Goal: Information Seeking & Learning: Learn about a topic

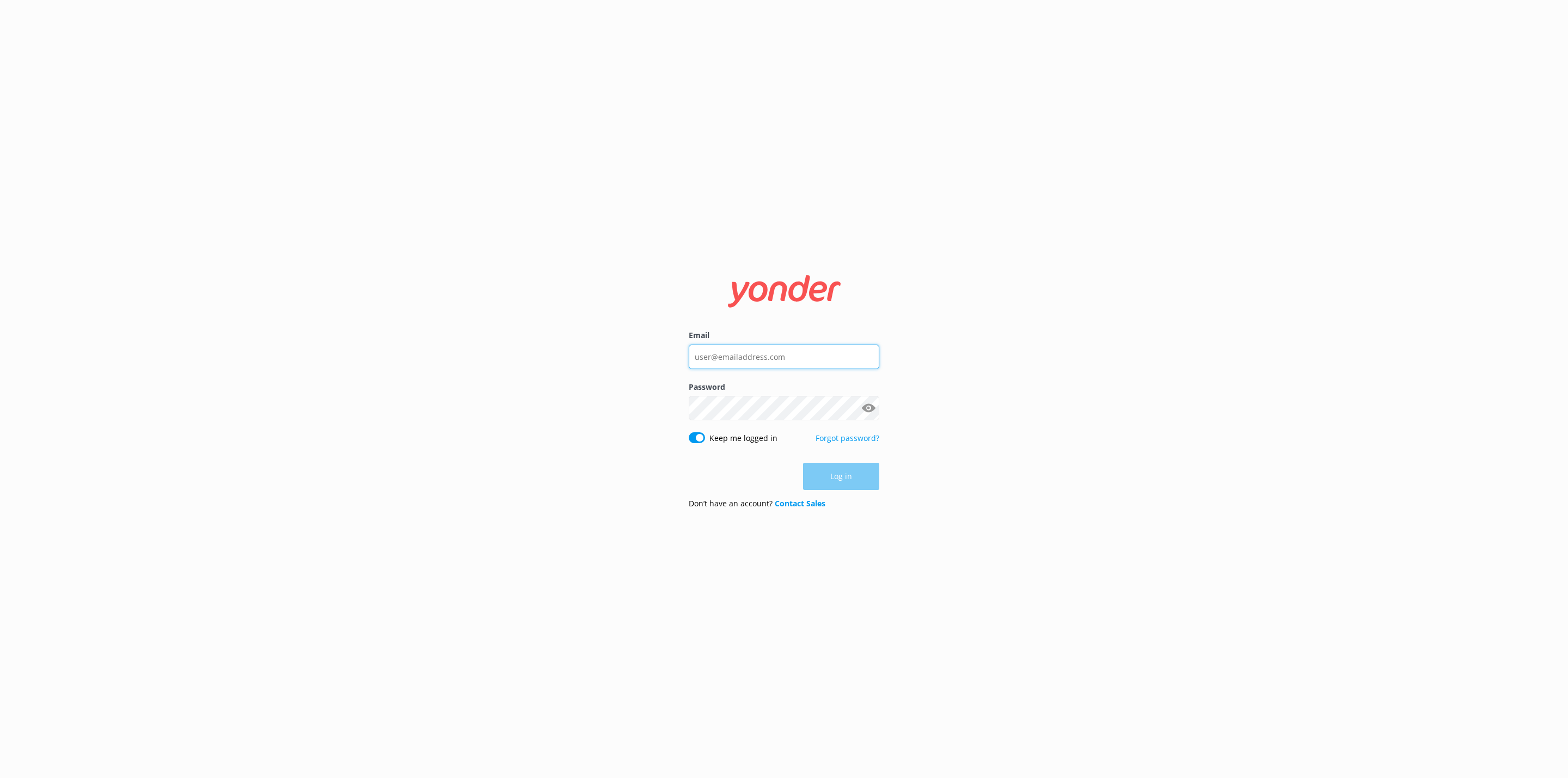
type input "[PERSON_NAME][EMAIL_ADDRESS][DOMAIN_NAME]"
click at [859, 471] on div "Log in" at bounding box center [784, 476] width 191 height 27
click at [851, 483] on button "Log in" at bounding box center [841, 476] width 76 height 27
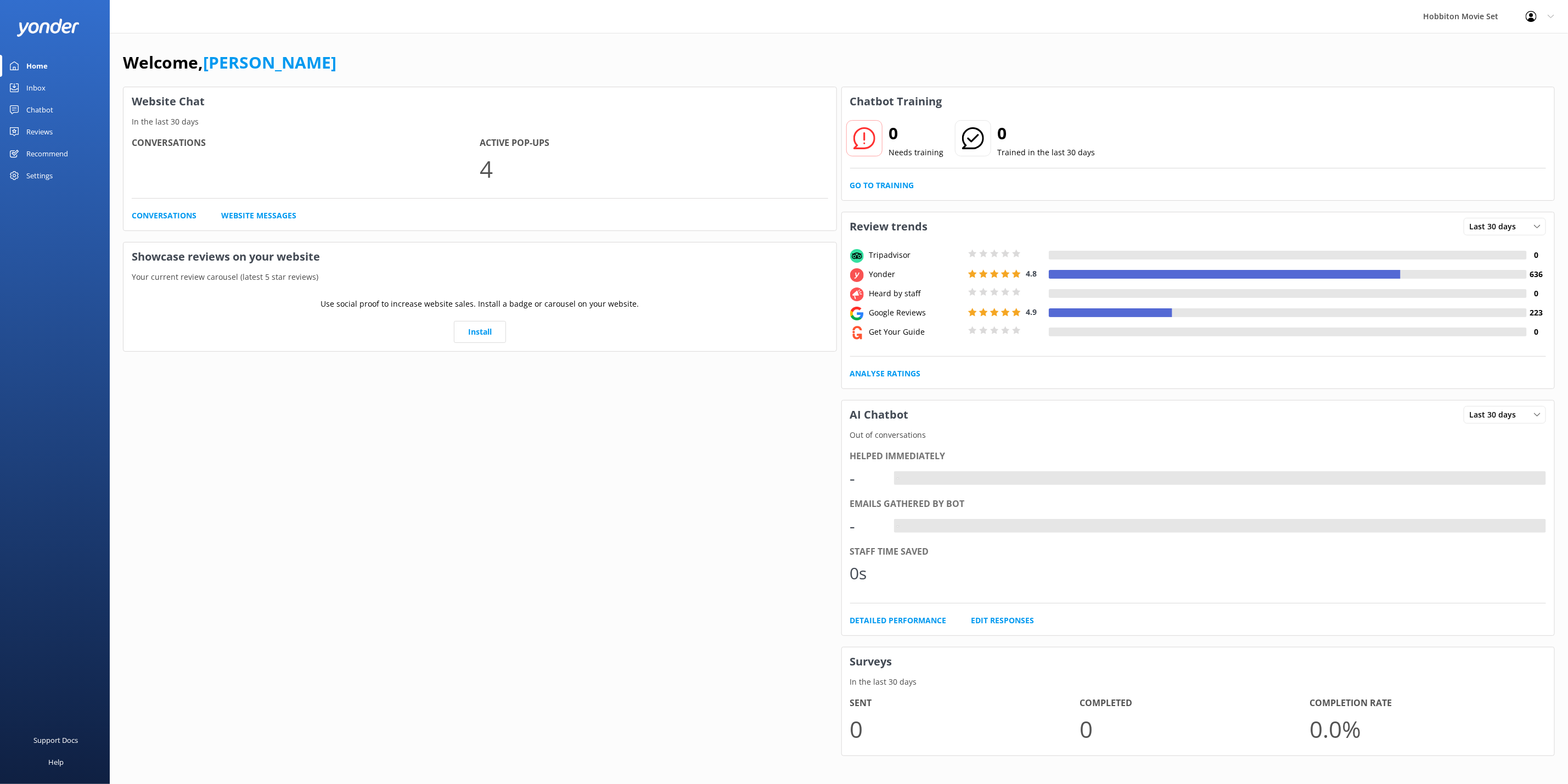
click at [45, 135] on div "Reviews" at bounding box center [40, 132] width 27 height 22
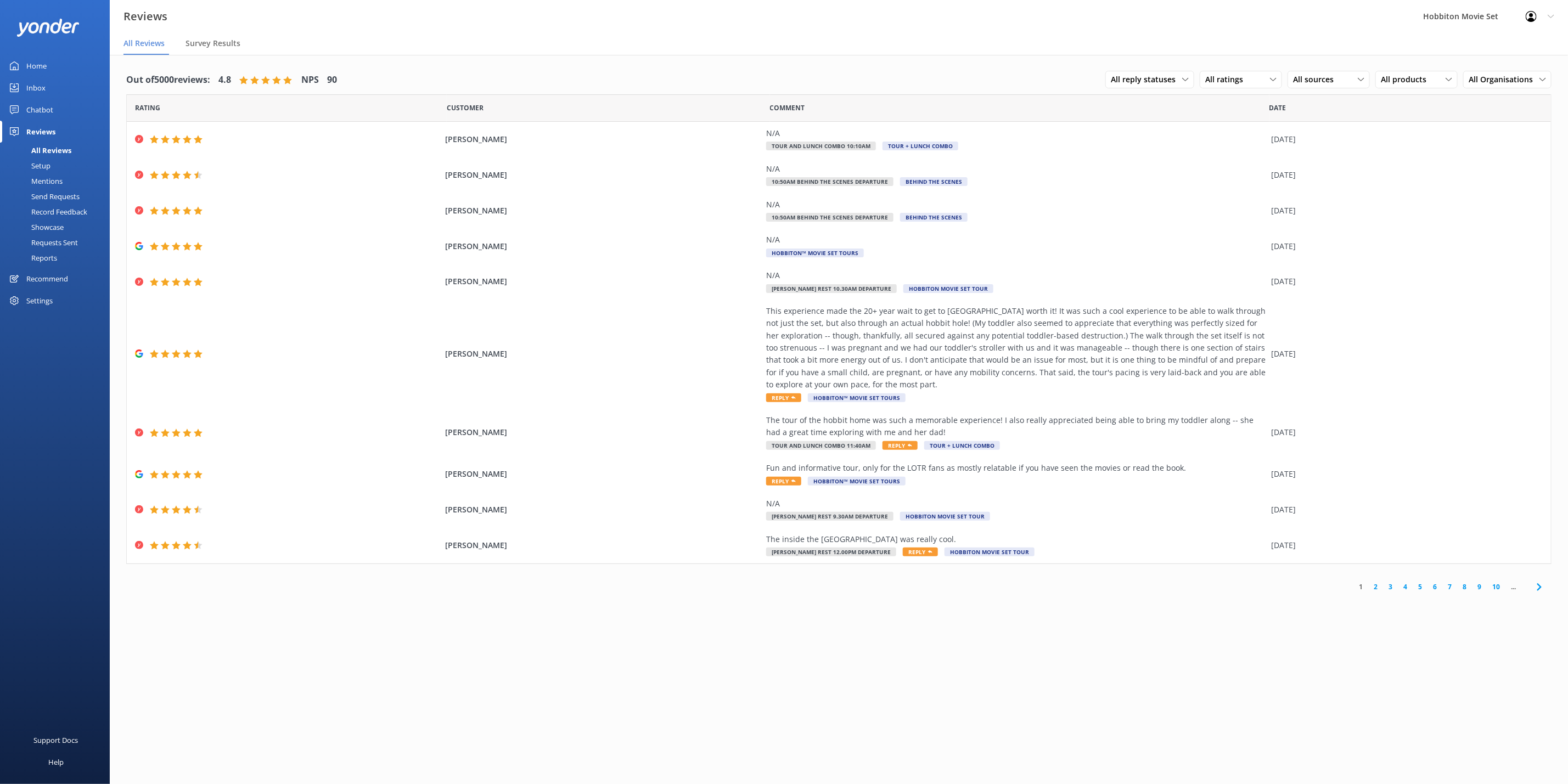
click at [47, 175] on div "Mentions" at bounding box center [34, 181] width 56 height 15
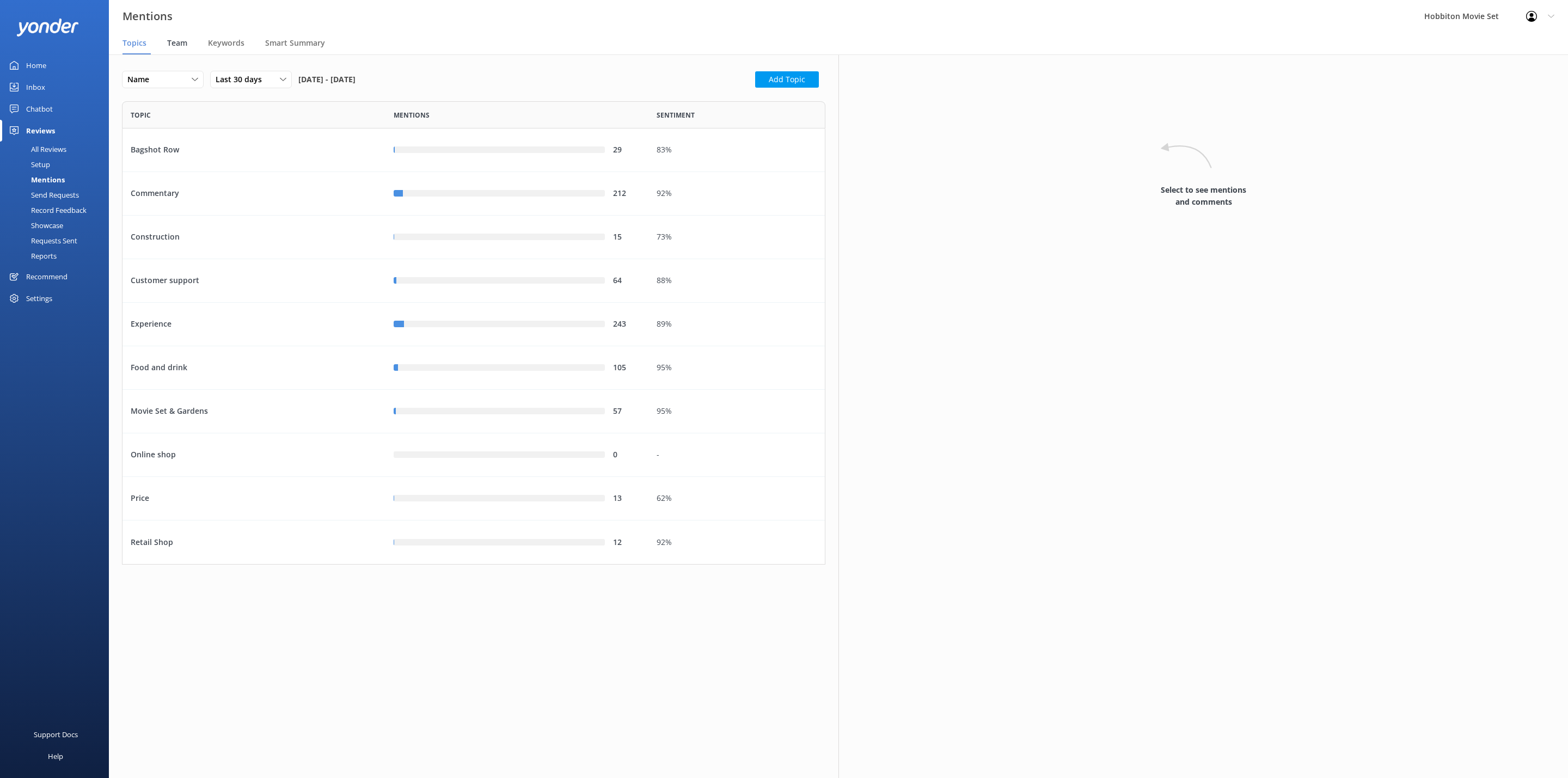
scroll to position [450, 691]
click at [171, 41] on span "Team" at bounding box center [177, 43] width 20 height 11
click at [193, 76] on icon at bounding box center [195, 79] width 6 height 6
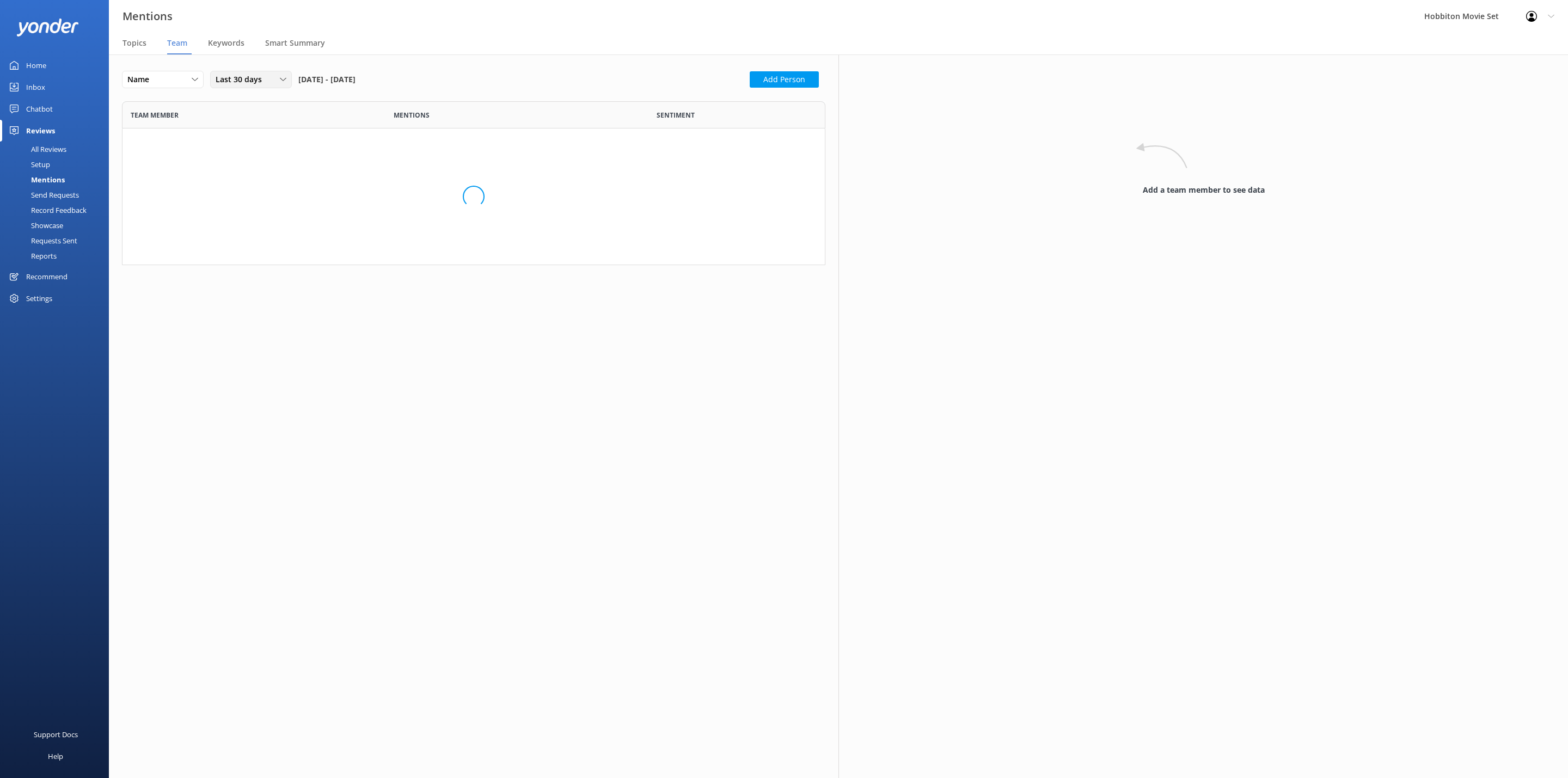
click at [274, 83] on div "Last 30 days" at bounding box center [250, 79] width 76 height 12
click at [253, 174] on div "Last 180 days" at bounding box center [237, 168] width 43 height 11
click at [258, 85] on span "Last 180 days" at bounding box center [244, 79] width 57 height 12
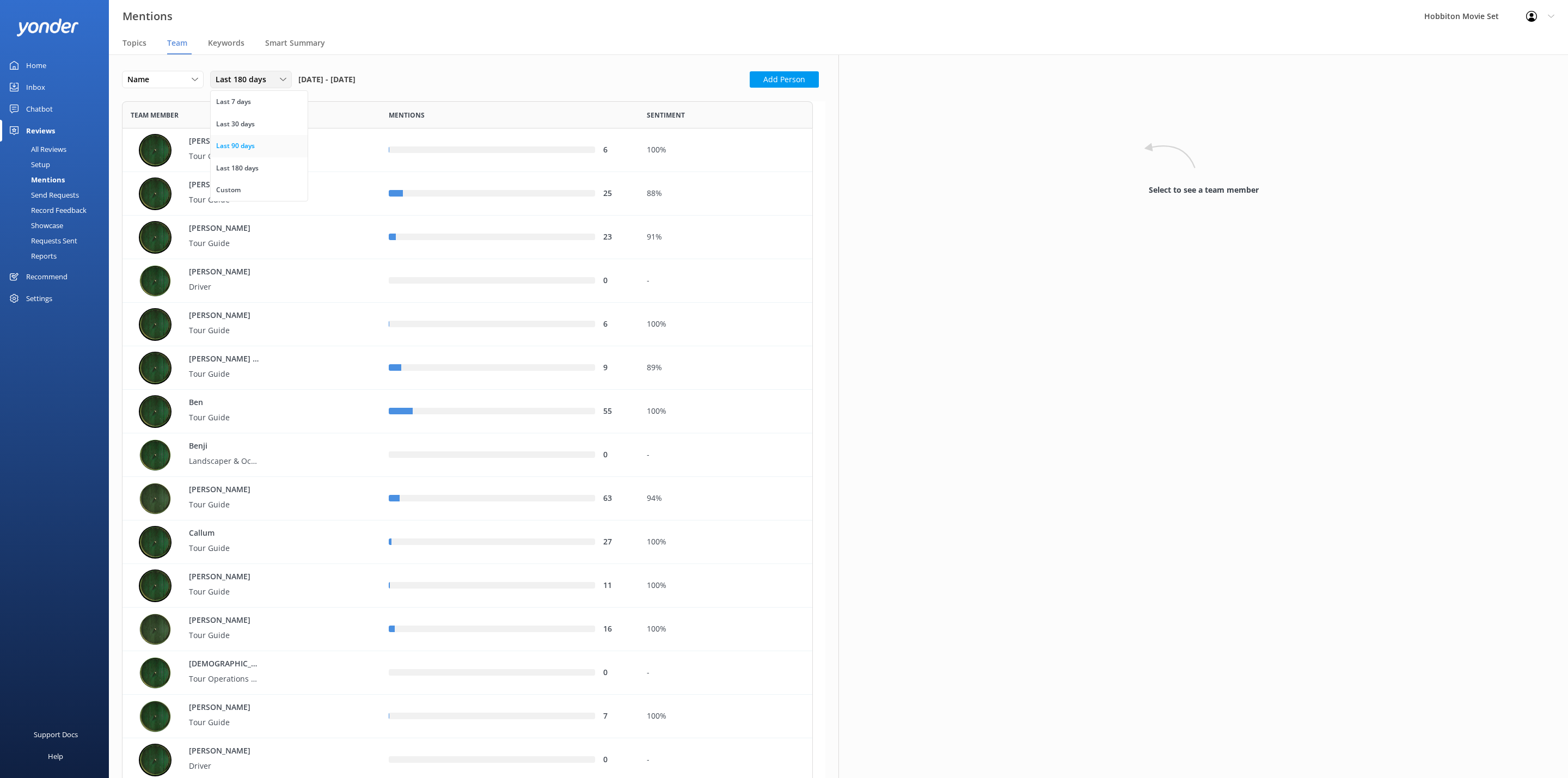
scroll to position [4066, 680]
click at [269, 144] on link "Last 90 days" at bounding box center [259, 146] width 97 height 22
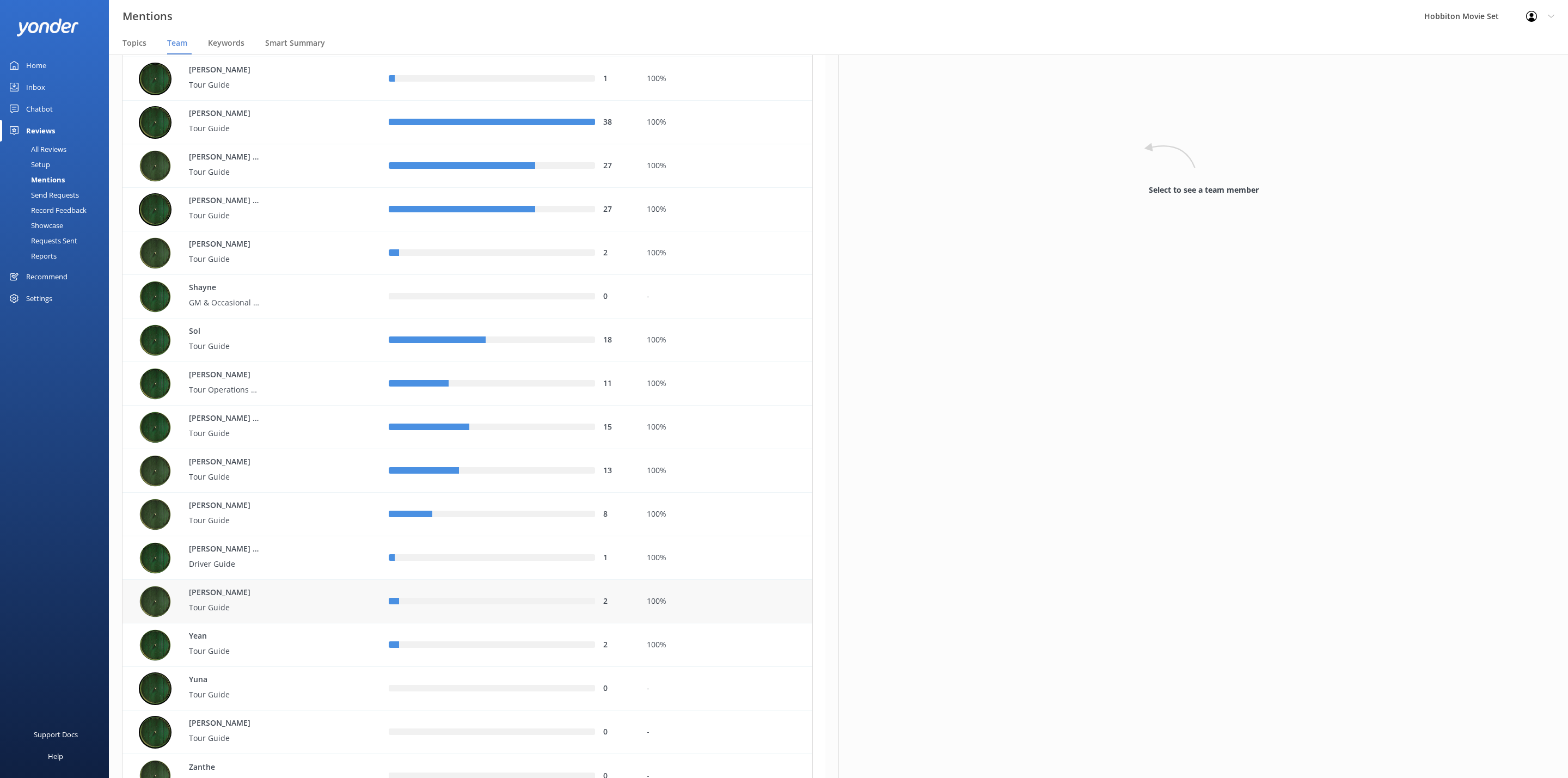
scroll to position [3353, 0]
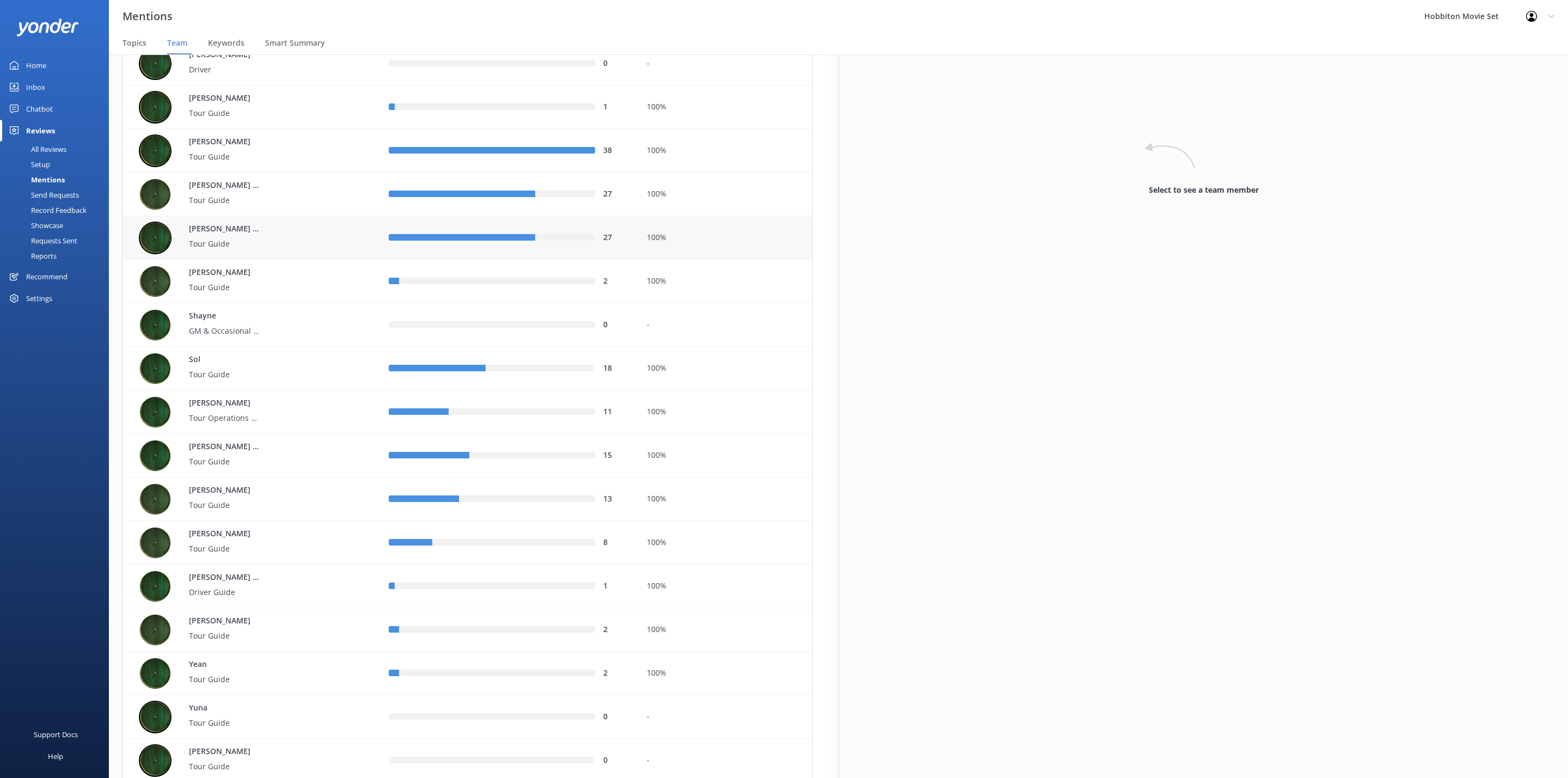
click at [236, 247] on p "Tour Guide" at bounding box center [224, 243] width 71 height 12
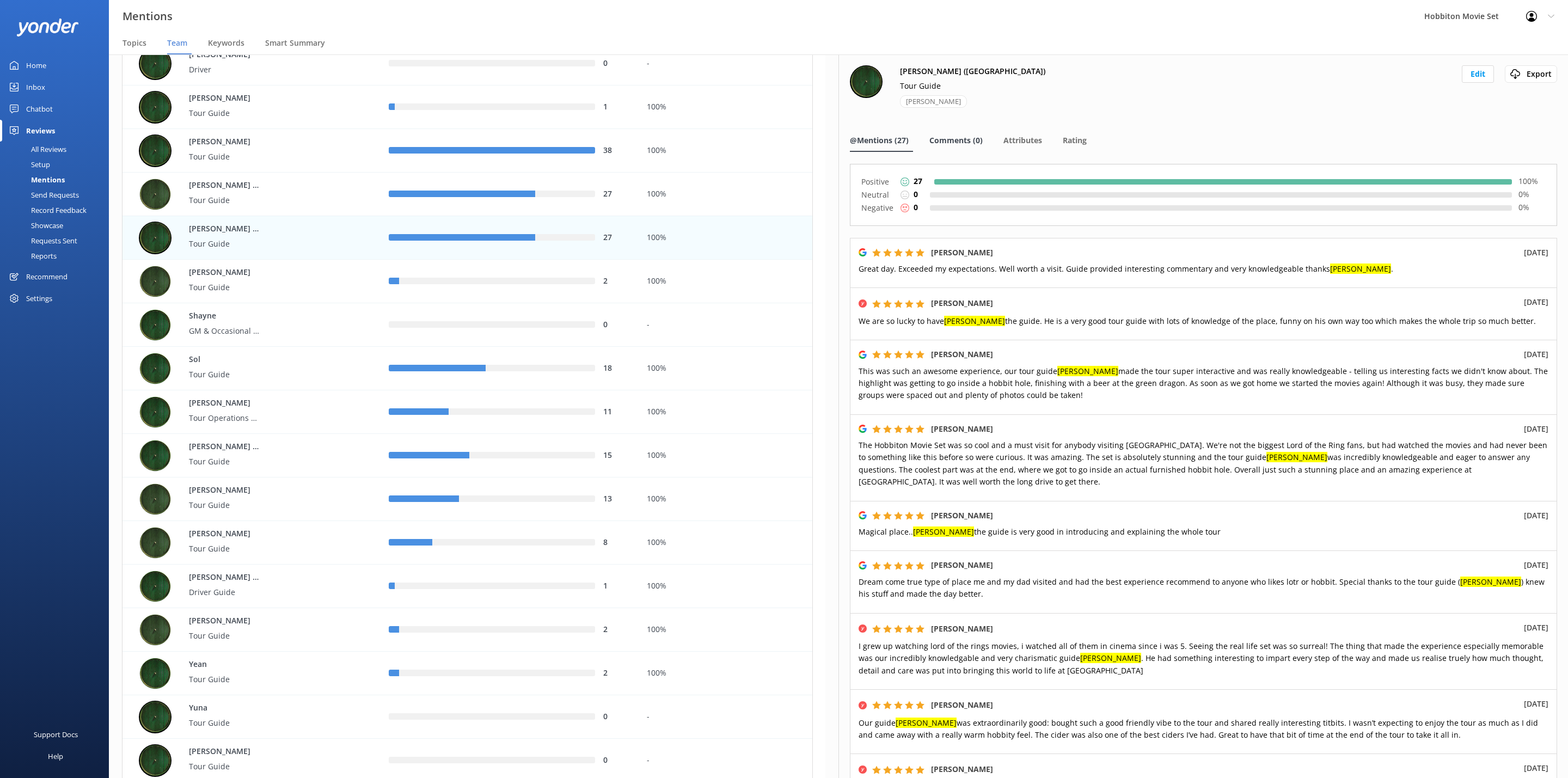
click at [962, 135] on span "Comments (0)" at bounding box center [956, 140] width 53 height 11
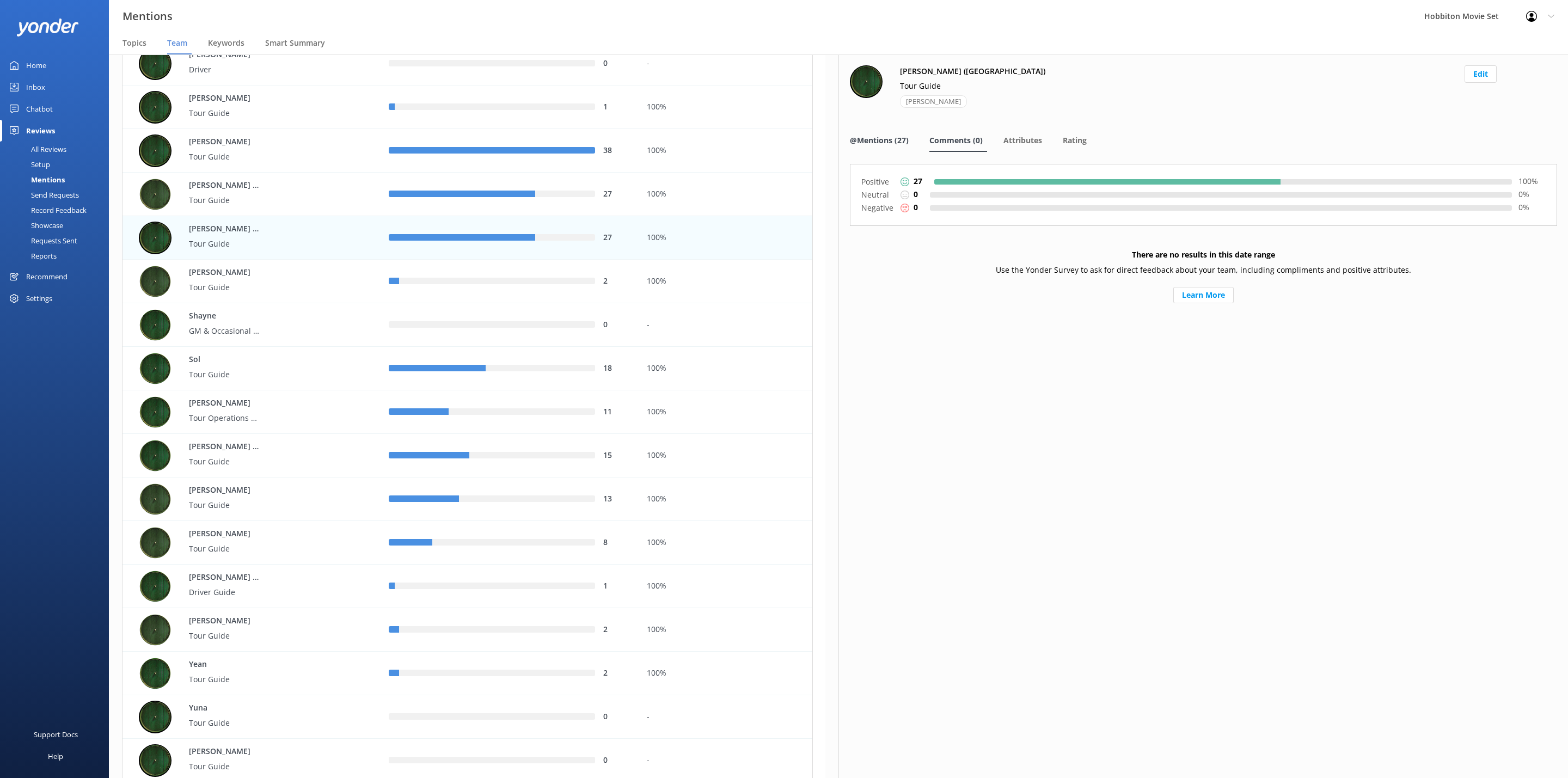
click at [878, 144] on span "@Mentions (27)" at bounding box center [879, 140] width 59 height 11
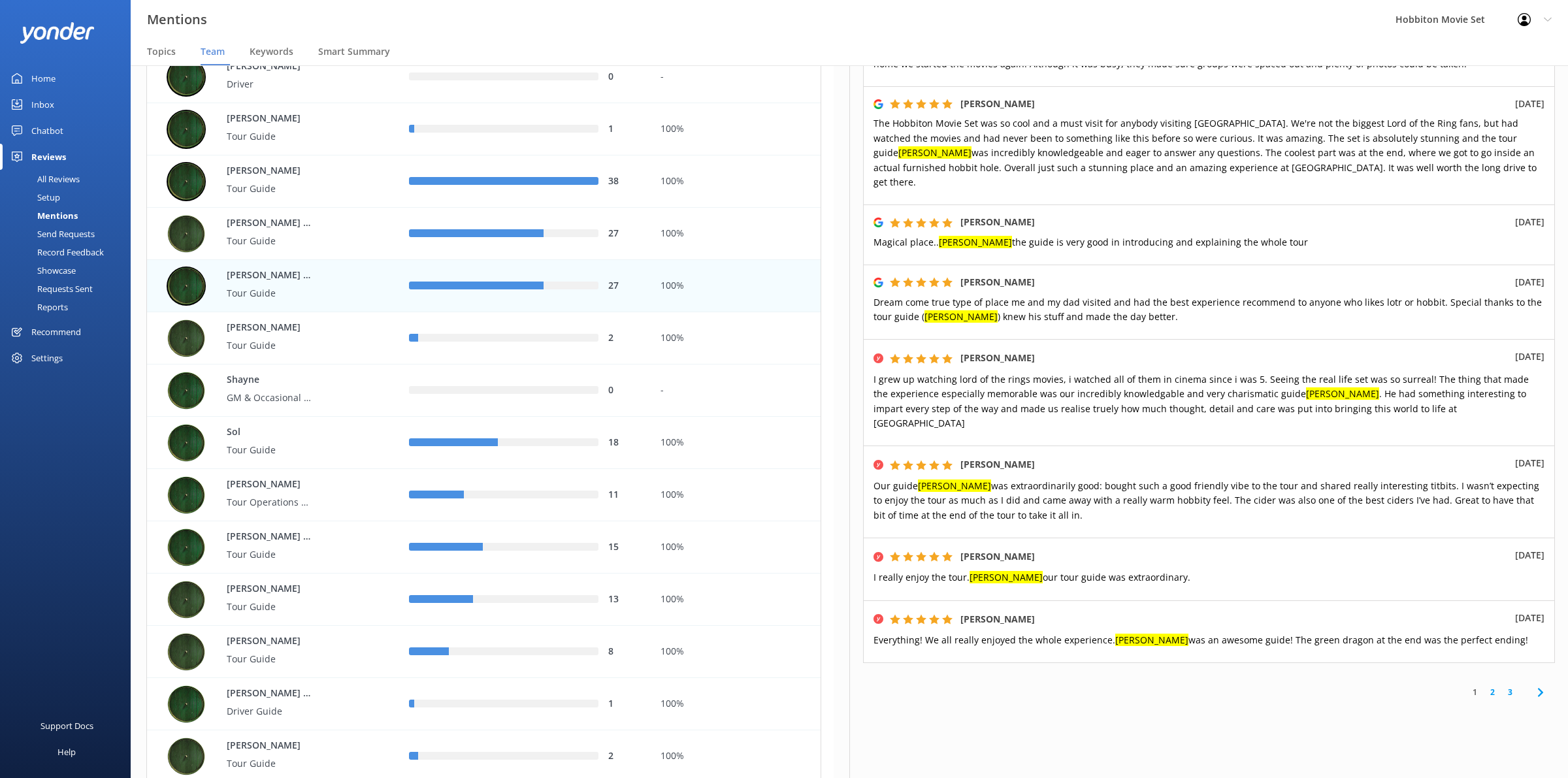
click at [1484, 686] on link "2" at bounding box center [1492, 692] width 17 height 12
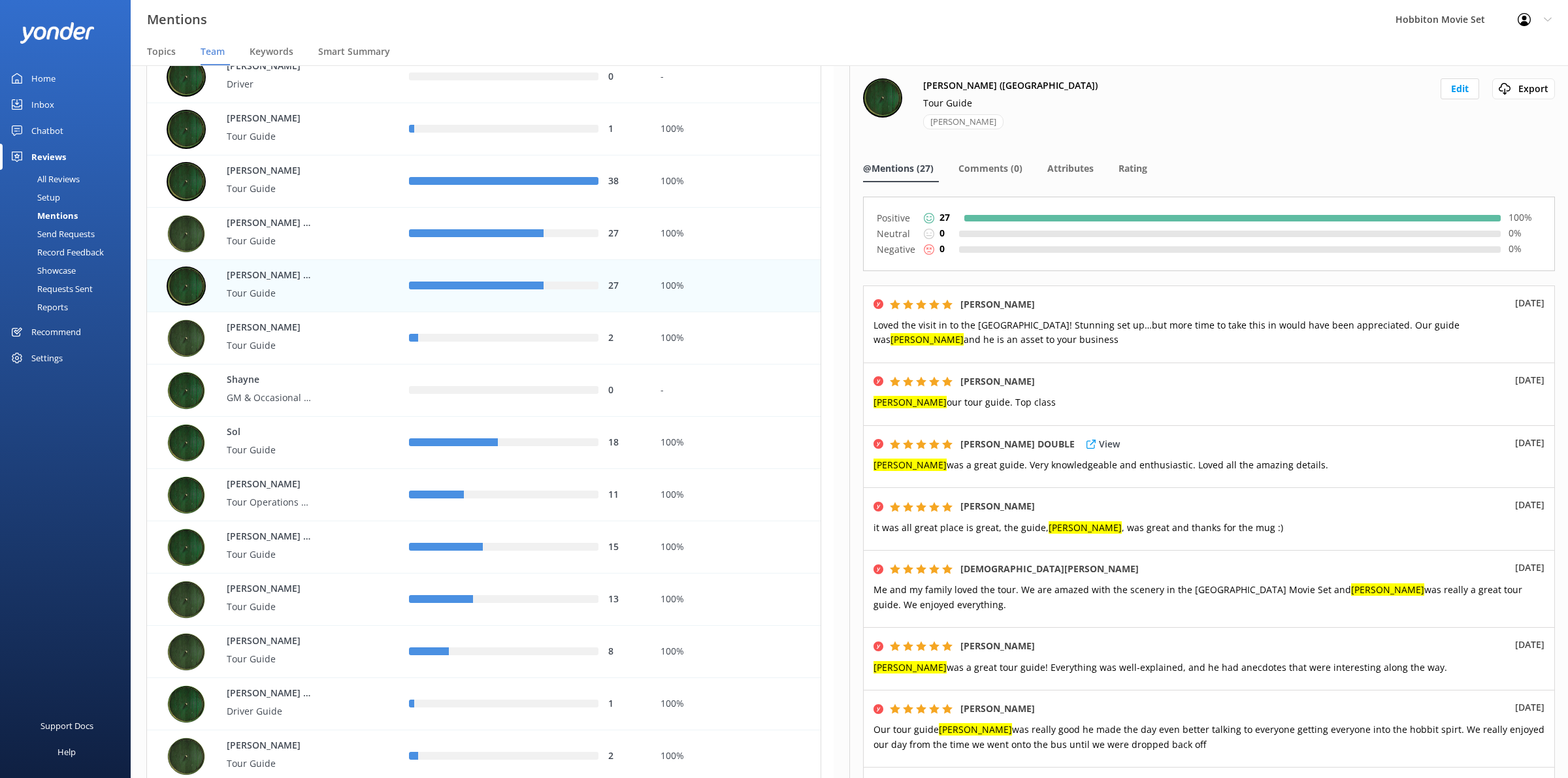
click at [1515, 447] on p "[DATE]" at bounding box center [1530, 443] width 29 height 14
click at [1099, 443] on p "View" at bounding box center [1109, 444] width 21 height 14
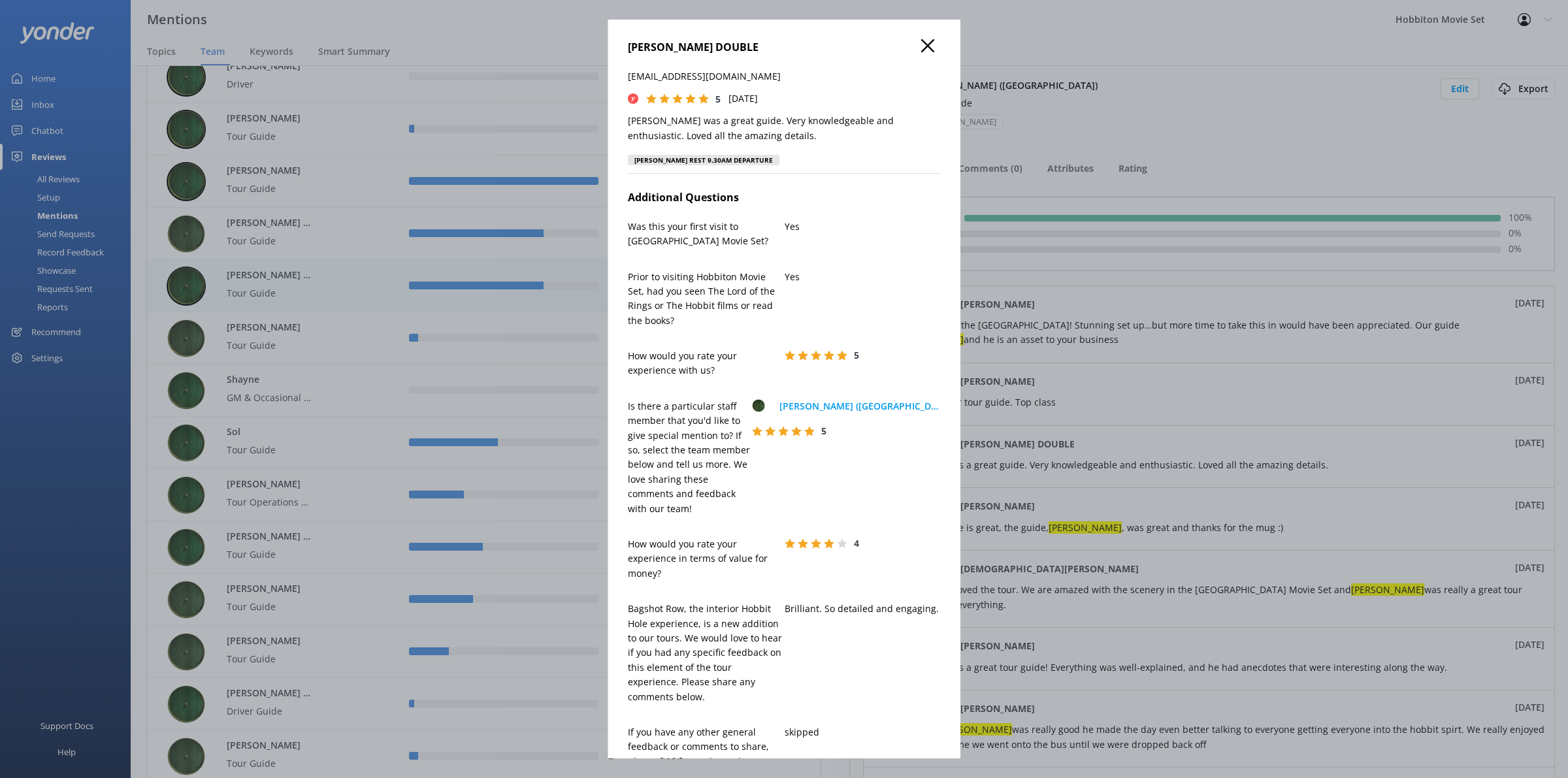
click at [919, 56] on h4 "[PERSON_NAME] DOUBLE" at bounding box center [785, 47] width 313 height 17
click at [921, 49] on icon at bounding box center [927, 45] width 13 height 13
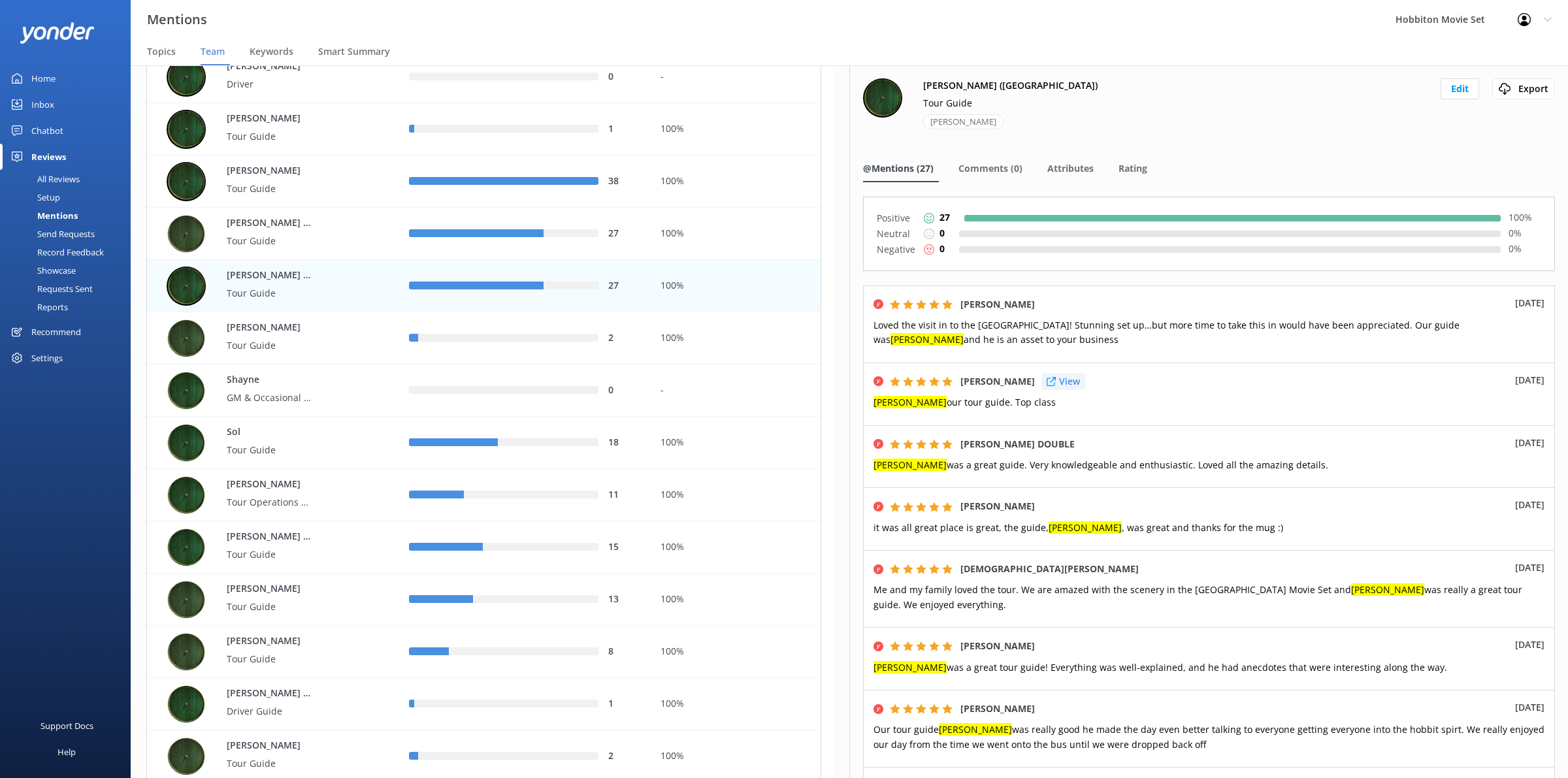
click at [1080, 383] on p "View" at bounding box center [1069, 381] width 21 height 14
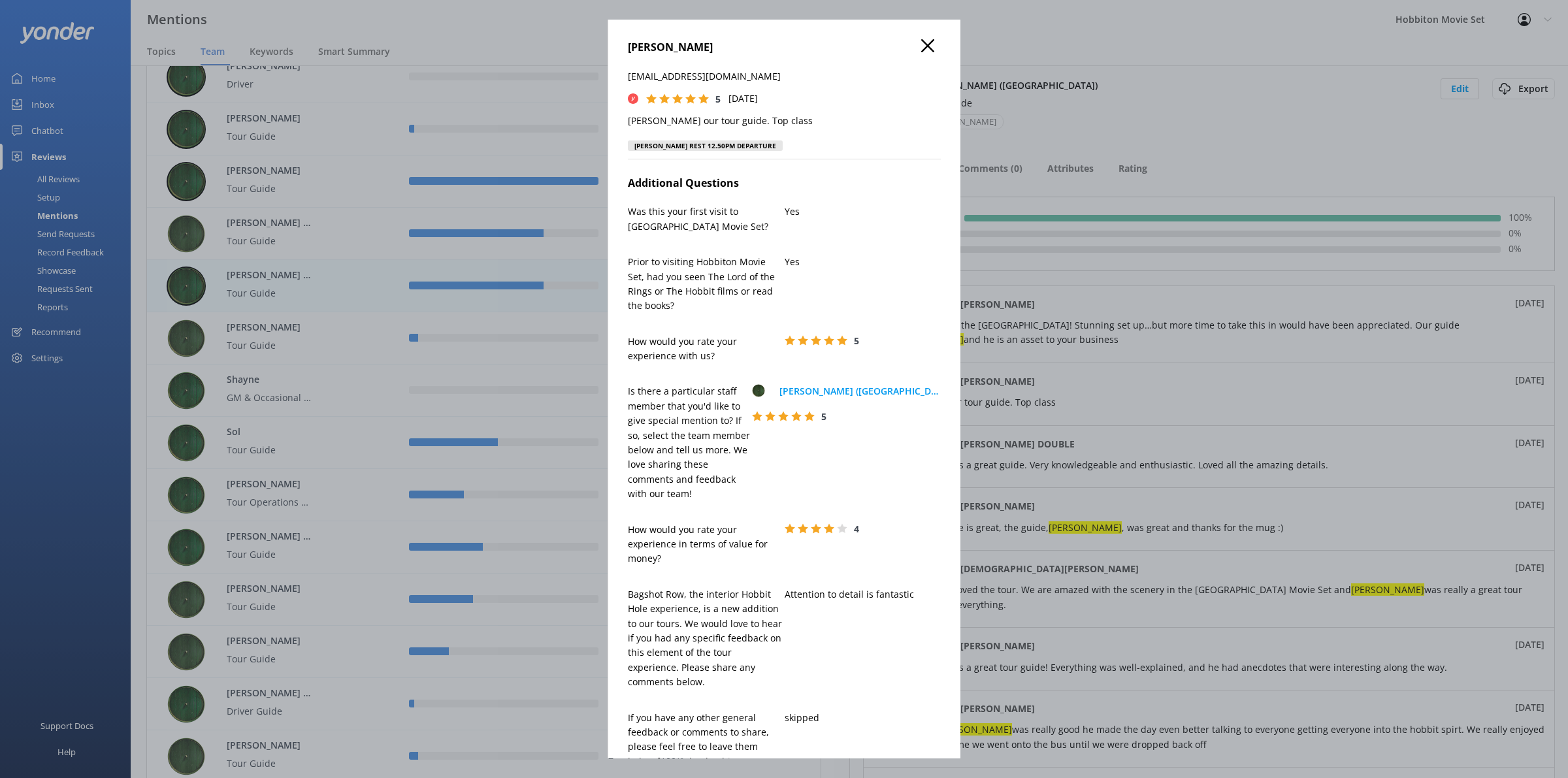
click at [921, 46] on use at bounding box center [927, 45] width 13 height 13
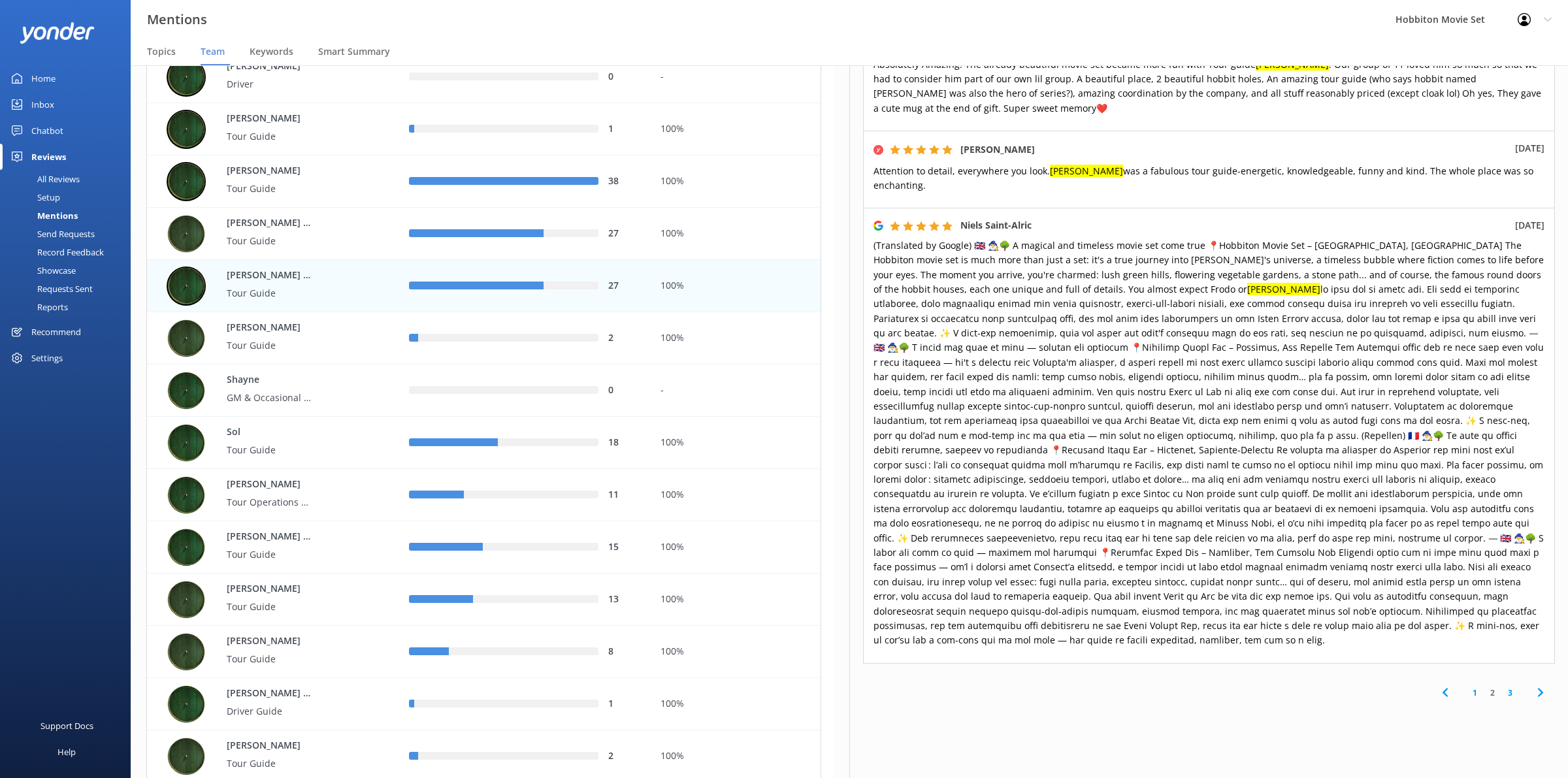
click at [1502, 687] on link "3" at bounding box center [1510, 693] width 17 height 12
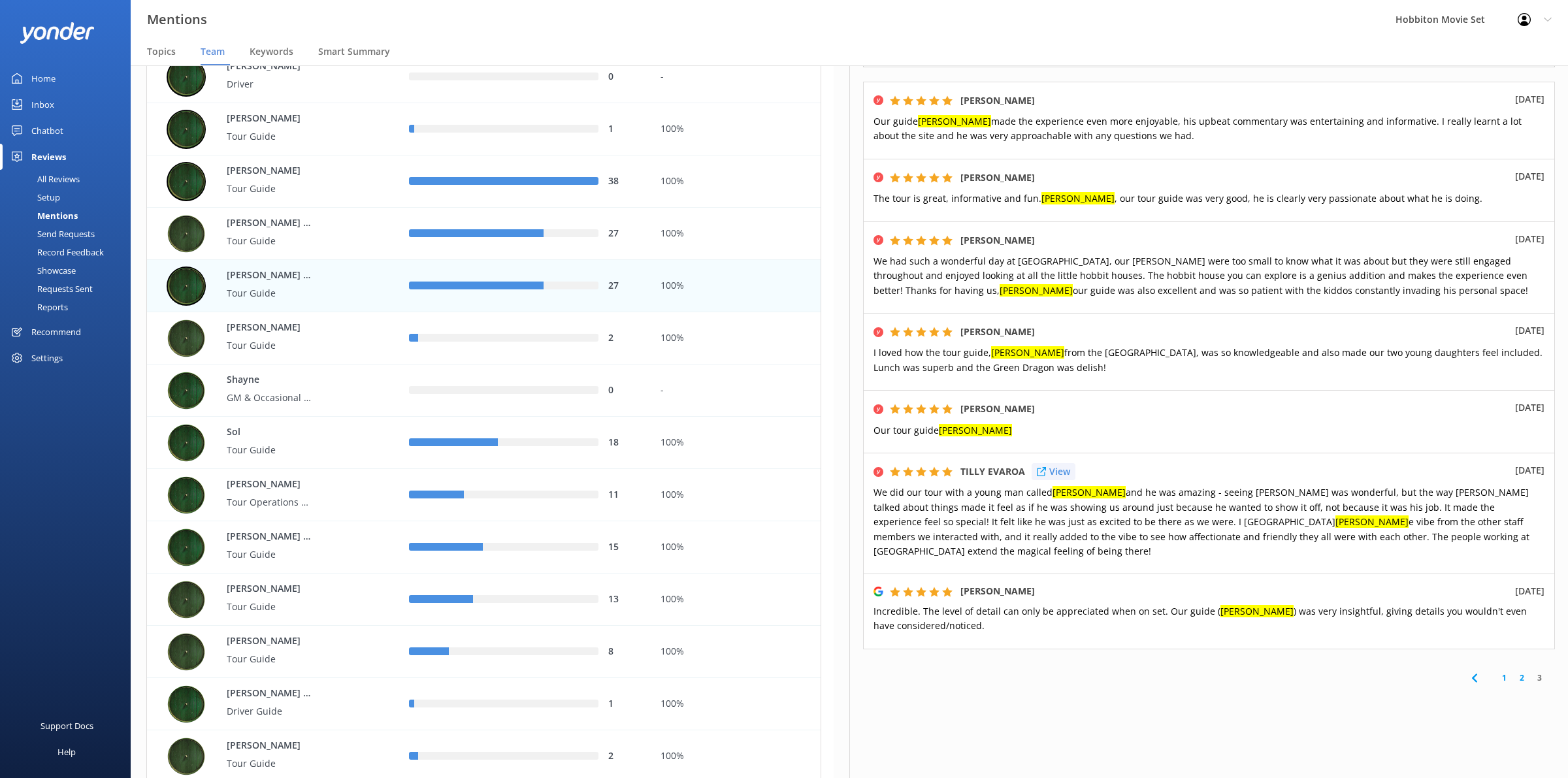
click at [1060, 474] on p "View" at bounding box center [1060, 471] width 21 height 14
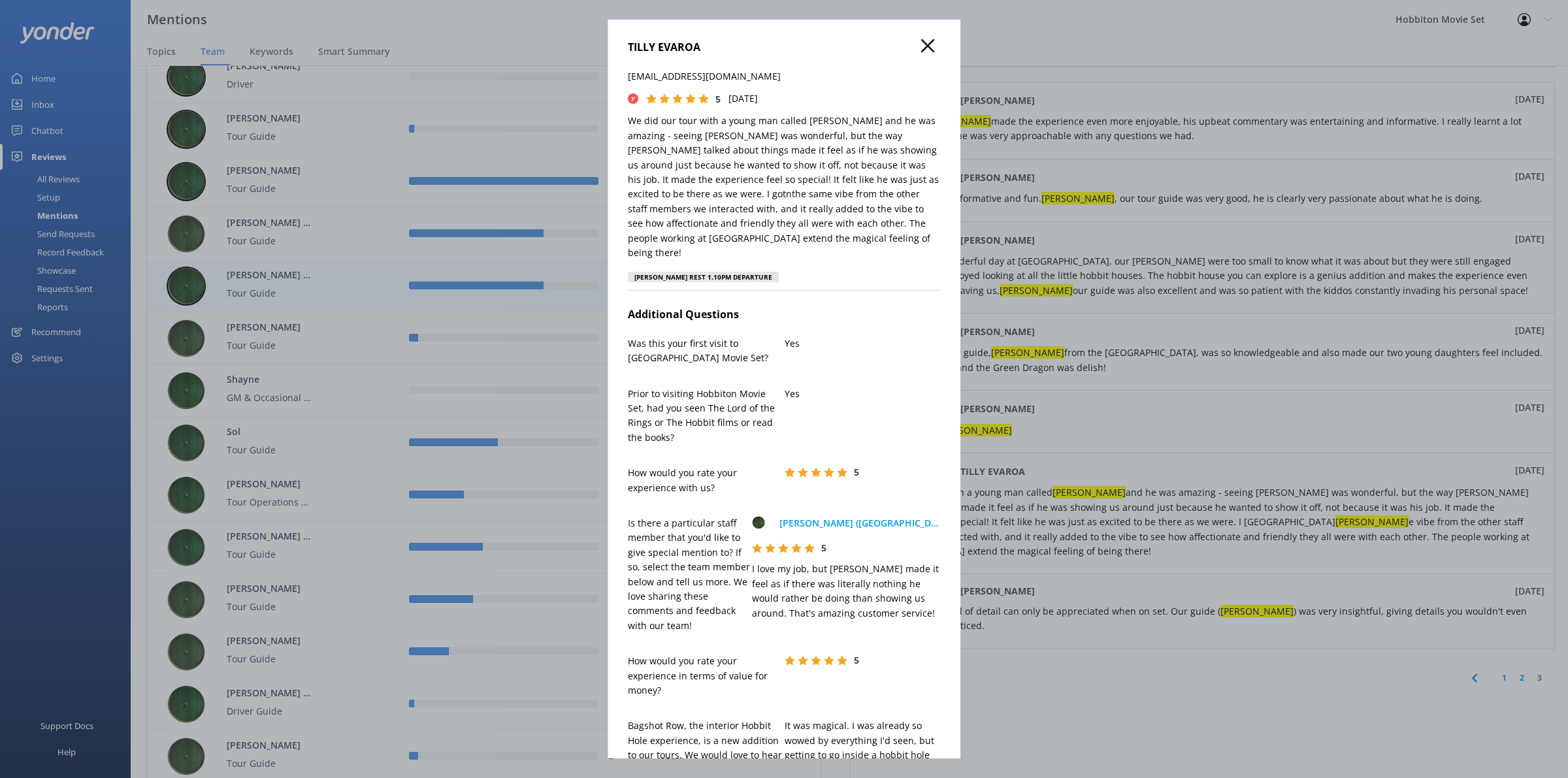
click at [921, 46] on icon at bounding box center [927, 45] width 13 height 13
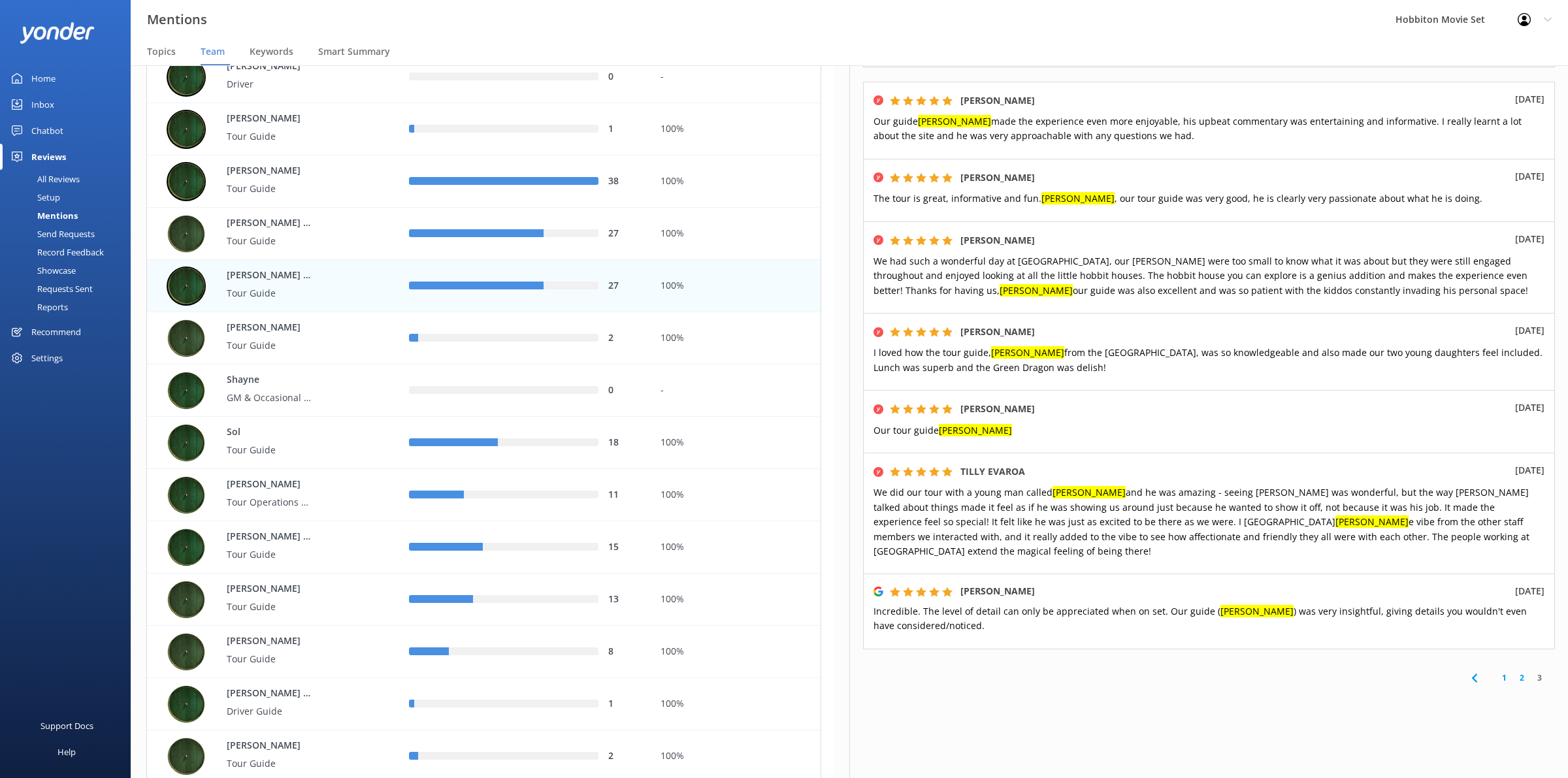
click at [1496, 672] on link "1" at bounding box center [1504, 678] width 17 height 12
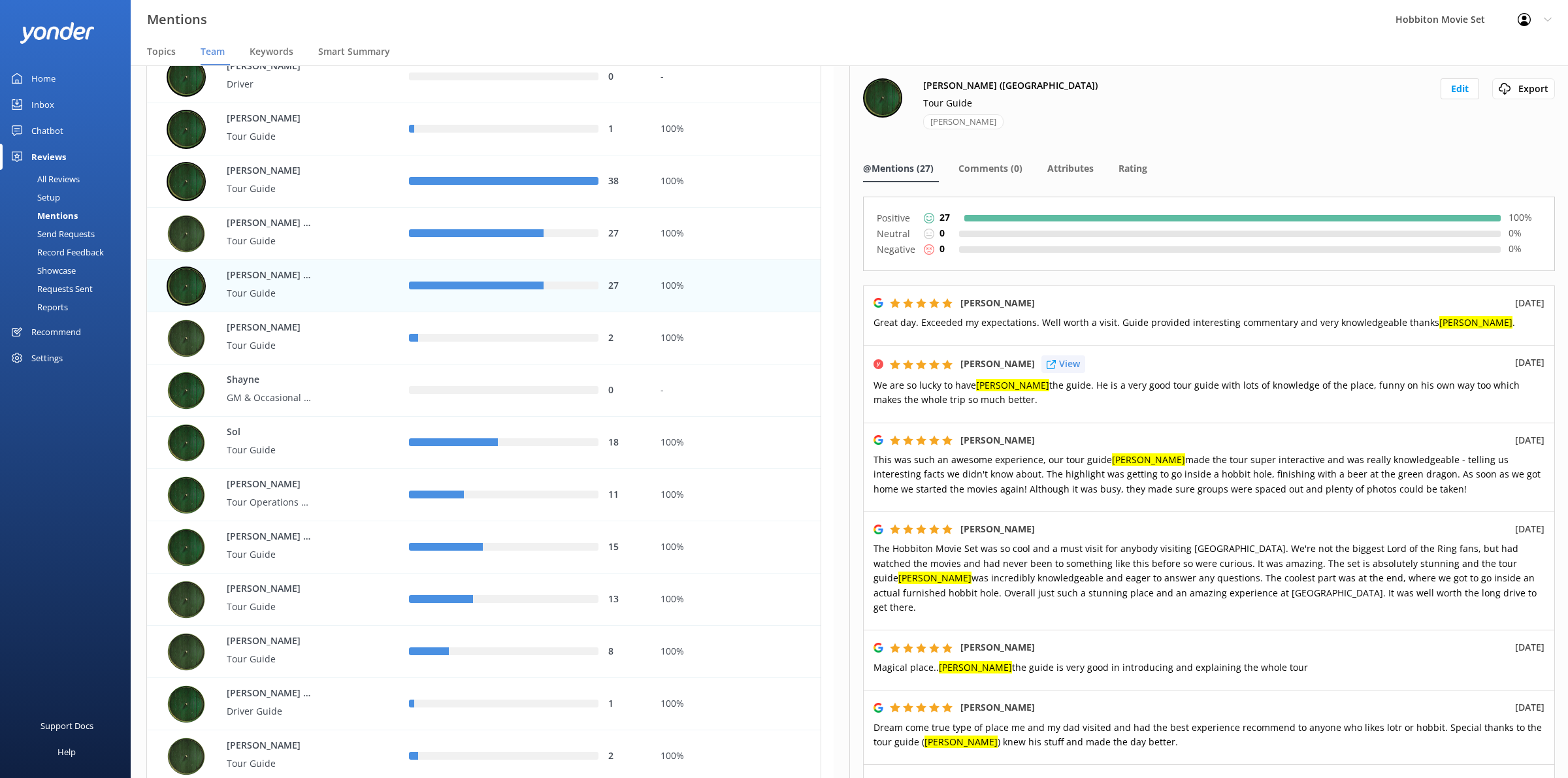
click at [1079, 367] on p "View" at bounding box center [1069, 364] width 21 height 14
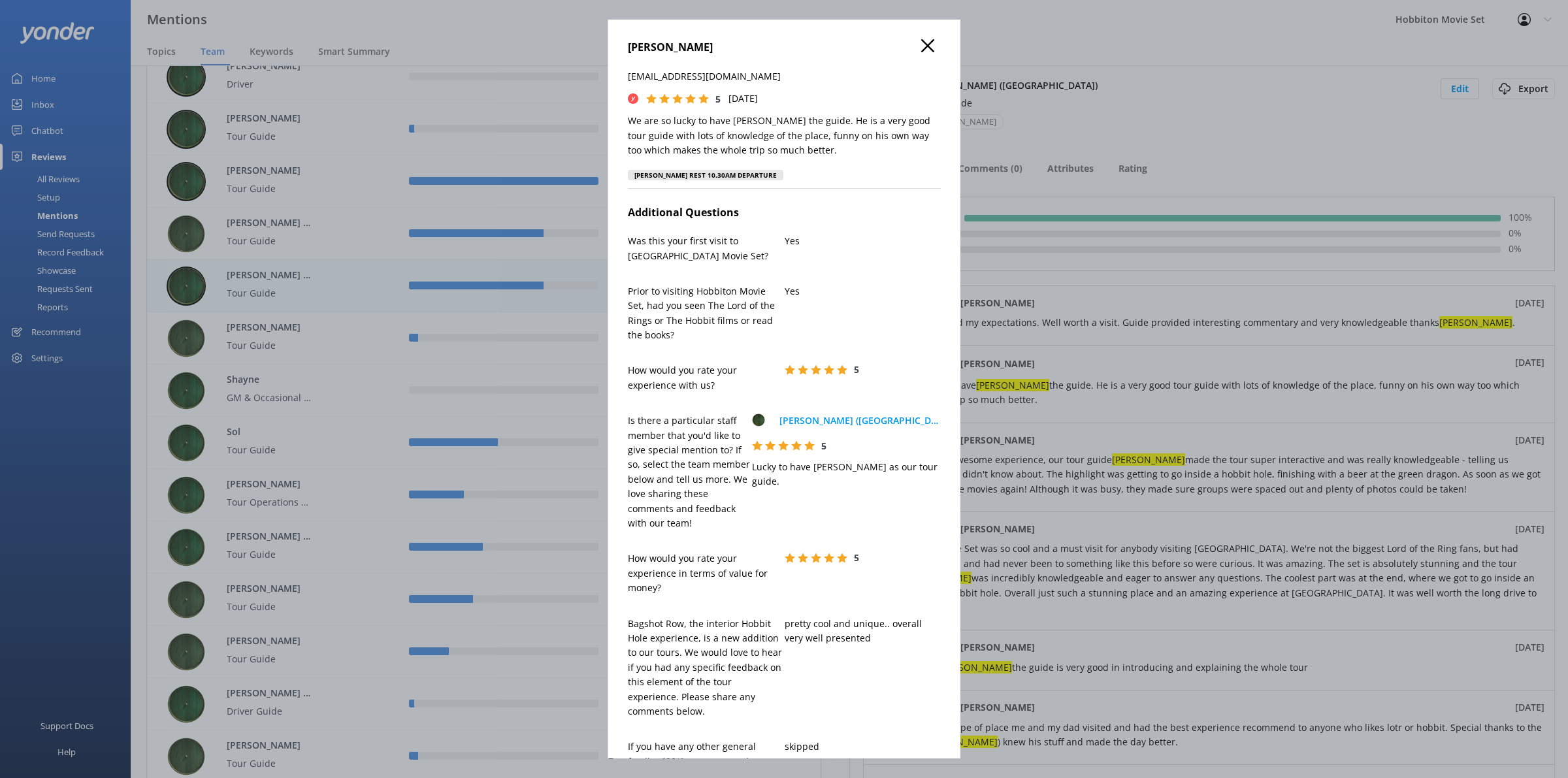
click at [922, 42] on h4 "[PERSON_NAME]" at bounding box center [785, 47] width 313 height 17
click at [904, 41] on h4 "[PERSON_NAME]" at bounding box center [785, 47] width 313 height 17
click at [921, 41] on icon at bounding box center [927, 45] width 13 height 13
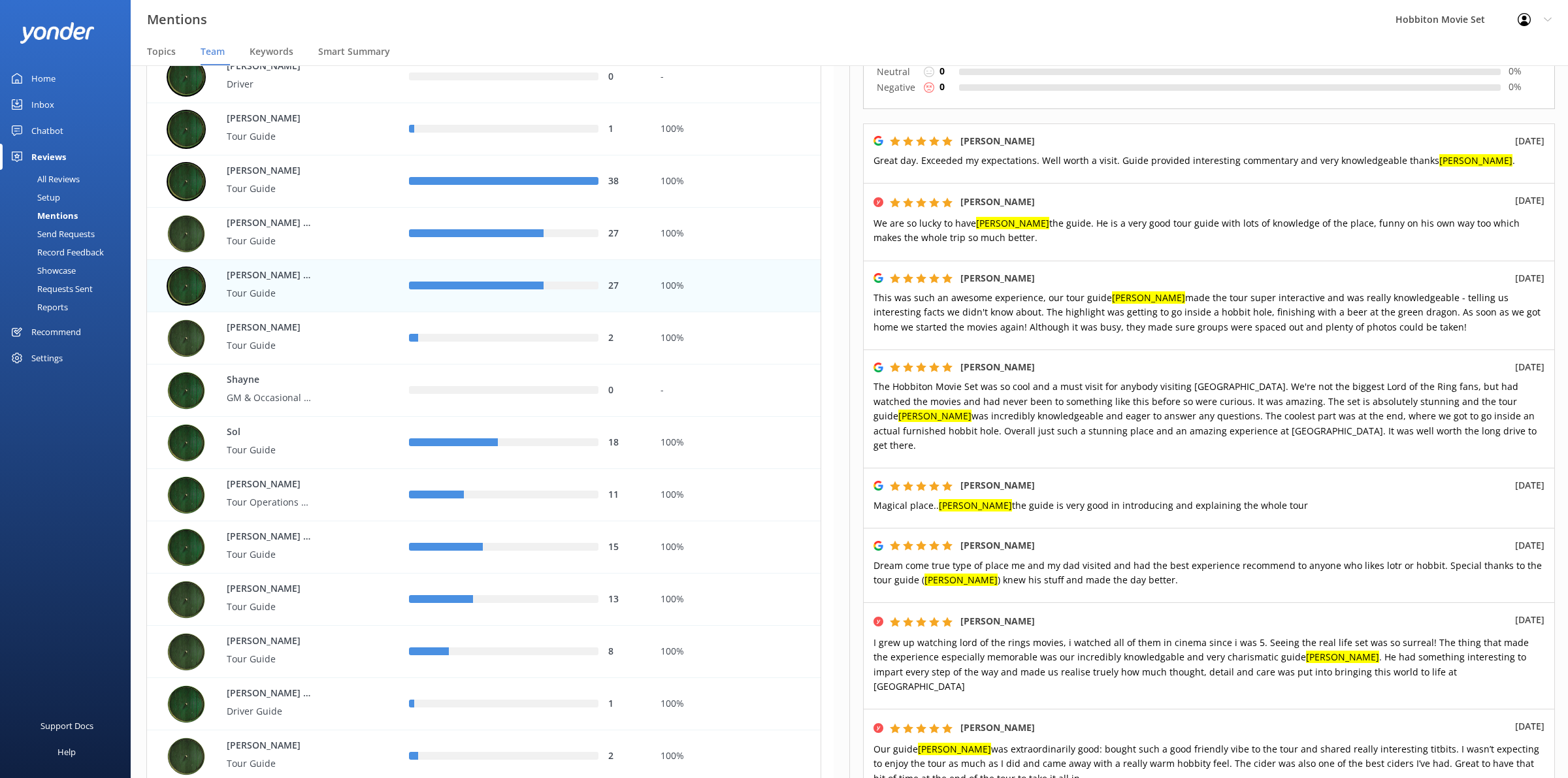
scroll to position [163, 0]
click at [1007, 498] on span "Magical place.. [PERSON_NAME] the guide is very good in introducing and explain…" at bounding box center [1091, 504] width 435 height 12
click at [1062, 613] on p "View" at bounding box center [1069, 620] width 21 height 14
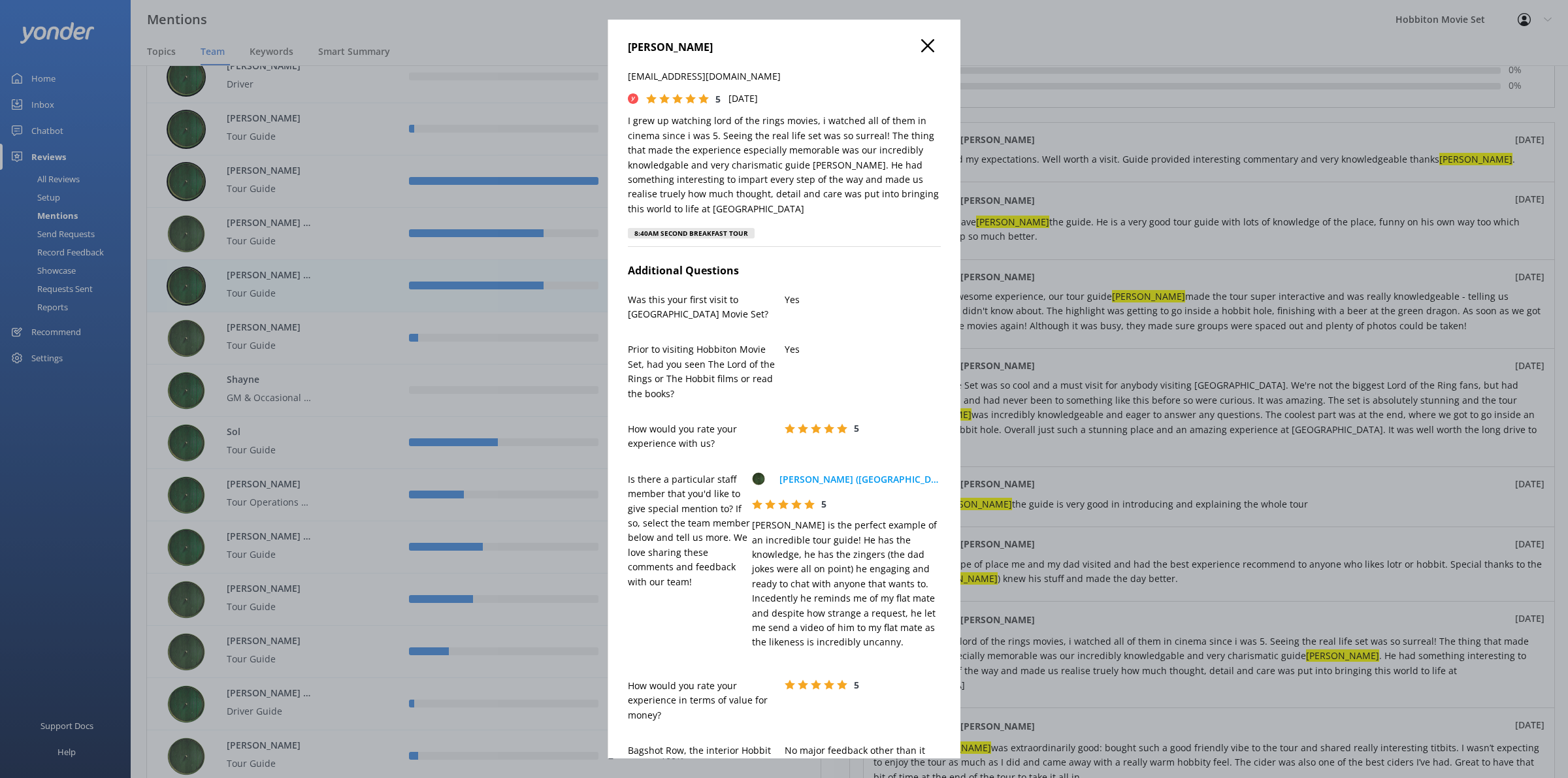
click at [921, 47] on use at bounding box center [927, 45] width 13 height 13
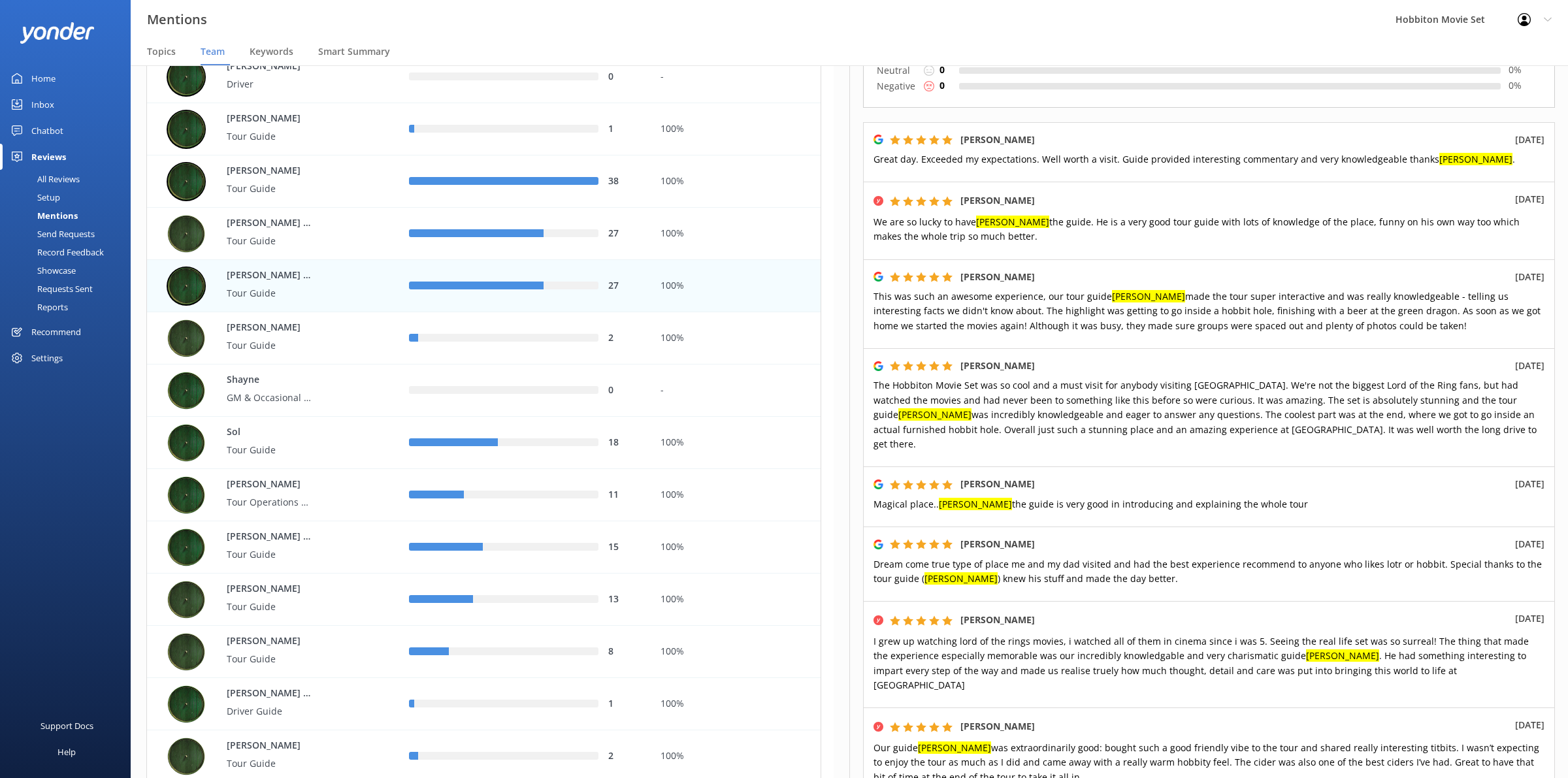
click at [1194, 435] on span "The Hobbiton Movie Set was so cool and a must visit for anybody visiting [GEOGR…" at bounding box center [1205, 414] width 664 height 72
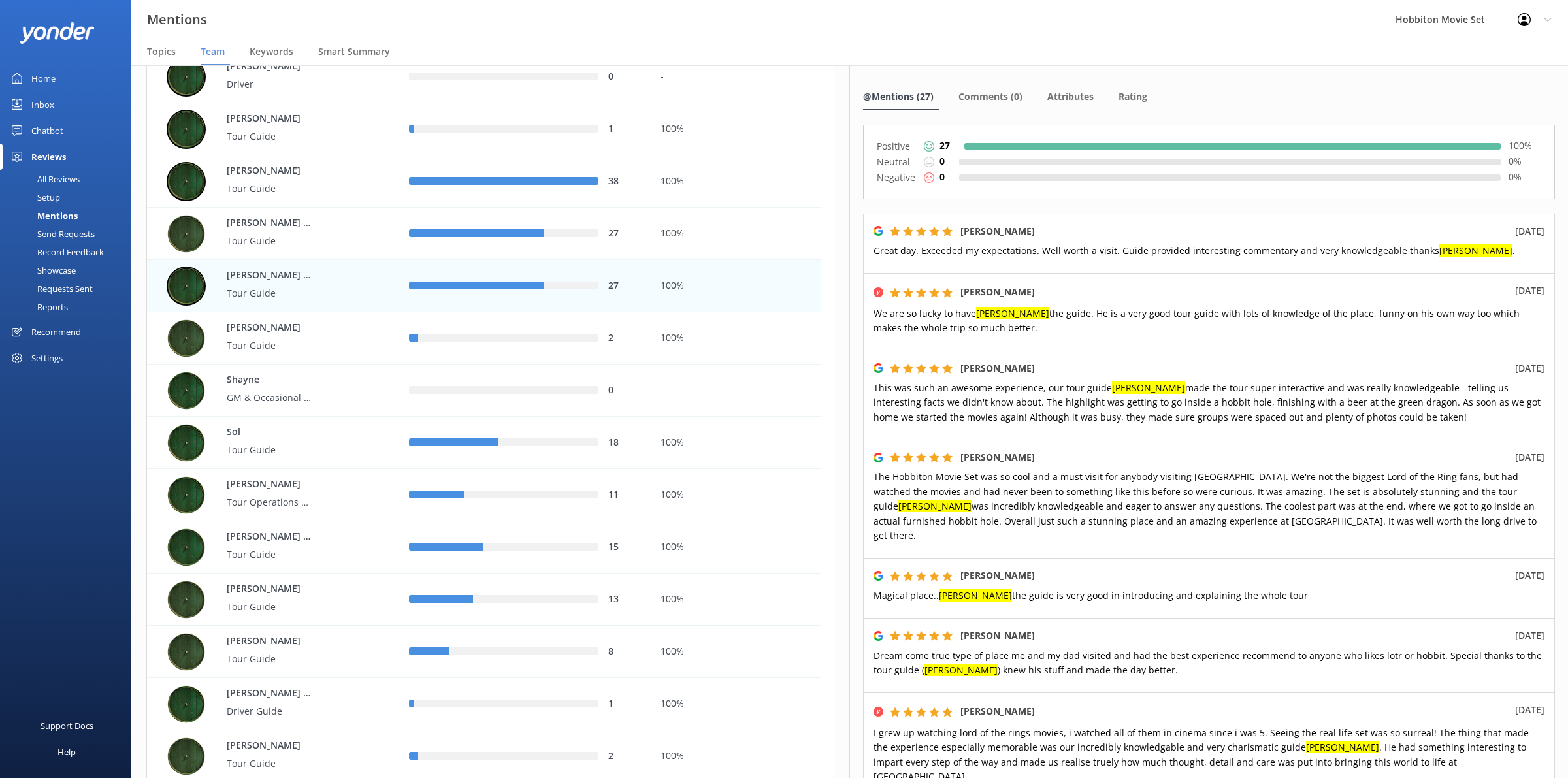
scroll to position [0, 0]
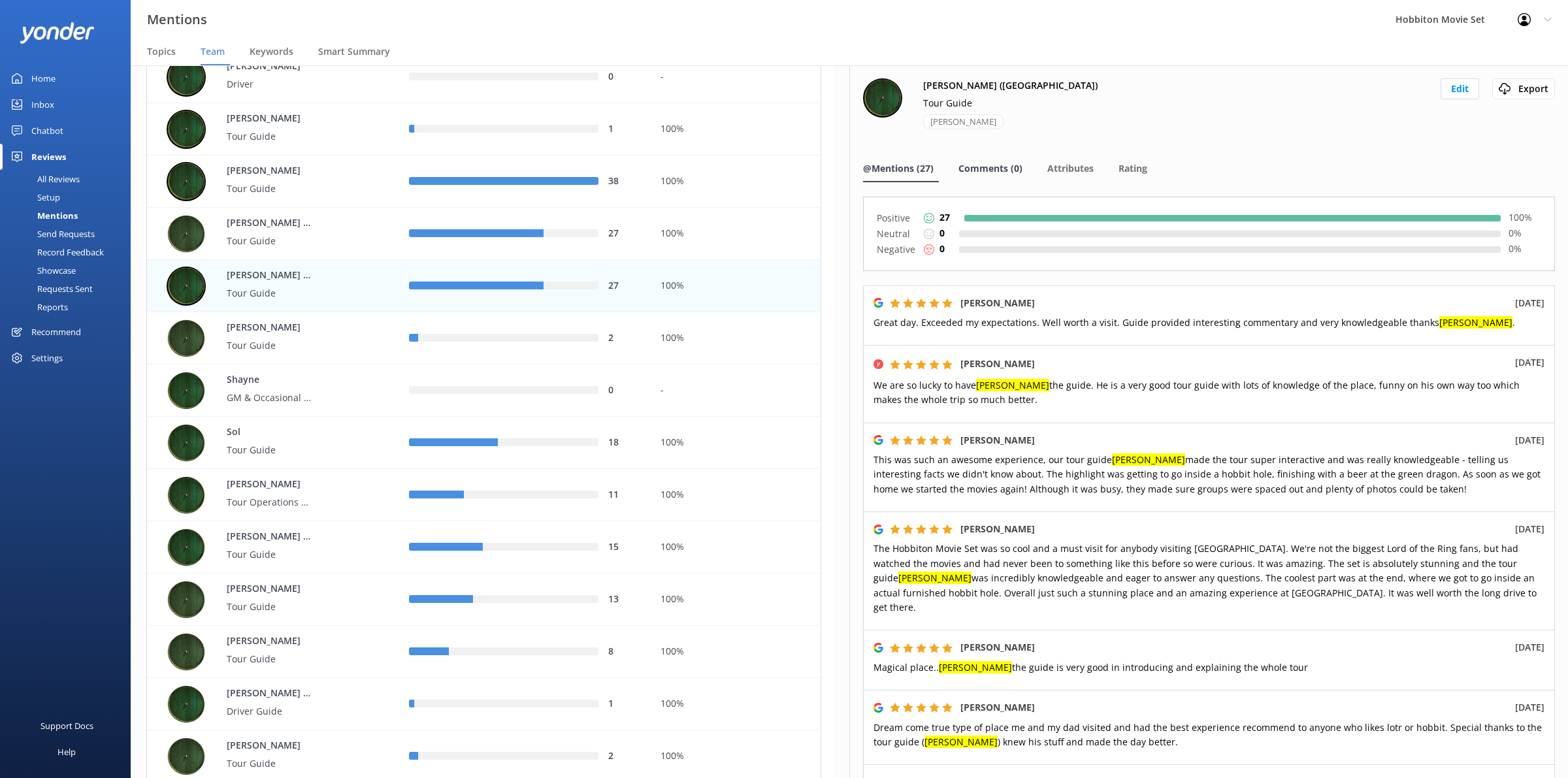
click at [981, 169] on span "Comments (0)" at bounding box center [990, 168] width 64 height 13
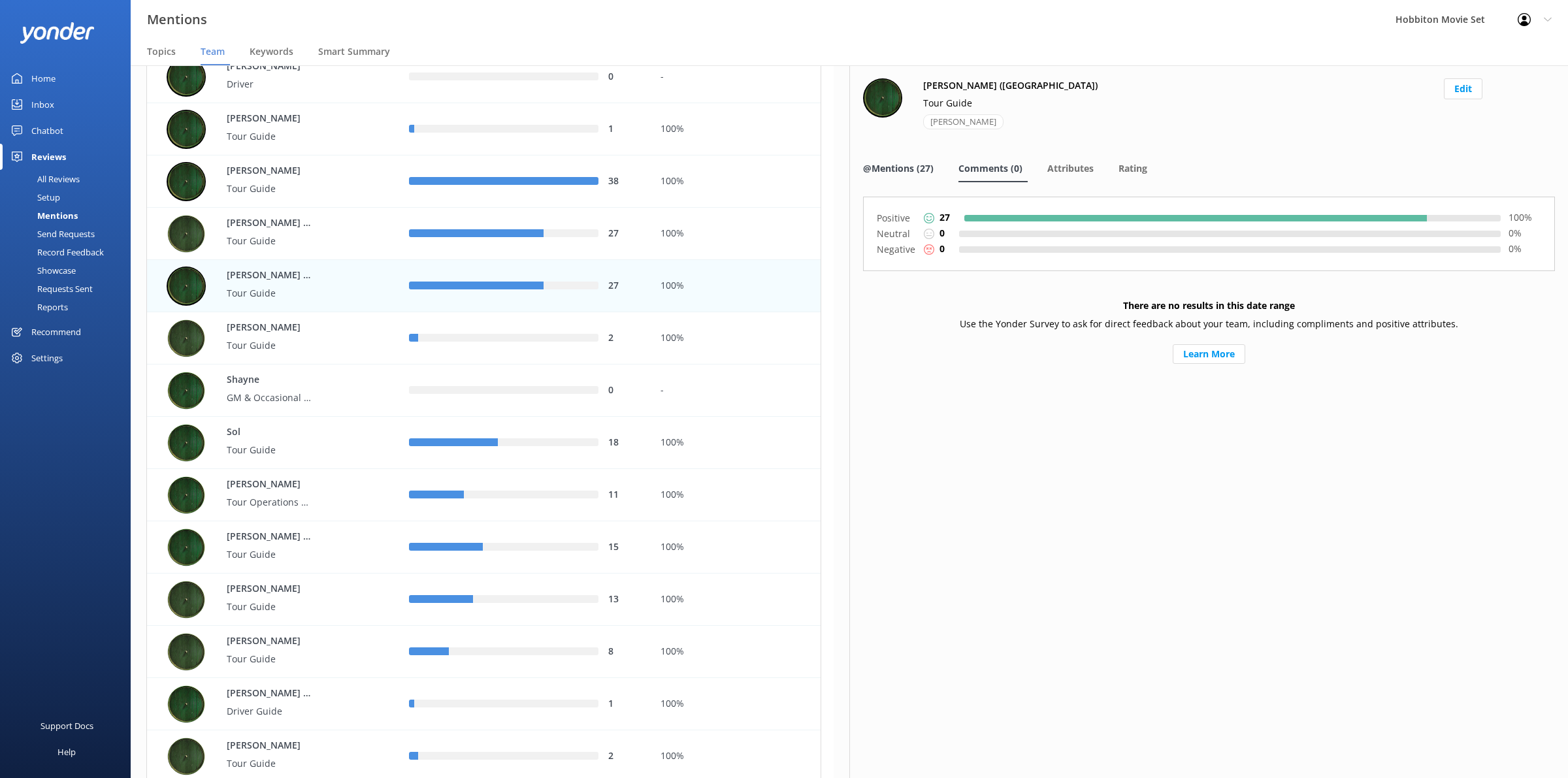
click at [900, 169] on span "@Mentions (27)" at bounding box center [898, 168] width 71 height 13
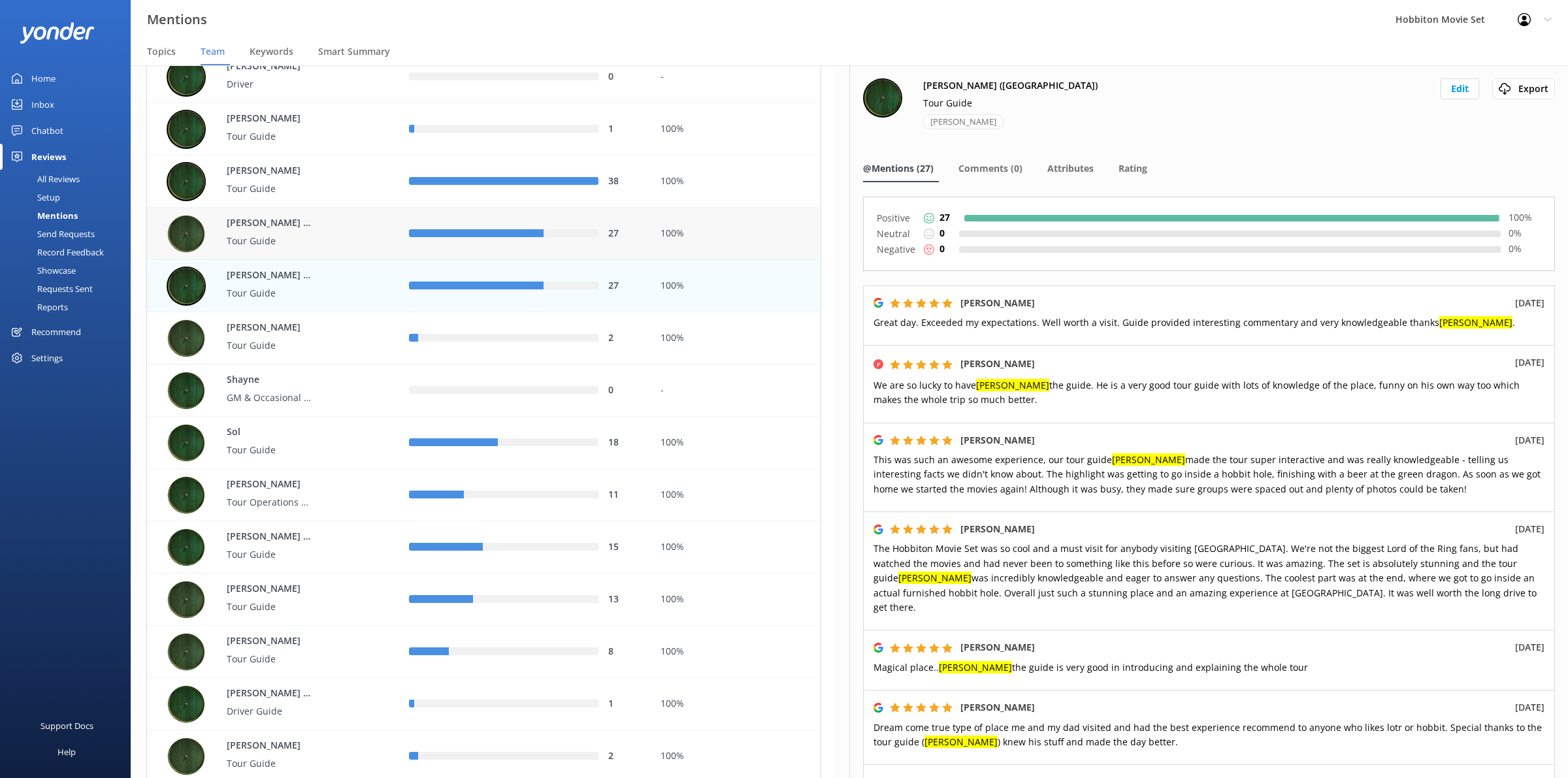
click at [332, 236] on div "[PERSON_NAME] ([GEOGRAPHIC_DATA]) Tour Guide" at bounding box center [278, 234] width 223 height 39
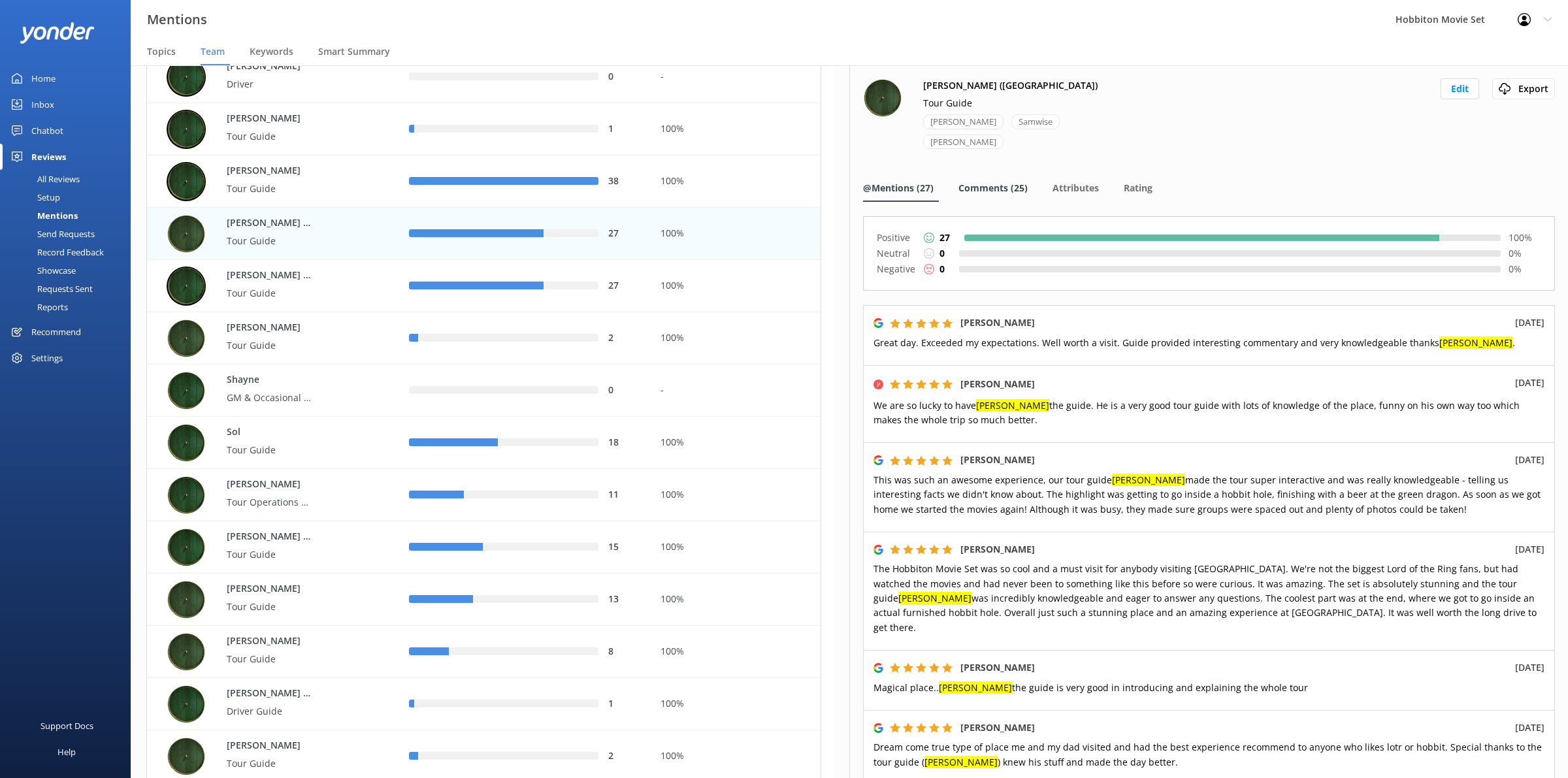
click at [999, 175] on div "Comments (25)" at bounding box center [996, 188] width 75 height 26
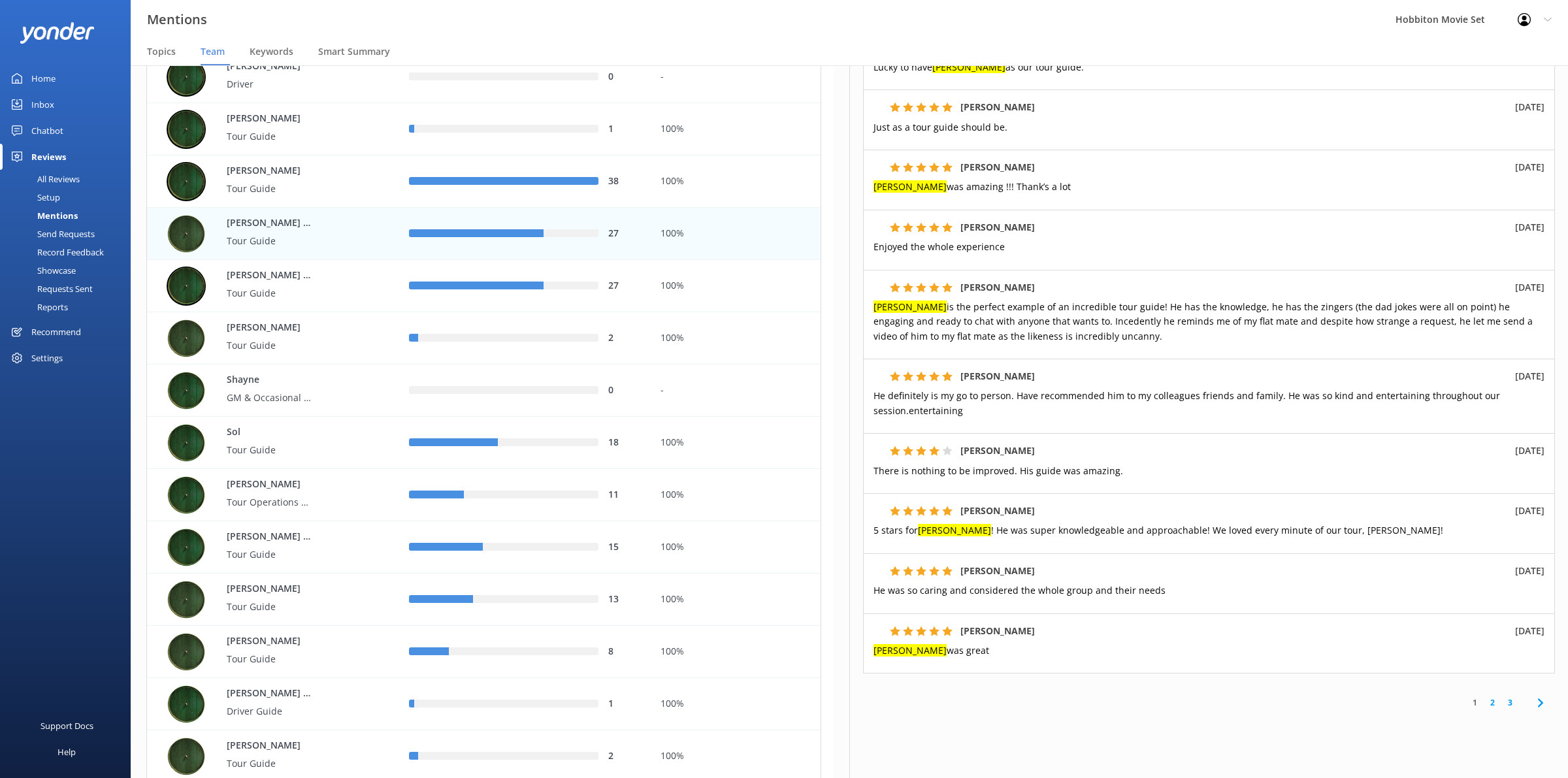
scroll to position [295, 0]
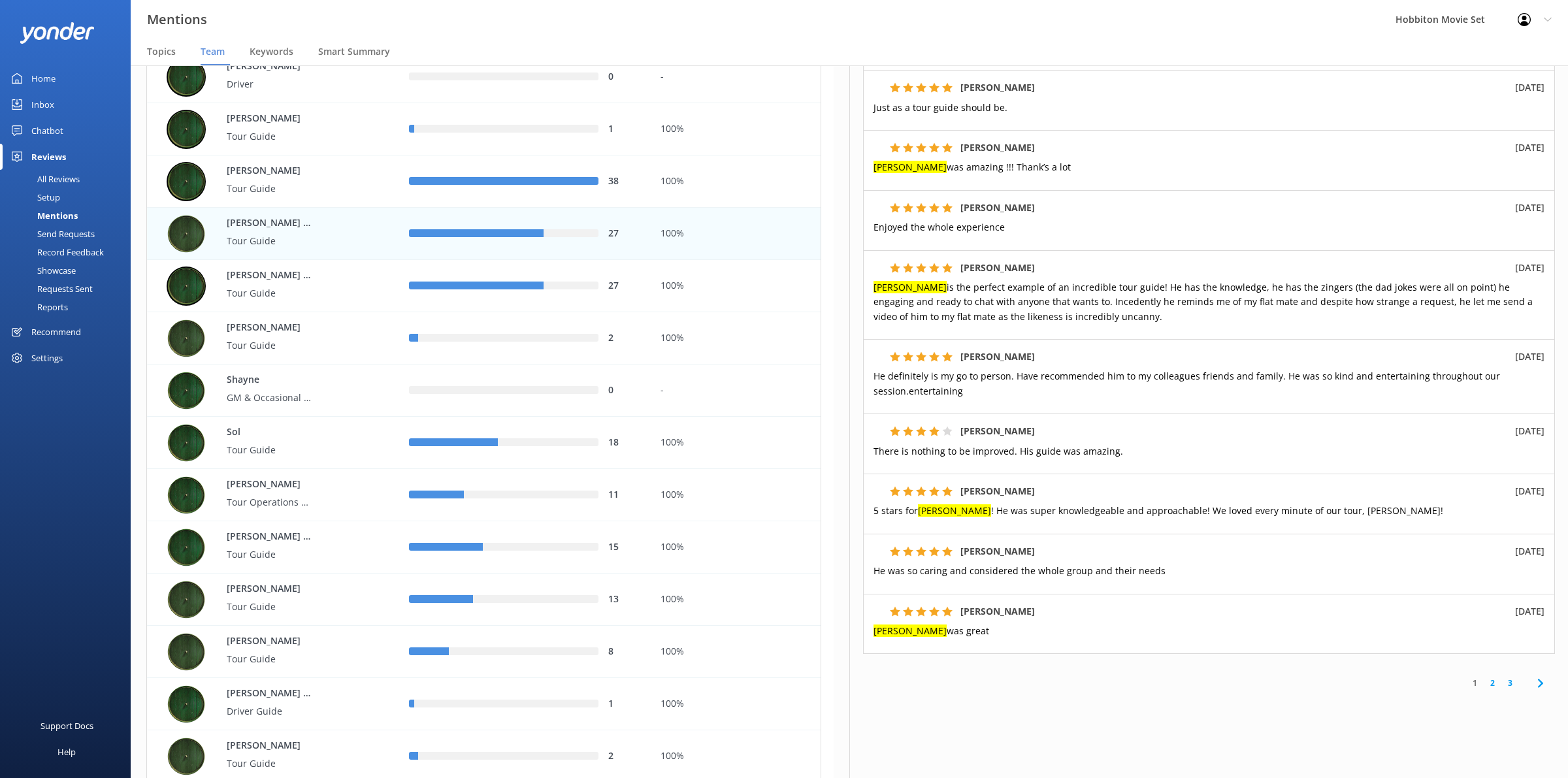
click at [1484, 677] on link "2" at bounding box center [1492, 683] width 17 height 12
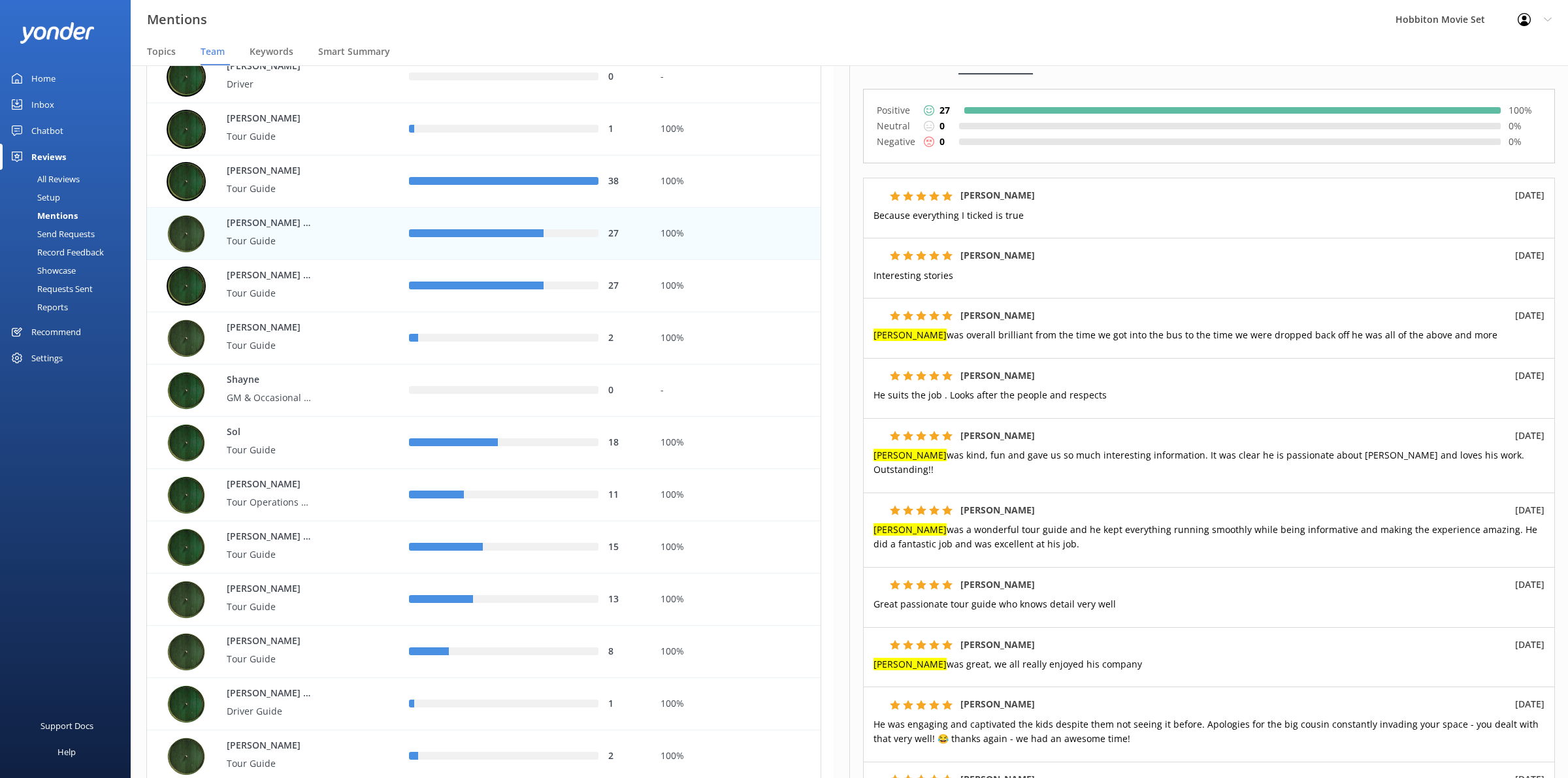
scroll to position [281, 0]
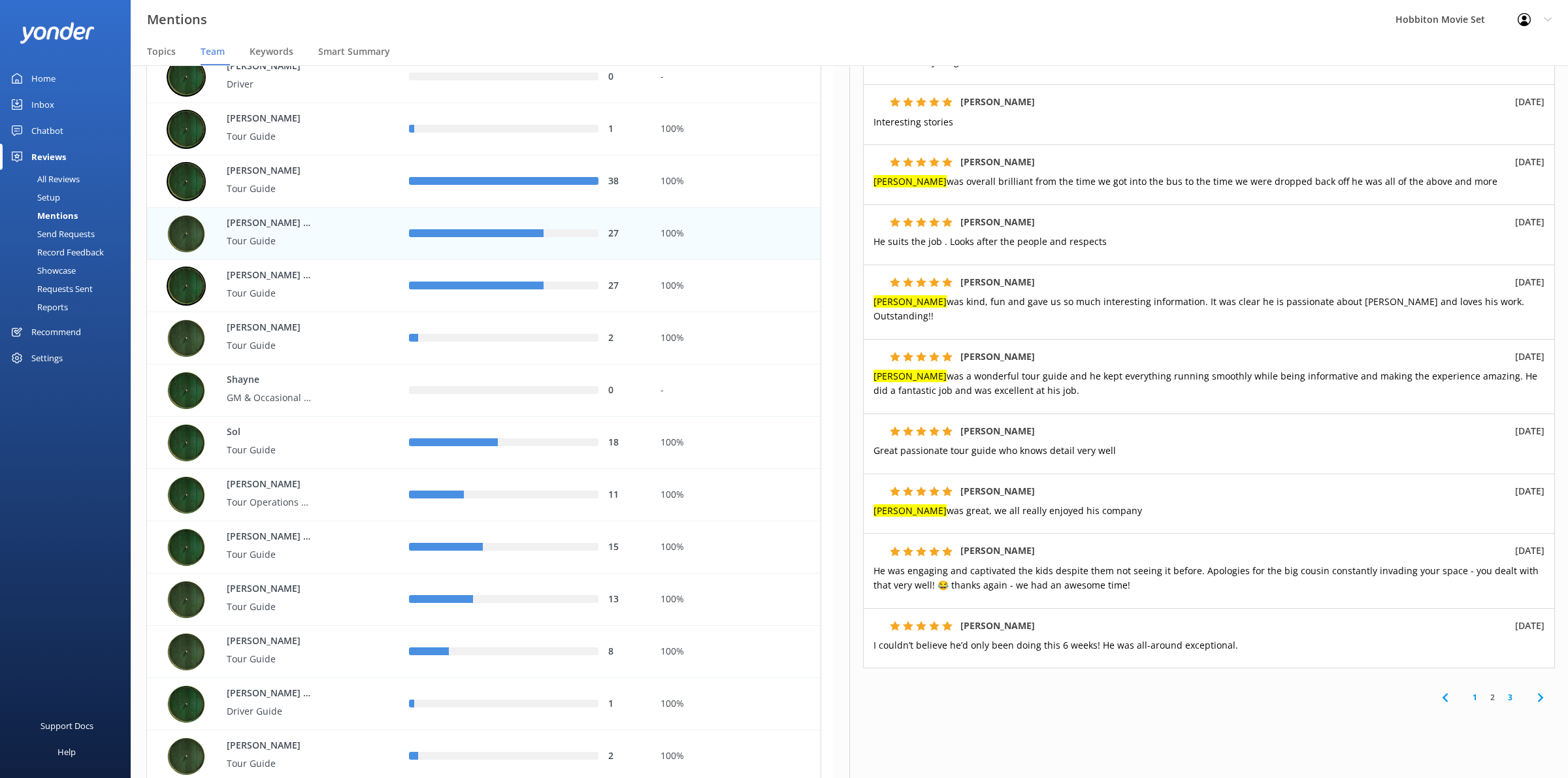
click at [1050, 474] on div "[PERSON_NAME] [DATE] [PERSON_NAME] was great, we all really enjoyed his company" at bounding box center [1209, 504] width 692 height 60
click at [1502, 691] on link "3" at bounding box center [1510, 697] width 17 height 12
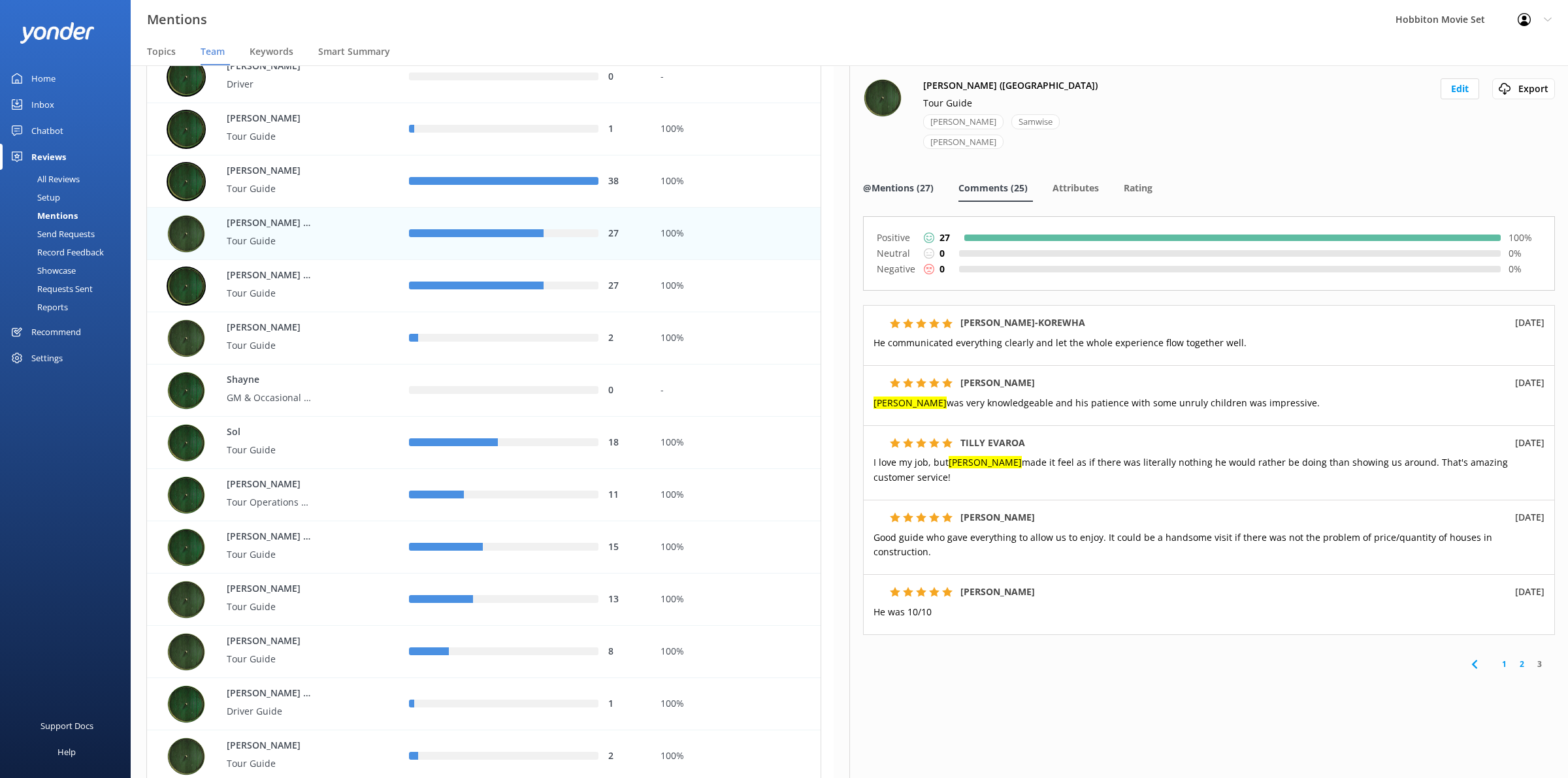
click at [913, 182] on span "@Mentions (27)" at bounding box center [898, 188] width 71 height 13
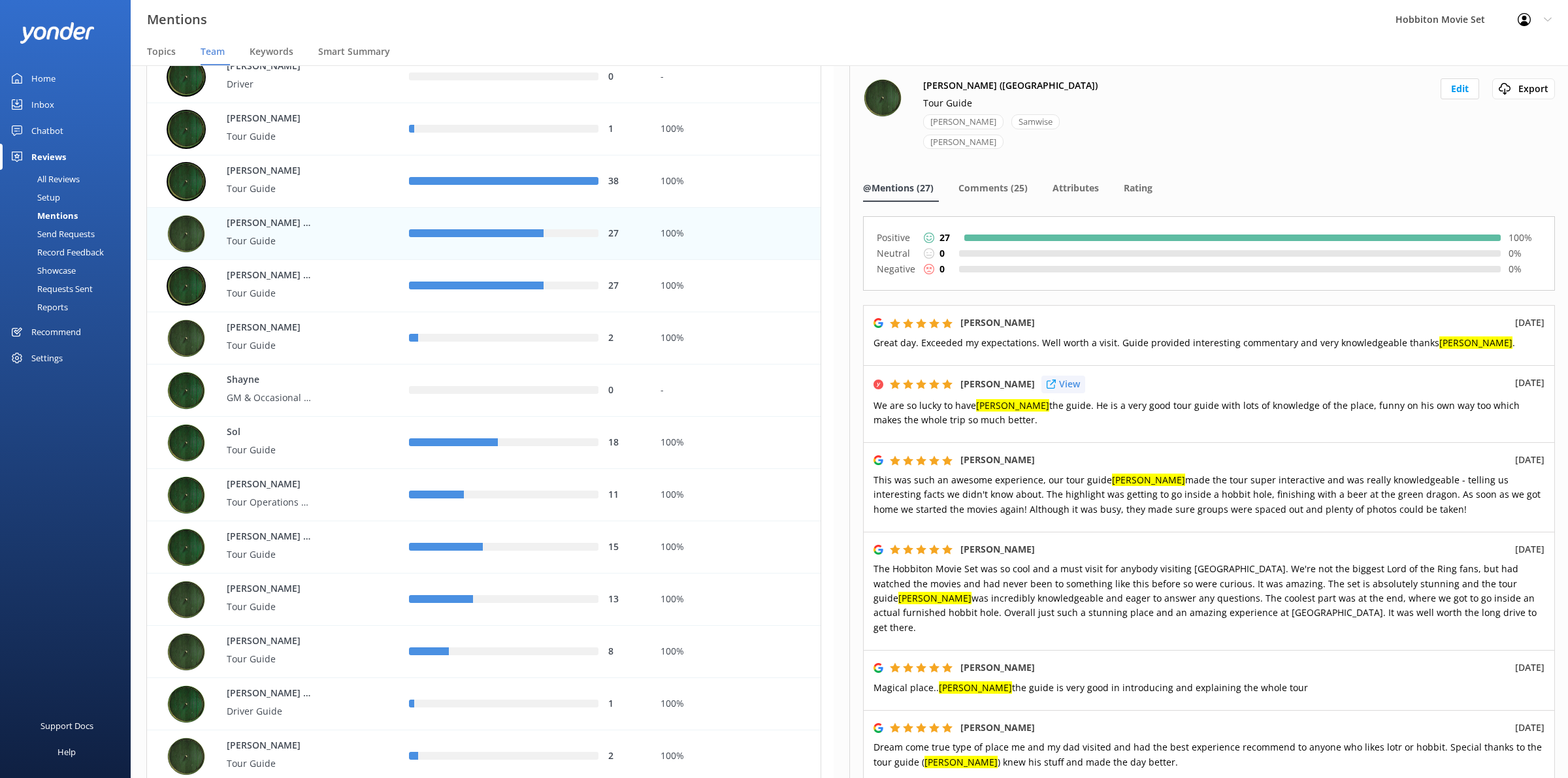
click at [1067, 377] on p "View" at bounding box center [1069, 384] width 21 height 14
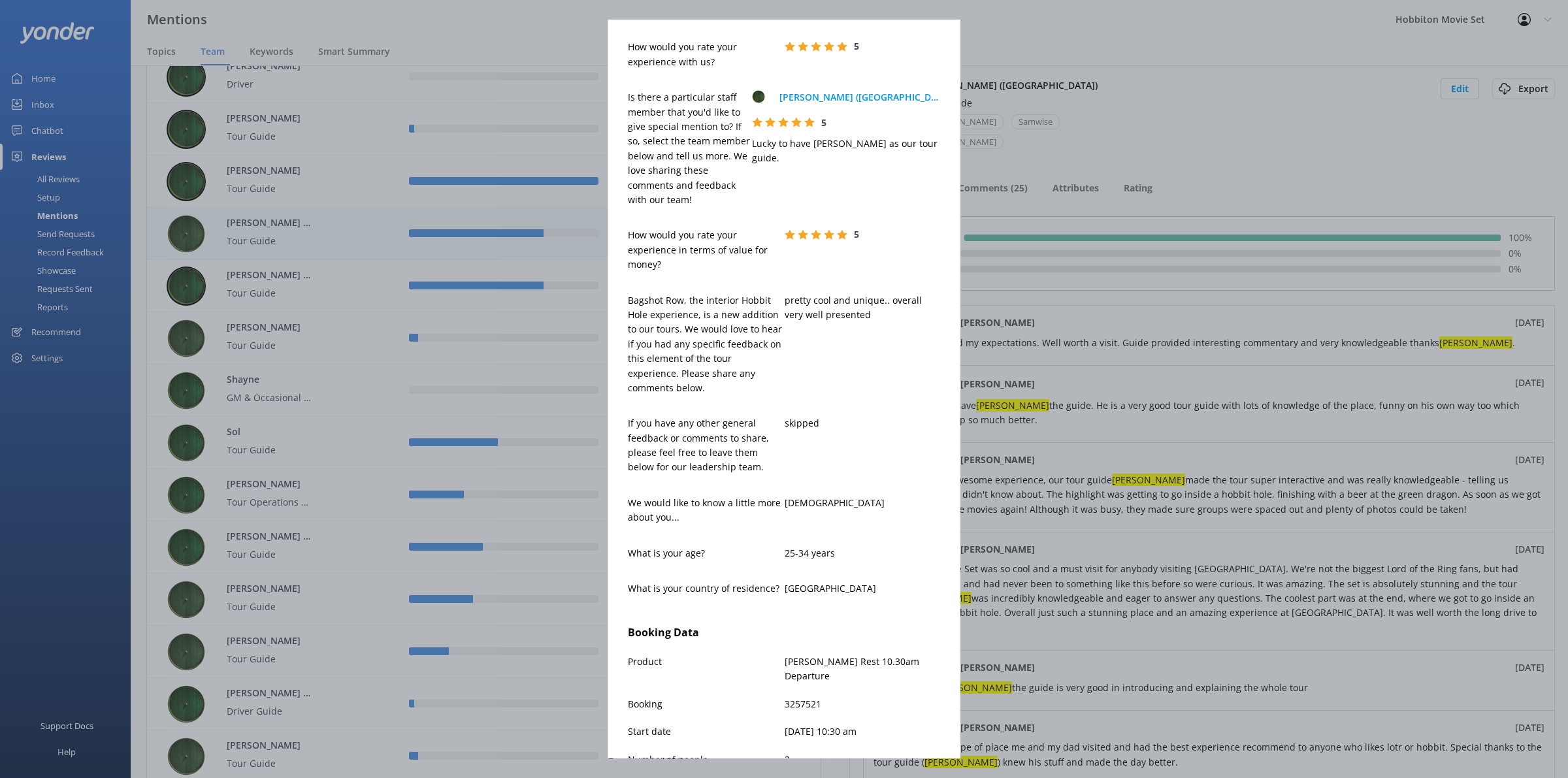
scroll to position [81, 0]
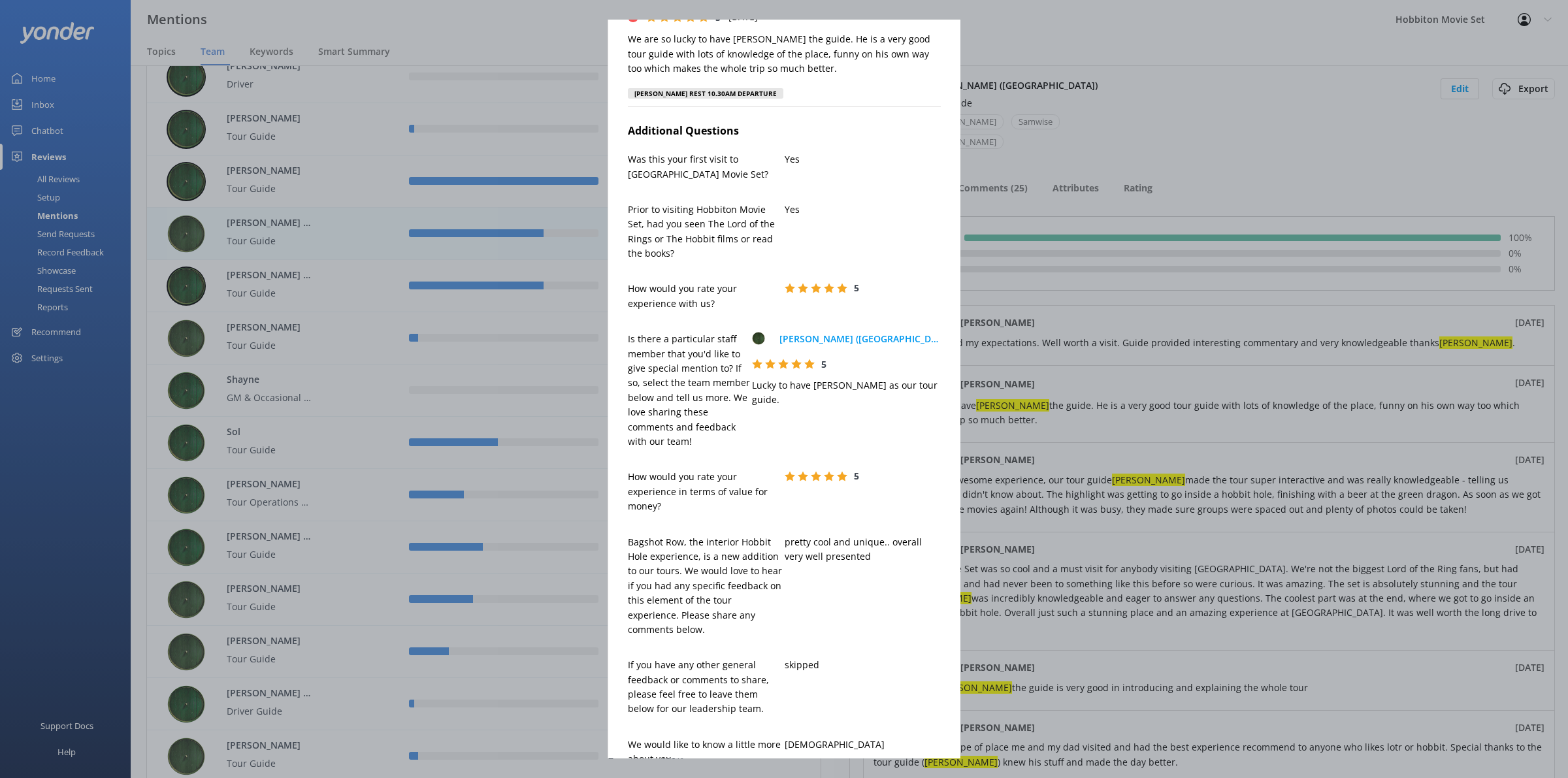
click at [1390, 462] on div "[PERSON_NAME] [PERSON_NAME][EMAIL_ADDRESS][DOMAIN_NAME] 5 [DATE] We are so luck…" at bounding box center [784, 389] width 1568 height 778
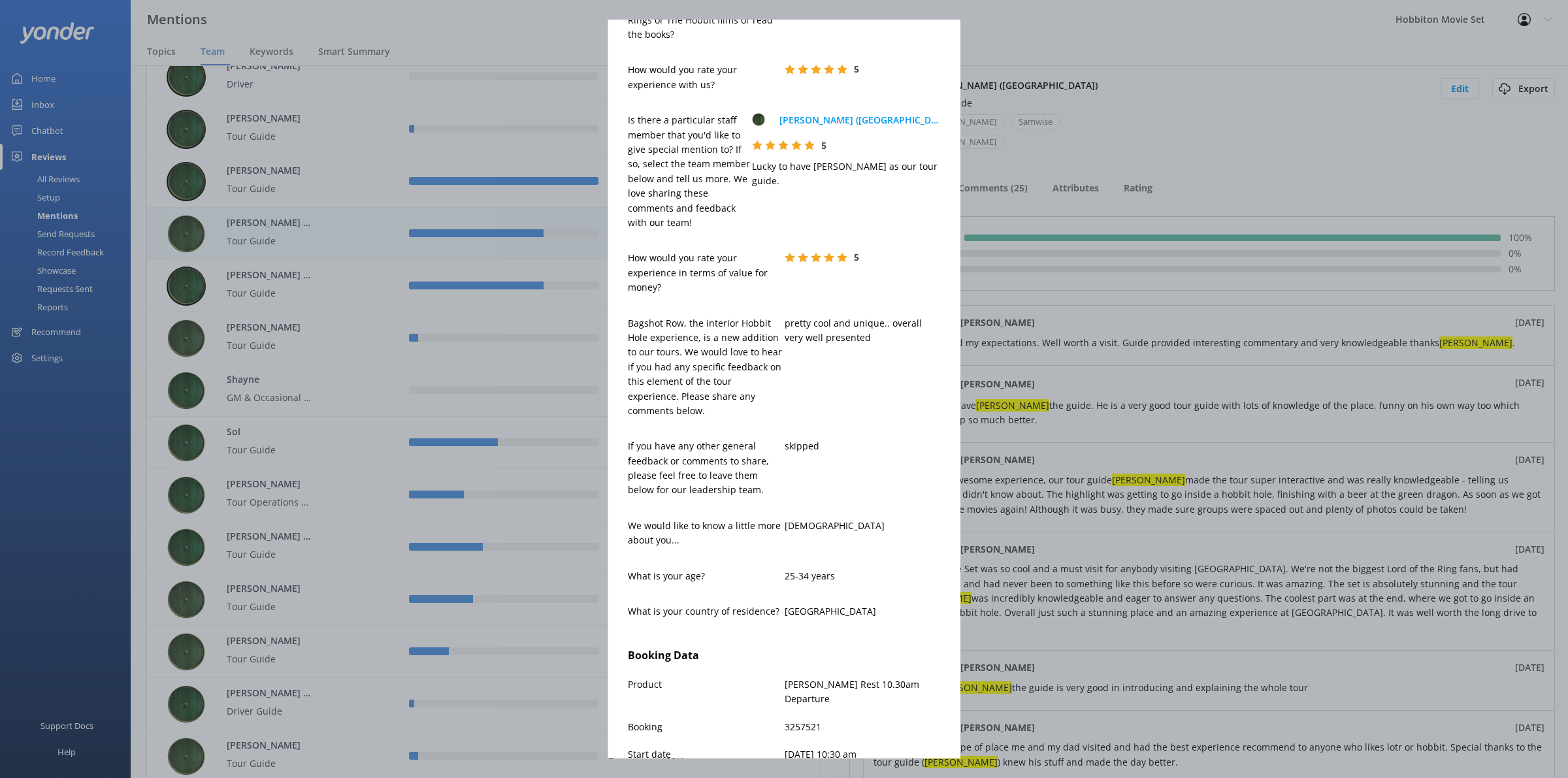
scroll to position [490, 0]
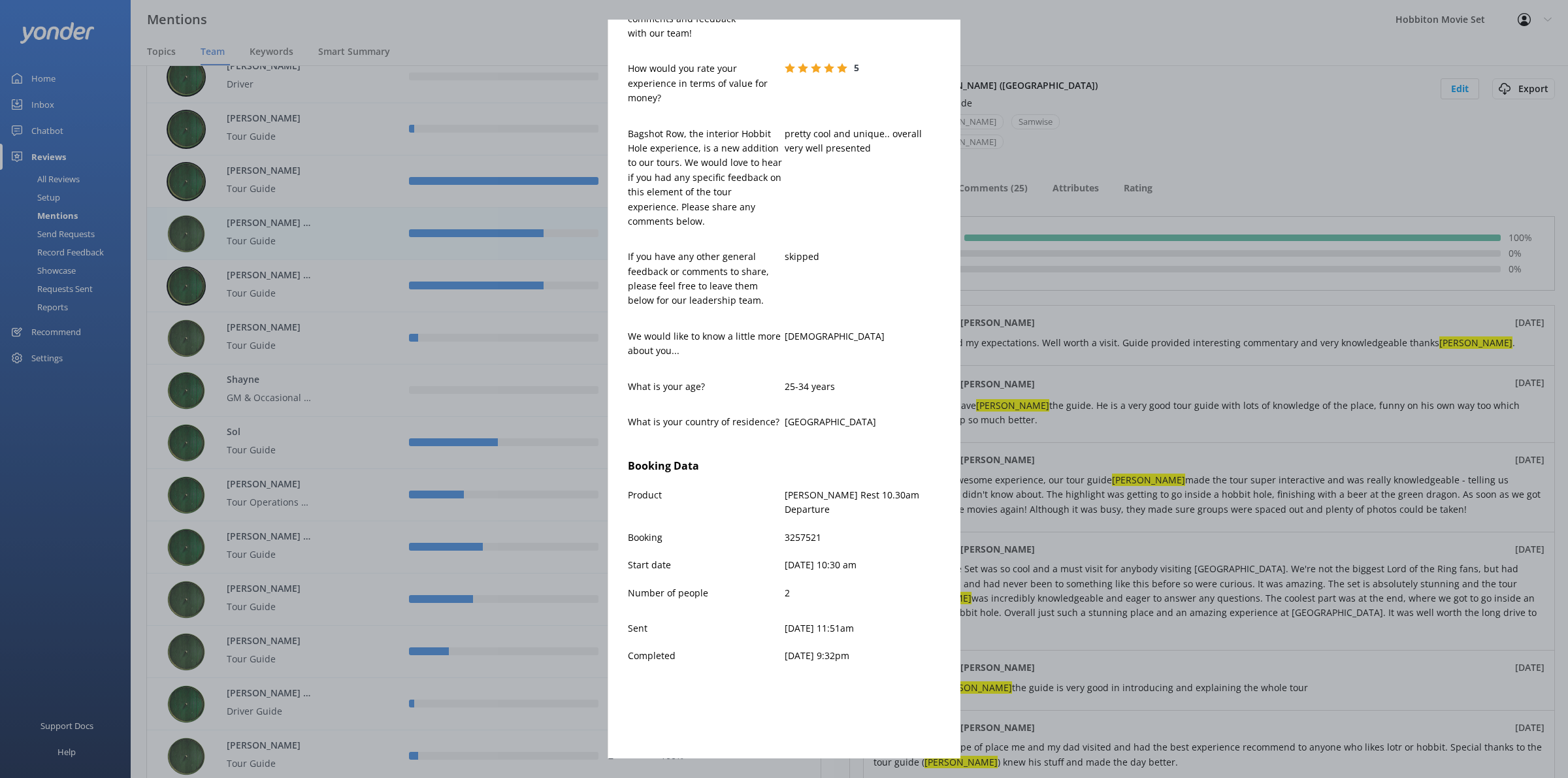
click at [1228, 531] on div "[PERSON_NAME] [PERSON_NAME][EMAIL_ADDRESS][DOMAIN_NAME] 5 [DATE] We are so luck…" at bounding box center [784, 389] width 1568 height 778
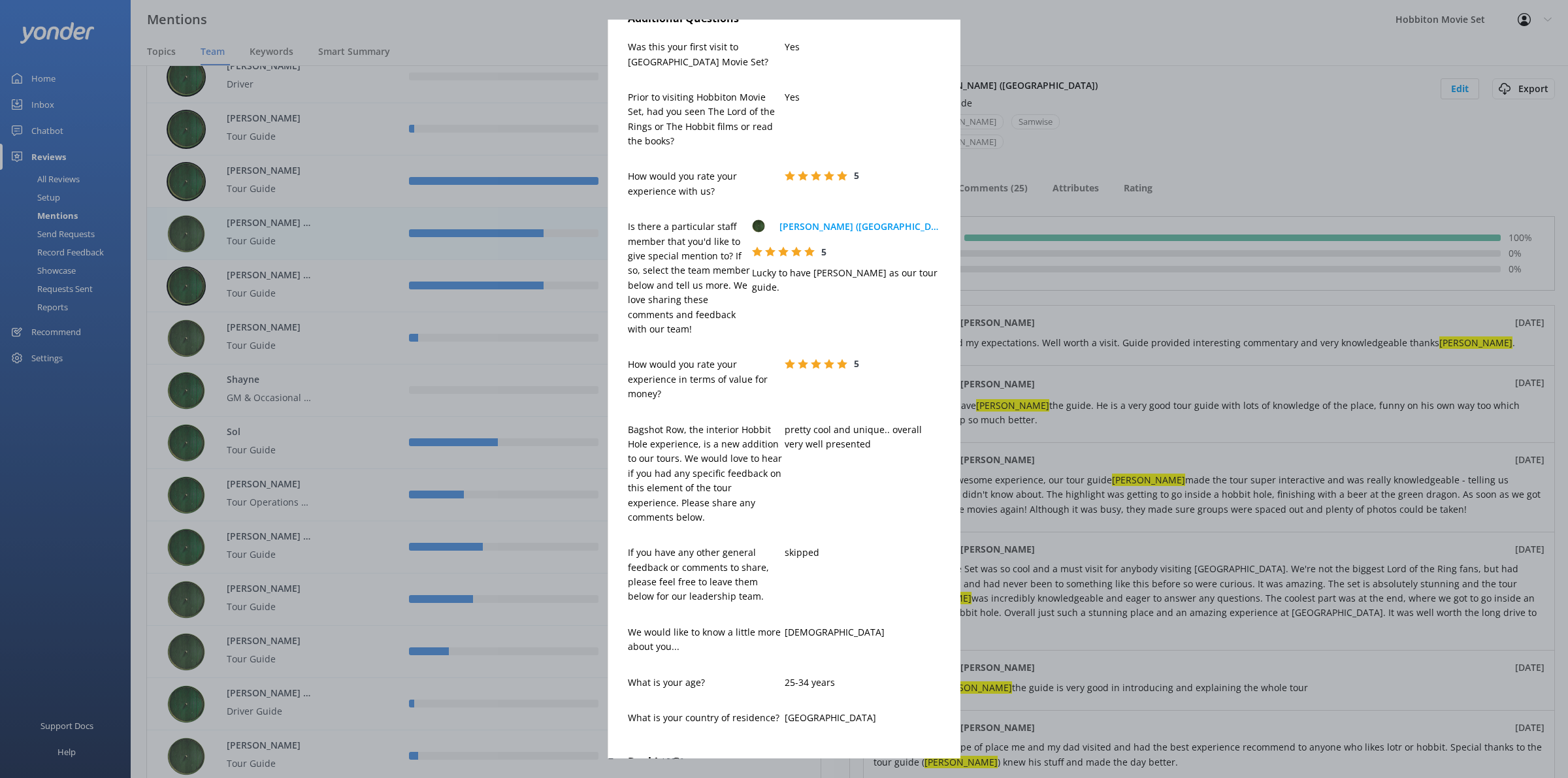
scroll to position [0, 0]
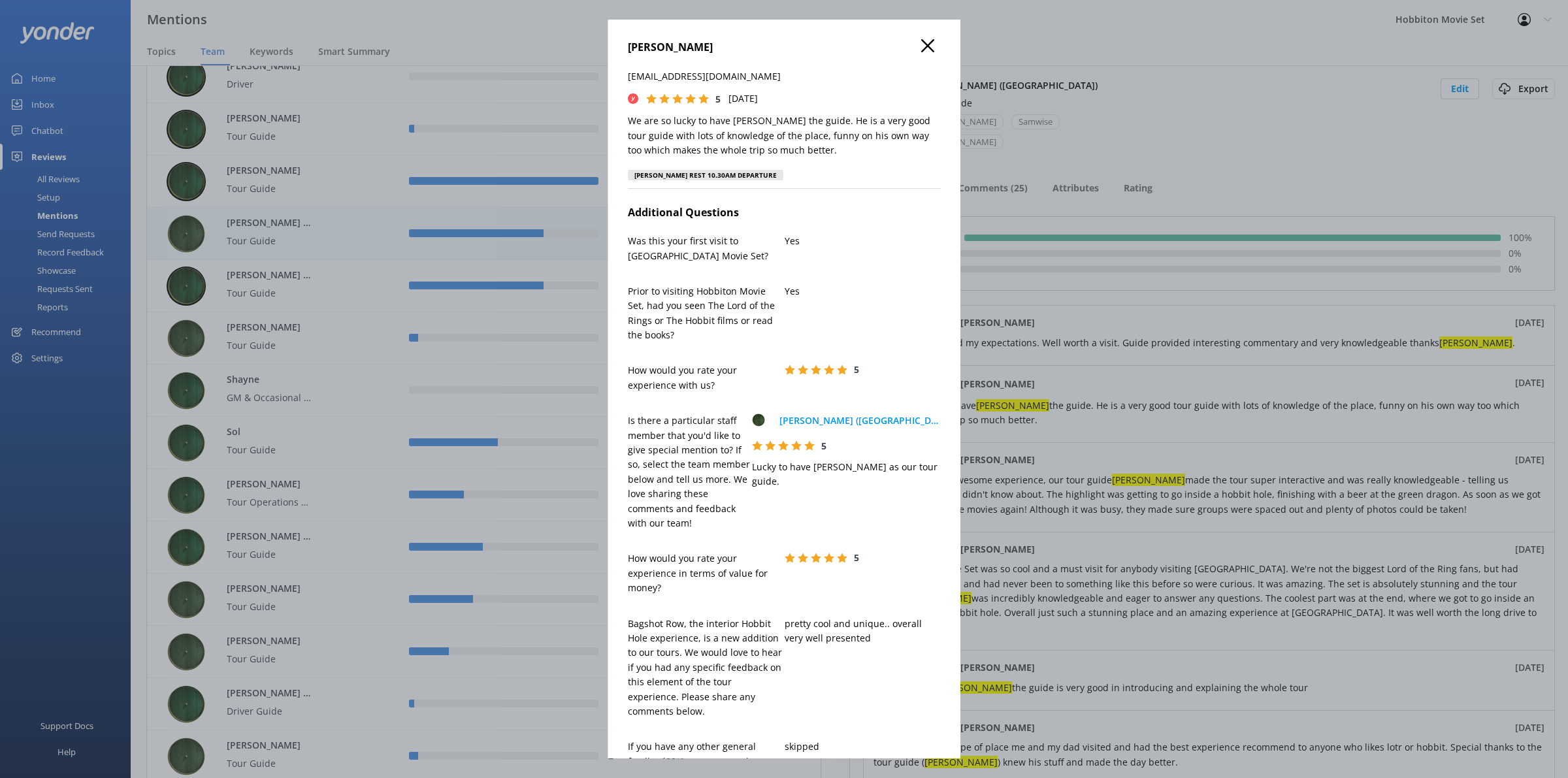
click at [925, 51] on h4 "[PERSON_NAME]" at bounding box center [785, 47] width 313 height 17
click at [921, 47] on use at bounding box center [927, 45] width 13 height 13
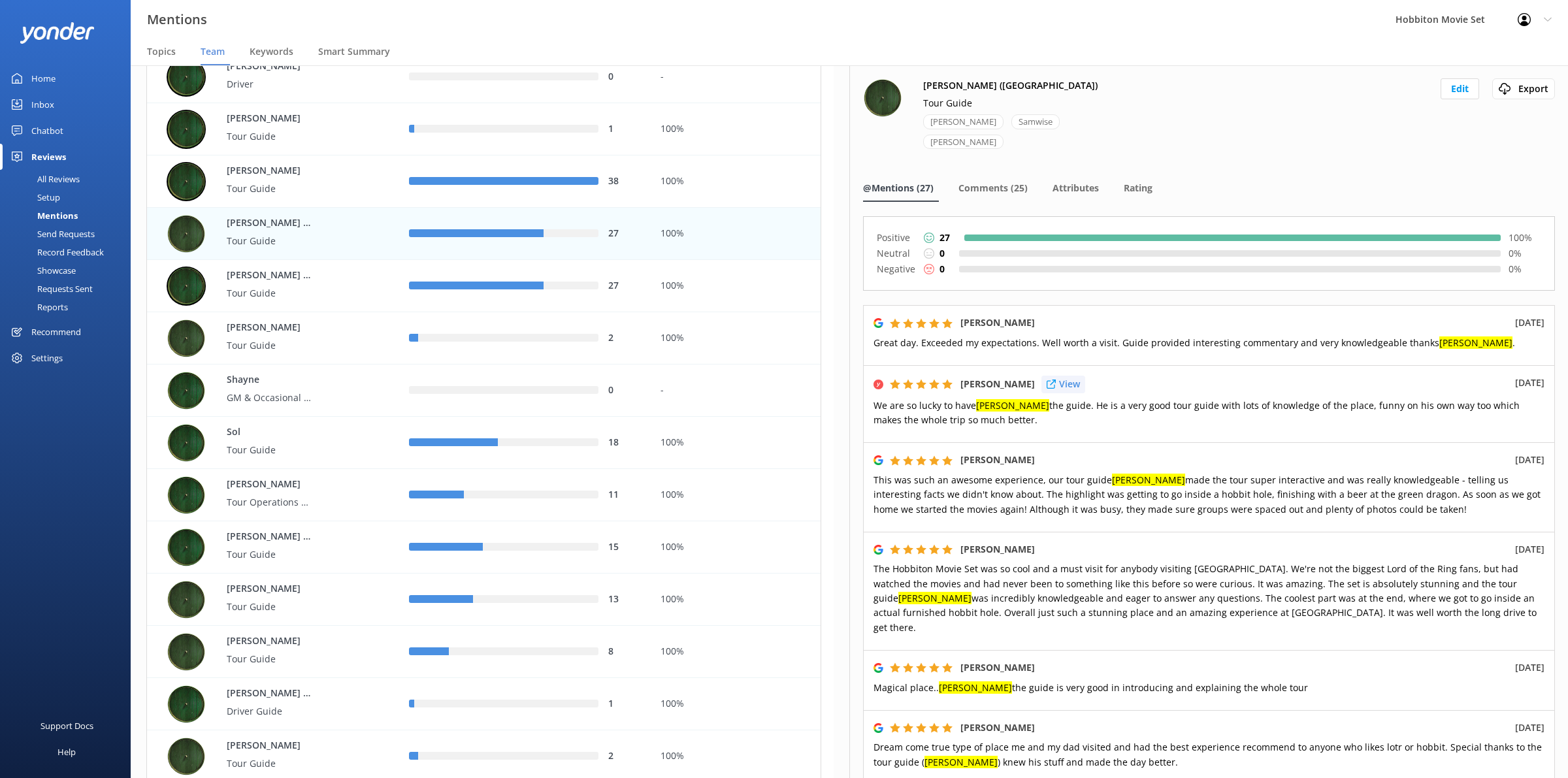
click at [1074, 377] on p "View" at bounding box center [1069, 384] width 21 height 14
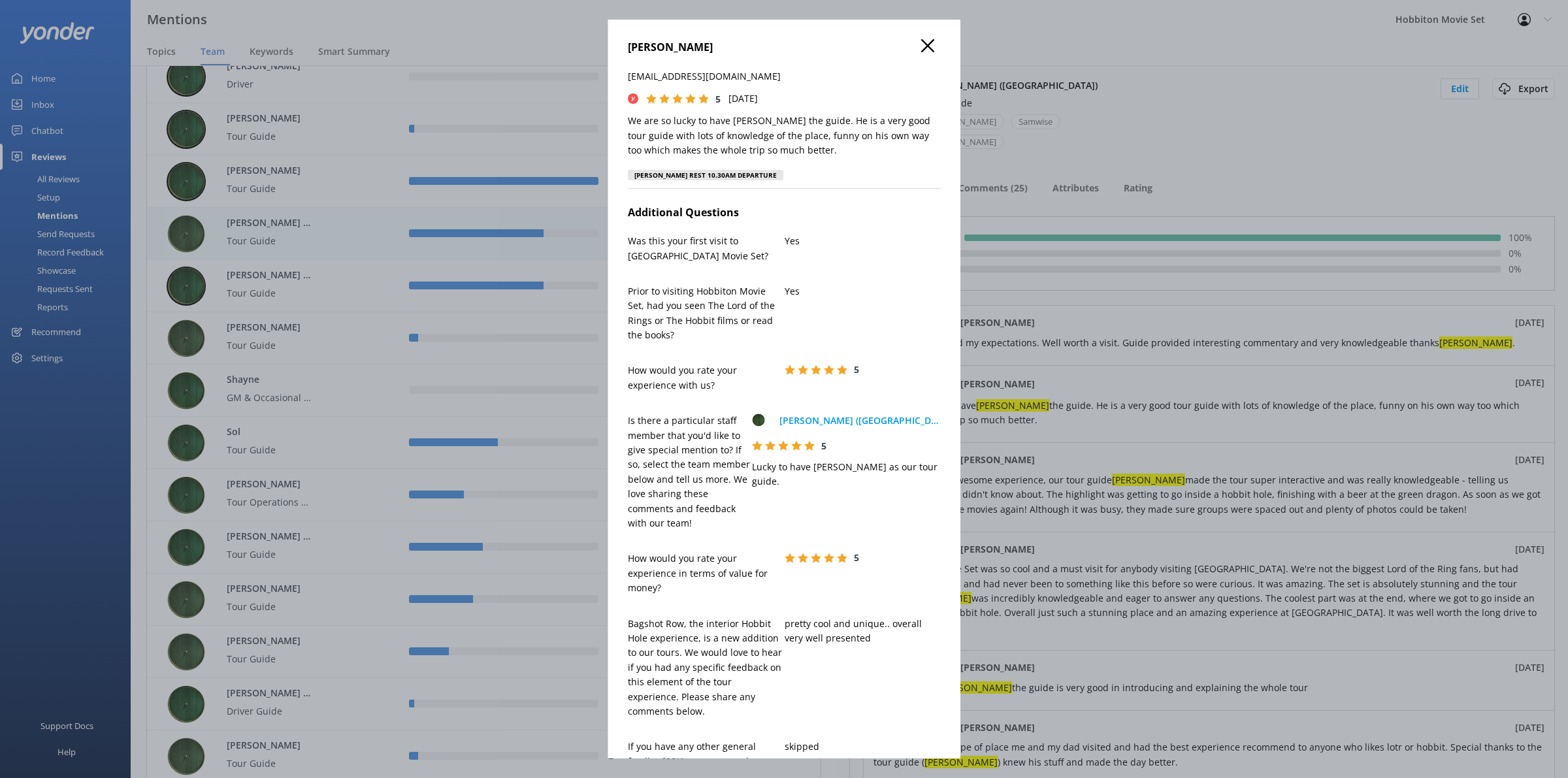
drag, startPoint x: 1222, startPoint y: 387, endPoint x: 1042, endPoint y: 355, distance: 182.8
click at [1222, 386] on div "[PERSON_NAME] [PERSON_NAME][EMAIL_ADDRESS][DOMAIN_NAME] 5 [DATE] We are so luck…" at bounding box center [784, 389] width 1568 height 778
click at [921, 53] on button at bounding box center [927, 46] width 13 height 14
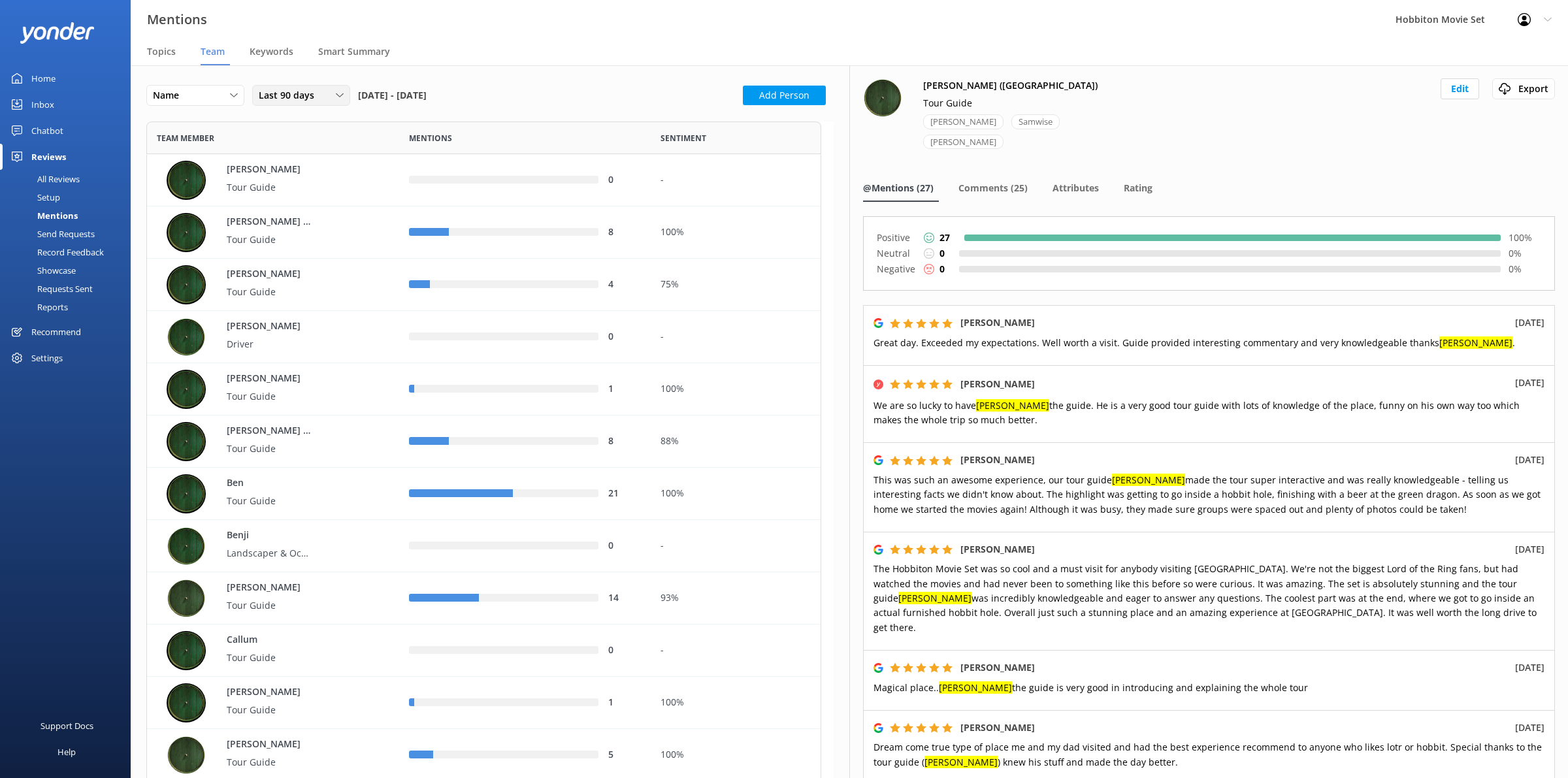
click at [341, 91] on icon at bounding box center [340, 95] width 8 height 8
click at [289, 227] on link "Custom" at bounding box center [311, 227] width 116 height 26
click at [392, 139] on span "Previous Month" at bounding box center [397, 139] width 13 height 13
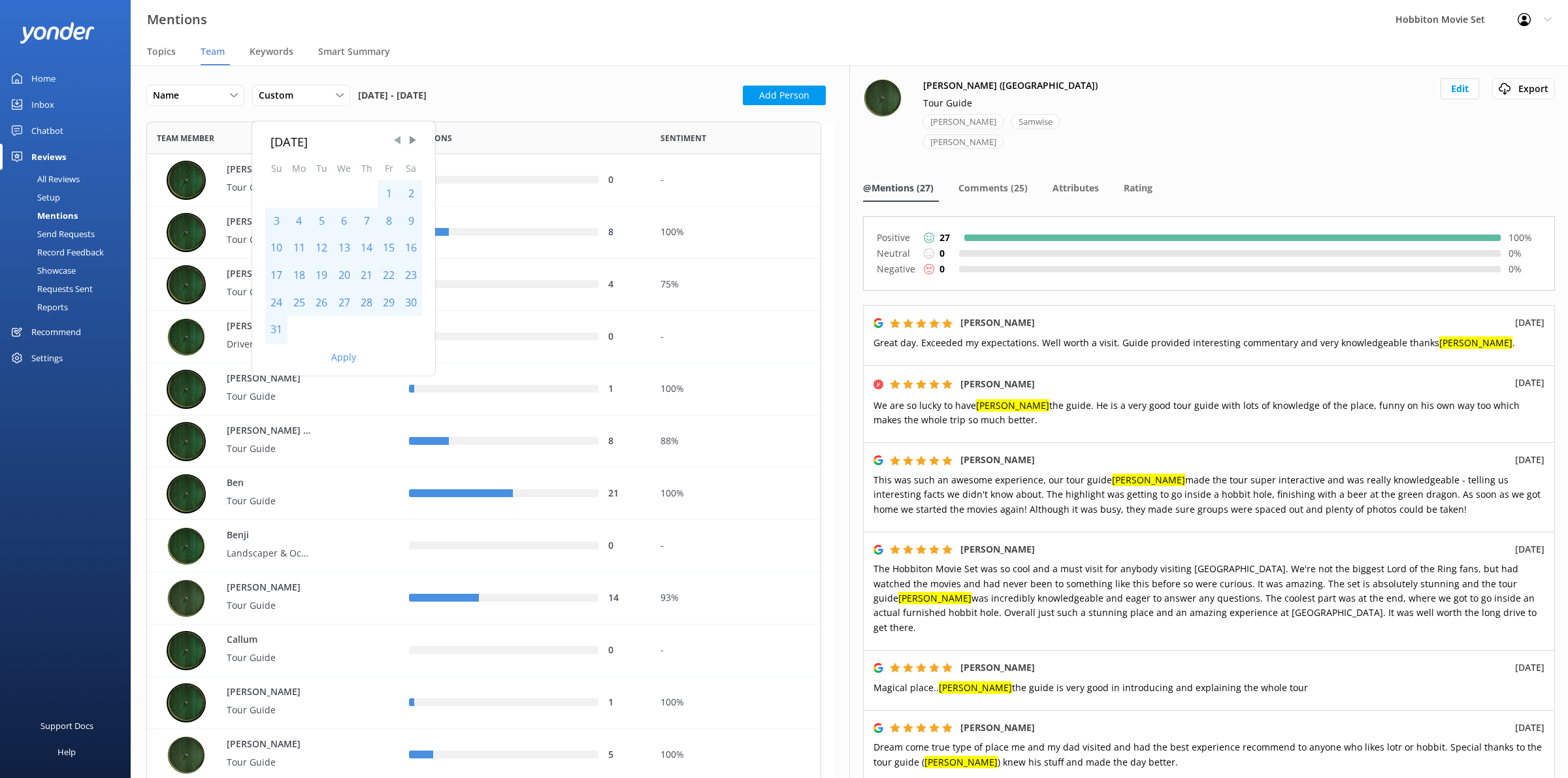
click at [401, 145] on span "Previous Month" at bounding box center [397, 139] width 13 height 13
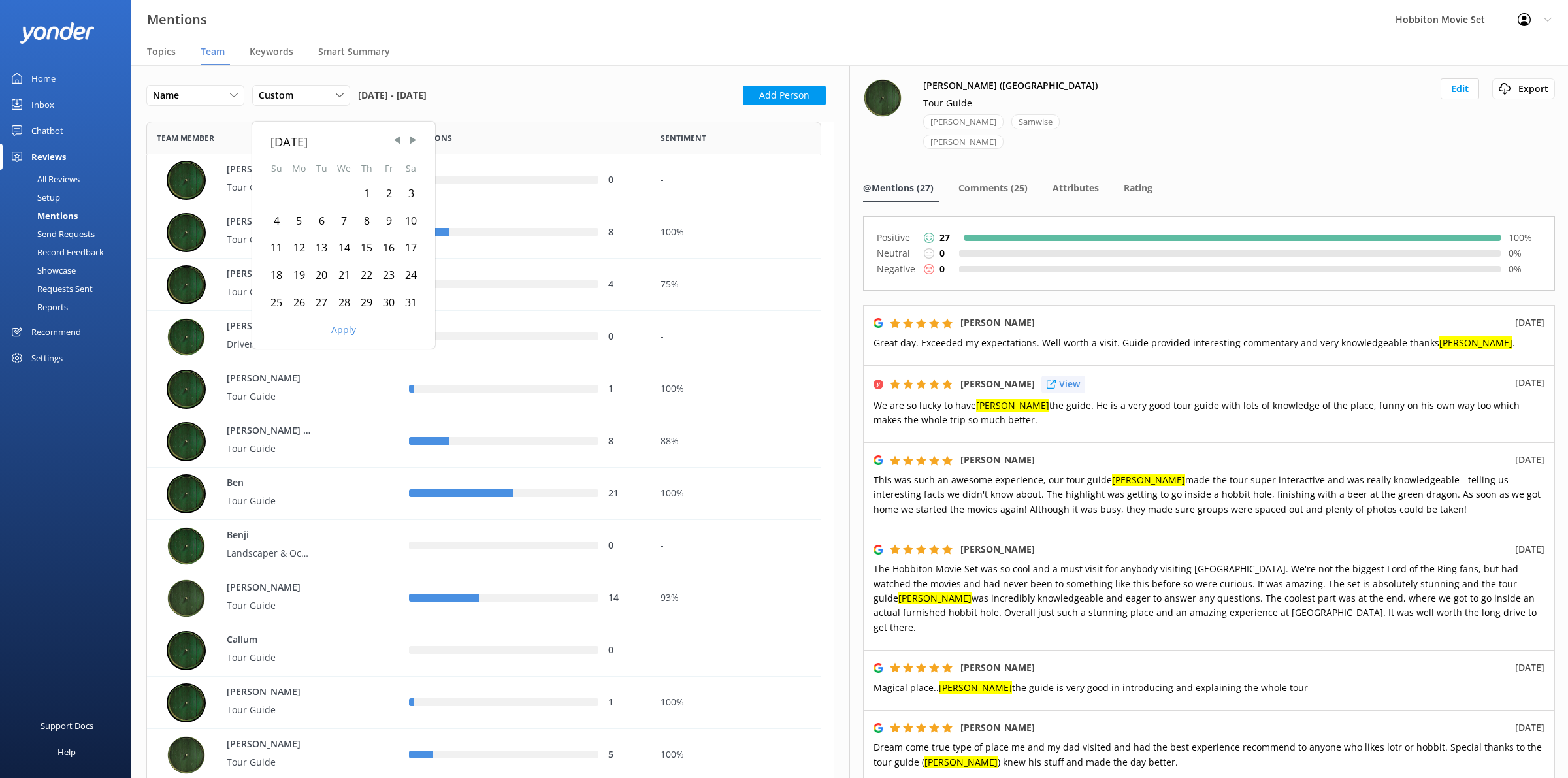
click at [1077, 377] on p "View" at bounding box center [1069, 384] width 21 height 14
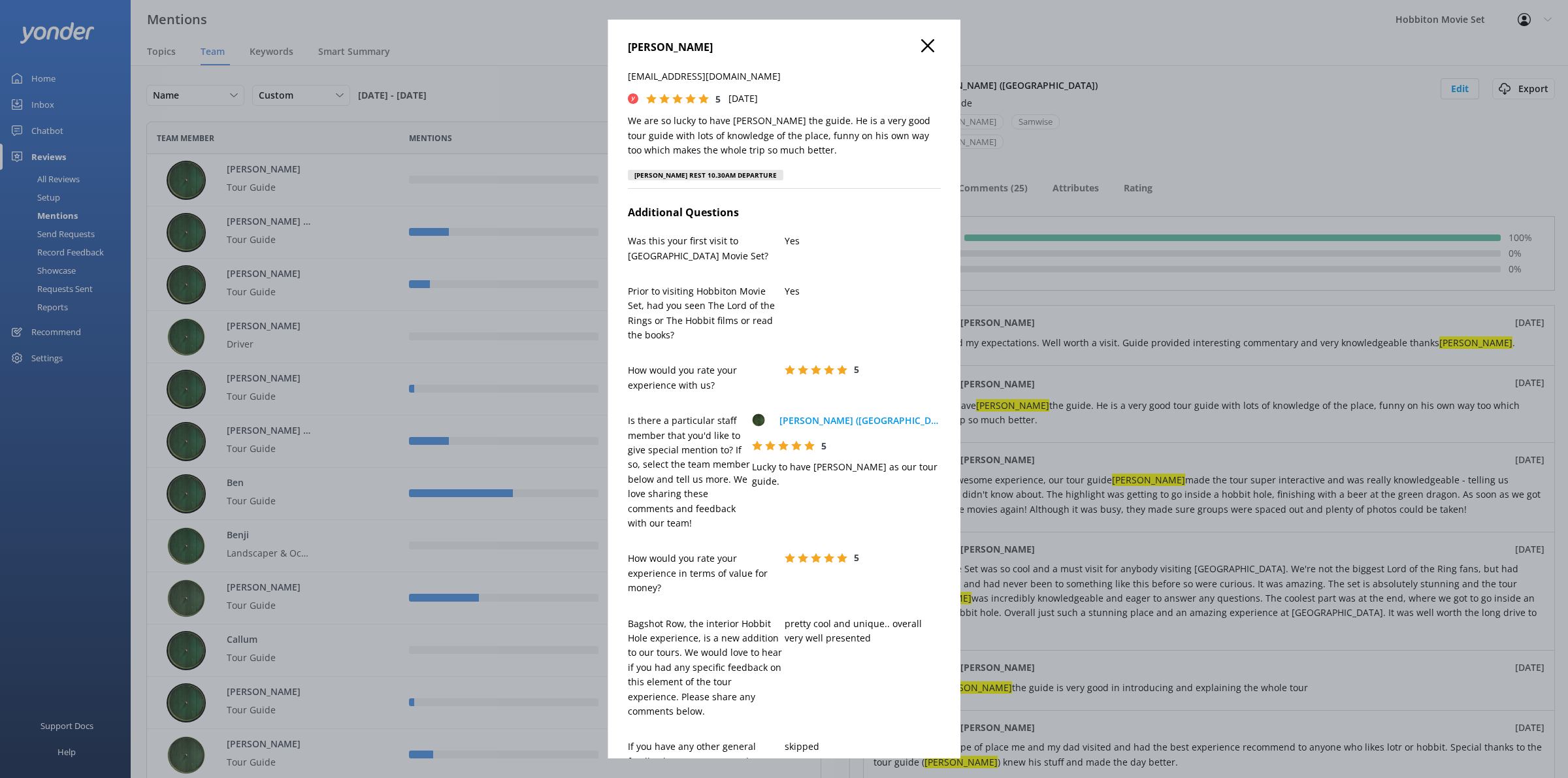
scroll to position [490, 0]
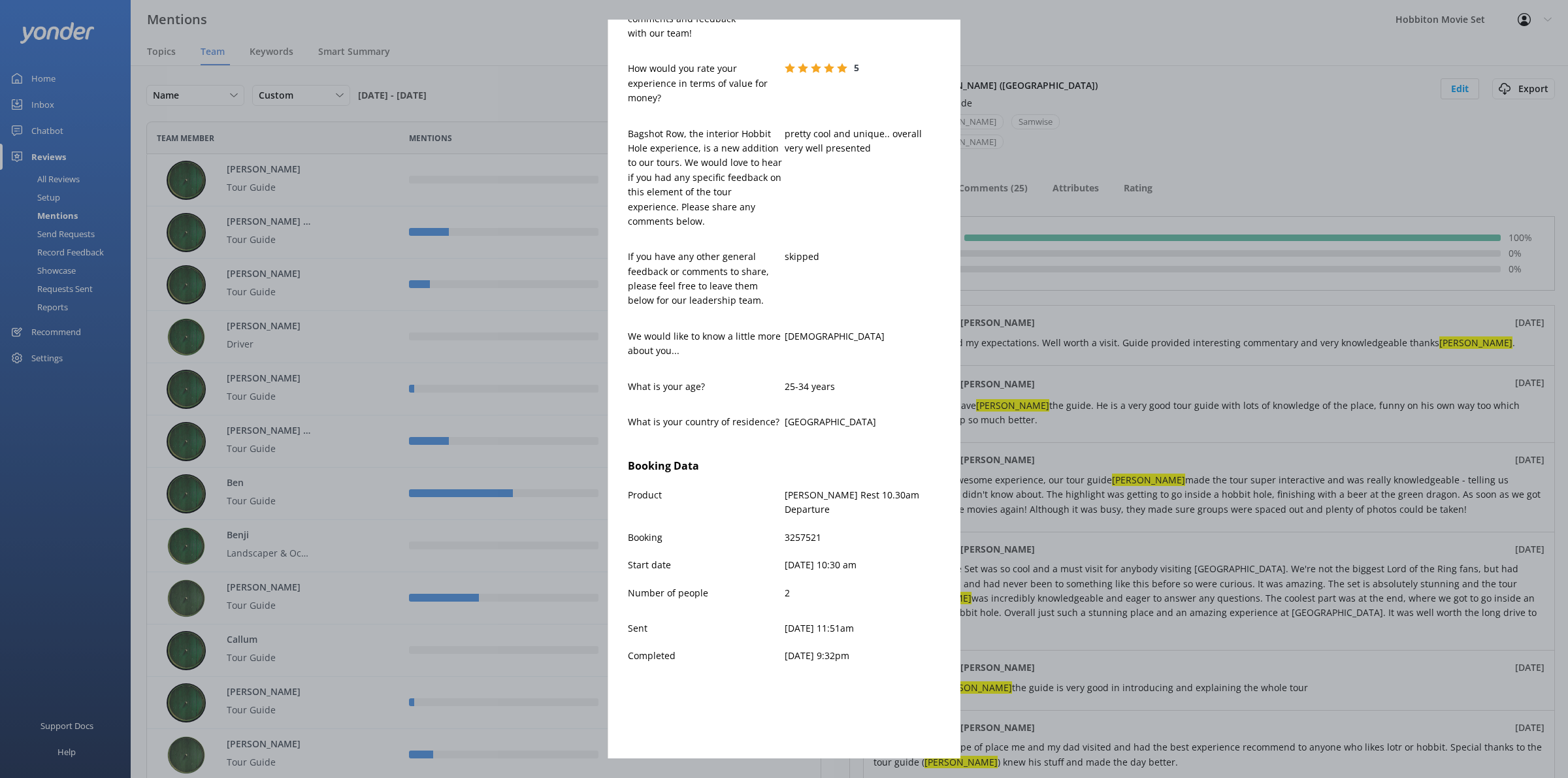
click at [1191, 554] on div "[PERSON_NAME] [PERSON_NAME][EMAIL_ADDRESS][DOMAIN_NAME] 5 [DATE] We are so luck…" at bounding box center [784, 389] width 1568 height 778
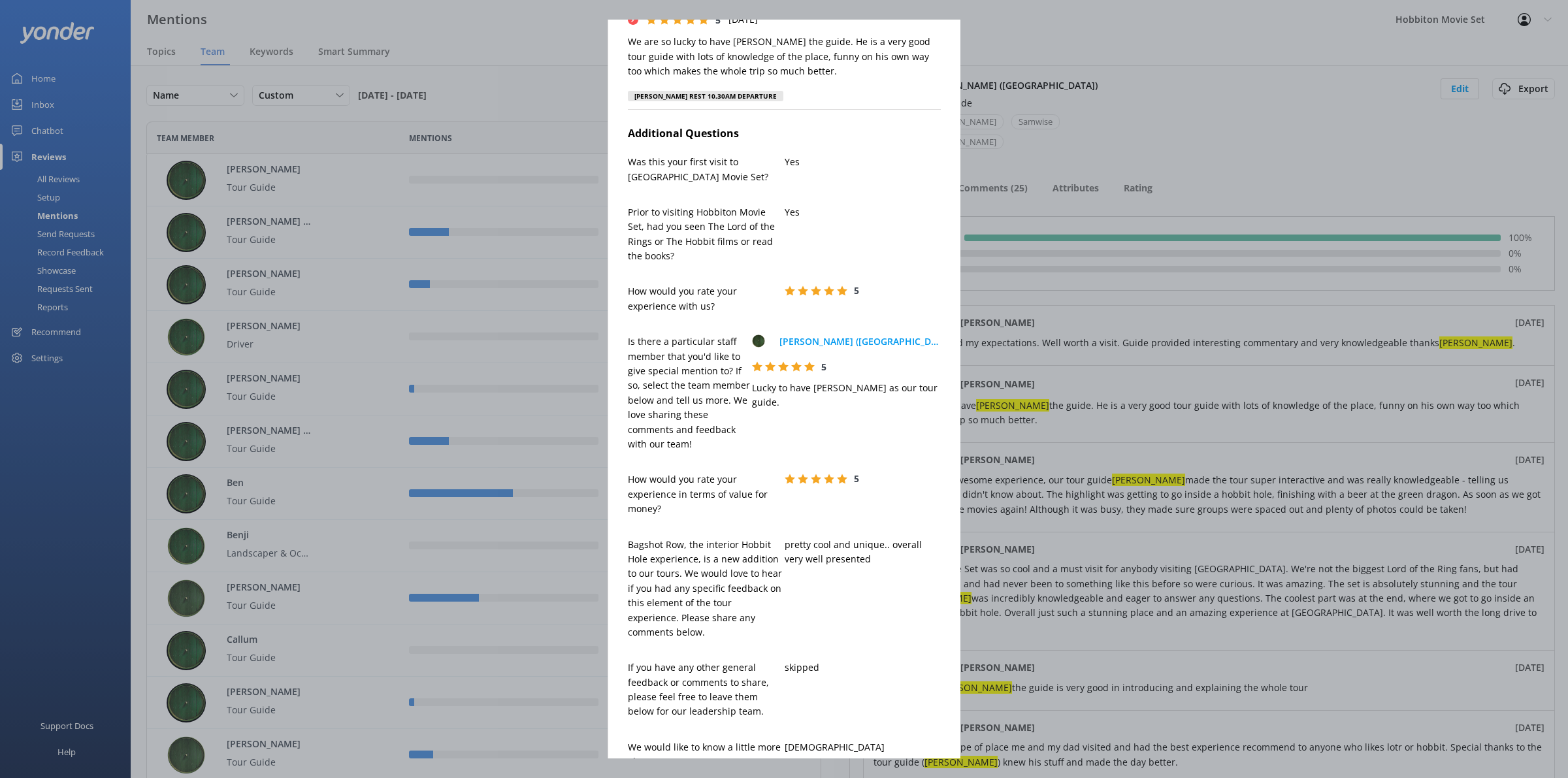
scroll to position [0, 0]
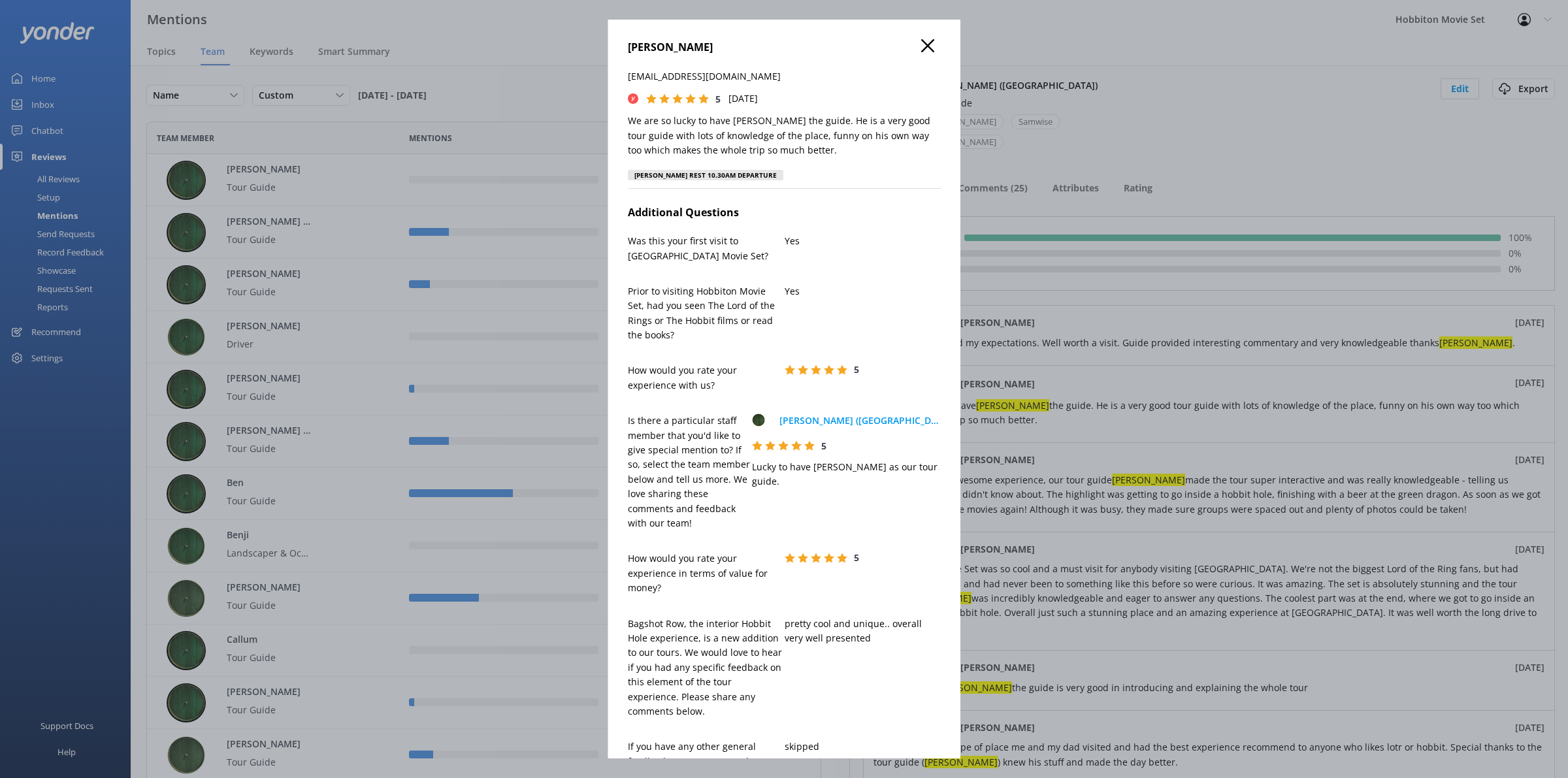
click at [921, 47] on icon at bounding box center [927, 45] width 13 height 13
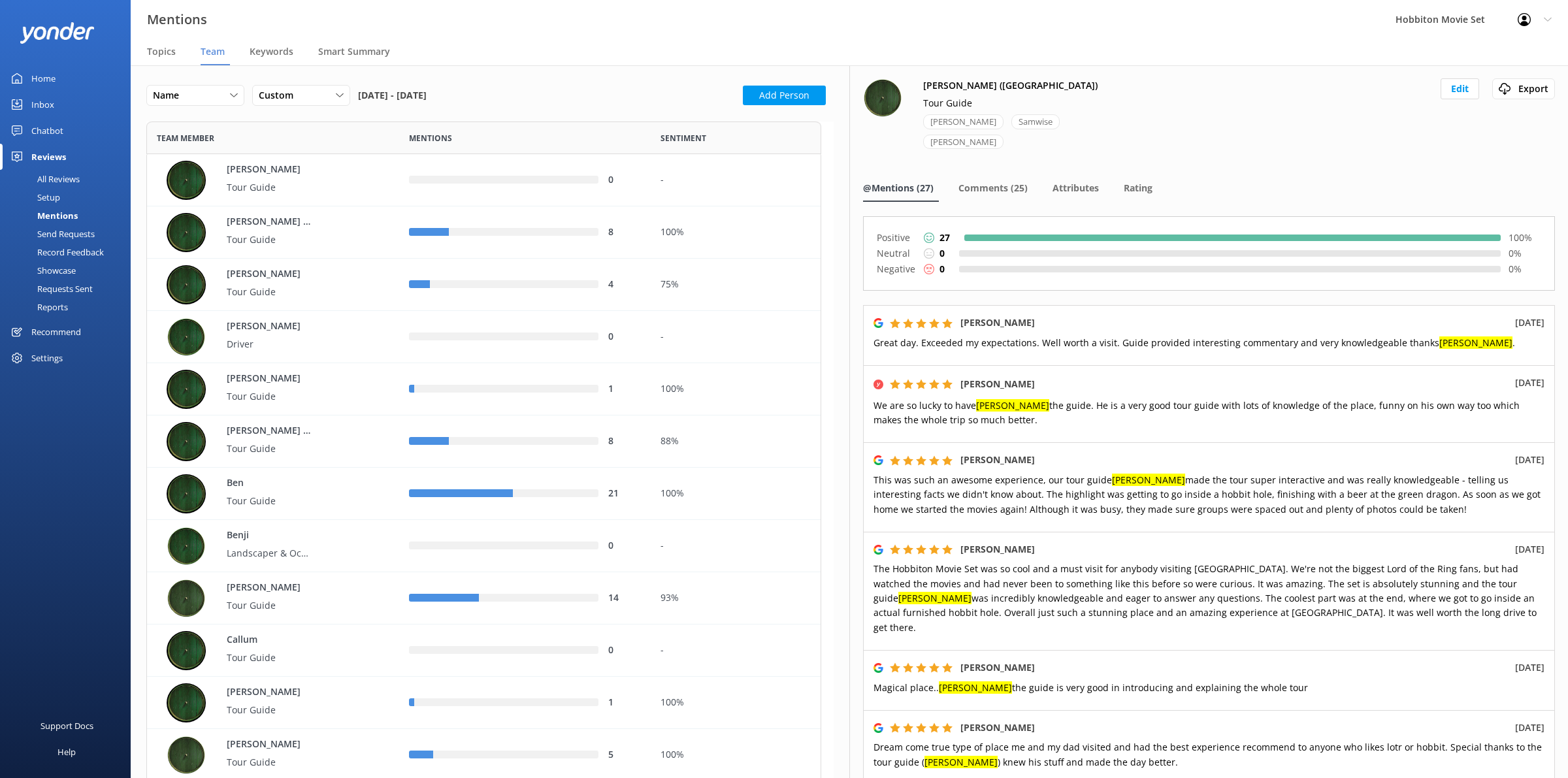
click at [1277, 175] on nav "@Mentions (27) Comments (25) Attributes Rating" at bounding box center [1209, 188] width 692 height 26
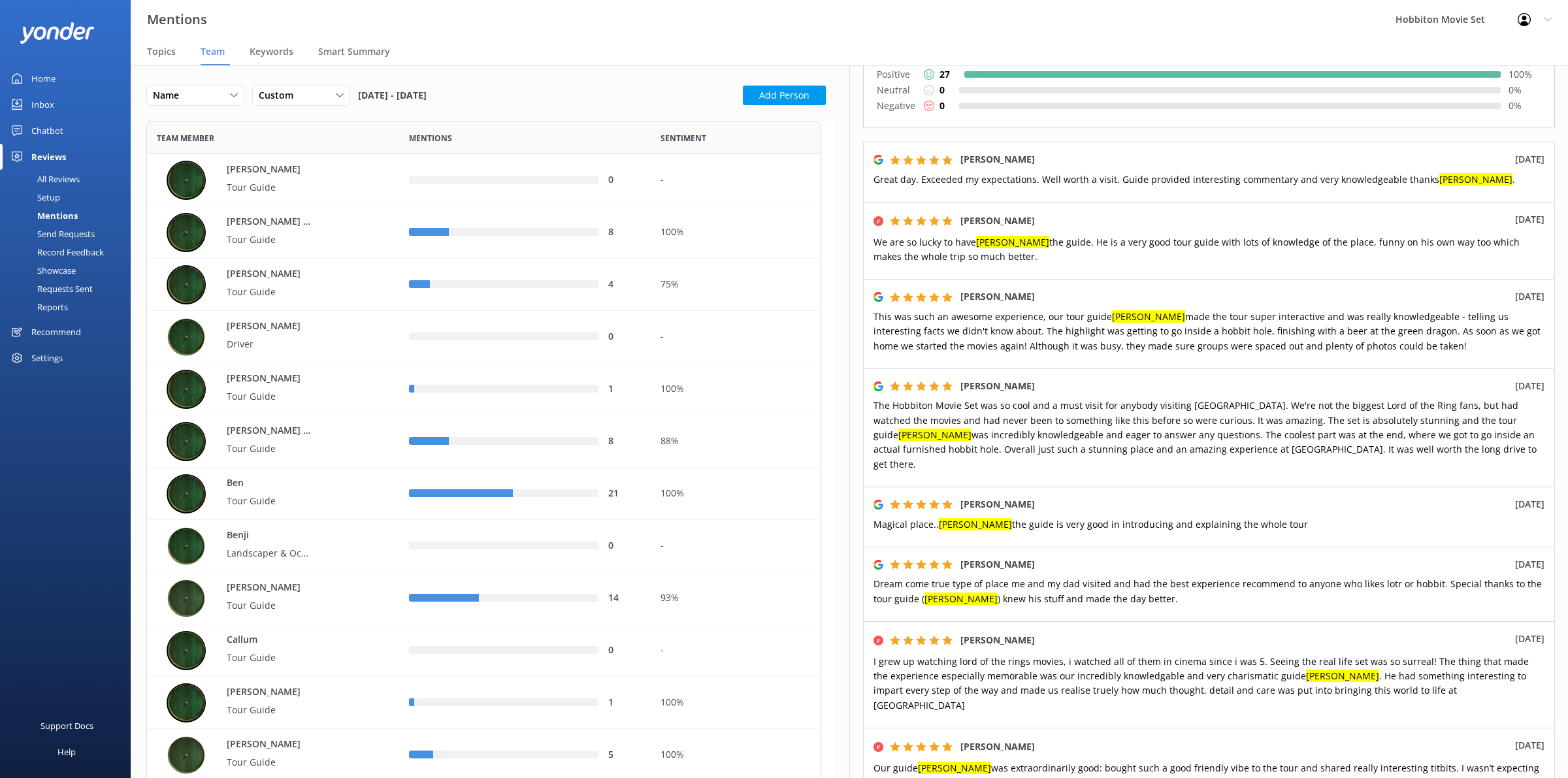
scroll to position [245, 0]
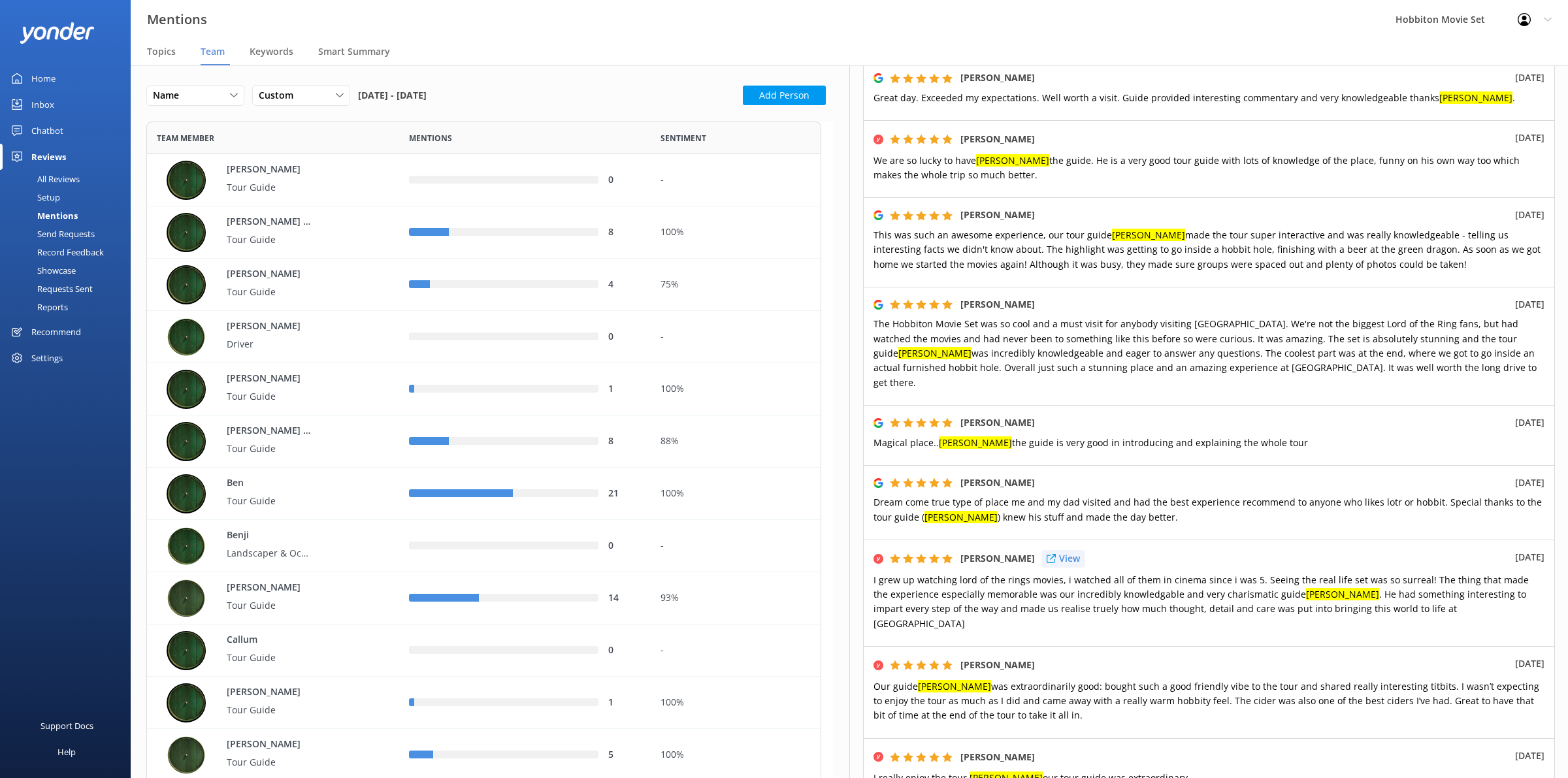
click at [1066, 551] on p "View" at bounding box center [1069, 558] width 21 height 14
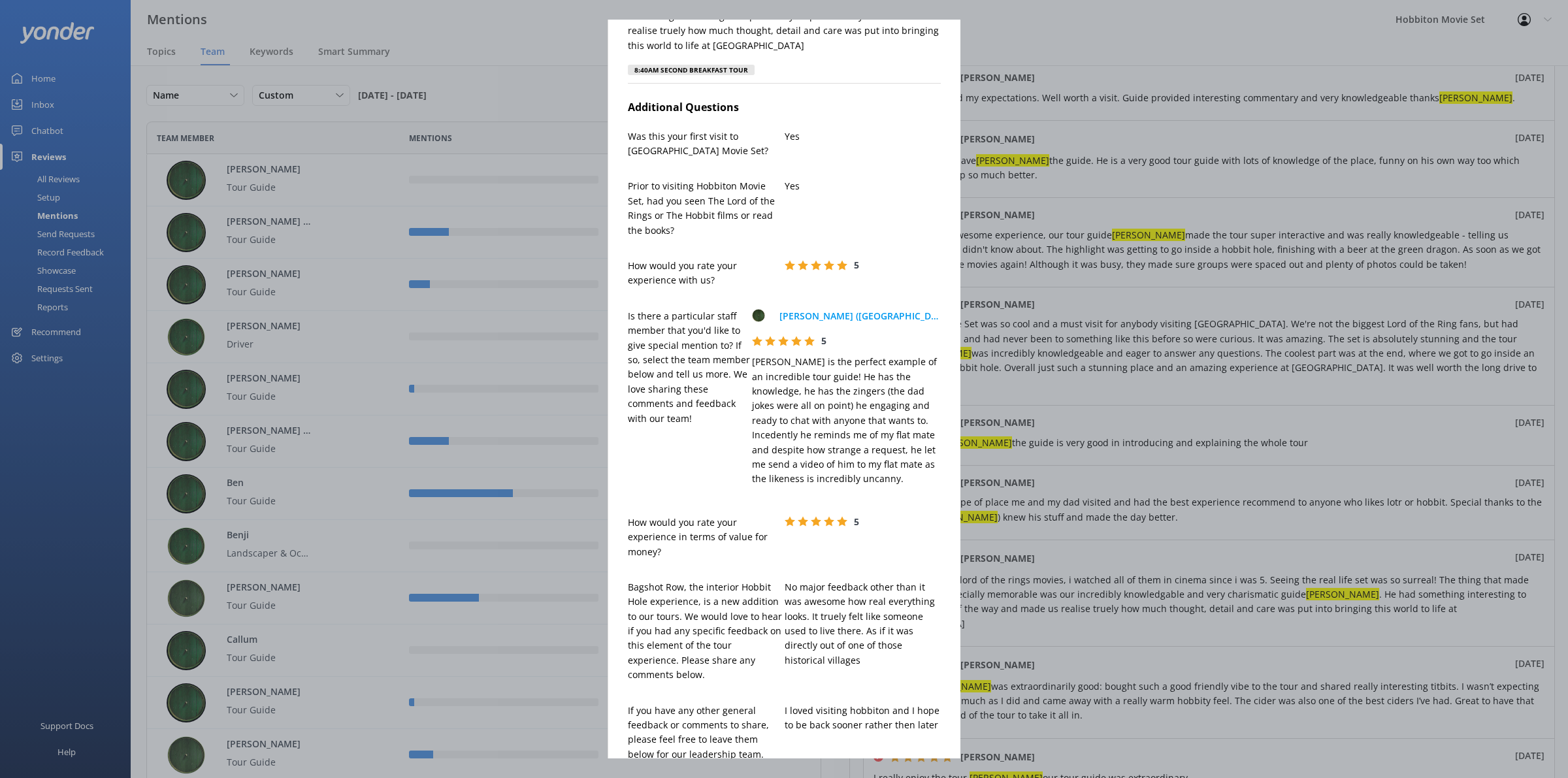
scroll to position [0, 0]
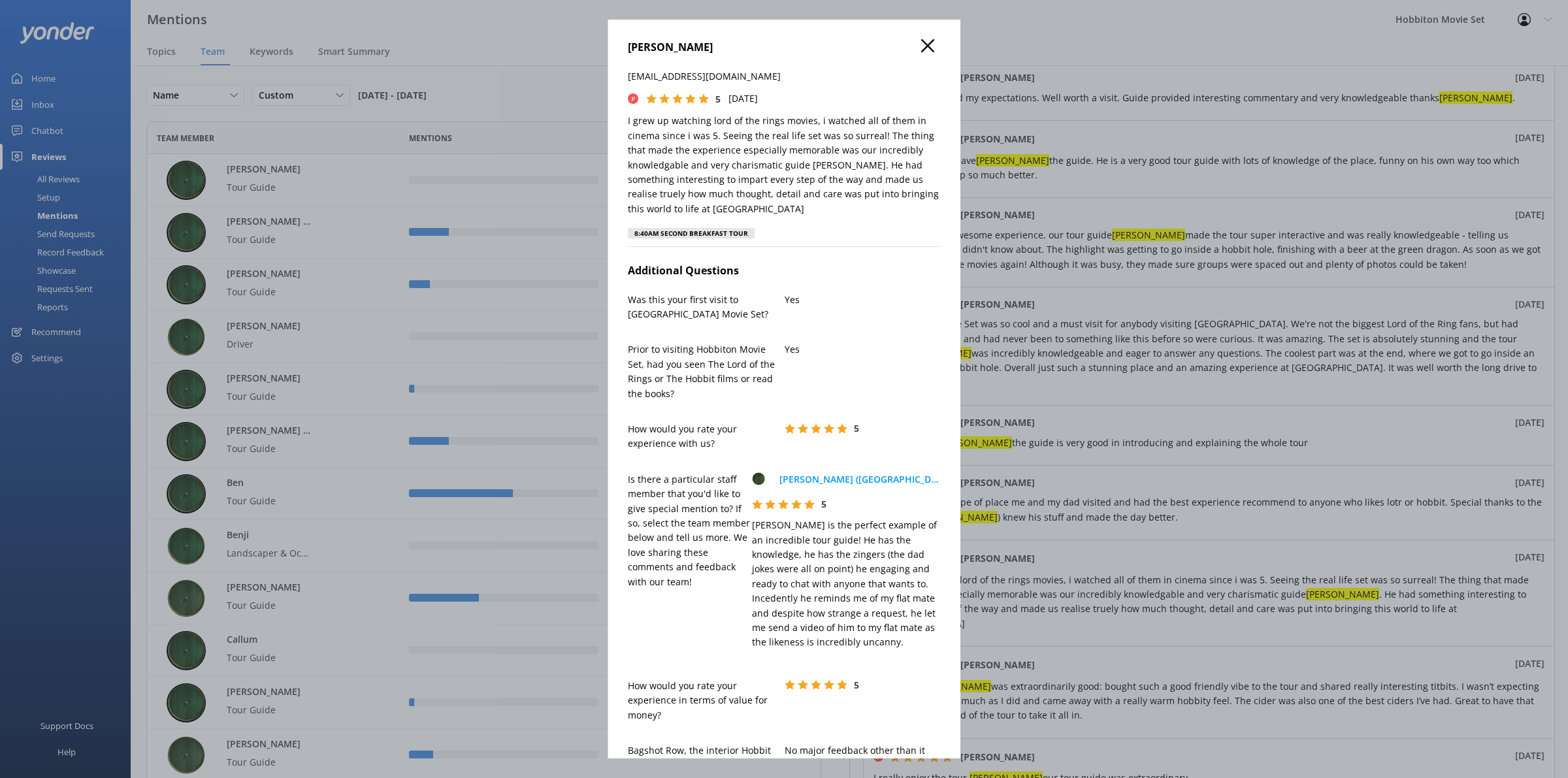
click at [1246, 525] on div "[PERSON_NAME] [EMAIL_ADDRESS][DOMAIN_NAME] 5 [DATE] I grew up watching lord of …" at bounding box center [784, 389] width 1568 height 778
click at [921, 40] on icon at bounding box center [927, 45] width 13 height 13
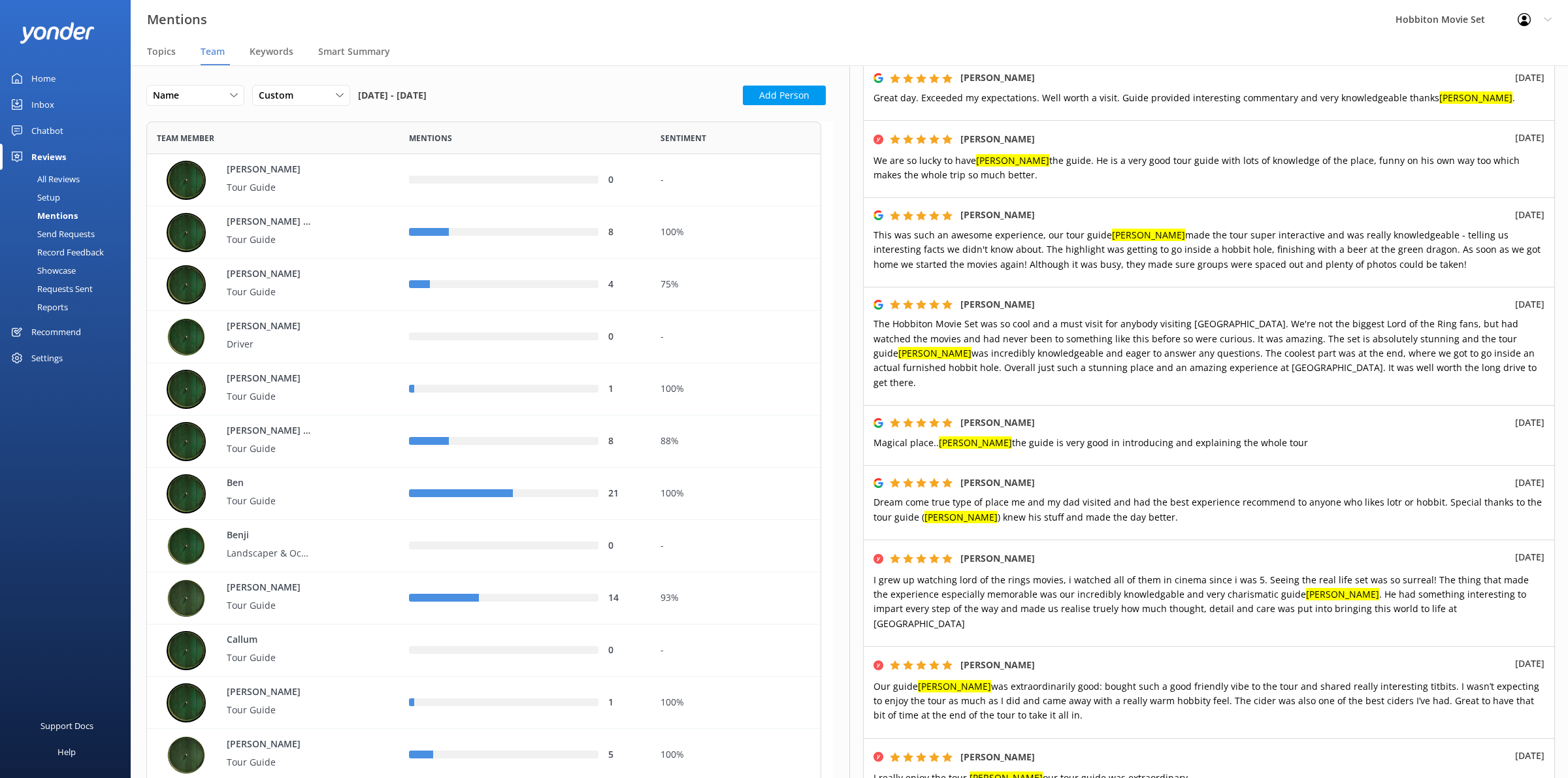
click at [1277, 259] on div "[PERSON_NAME] [DATE] This was such an awesome experience, our tour guide [PERSO…" at bounding box center [1209, 242] width 692 height 90
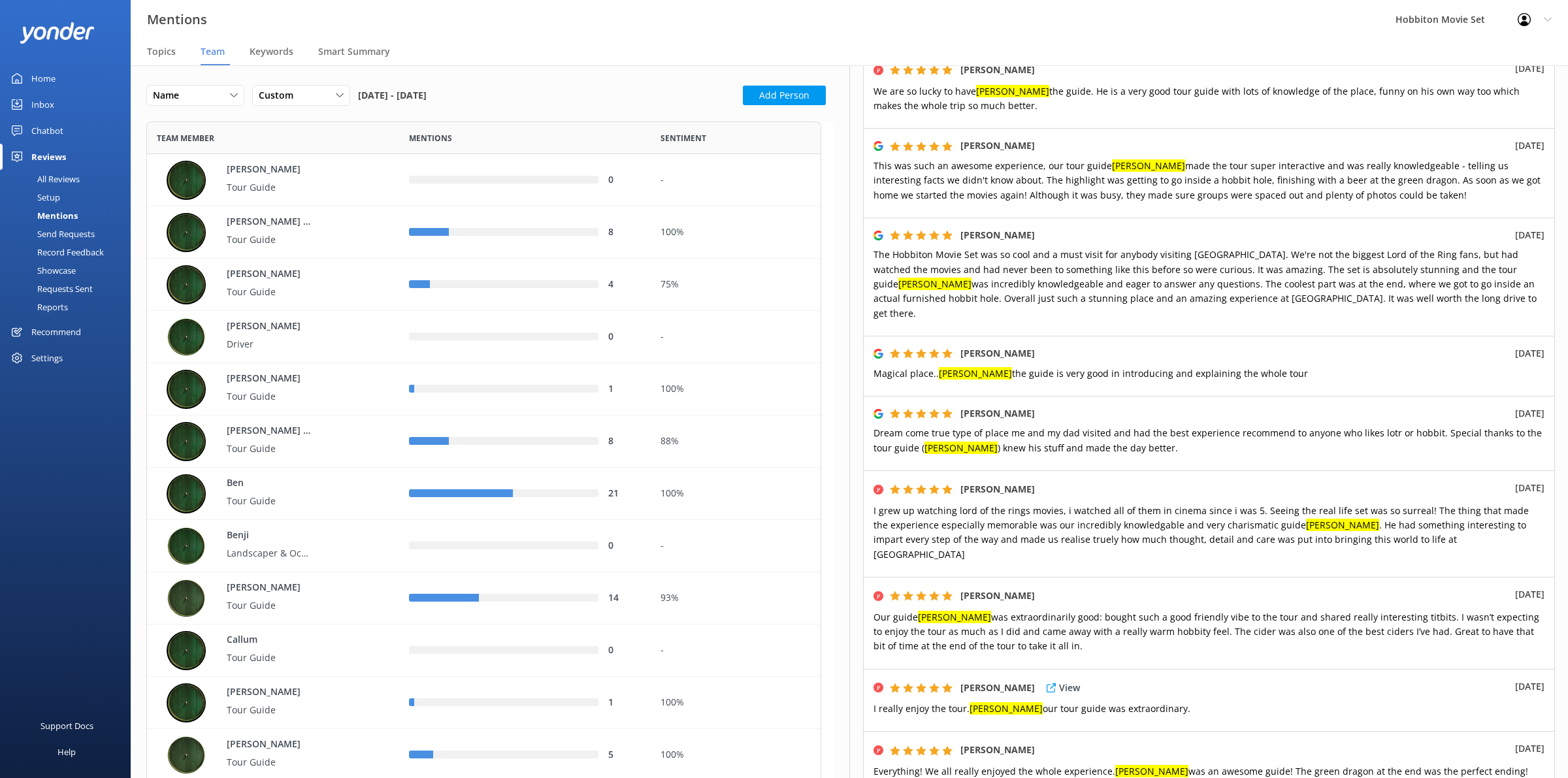
scroll to position [408, 0]
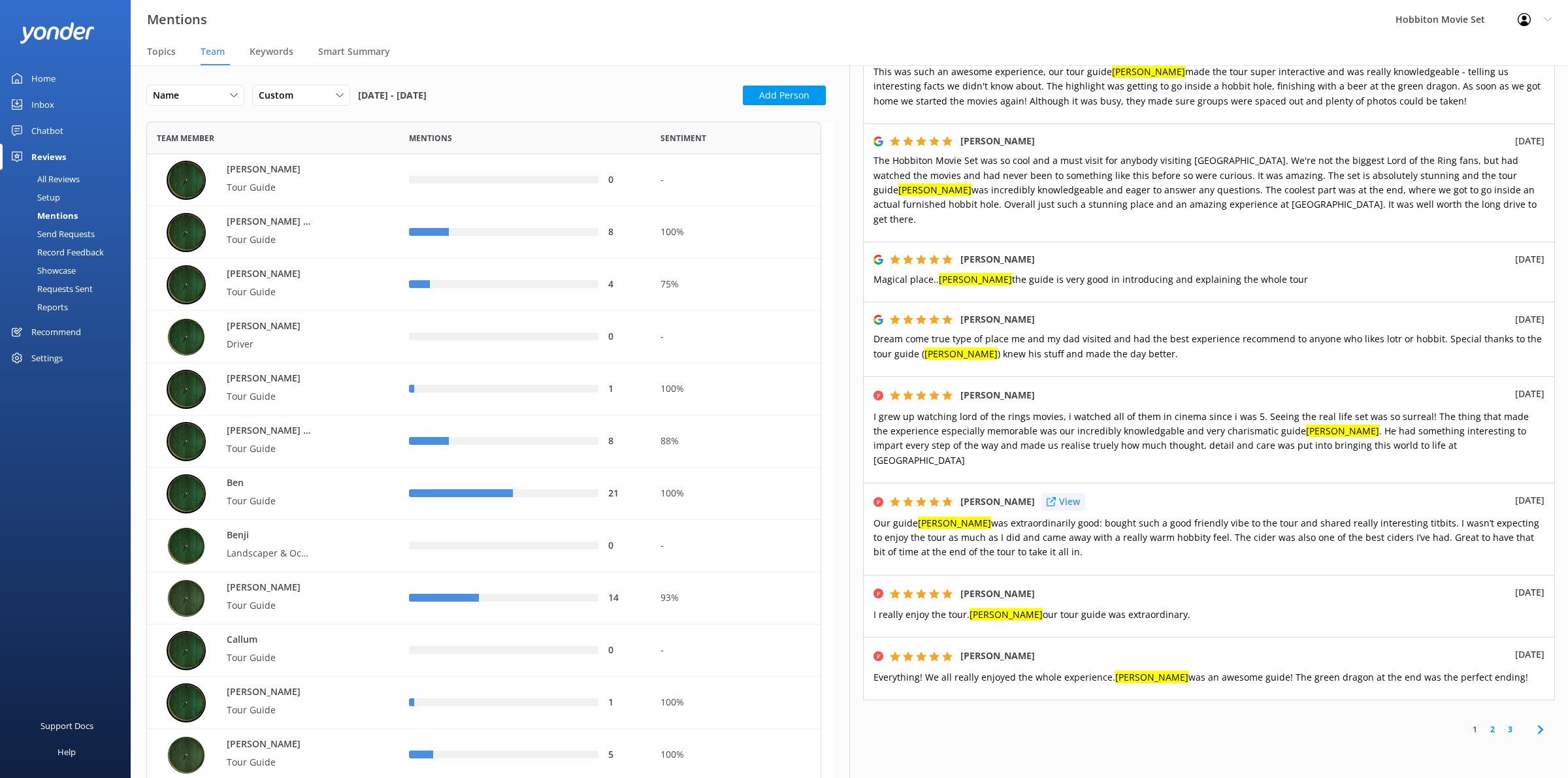
click at [1069, 495] on p "View" at bounding box center [1069, 502] width 21 height 14
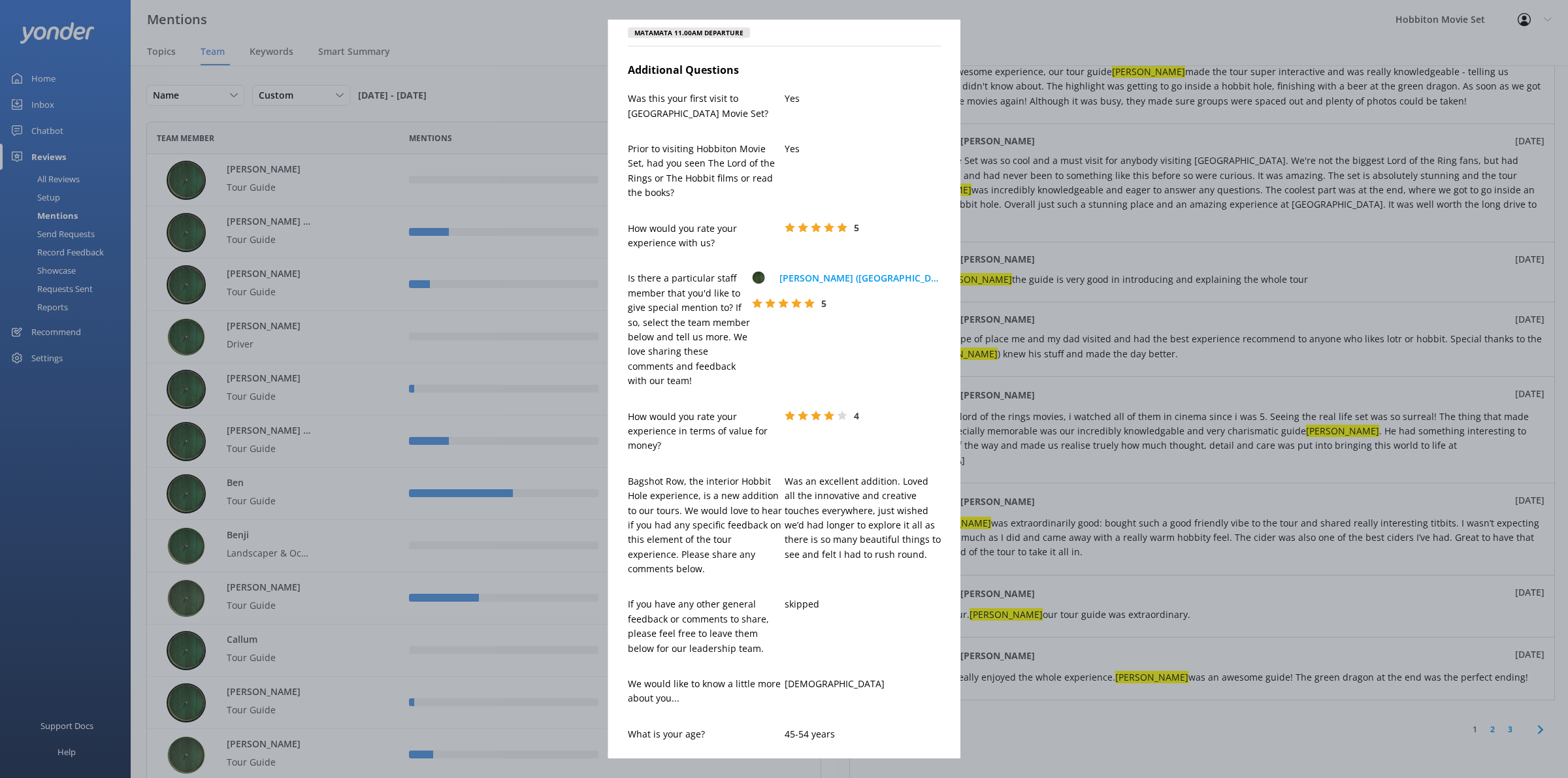
scroll to position [0, 0]
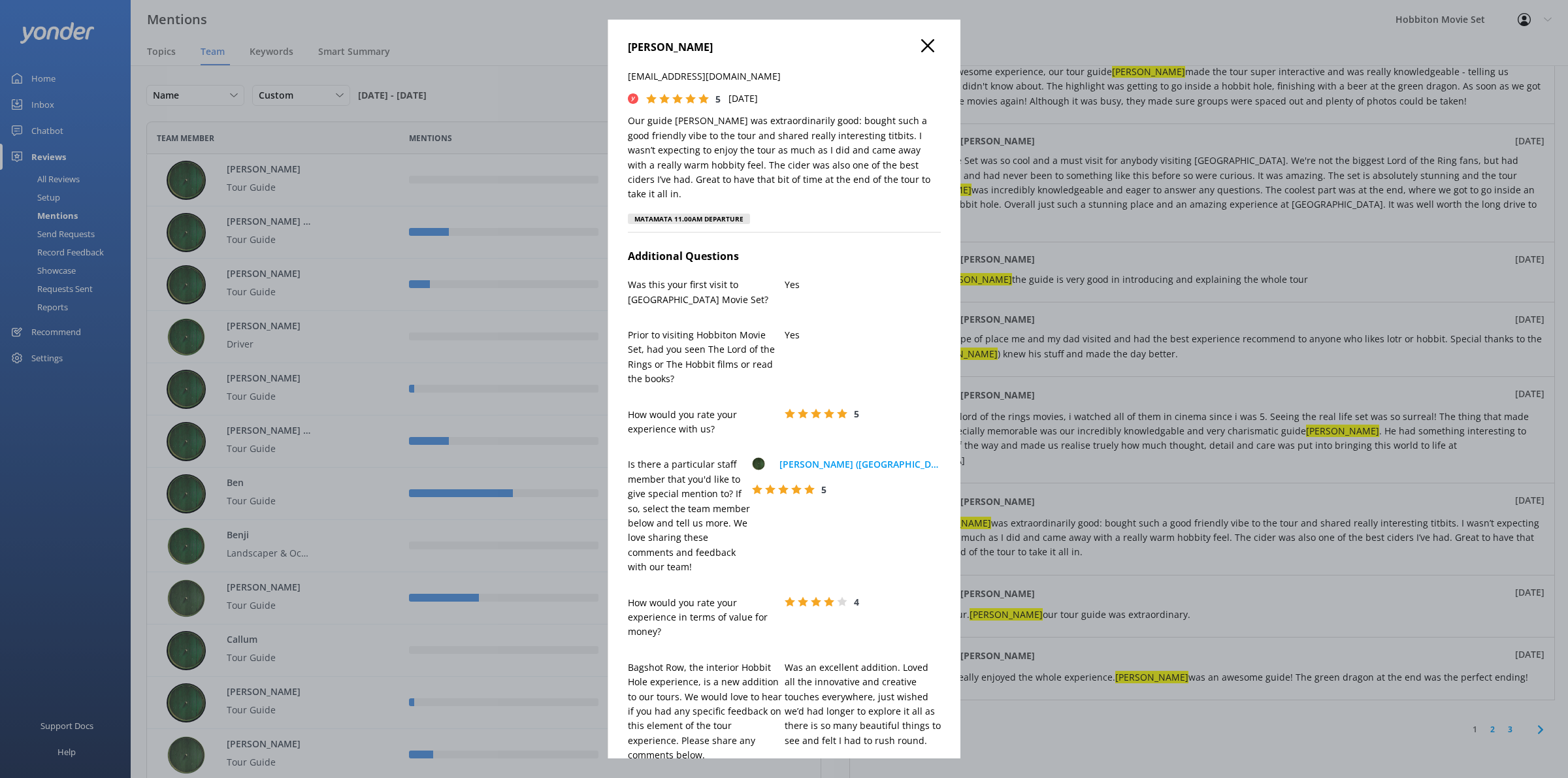
click at [917, 56] on h4 "[PERSON_NAME]" at bounding box center [785, 47] width 313 height 17
click at [921, 42] on use at bounding box center [927, 45] width 13 height 13
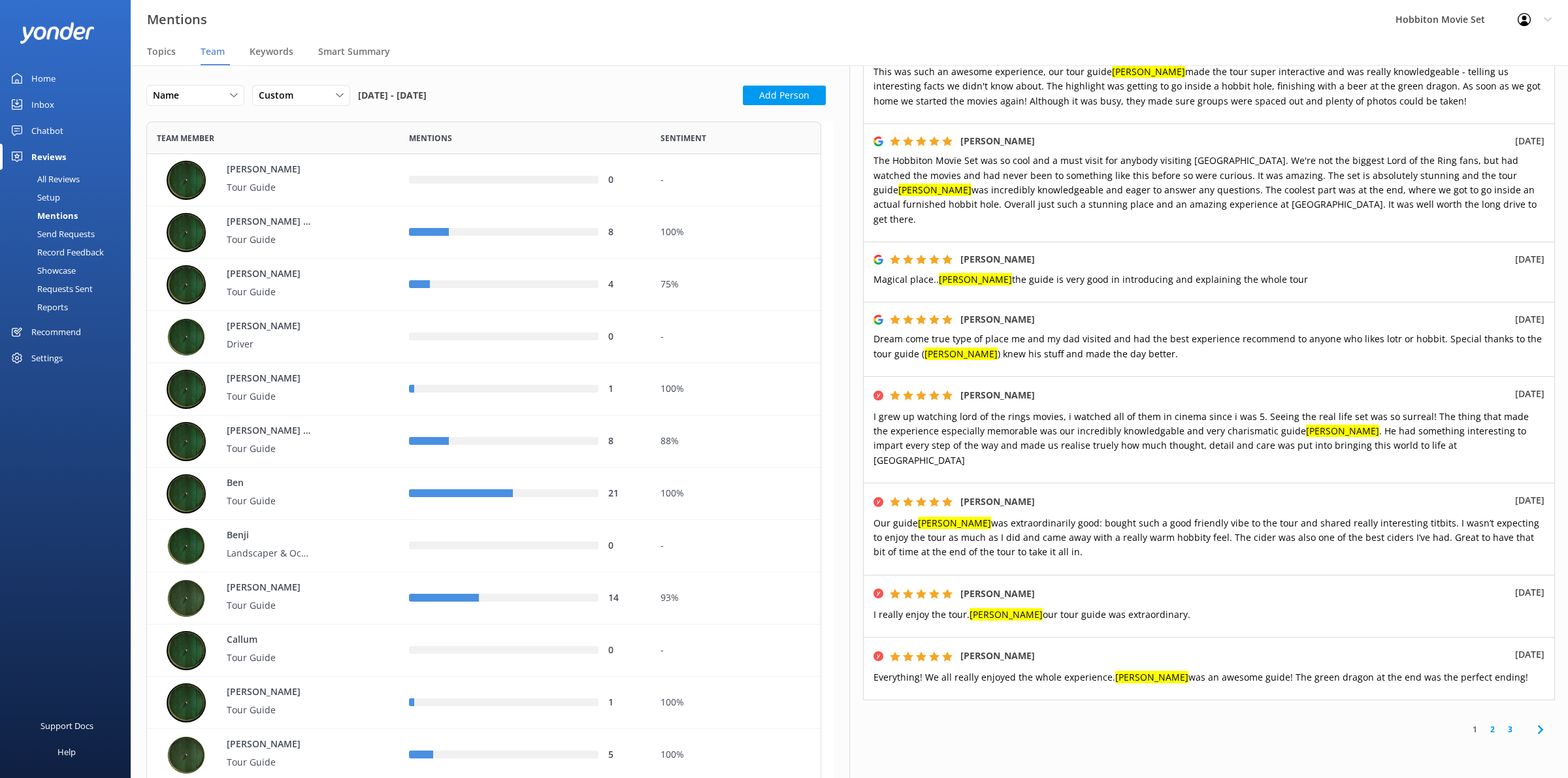
click at [1170, 715] on div "1 2 3" at bounding box center [1209, 729] width 692 height 29
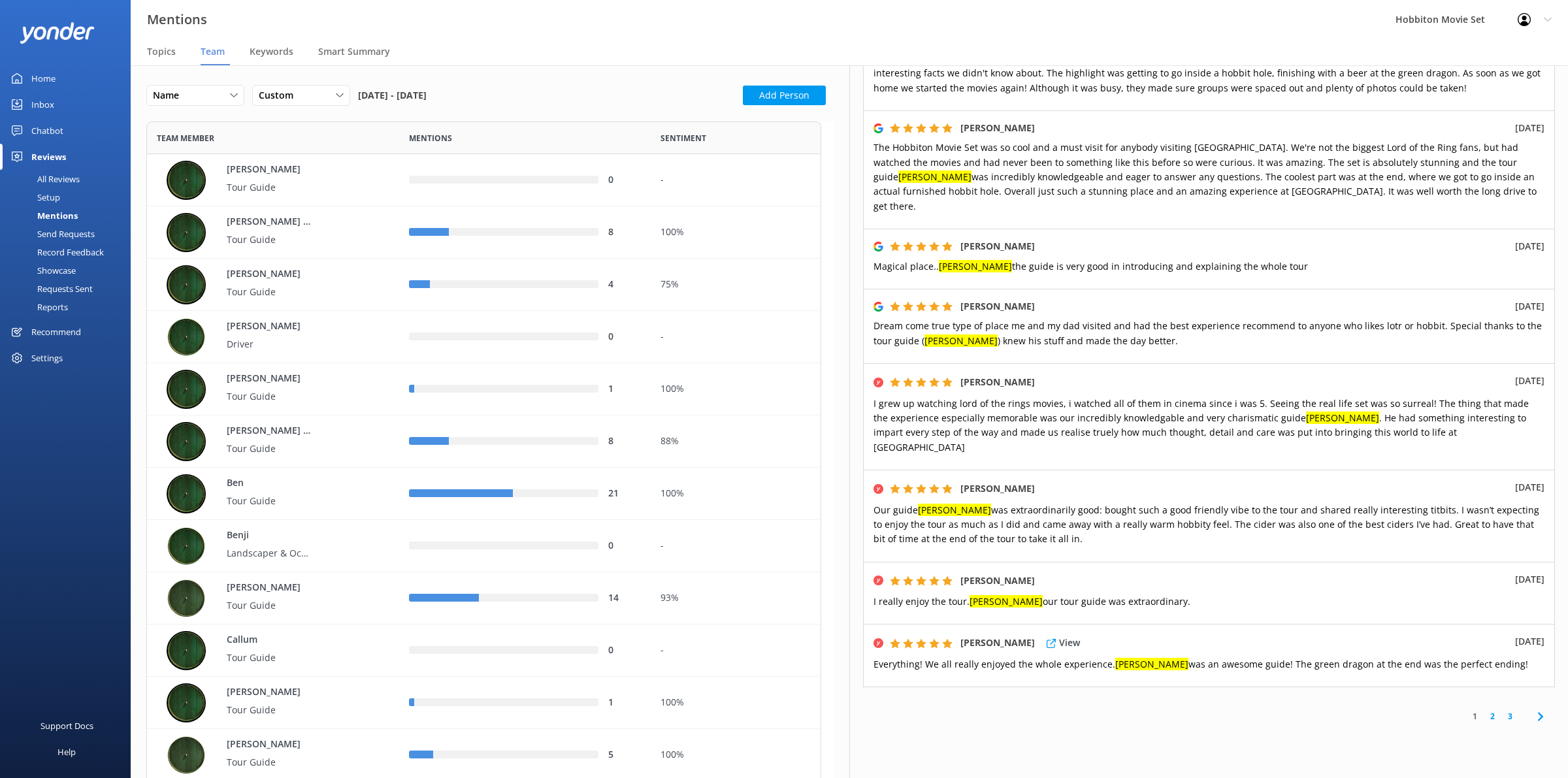
scroll to position [426, 0]
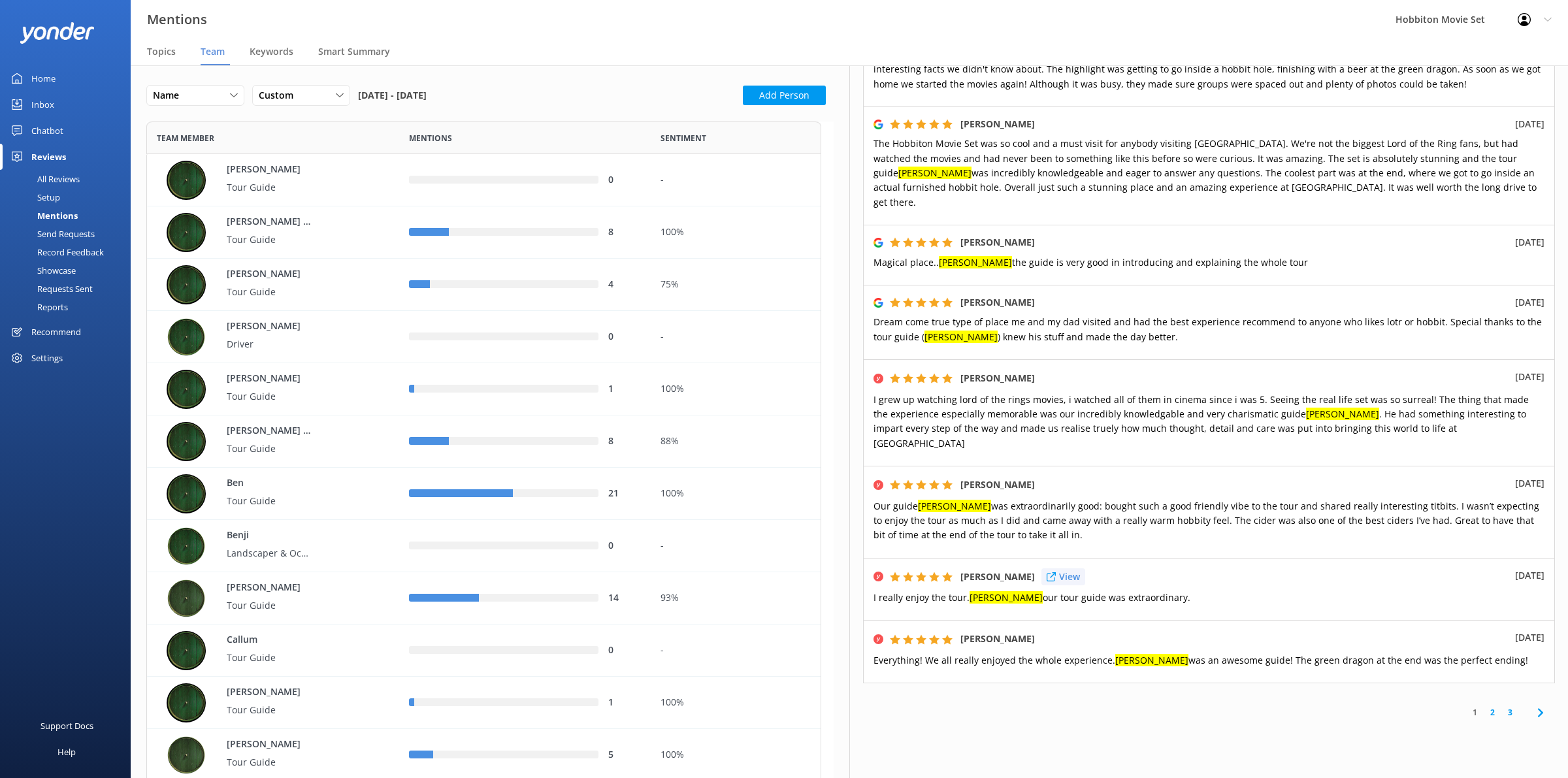
click at [1059, 570] on p "View" at bounding box center [1069, 577] width 21 height 14
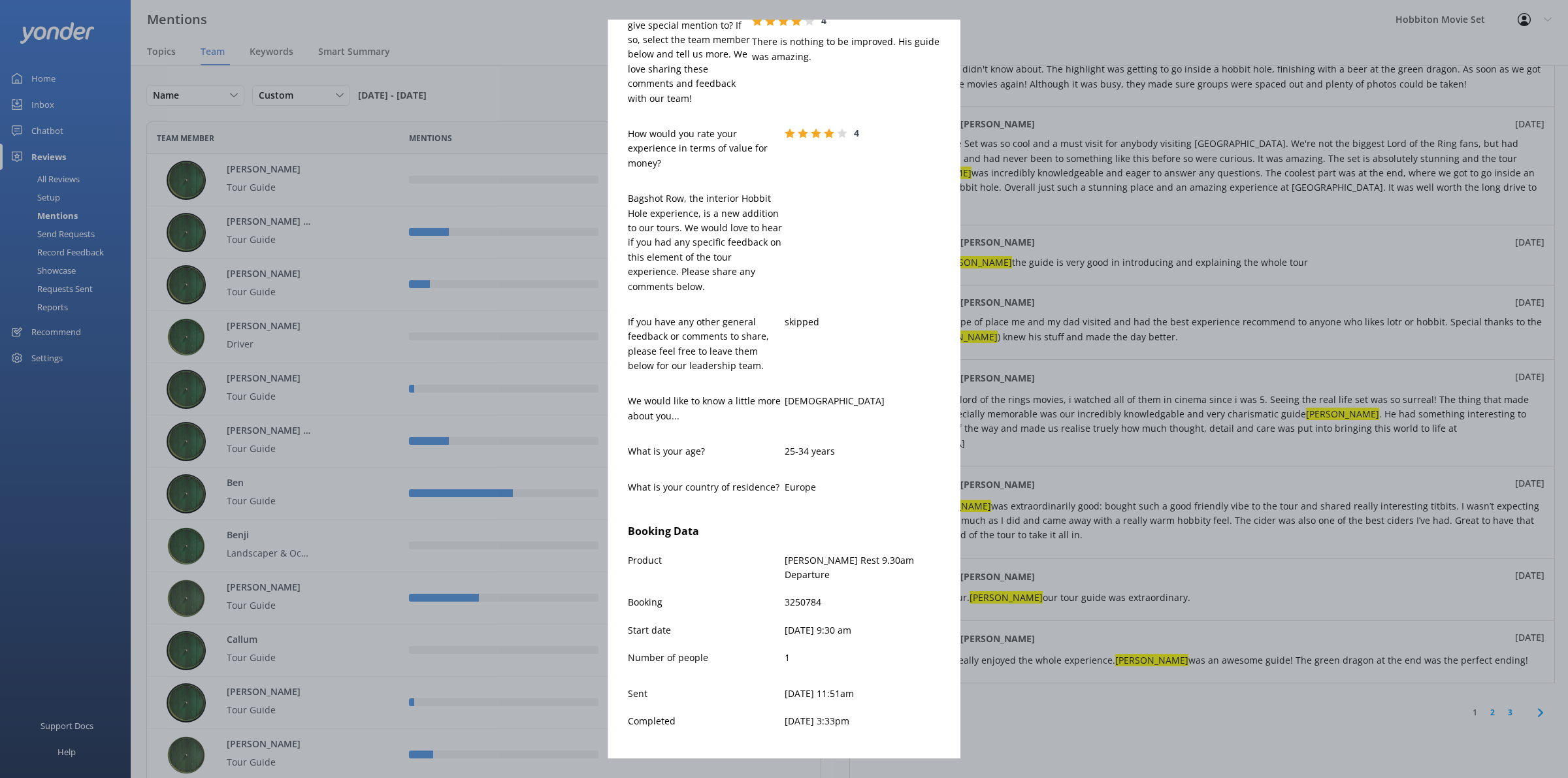
scroll to position [462, 0]
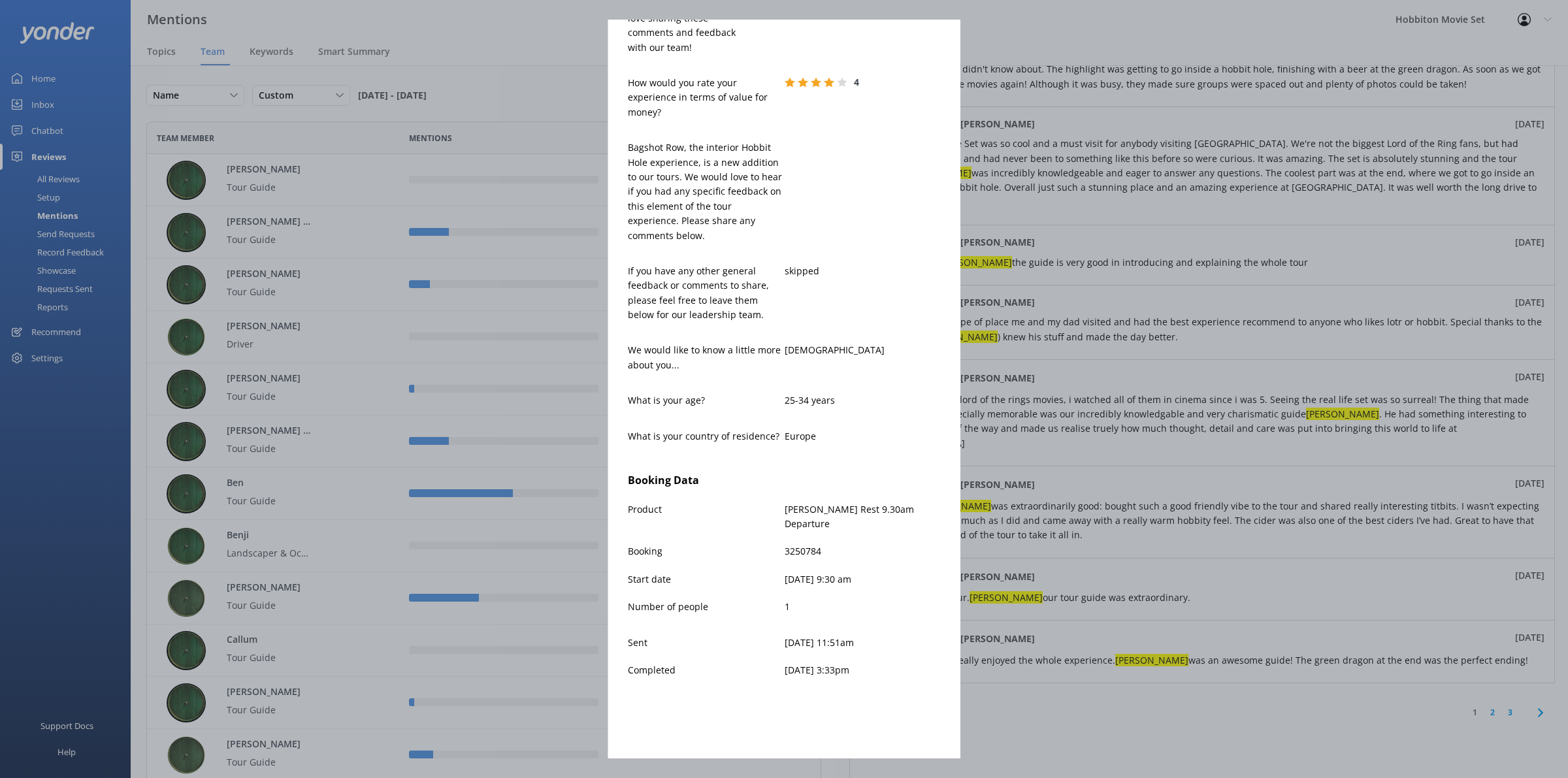
click at [1081, 634] on div "[PERSON_NAME] [EMAIL_ADDRESS][DOMAIN_NAME] 5 [DATE] I really enjoy the tour. [P…" at bounding box center [784, 389] width 1568 height 778
click at [1272, 520] on div "[PERSON_NAME] [EMAIL_ADDRESS][DOMAIN_NAME] 5 [DATE] I really enjoy the tour. [P…" at bounding box center [784, 389] width 1568 height 778
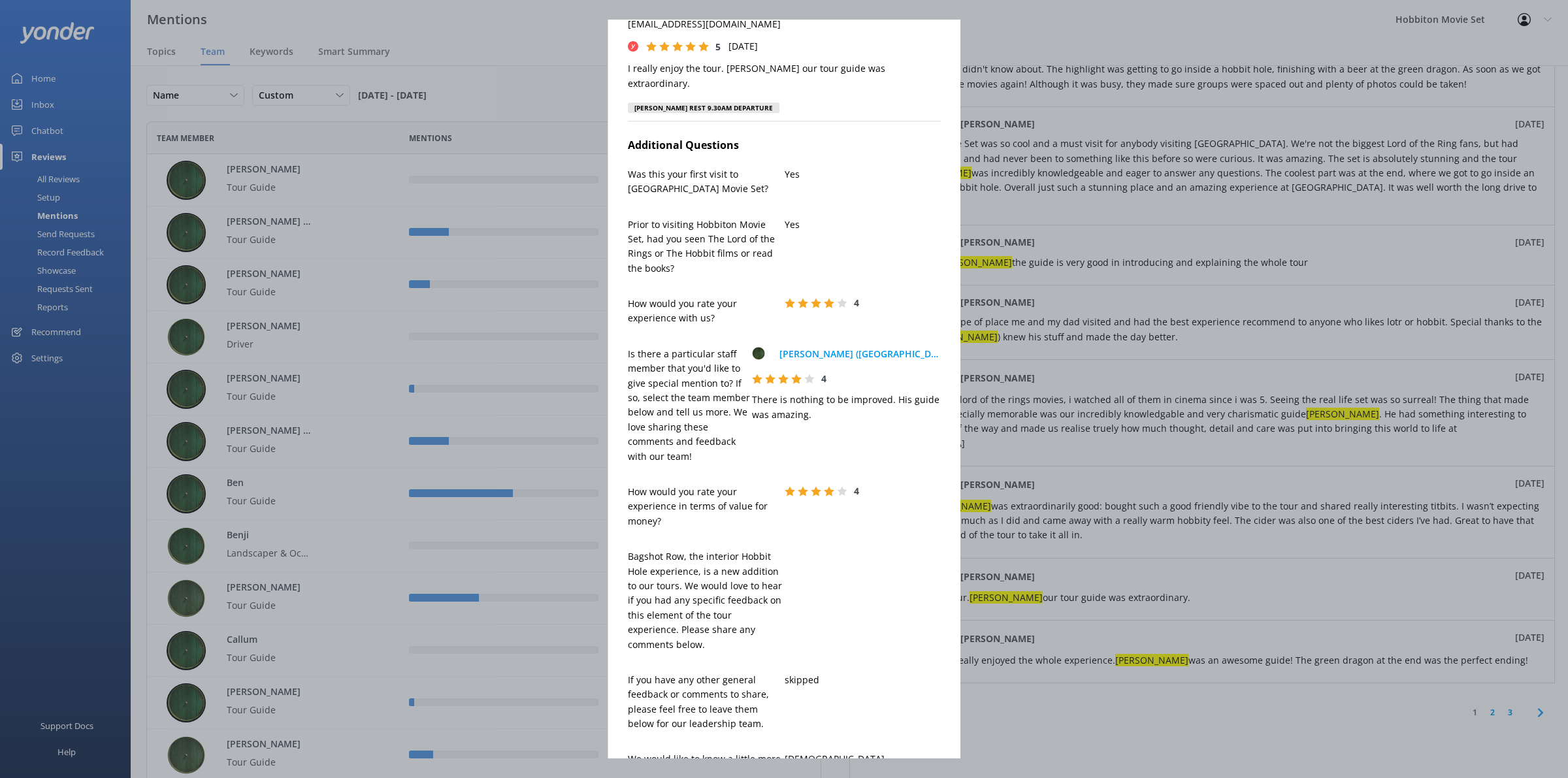
scroll to position [0, 0]
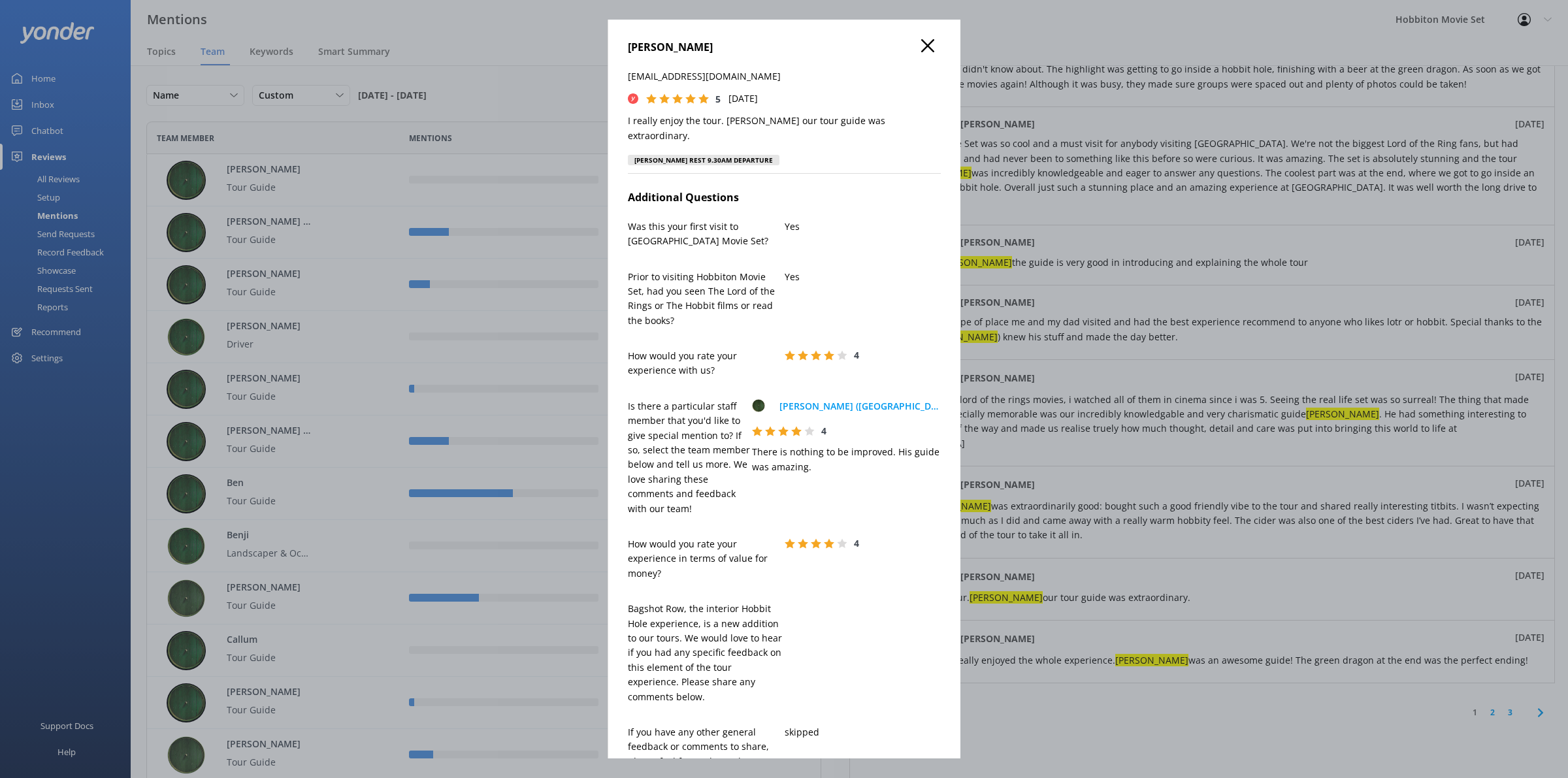
click at [908, 51] on h4 "[PERSON_NAME]" at bounding box center [785, 47] width 313 height 17
click at [921, 42] on icon at bounding box center [927, 45] width 13 height 13
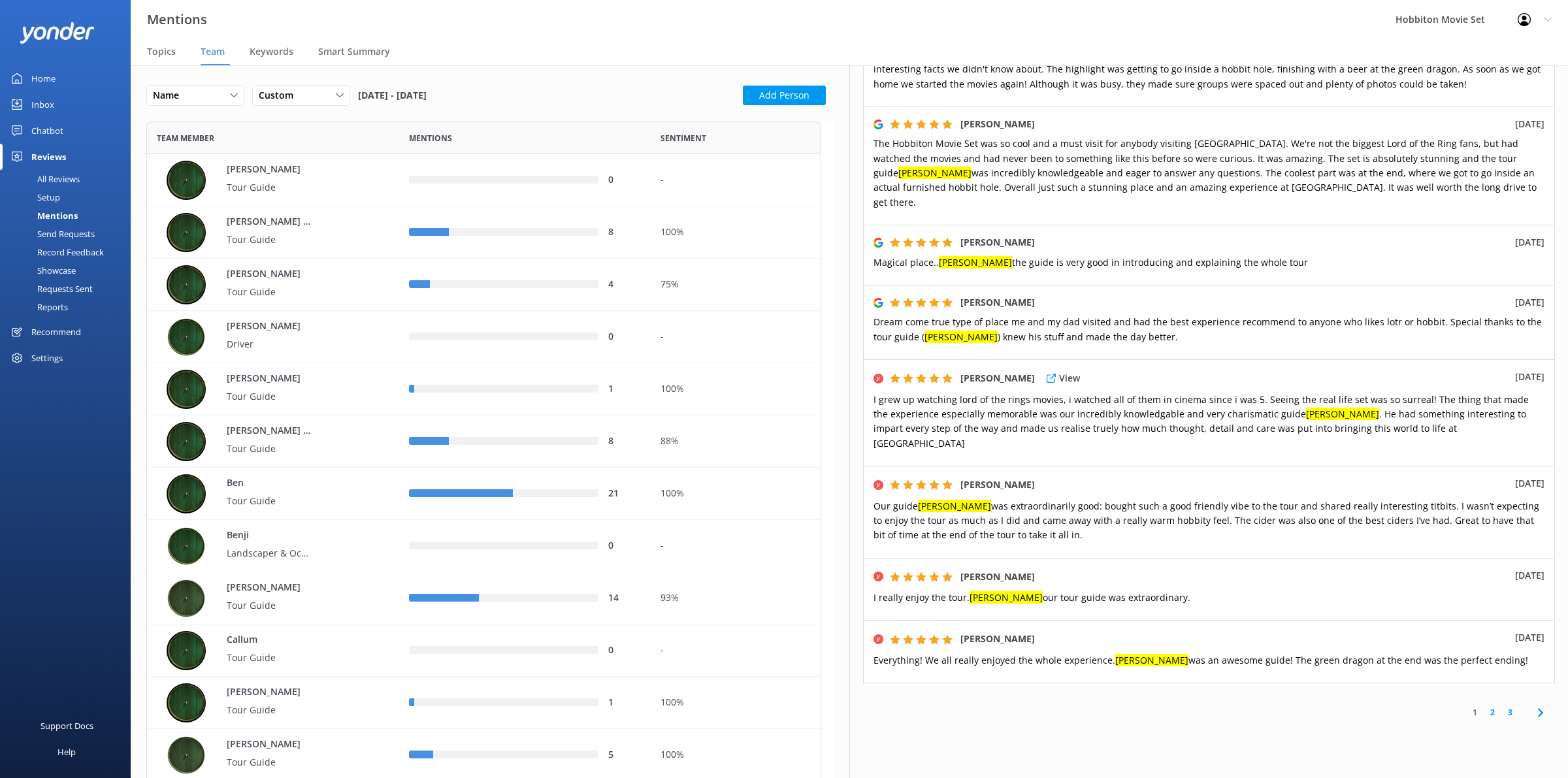
click at [1138, 359] on div "[PERSON_NAME] View [DATE] I grew up watching lord of the rings movies, i watche…" at bounding box center [1209, 412] width 692 height 106
click at [1078, 632] on p "View" at bounding box center [1069, 639] width 21 height 14
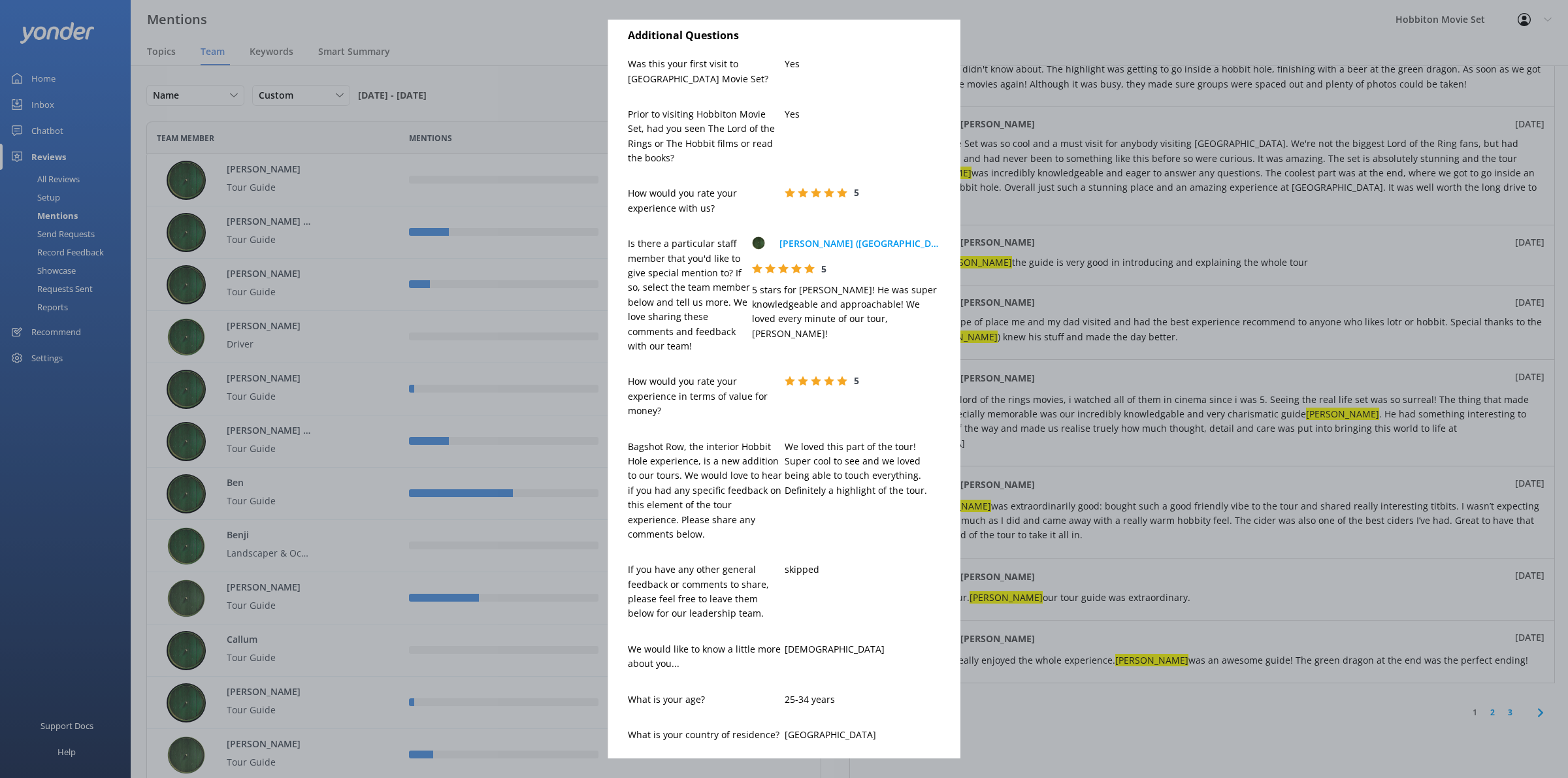
scroll to position [11, 0]
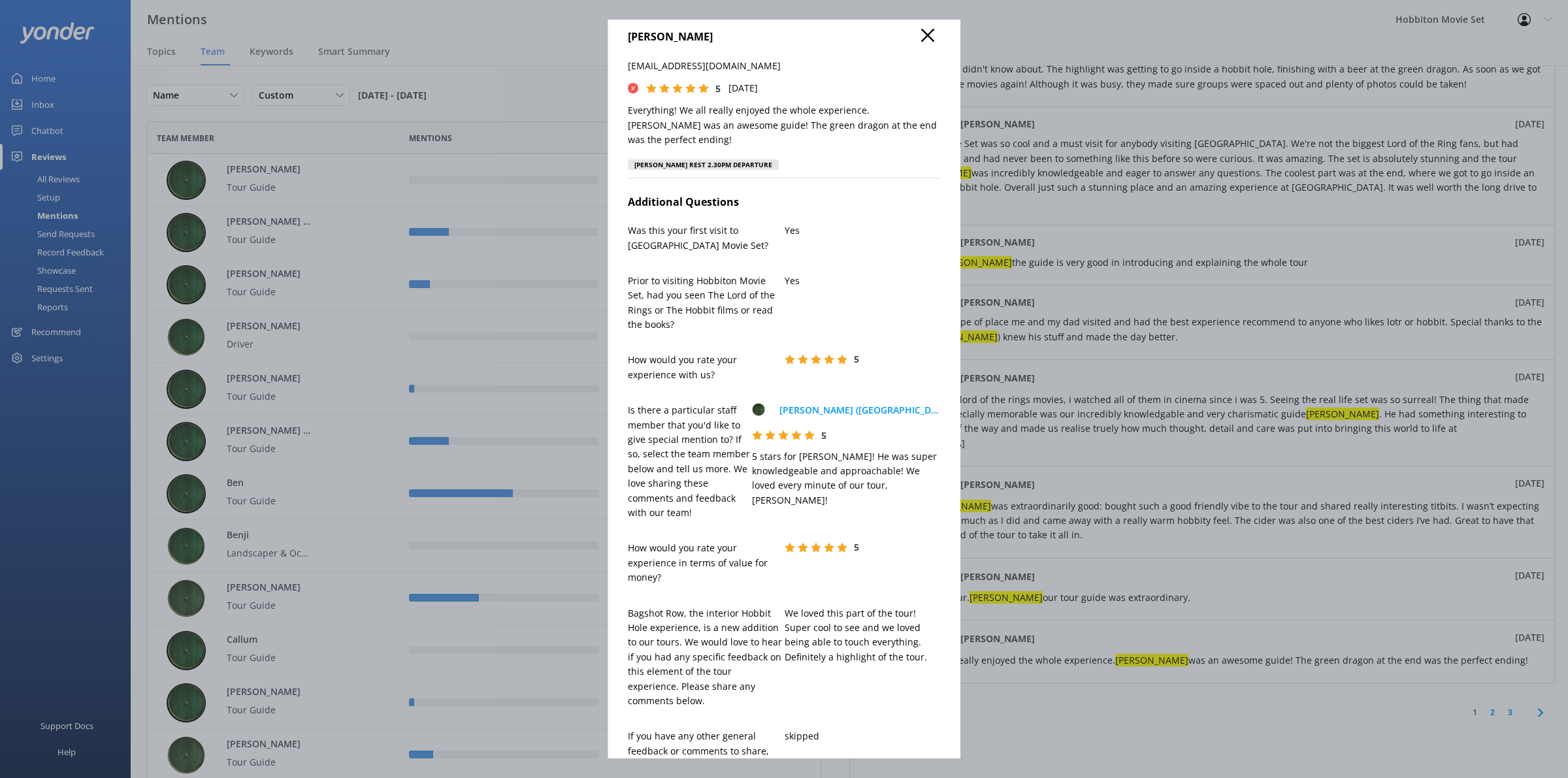
drag, startPoint x: 920, startPoint y: 28, endPoint x: 918, endPoint y: 41, distance: 13.2
click at [921, 29] on icon at bounding box center [927, 35] width 13 height 13
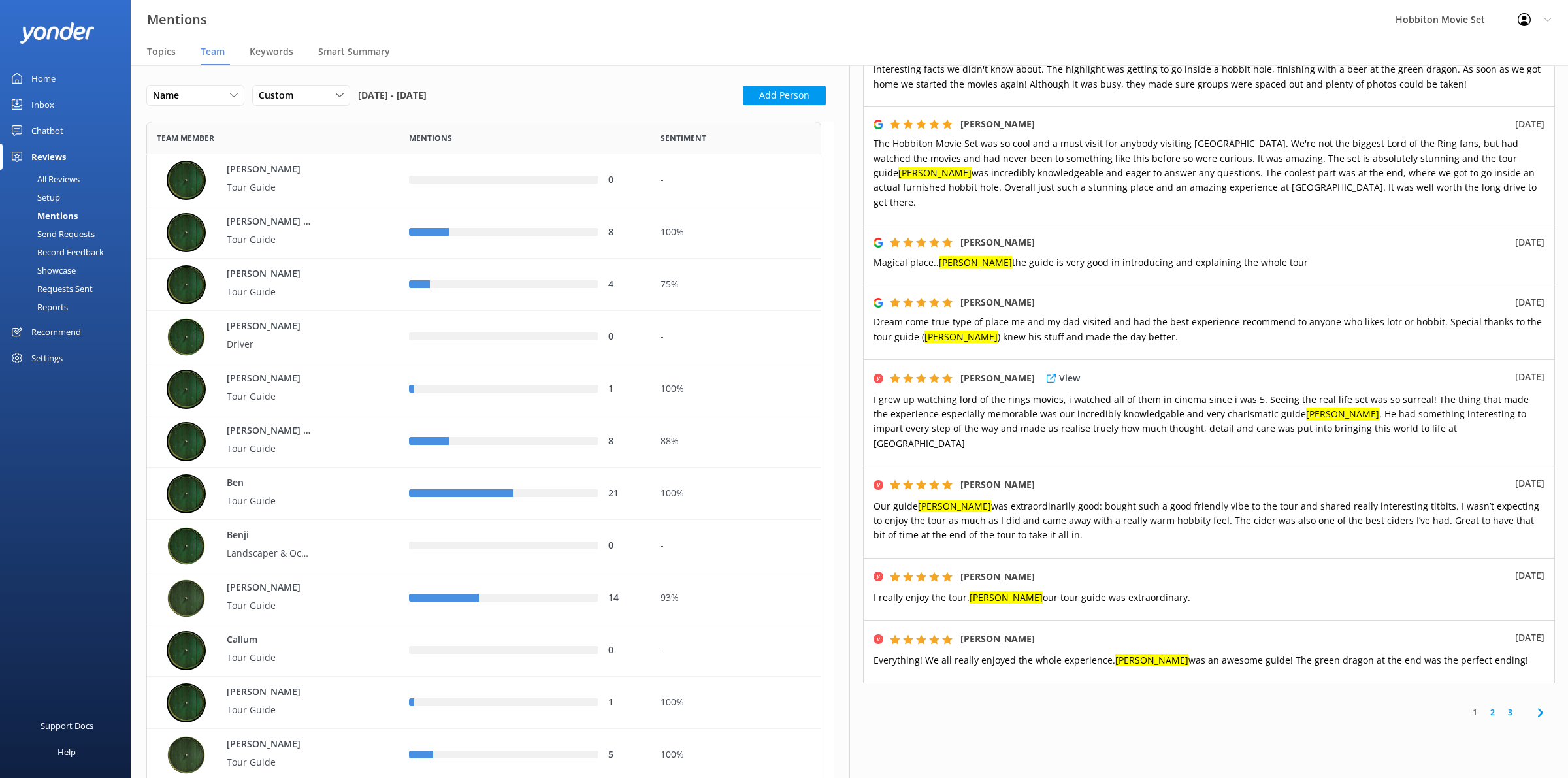
click at [1165, 370] on div "[PERSON_NAME] View [DATE]" at bounding box center [1209, 378] width 671 height 17
click at [1080, 632] on p "View" at bounding box center [1069, 639] width 21 height 14
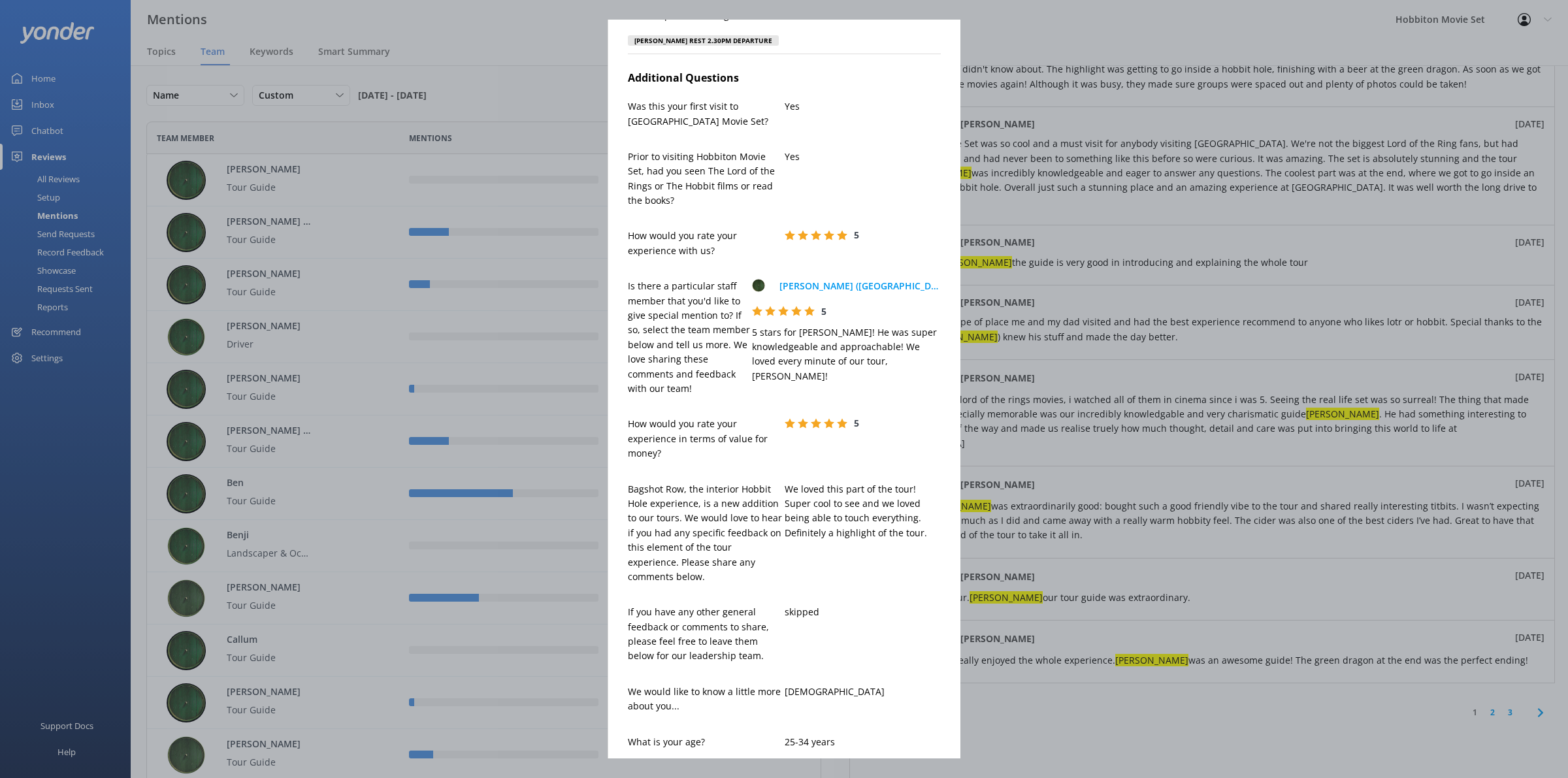
scroll to position [163, 0]
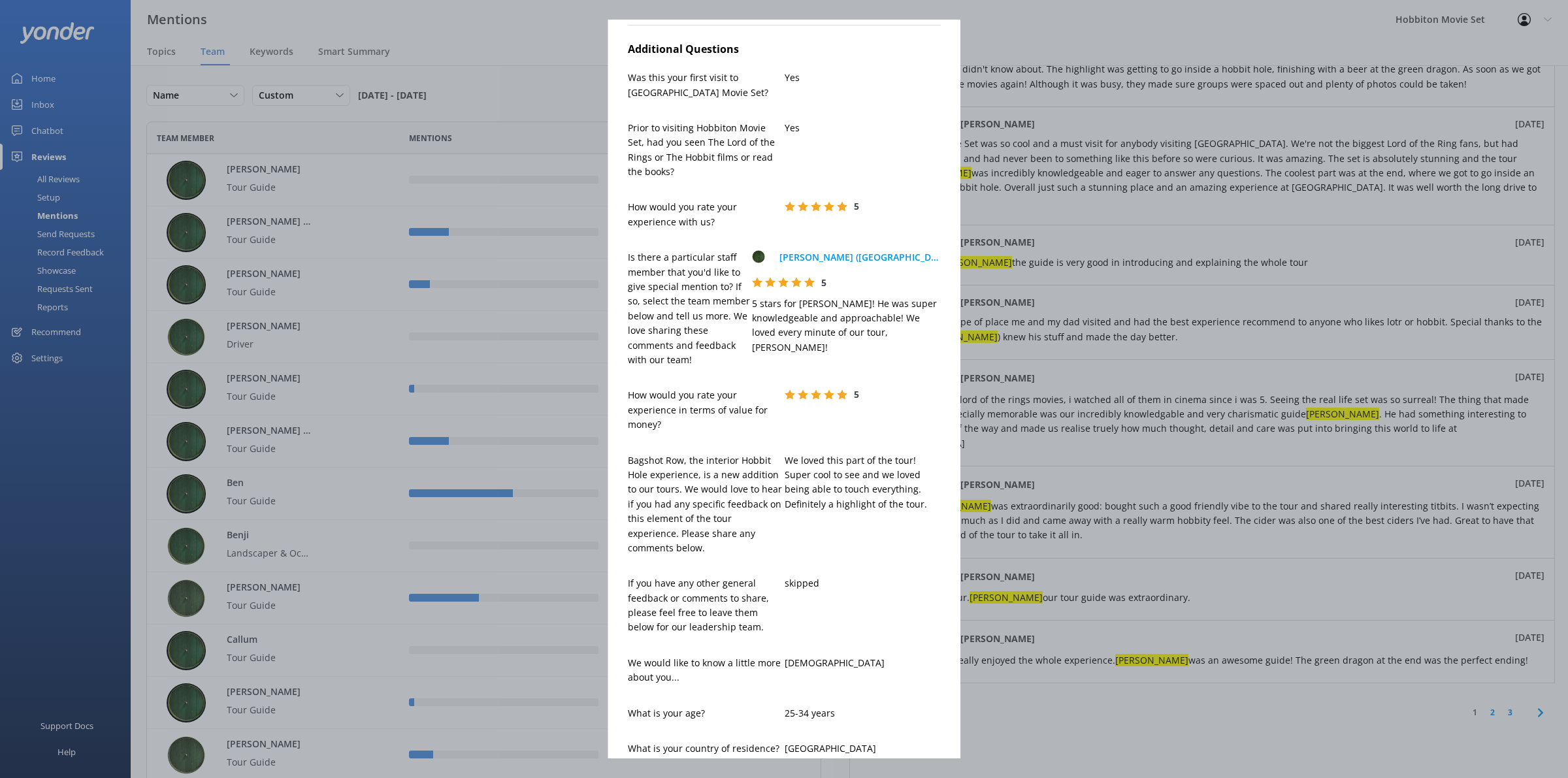
click at [913, 54] on div "Additional Questions Was this your first visit to Hobbiton Movie Set? Yes Prior…" at bounding box center [785, 401] width 313 height 737
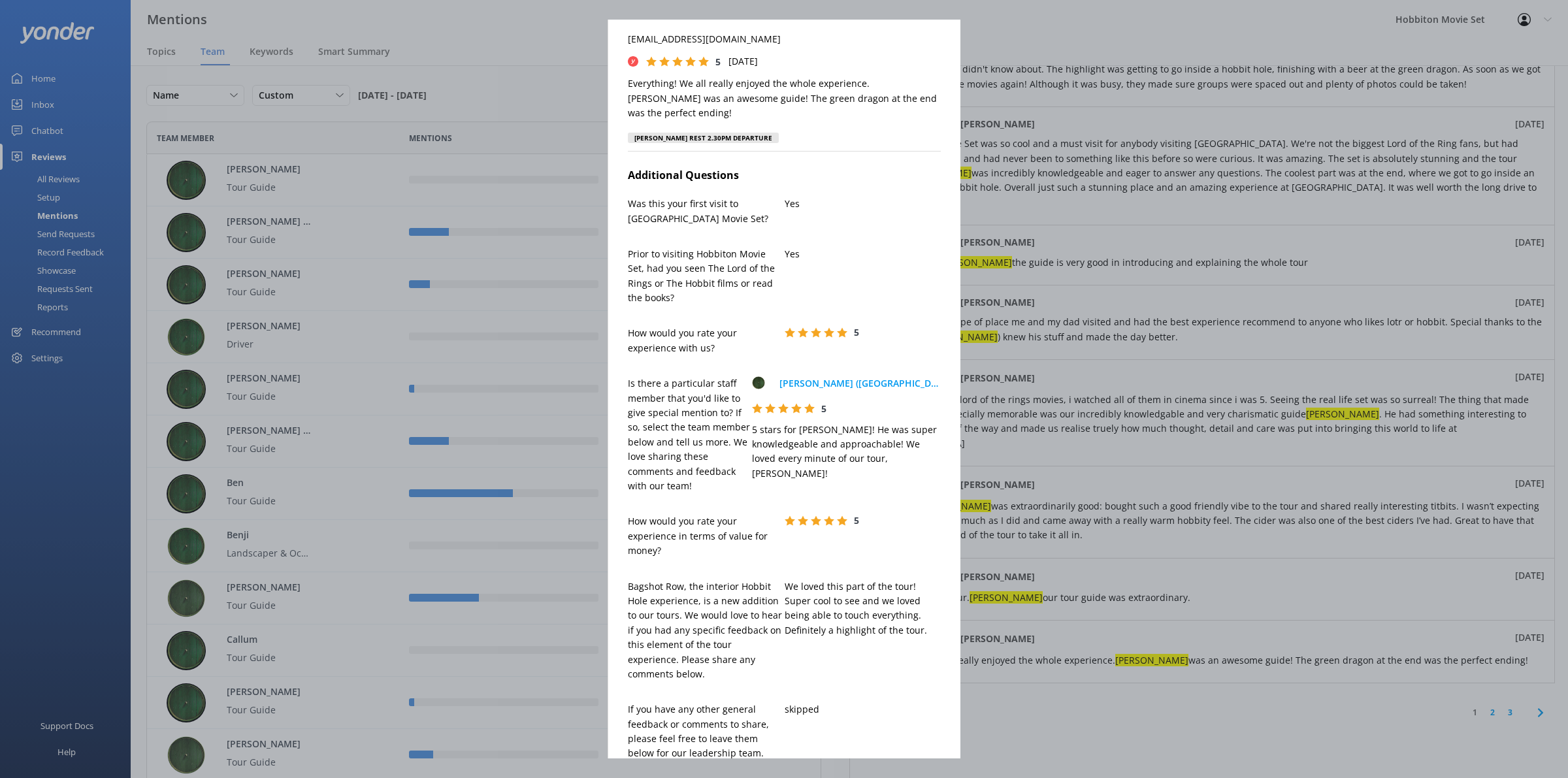
scroll to position [0, 0]
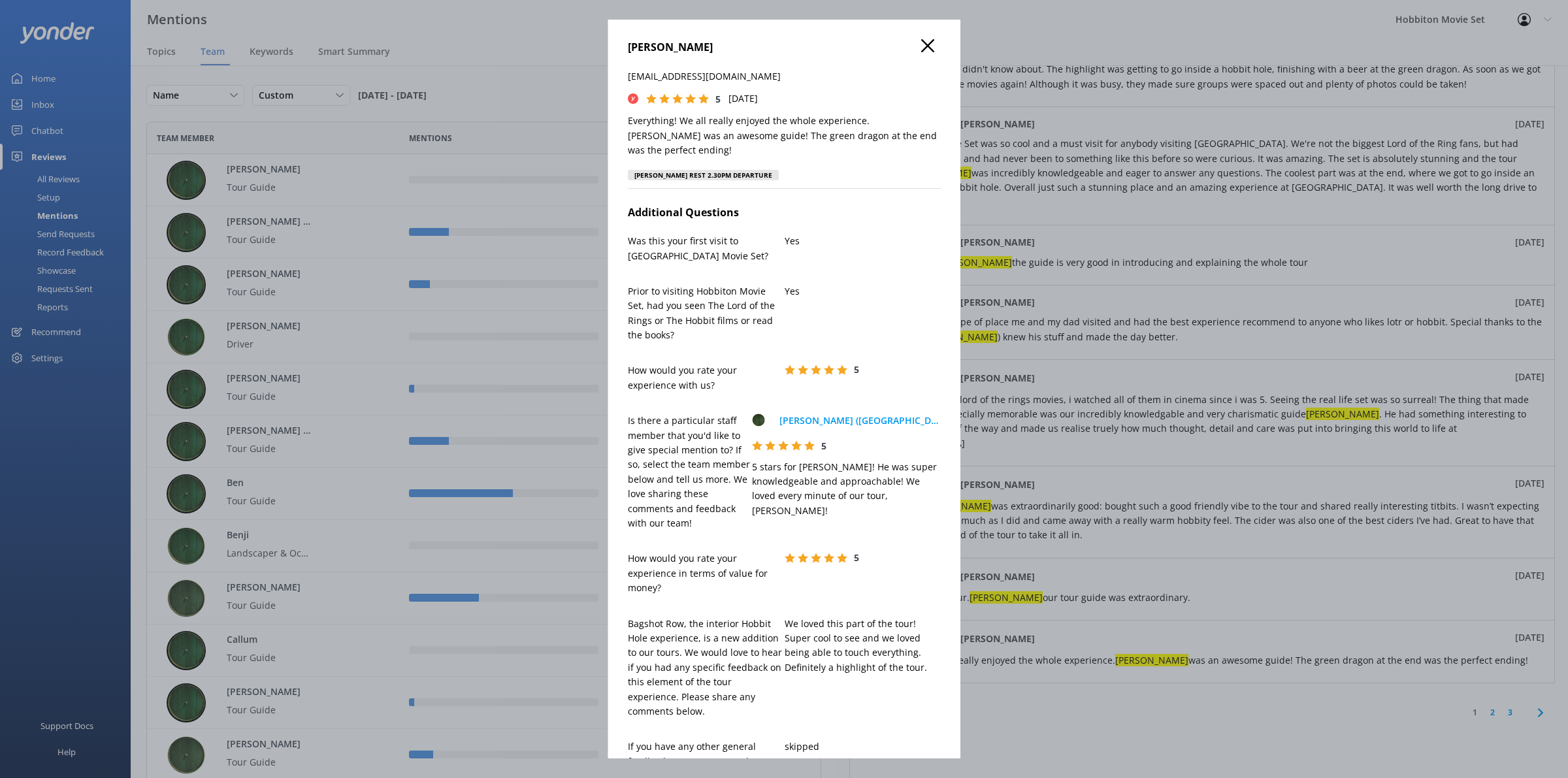
click at [929, 44] on div "[PERSON_NAME] [PERSON_NAME][EMAIL_ADDRESS][DOMAIN_NAME] 5 [DATE] Everything! We…" at bounding box center [784, 389] width 353 height 739
click at [921, 44] on use at bounding box center [927, 45] width 13 height 13
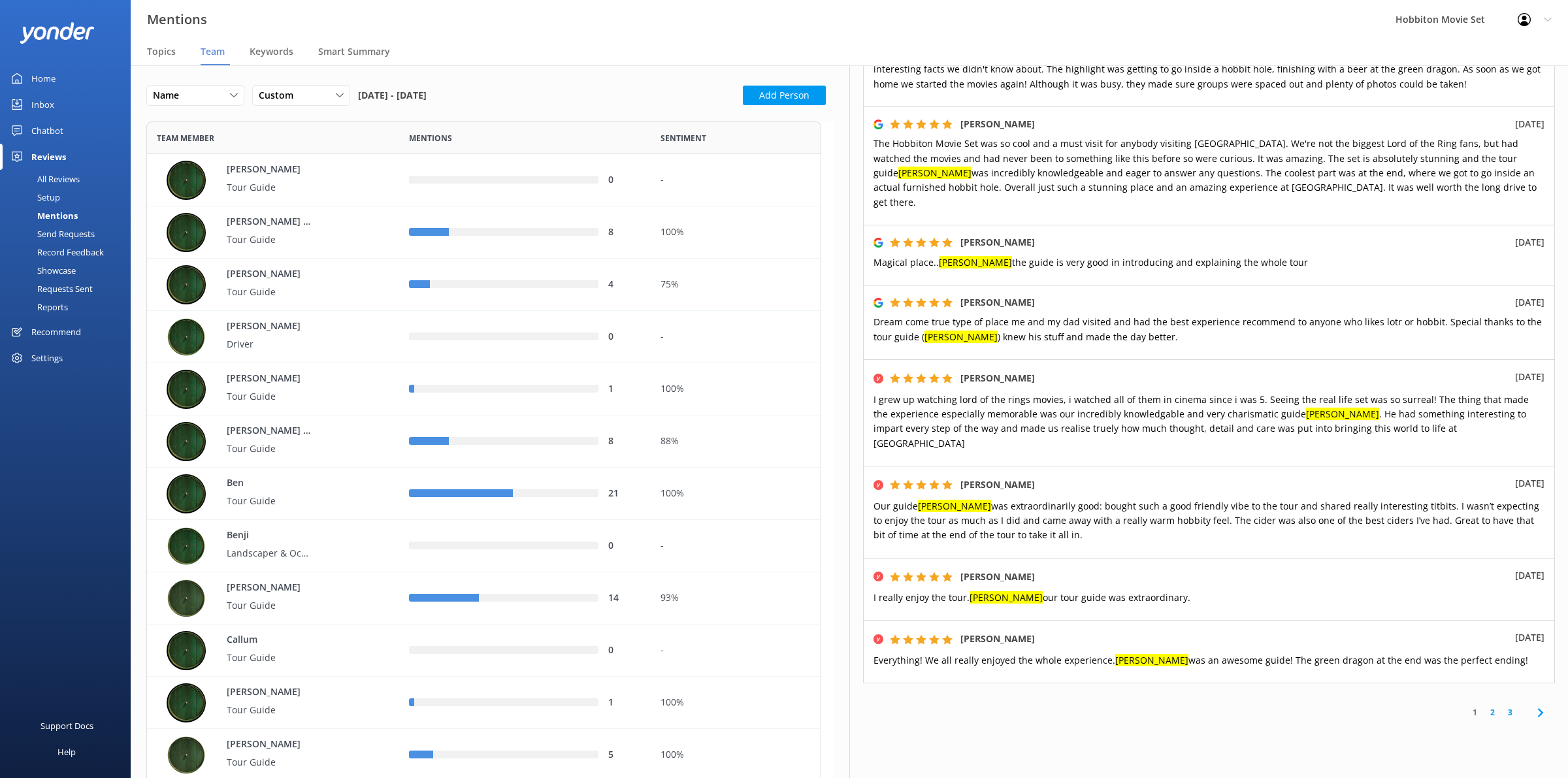
click at [997, 703] on div "[PERSON_NAME] ([GEOGRAPHIC_DATA]) Tour Guide [PERSON_NAME] Samwise [PERSON_NAME…" at bounding box center [1209, 422] width 718 height 713
click at [1484, 706] on link "2" at bounding box center [1492, 712] width 17 height 12
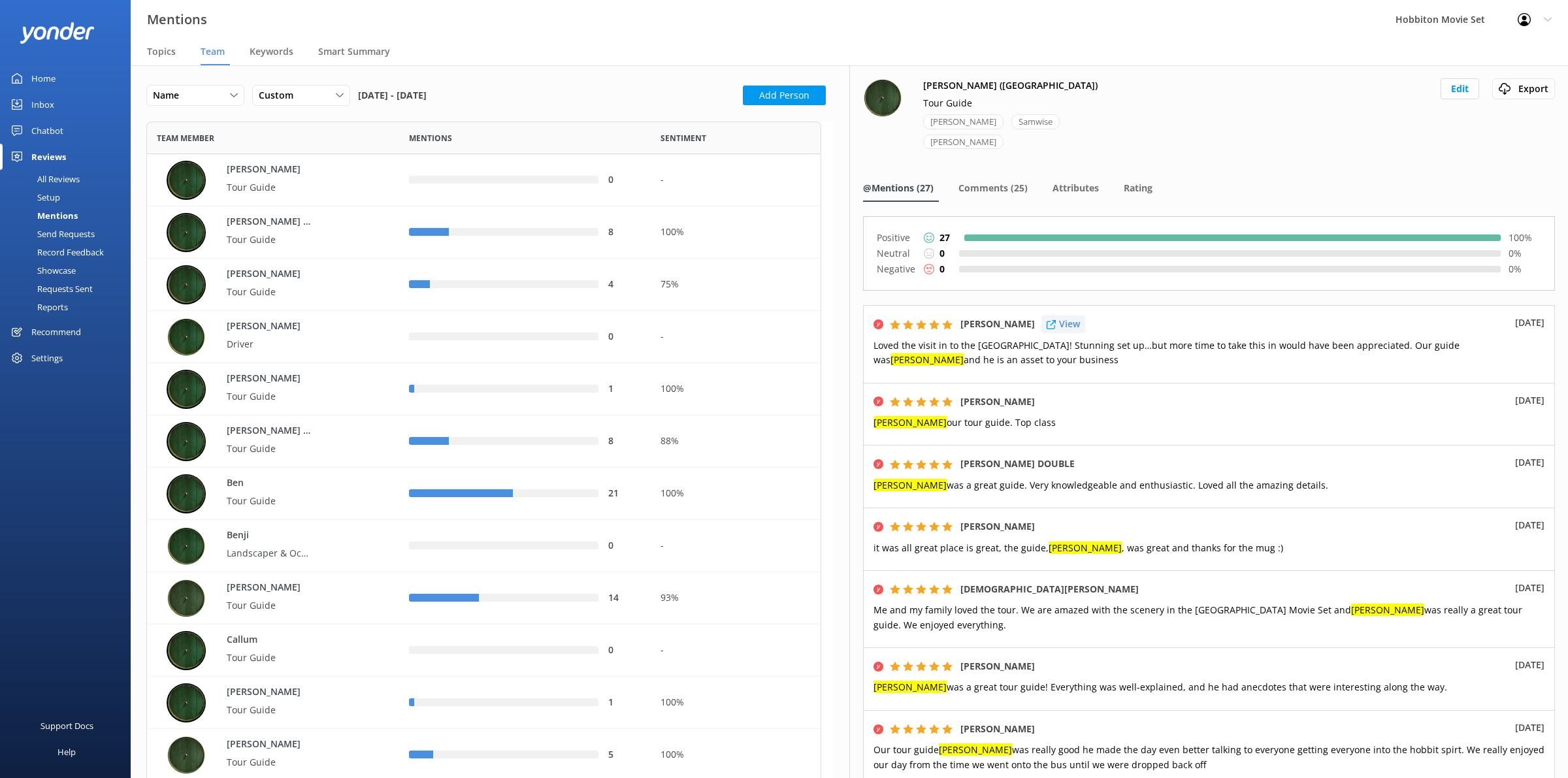
click at [1085, 316] on div "View" at bounding box center [1063, 324] width 44 height 17
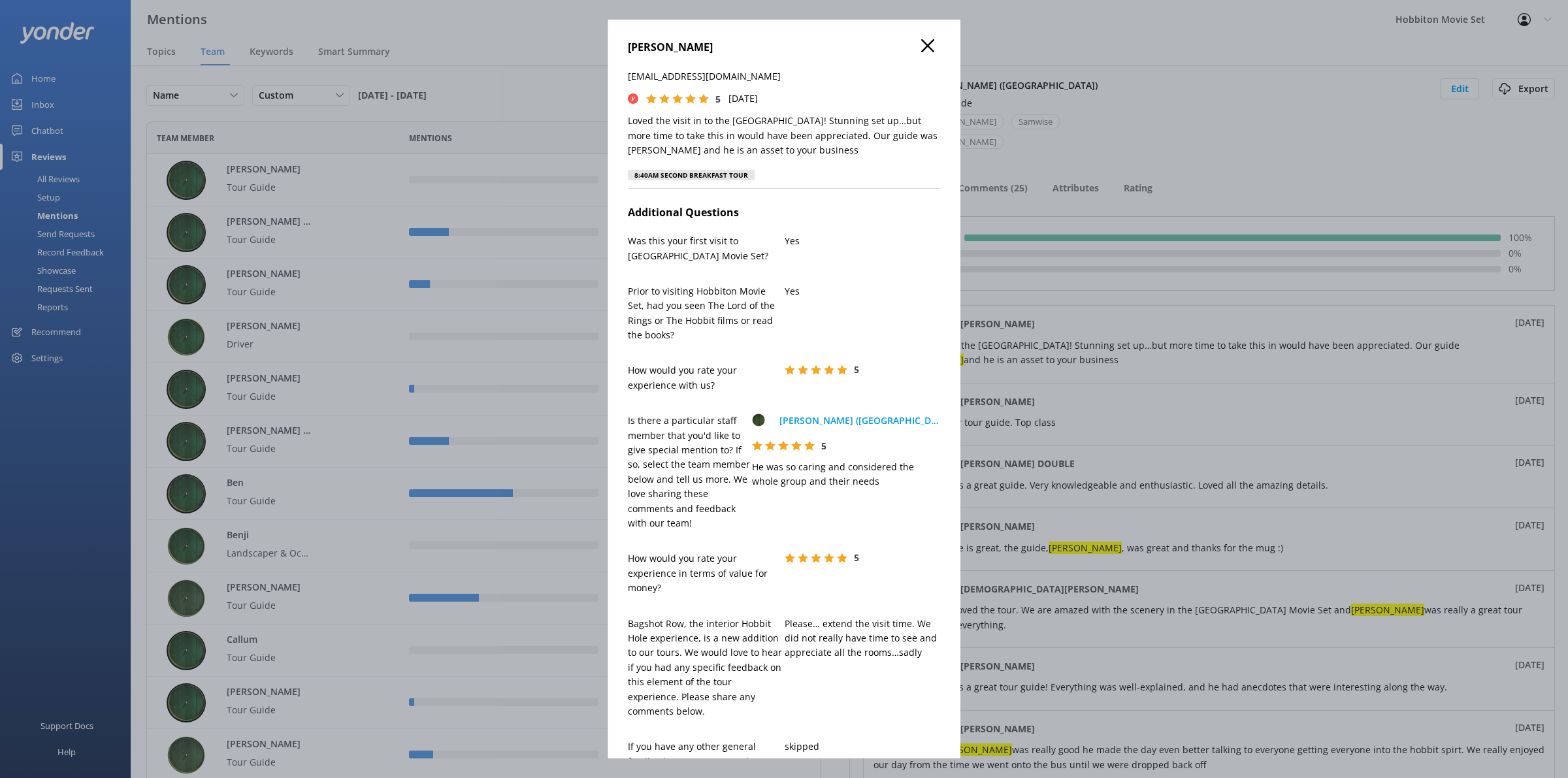
scroll to position [491, 0]
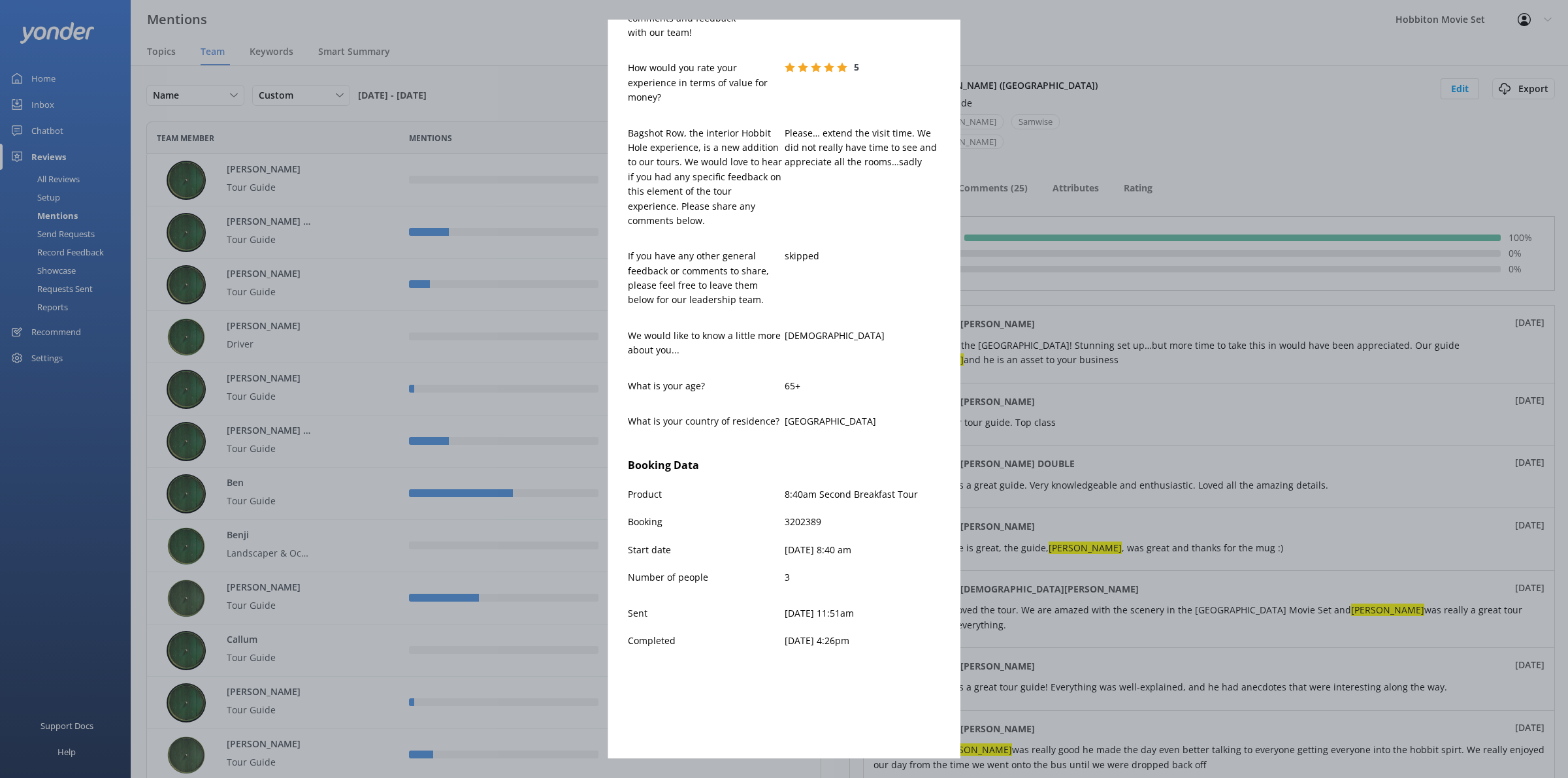
click at [1274, 573] on div "[PERSON_NAME] [EMAIL_ADDRESS][DOMAIN_NAME] 5 [DATE] Loved the visit in to the […" at bounding box center [784, 389] width 1568 height 778
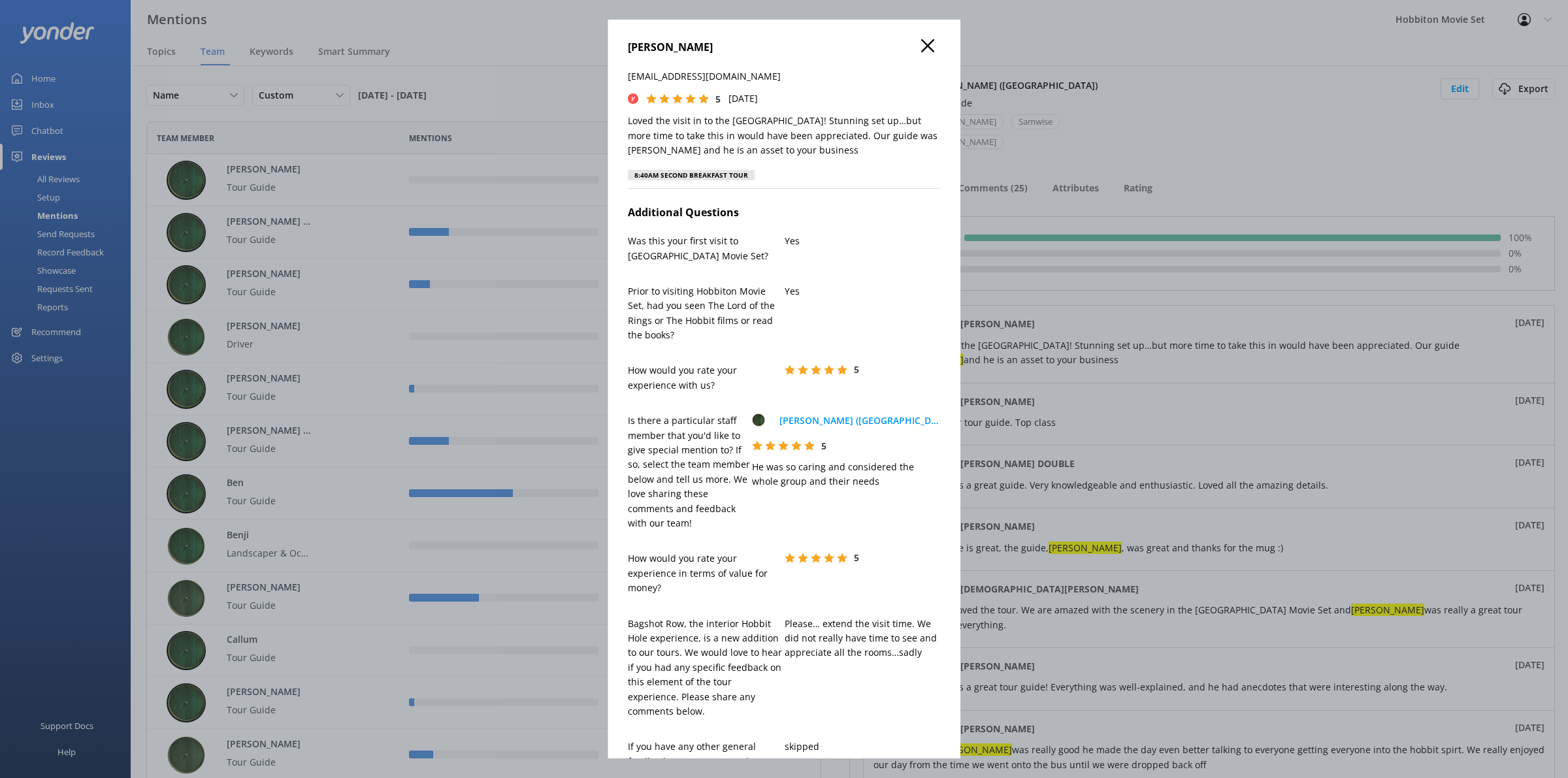
click at [921, 43] on icon at bounding box center [927, 45] width 13 height 13
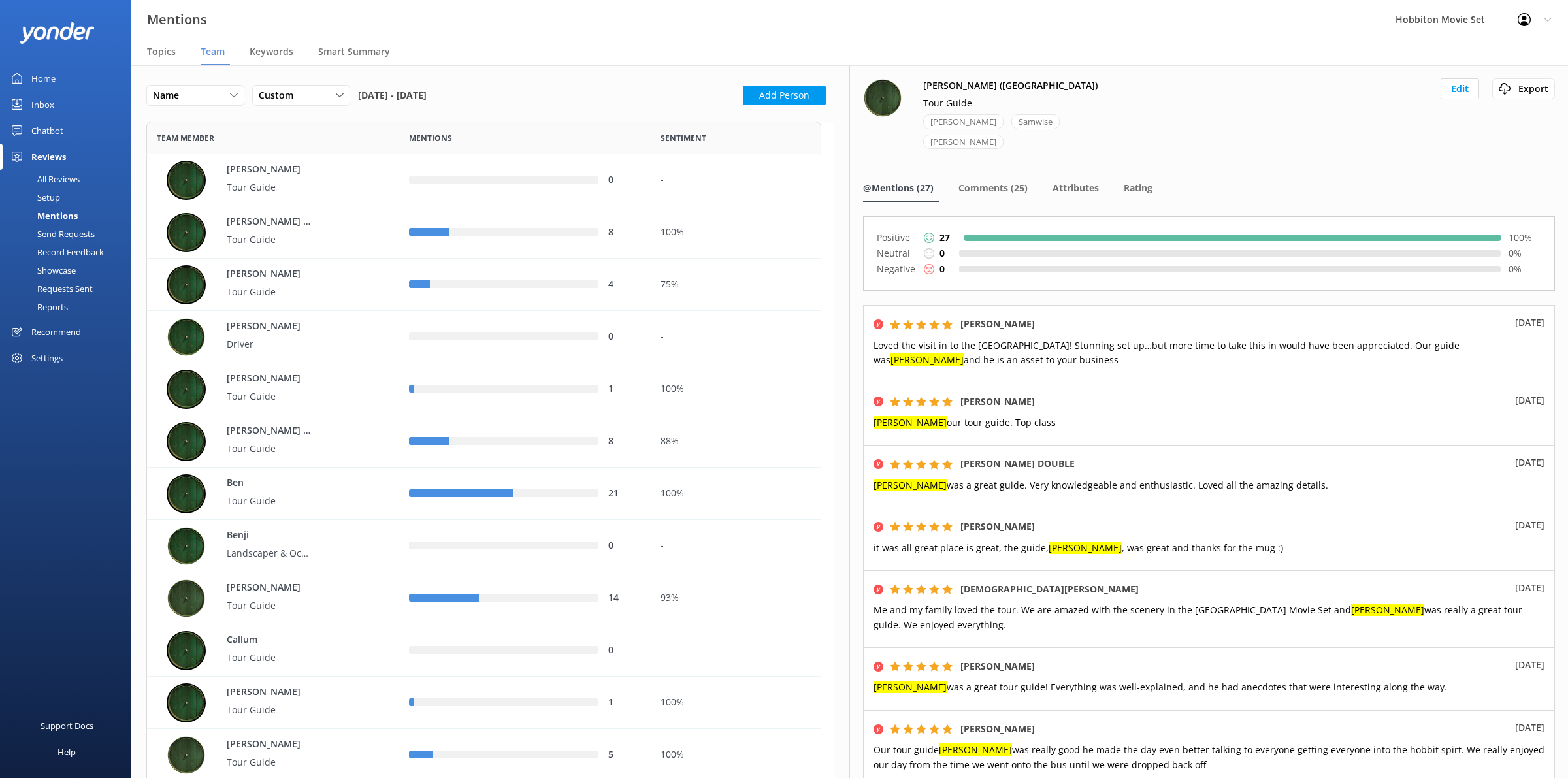
click at [1343, 121] on div "[PERSON_NAME] ([GEOGRAPHIC_DATA]) Tour Guide [PERSON_NAME] Samwise [PERSON_NAME…" at bounding box center [1209, 121] width 692 height 87
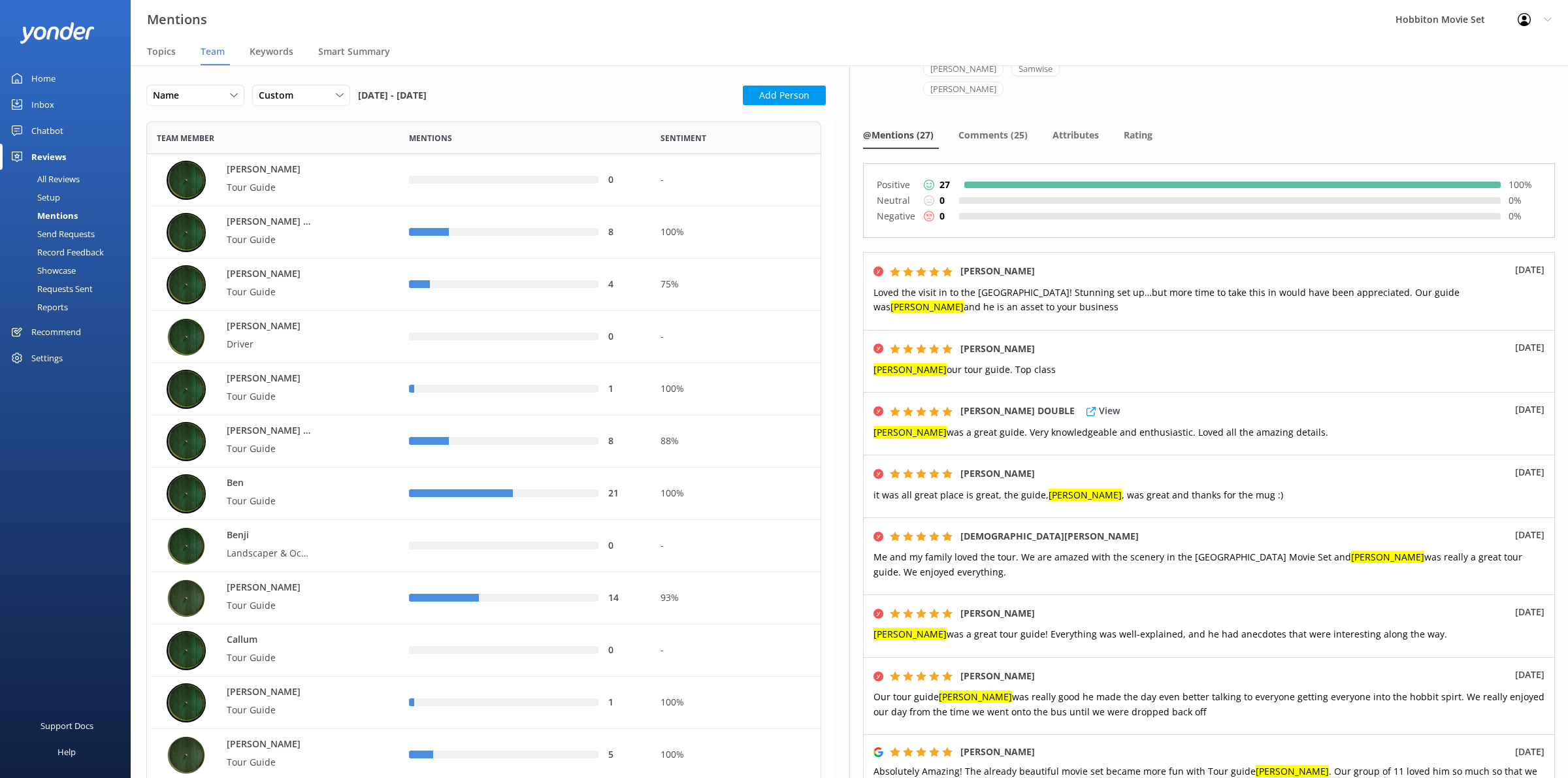
scroll to position [81, 0]
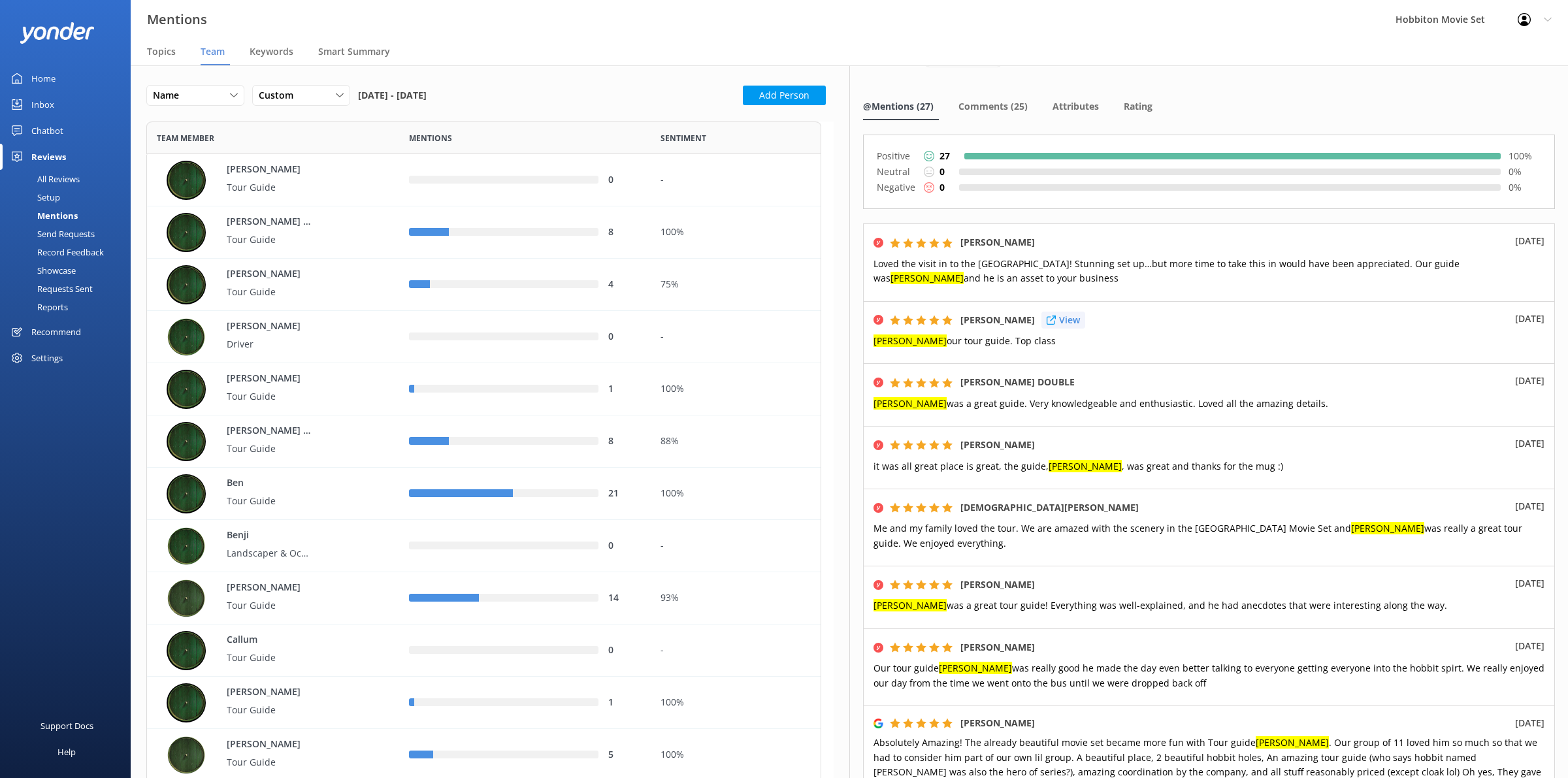
click at [1080, 313] on p "View" at bounding box center [1069, 320] width 21 height 14
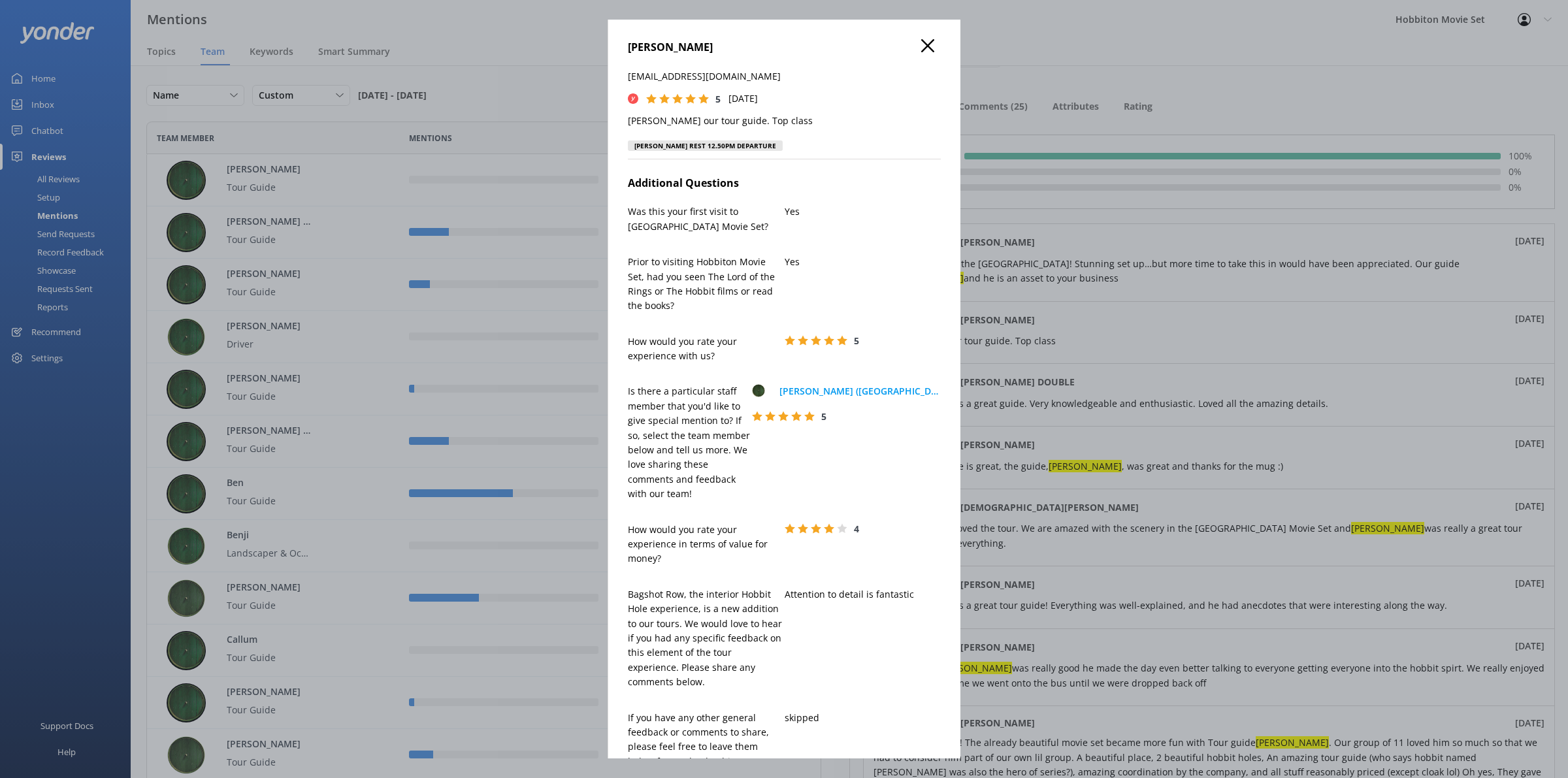
scroll to position [462, 0]
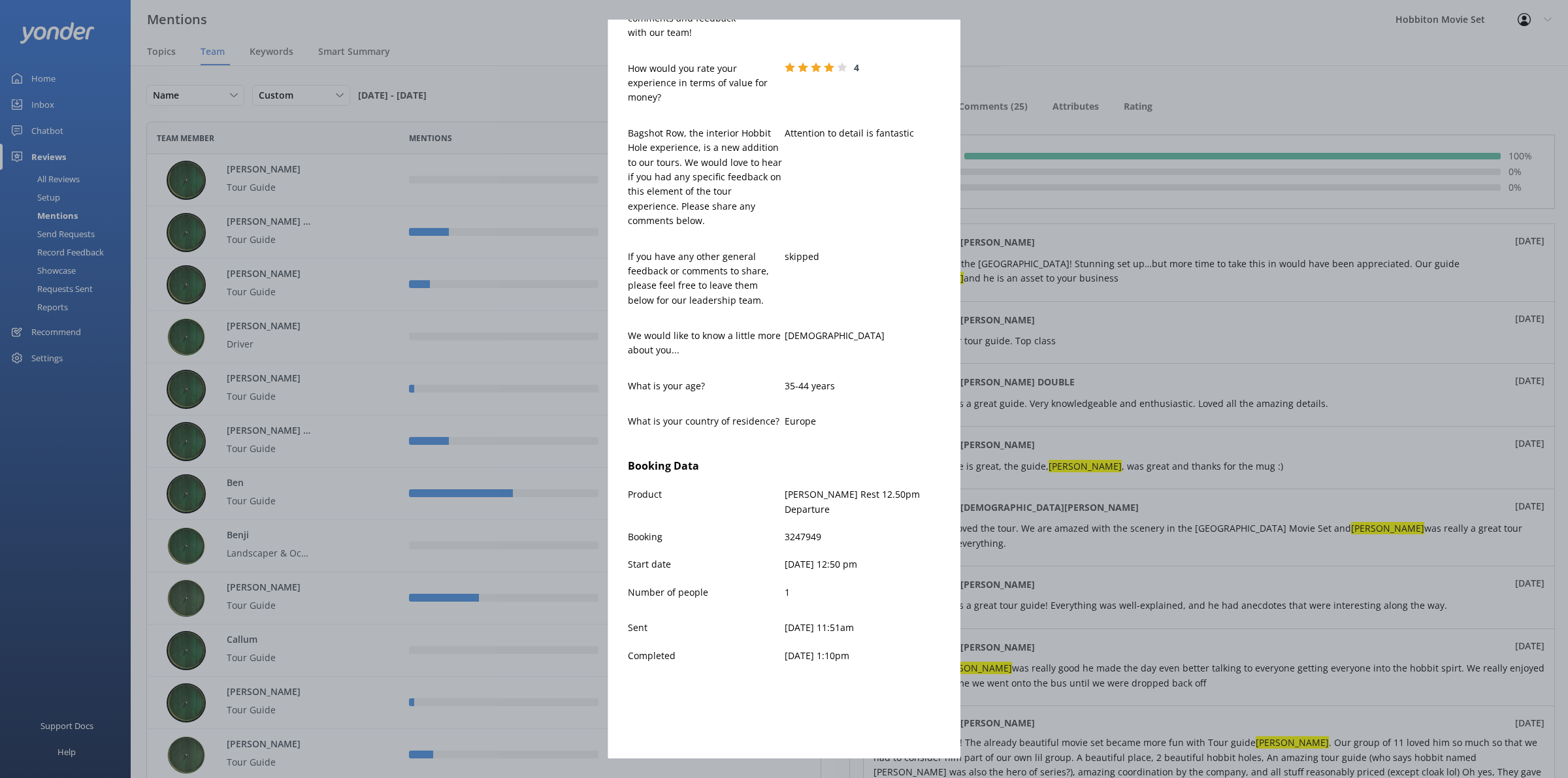
drag, startPoint x: 1340, startPoint y: 371, endPoint x: 1334, endPoint y: 377, distance: 8.5
click at [1340, 373] on div "[PERSON_NAME] [PERSON_NAME][EMAIL_ADDRESS][DOMAIN_NAME] 5 [DATE] [PERSON_NAME] …" at bounding box center [784, 389] width 1568 height 778
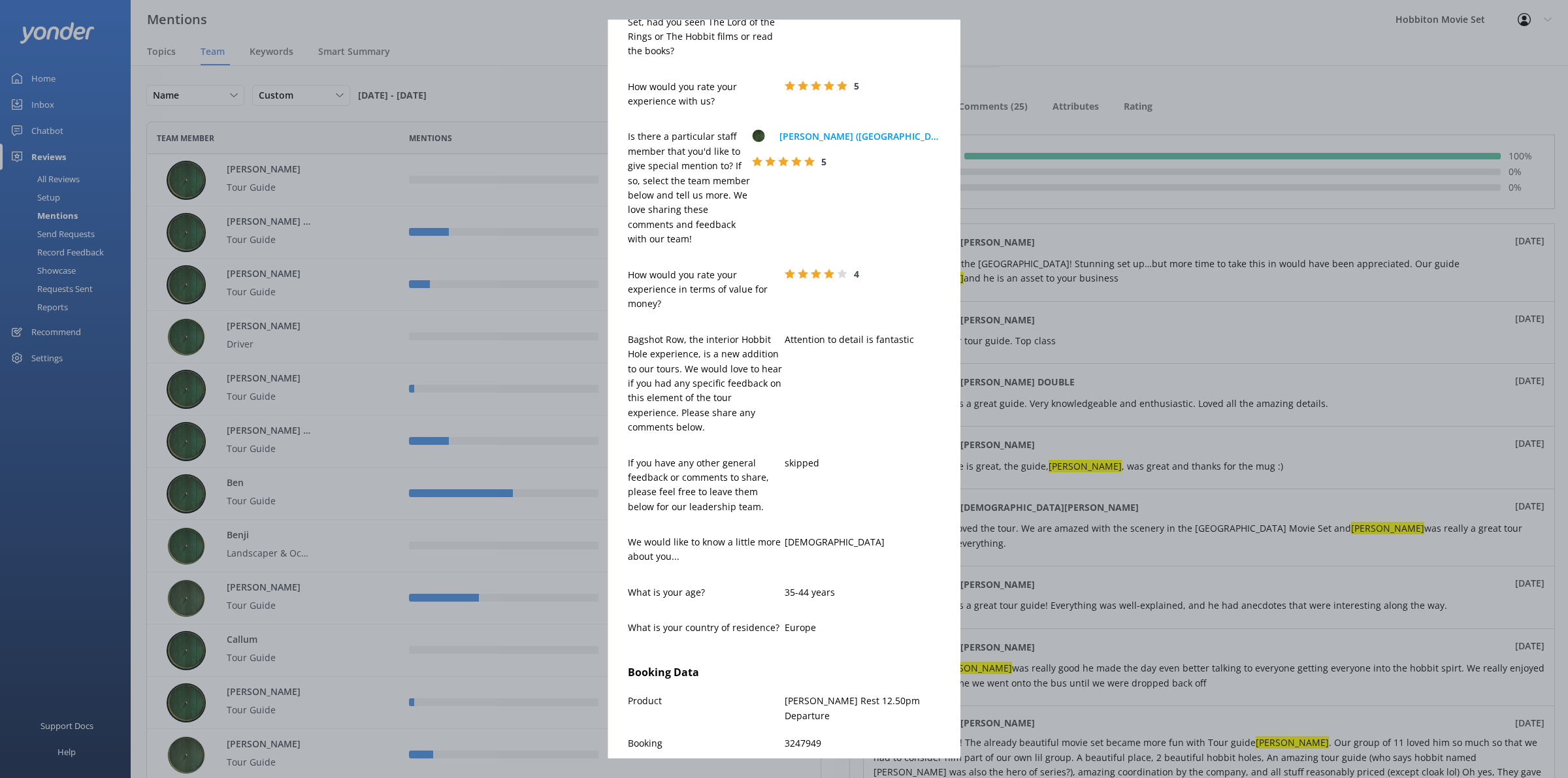
scroll to position [0, 0]
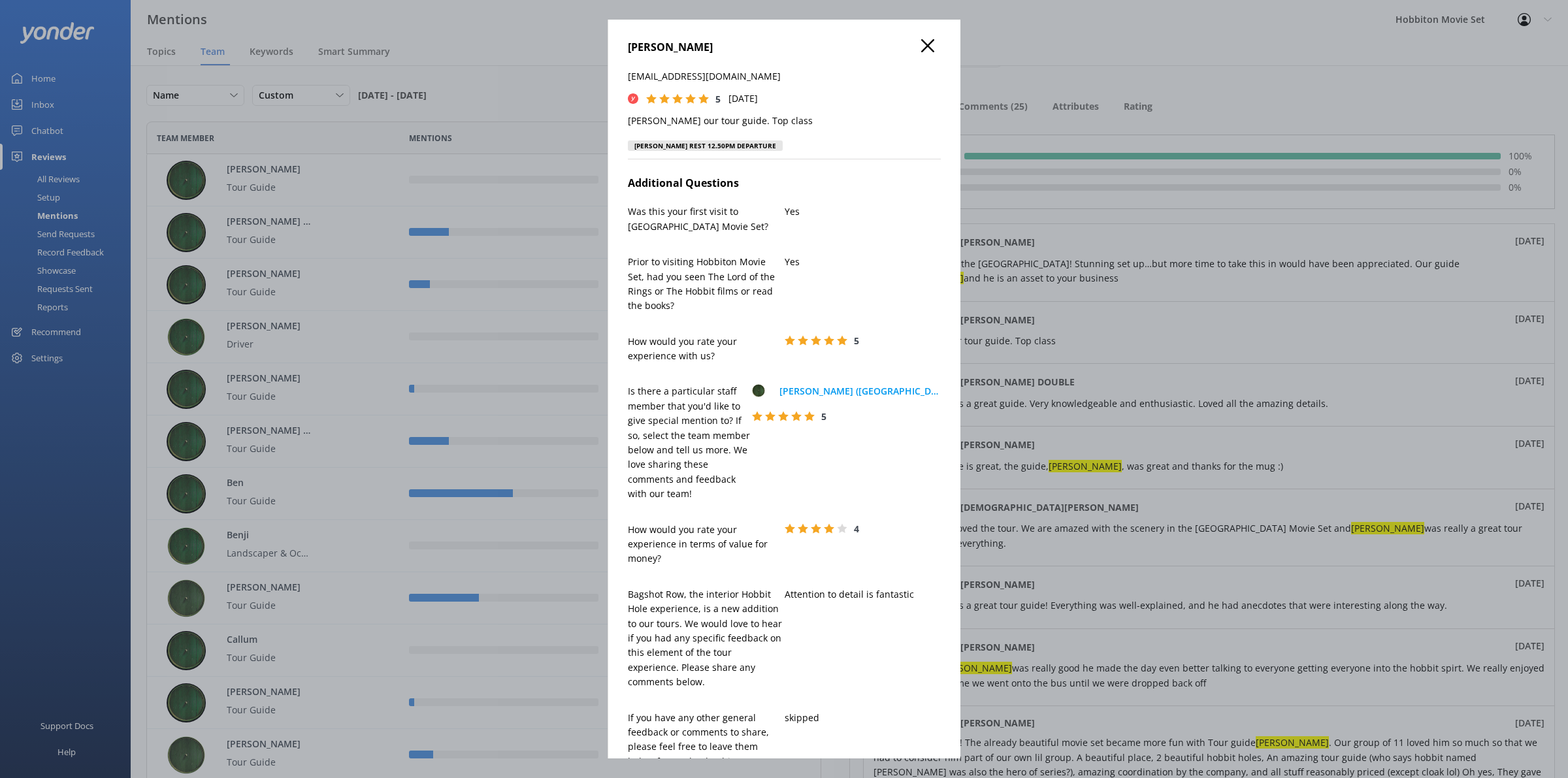
click at [913, 56] on h4 "[PERSON_NAME]" at bounding box center [785, 47] width 313 height 17
click at [921, 50] on icon at bounding box center [927, 45] width 13 height 13
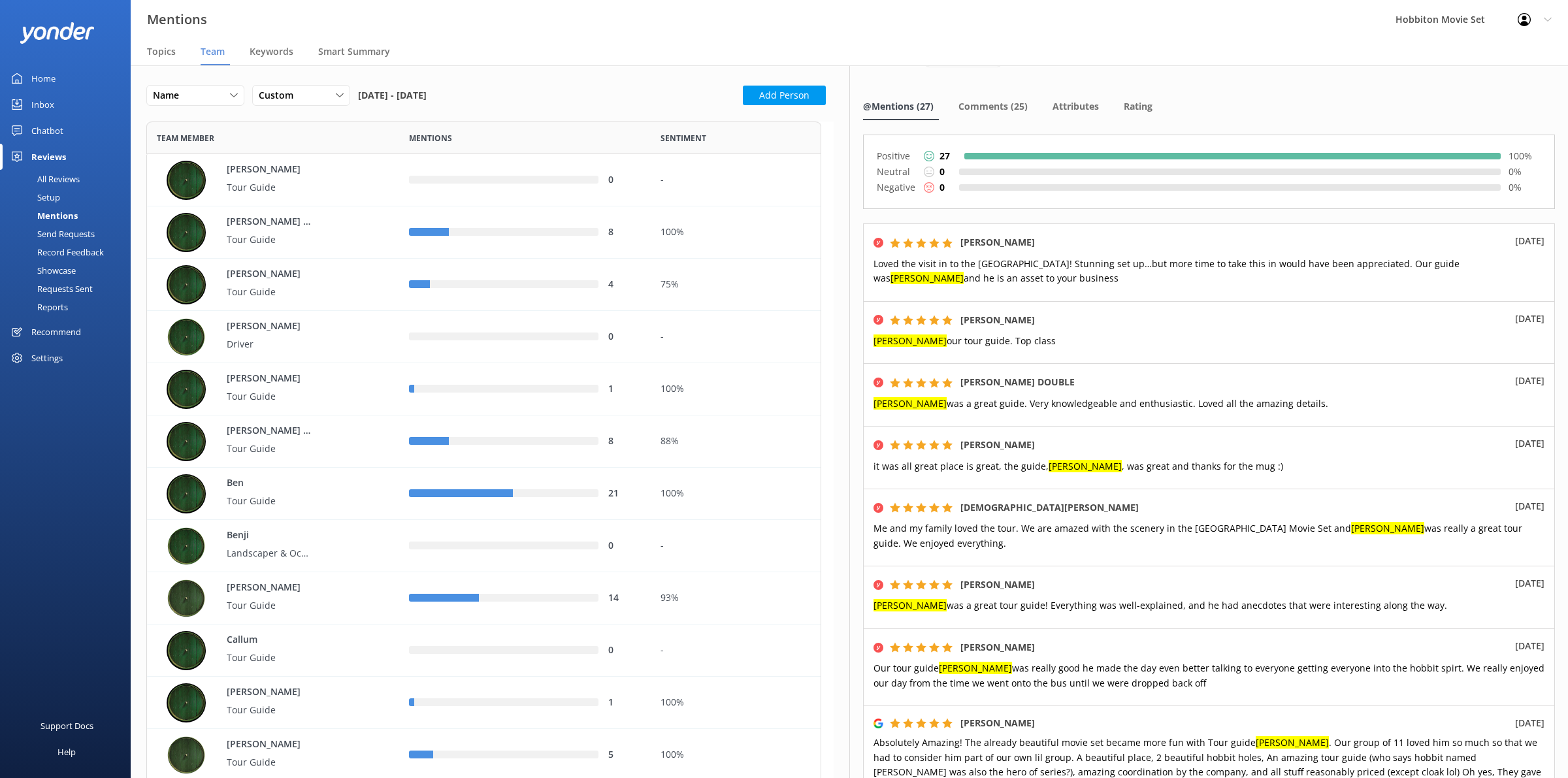
click at [1276, 135] on div "Positive 27 100 % Neutral 0 0 % Negative 0 0 %" at bounding box center [1209, 172] width 692 height 75
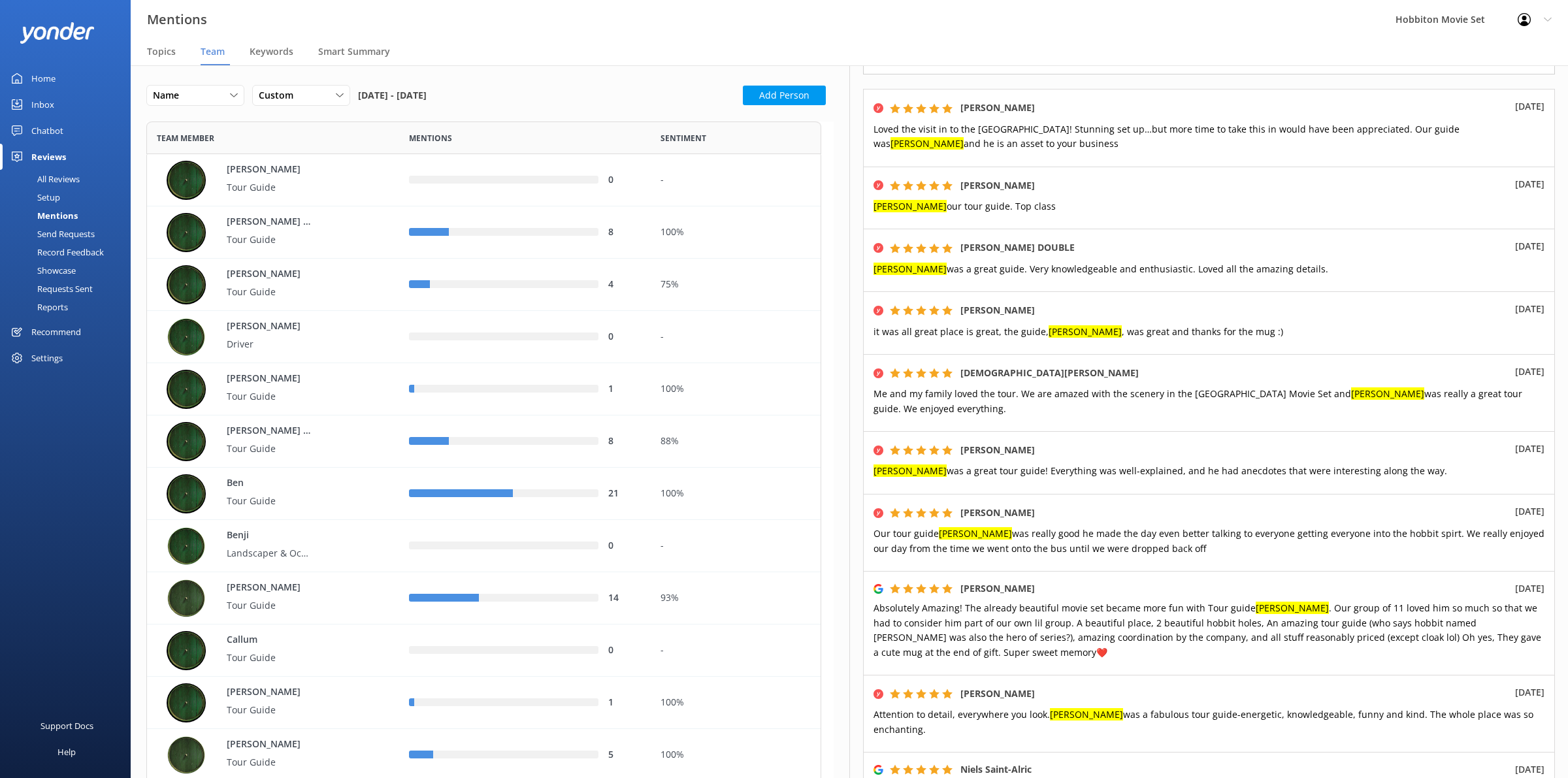
scroll to position [245, 0]
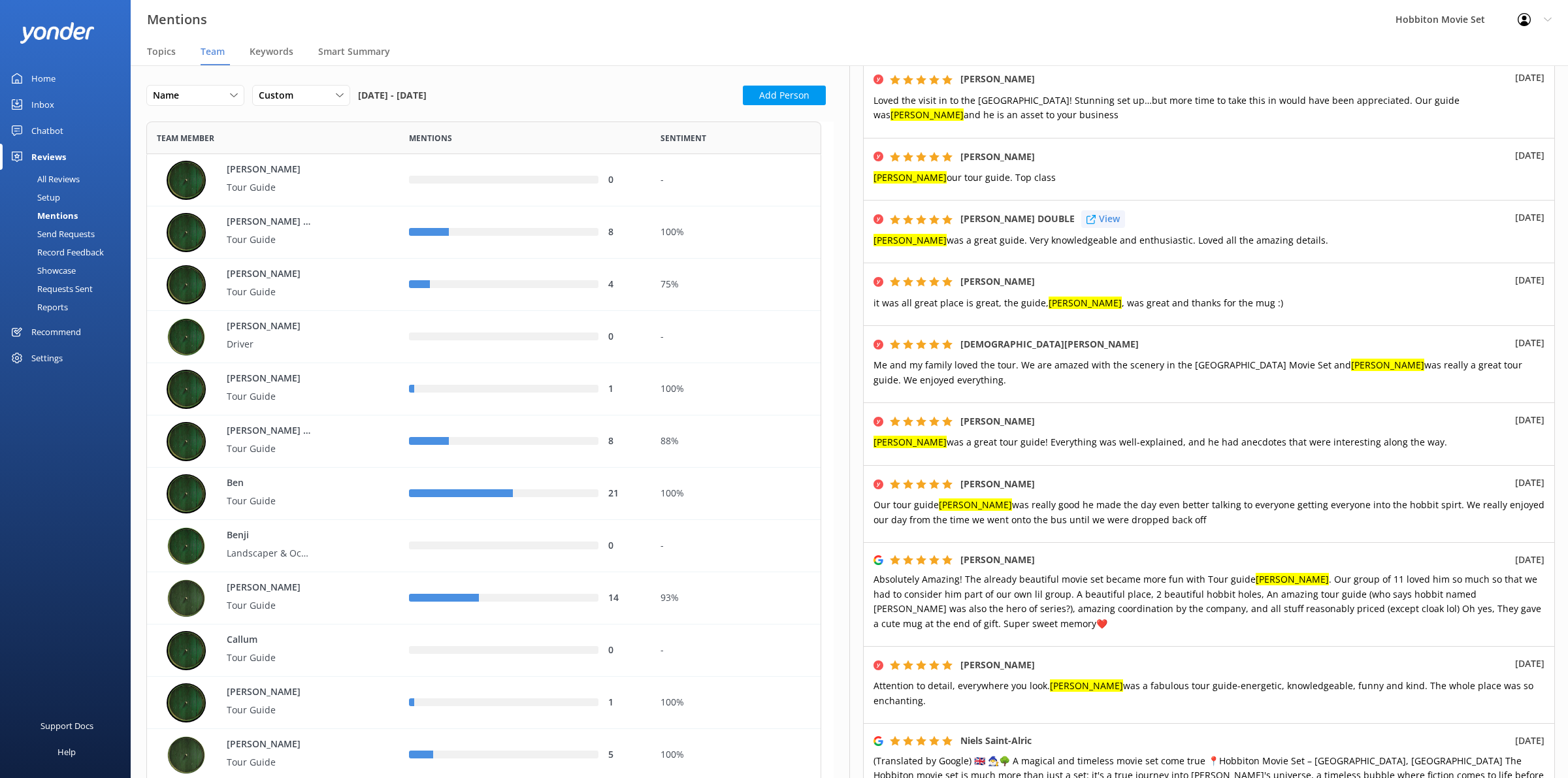
click at [1087, 215] on icon at bounding box center [1091, 219] width 9 height 9
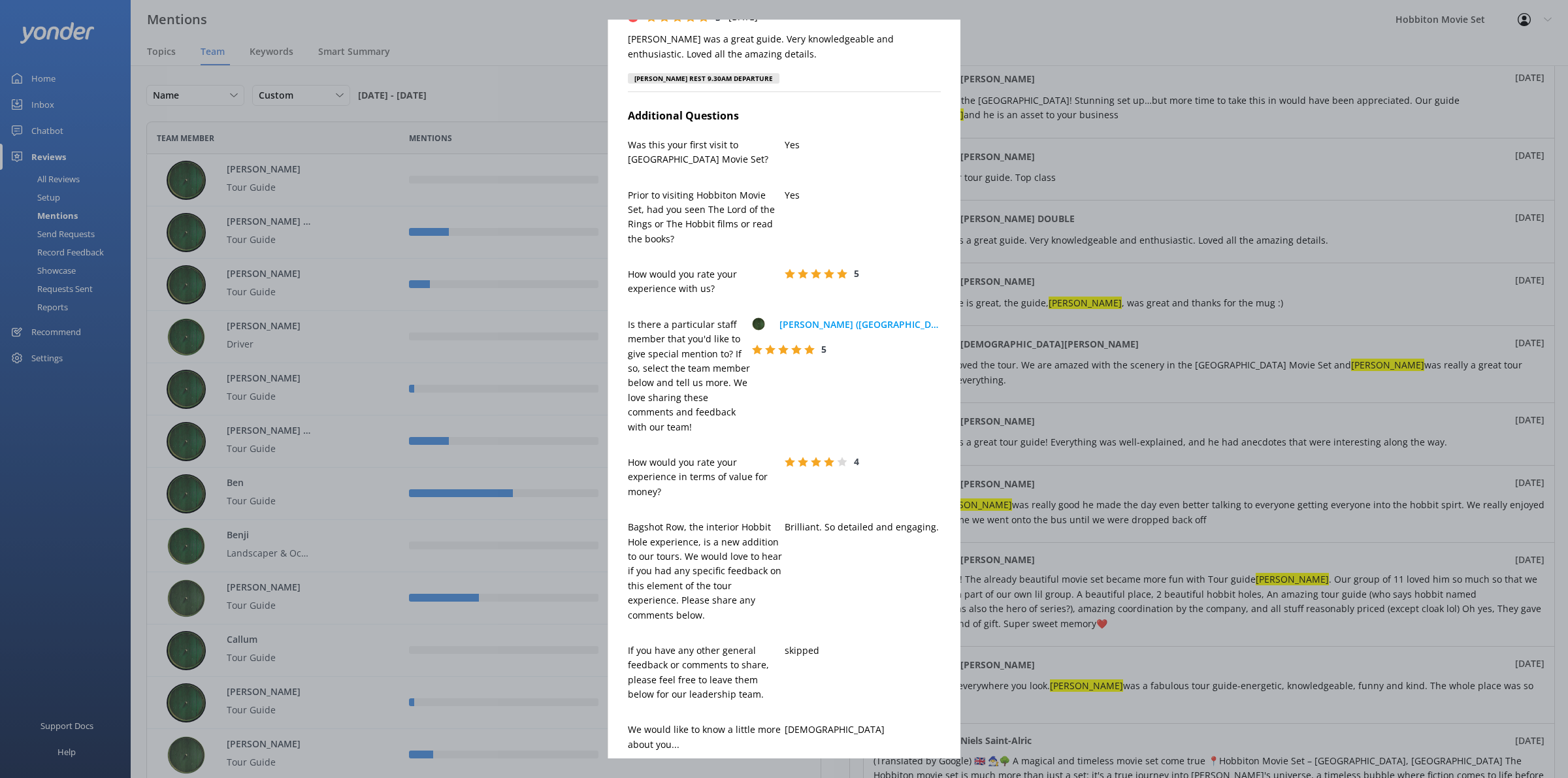
scroll to position [0, 0]
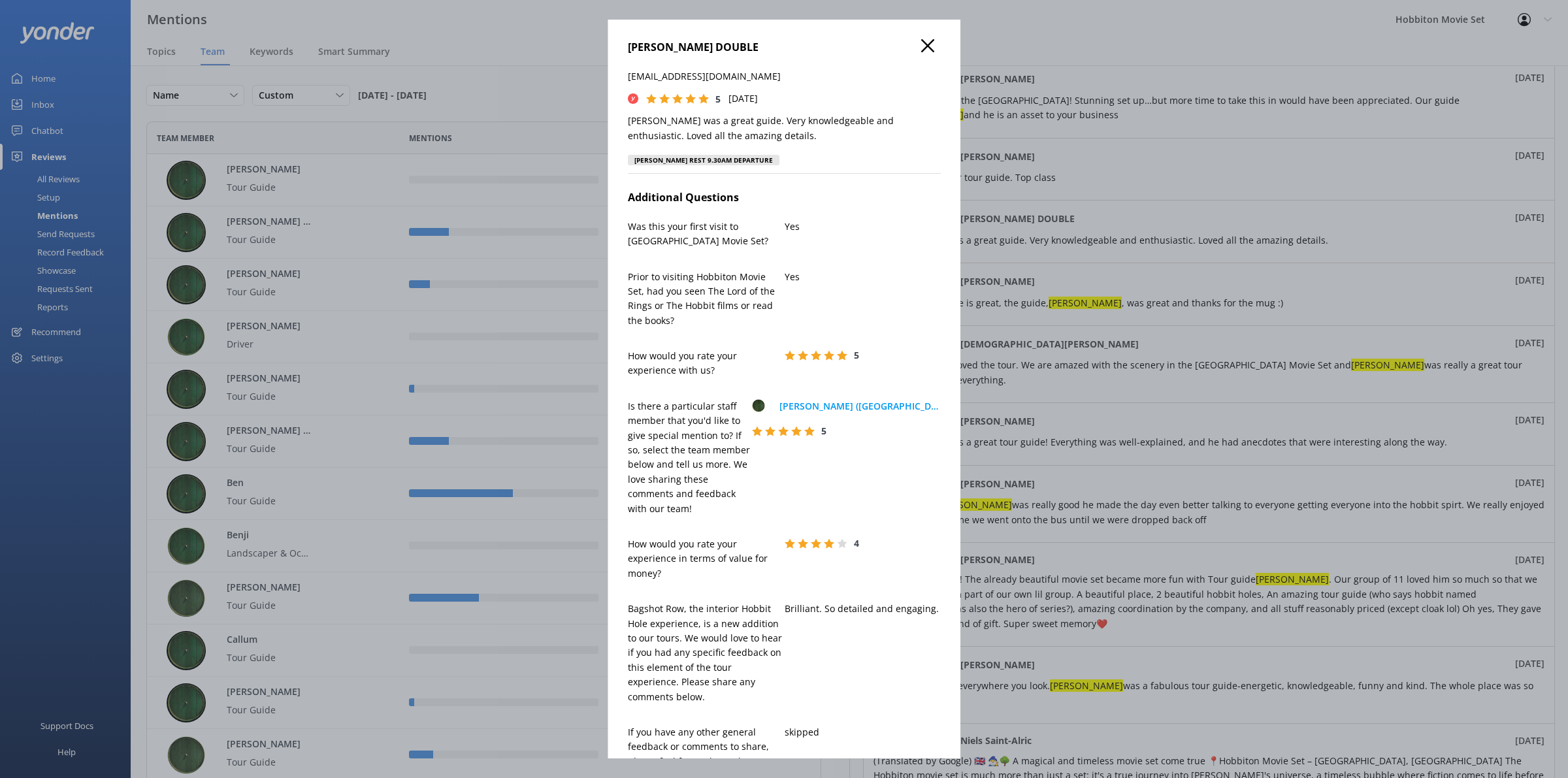
click at [921, 46] on icon at bounding box center [927, 45] width 13 height 13
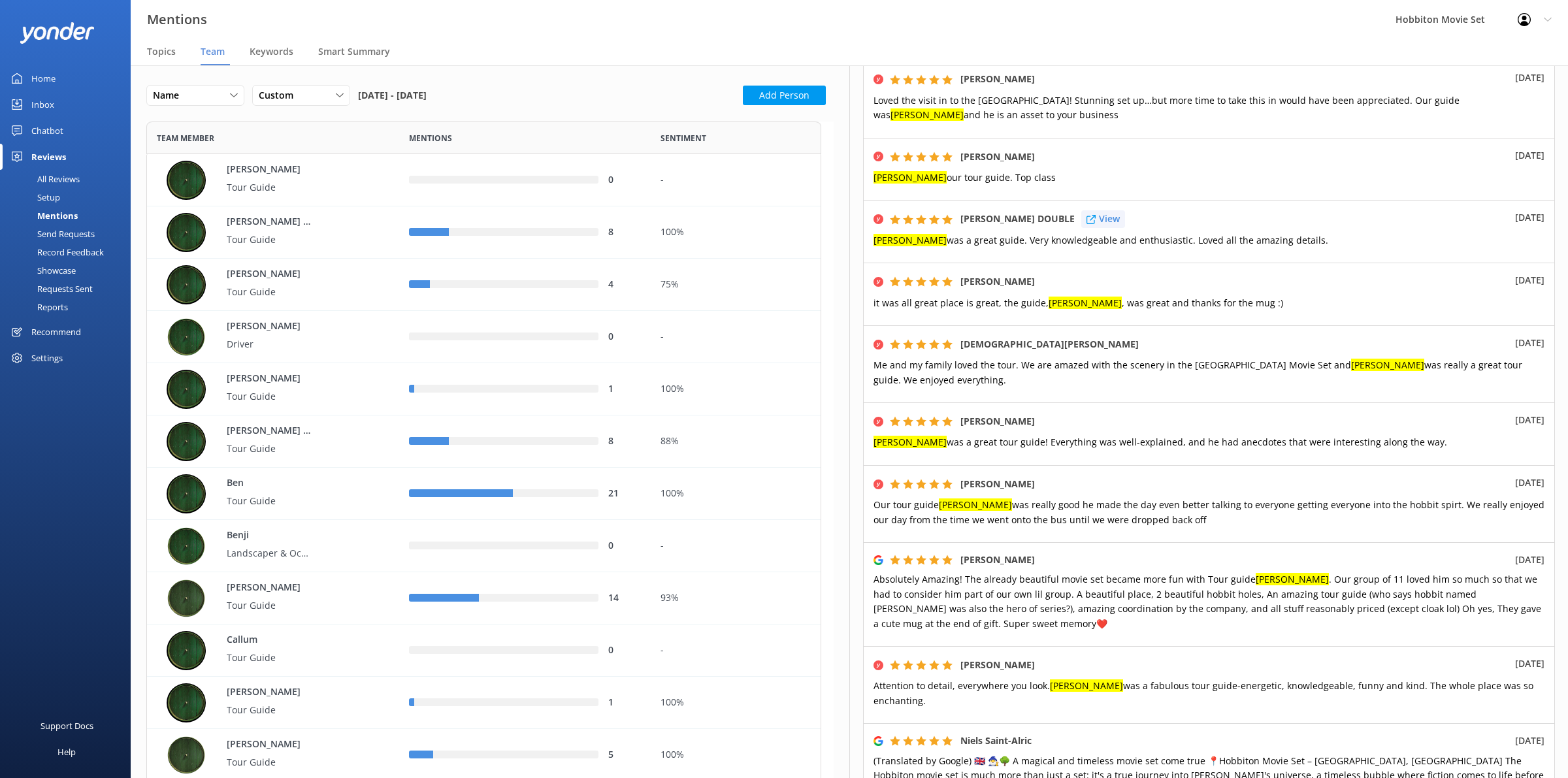
click at [1099, 212] on p "View" at bounding box center [1109, 218] width 21 height 14
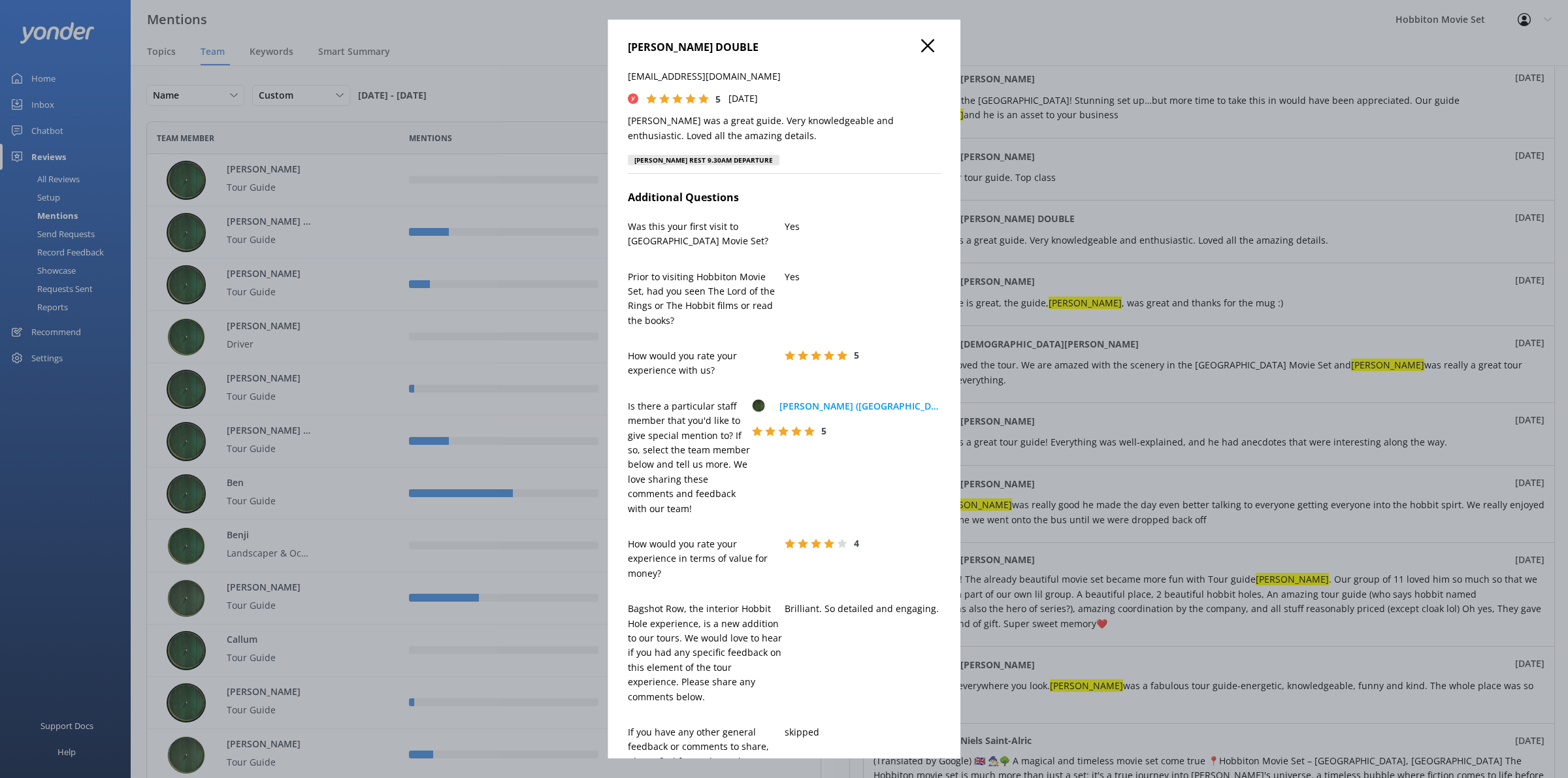
click at [921, 44] on use at bounding box center [927, 45] width 13 height 13
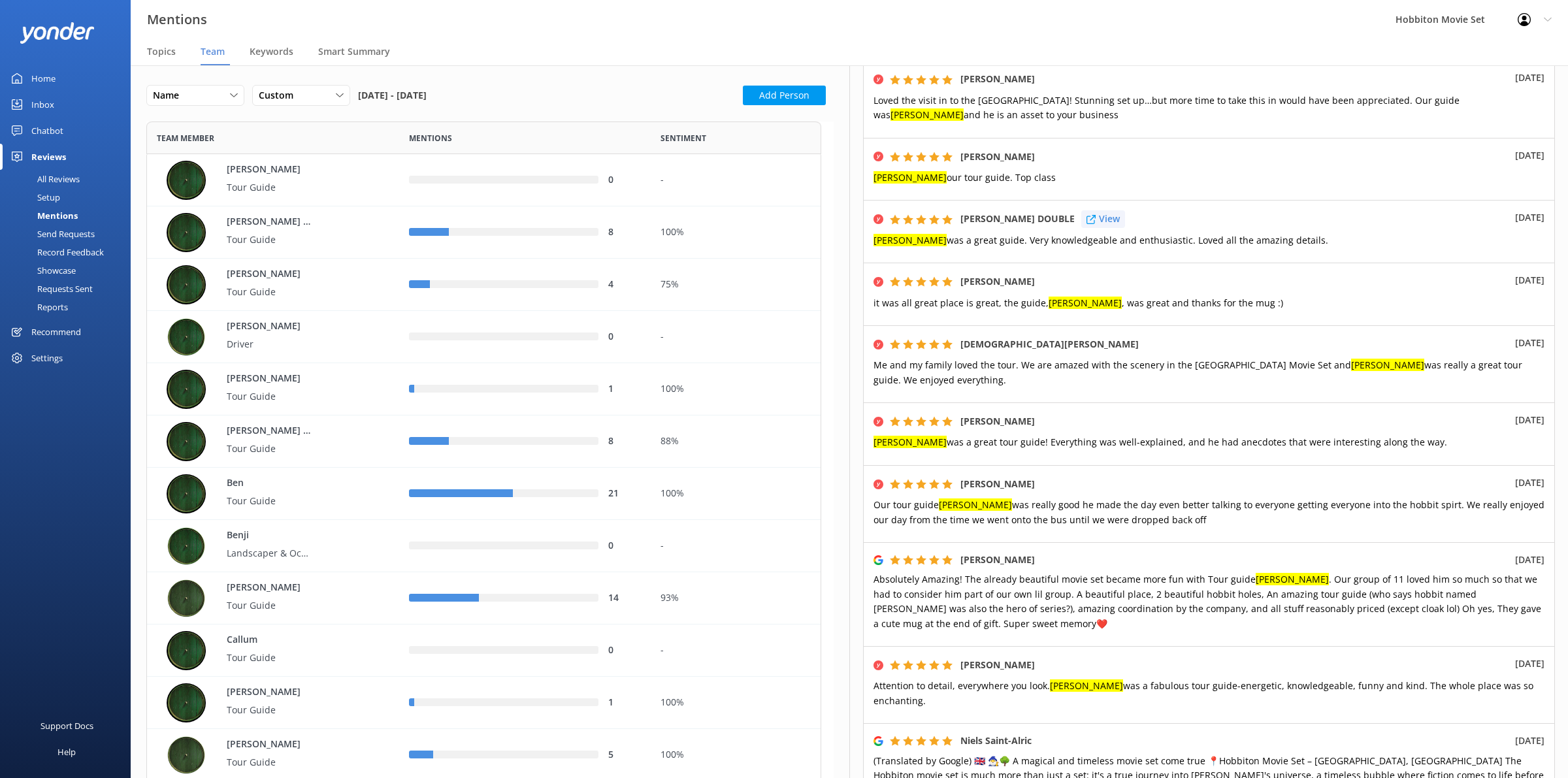
click at [1099, 212] on p "View" at bounding box center [1109, 218] width 21 height 14
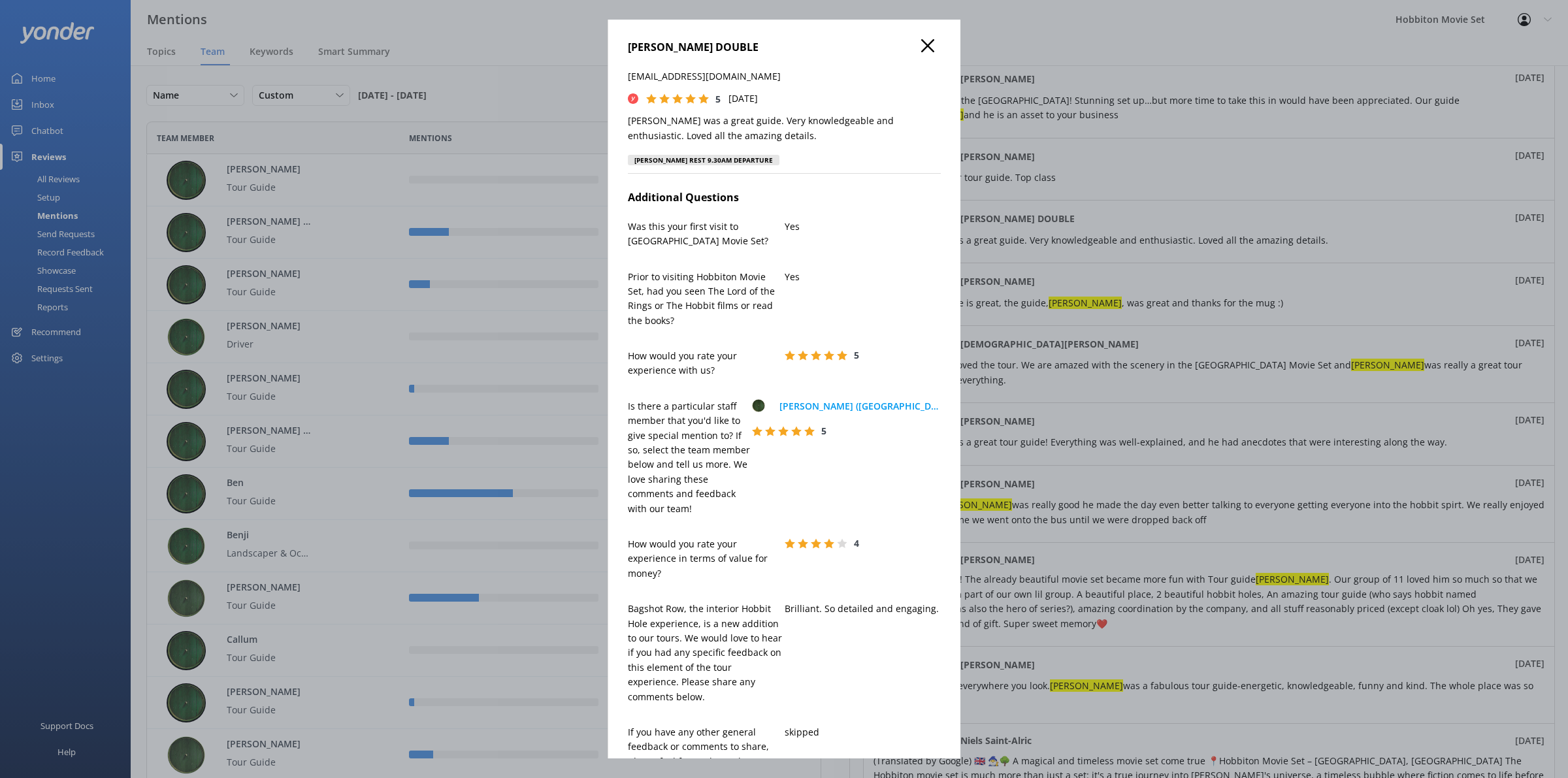
click at [921, 41] on use at bounding box center [927, 45] width 13 height 13
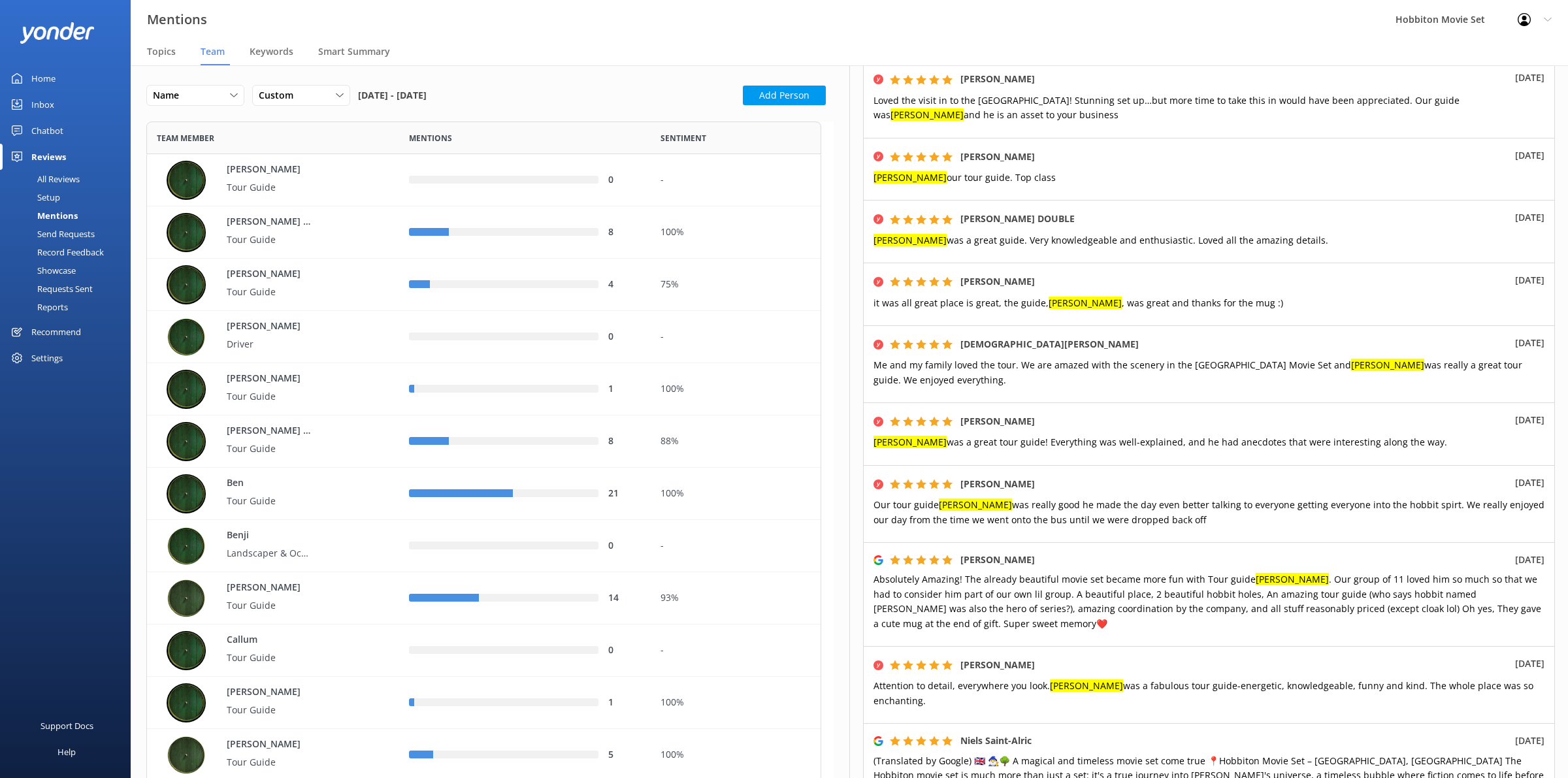
click at [1250, 18] on div "Mentions Hobbiton Movie Set Profile Settings Logout" at bounding box center [784, 20] width 1568 height 39
click at [1080, 274] on p "View" at bounding box center [1069, 281] width 21 height 14
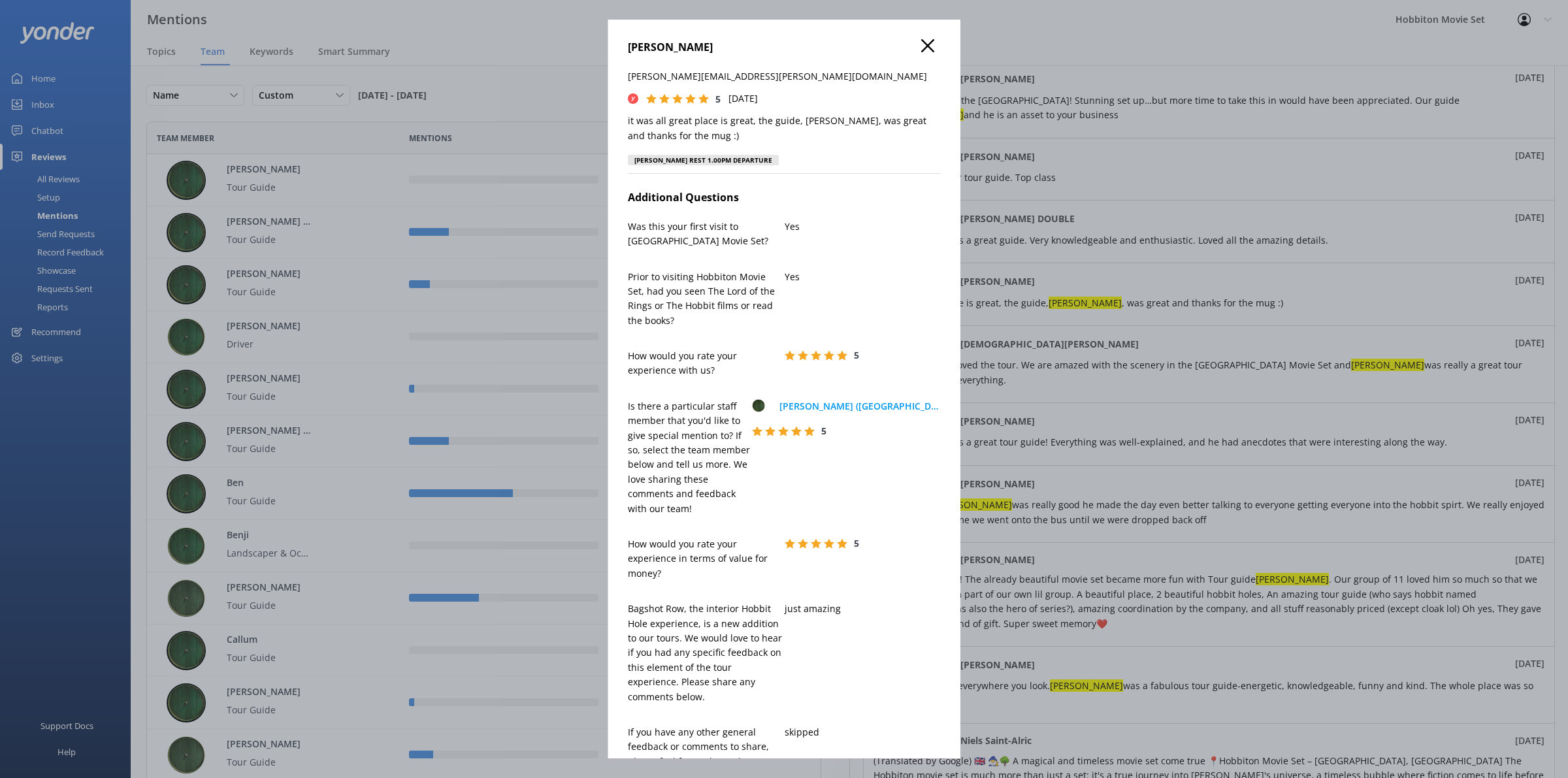
click at [913, 37] on div "JAGODA POPIOLEK [EMAIL_ADDRESS][PERSON_NAME][DOMAIN_NAME] 5 [DATE] it was all g…" at bounding box center [784, 389] width 353 height 739
click at [921, 46] on use at bounding box center [927, 45] width 13 height 13
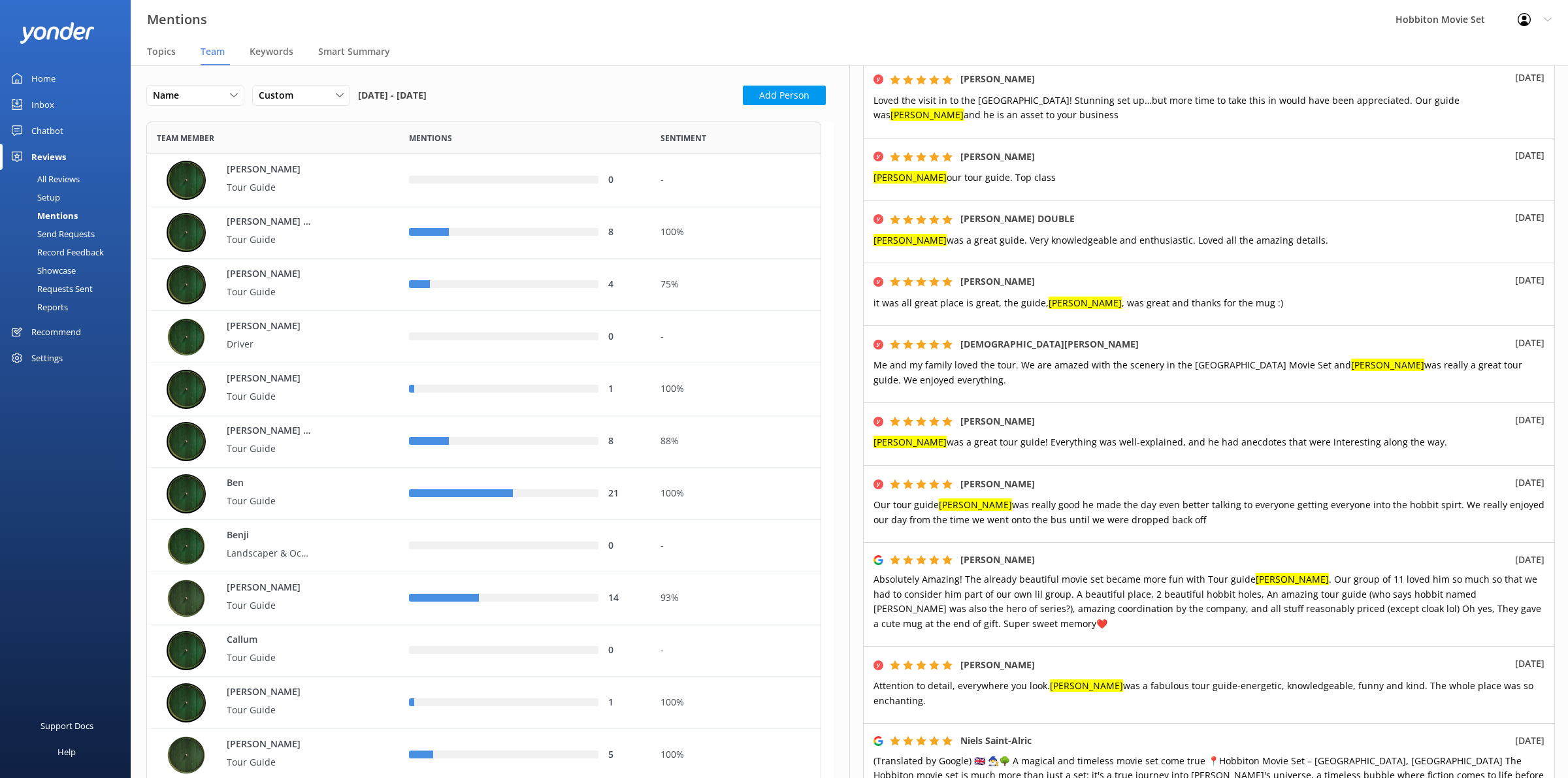
drag, startPoint x: 1170, startPoint y: 23, endPoint x: 1170, endPoint y: 32, distance: 9.0
click at [1170, 23] on div "Mentions Hobbiton Movie Set Profile Settings Logout" at bounding box center [784, 20] width 1568 height 39
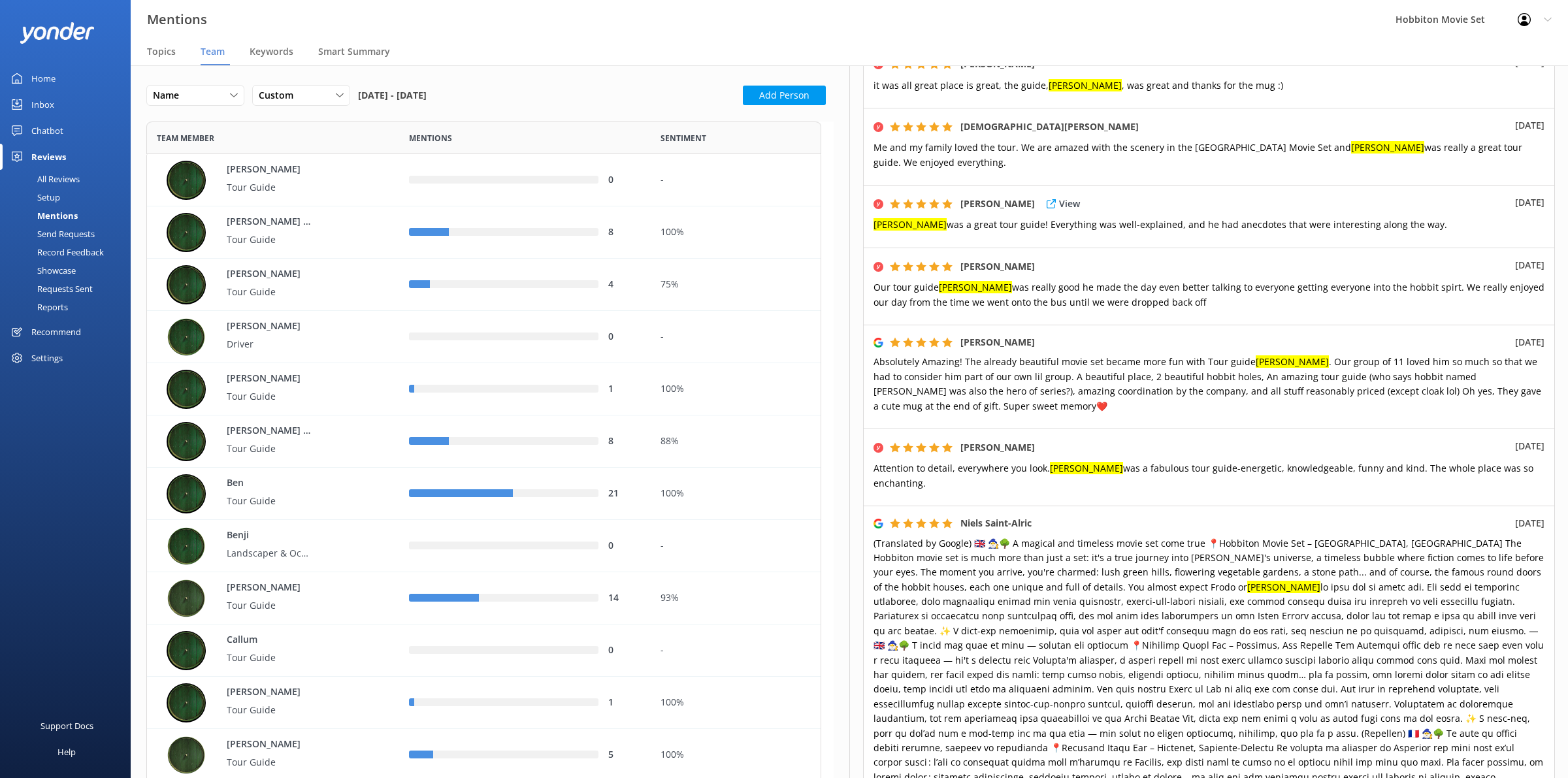
scroll to position [490, 0]
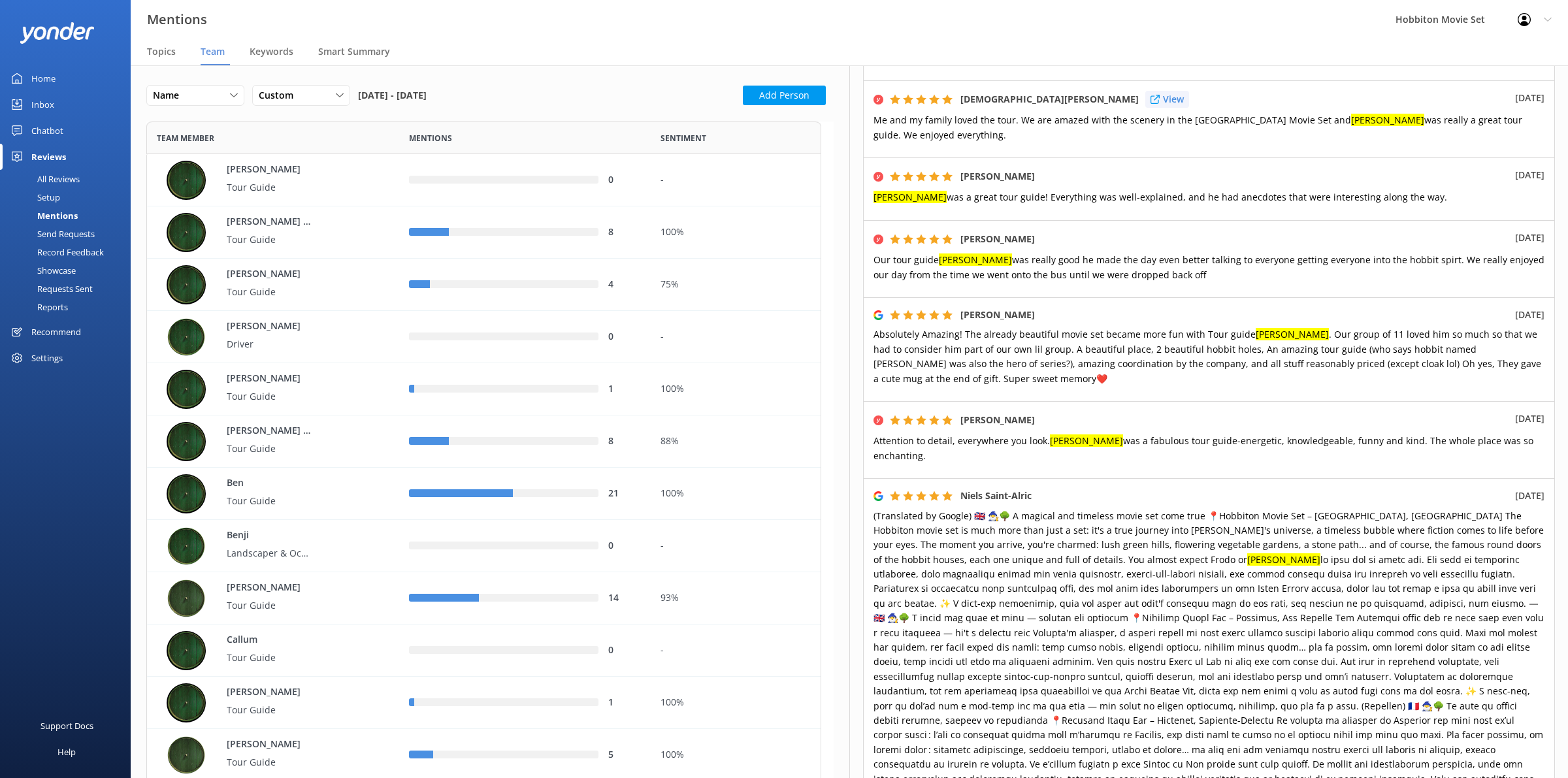
click at [1163, 92] on p "View" at bounding box center [1173, 99] width 21 height 14
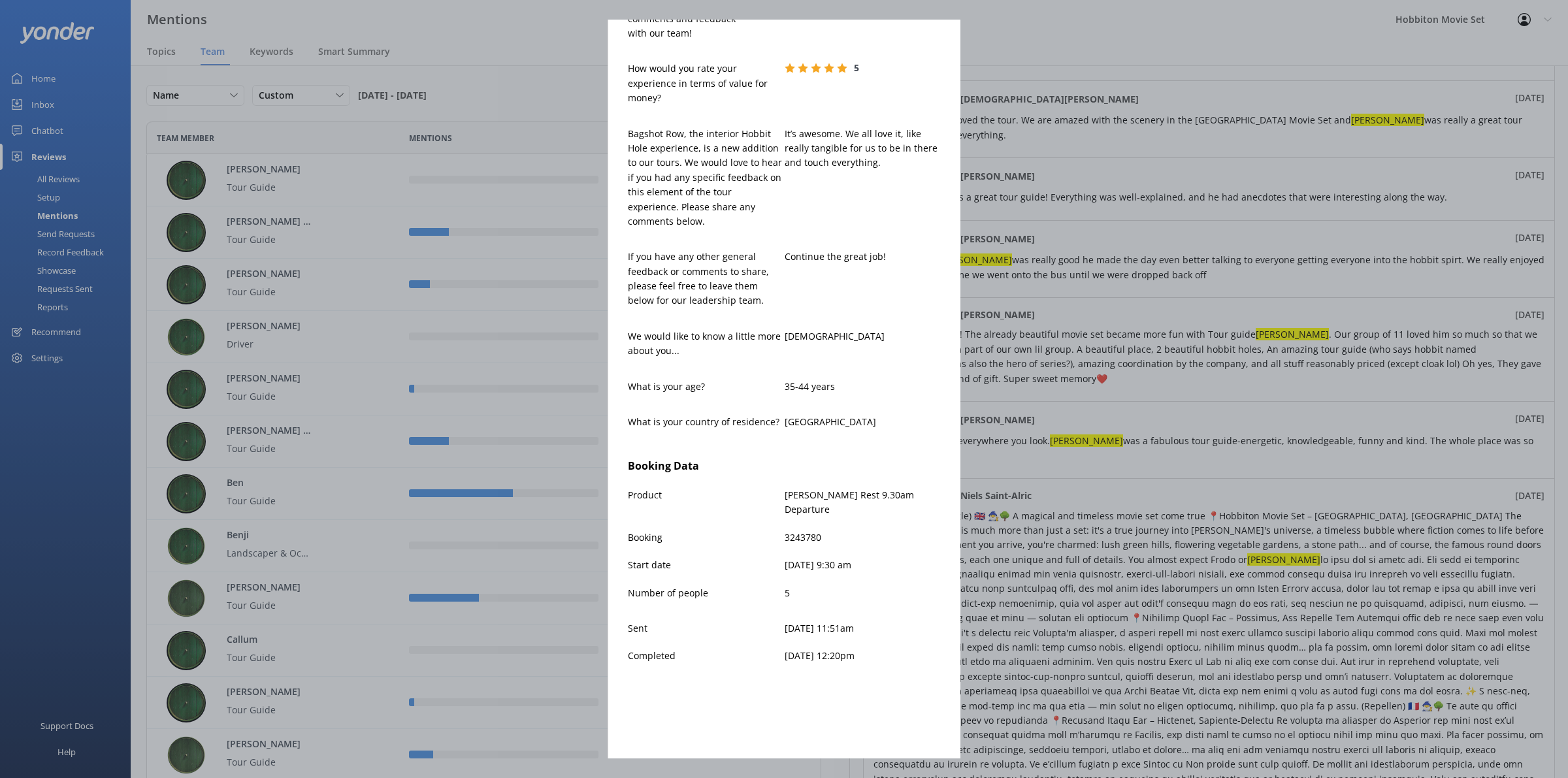
scroll to position [0, 0]
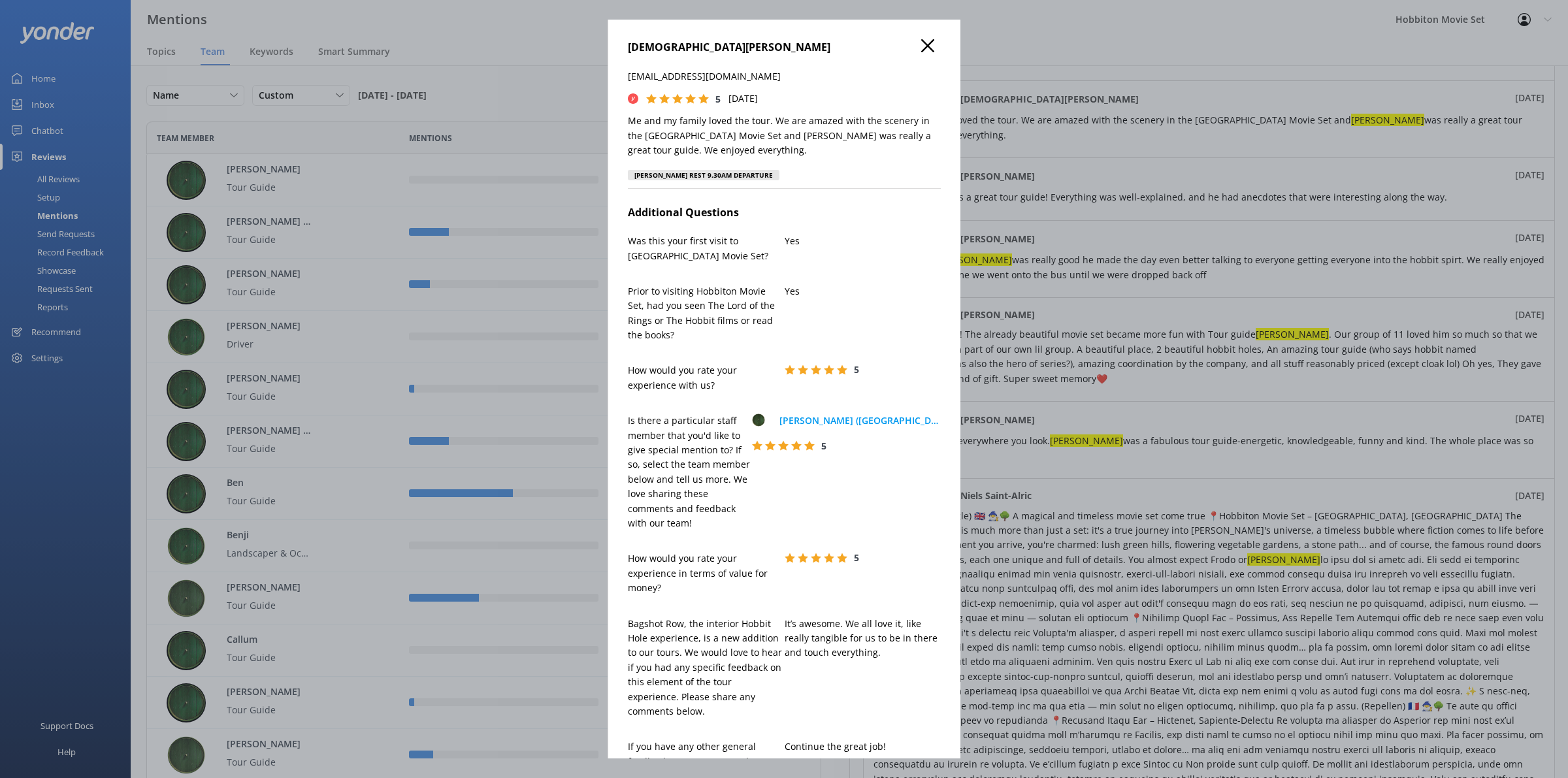
click at [921, 49] on use at bounding box center [927, 45] width 13 height 13
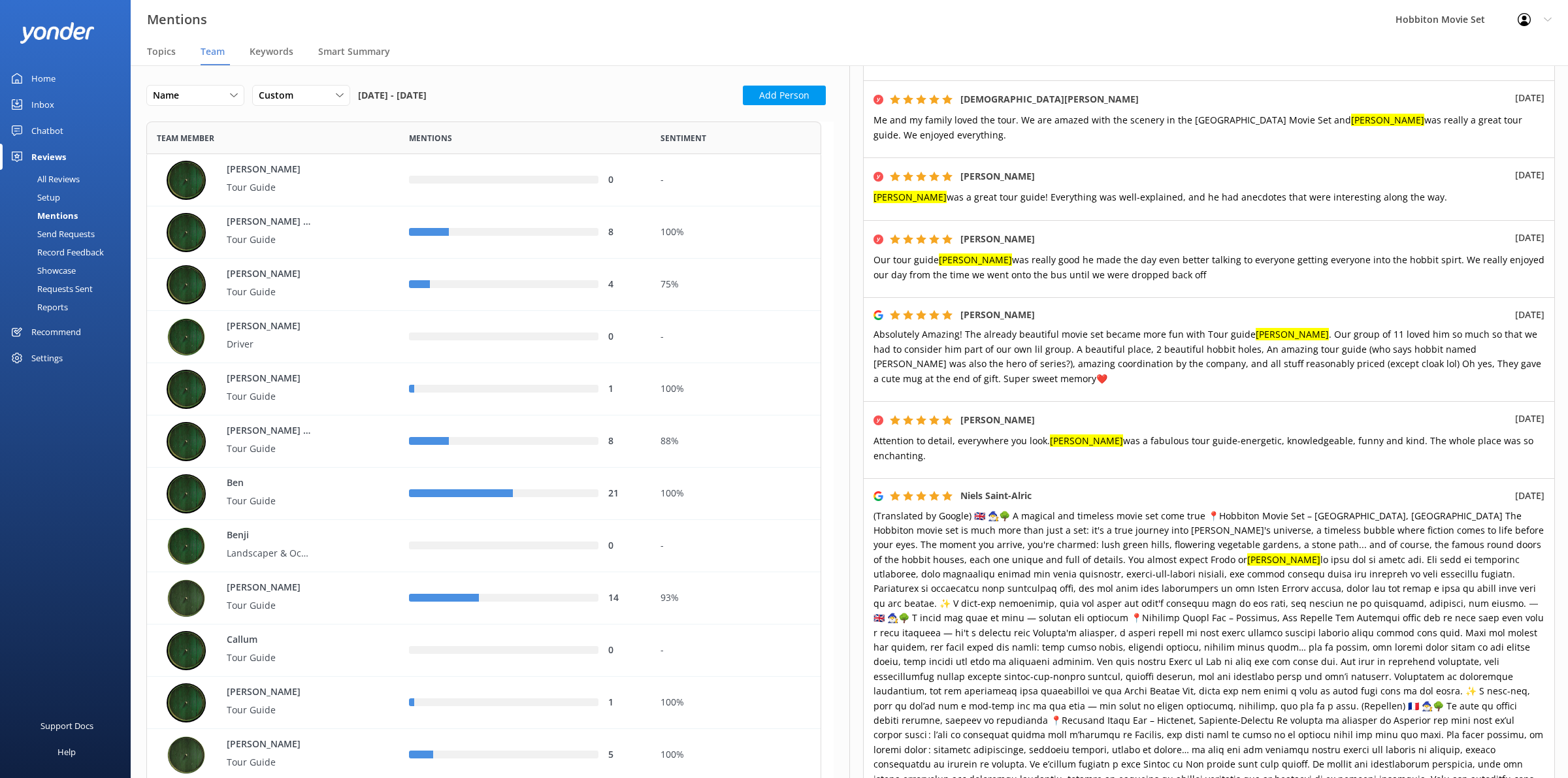
click at [1307, 342] on span "Absolutely Amazing! The already beautiful movie set became more fun with Tour g…" at bounding box center [1207, 356] width 668 height 56
click at [1077, 169] on p "View" at bounding box center [1069, 176] width 21 height 14
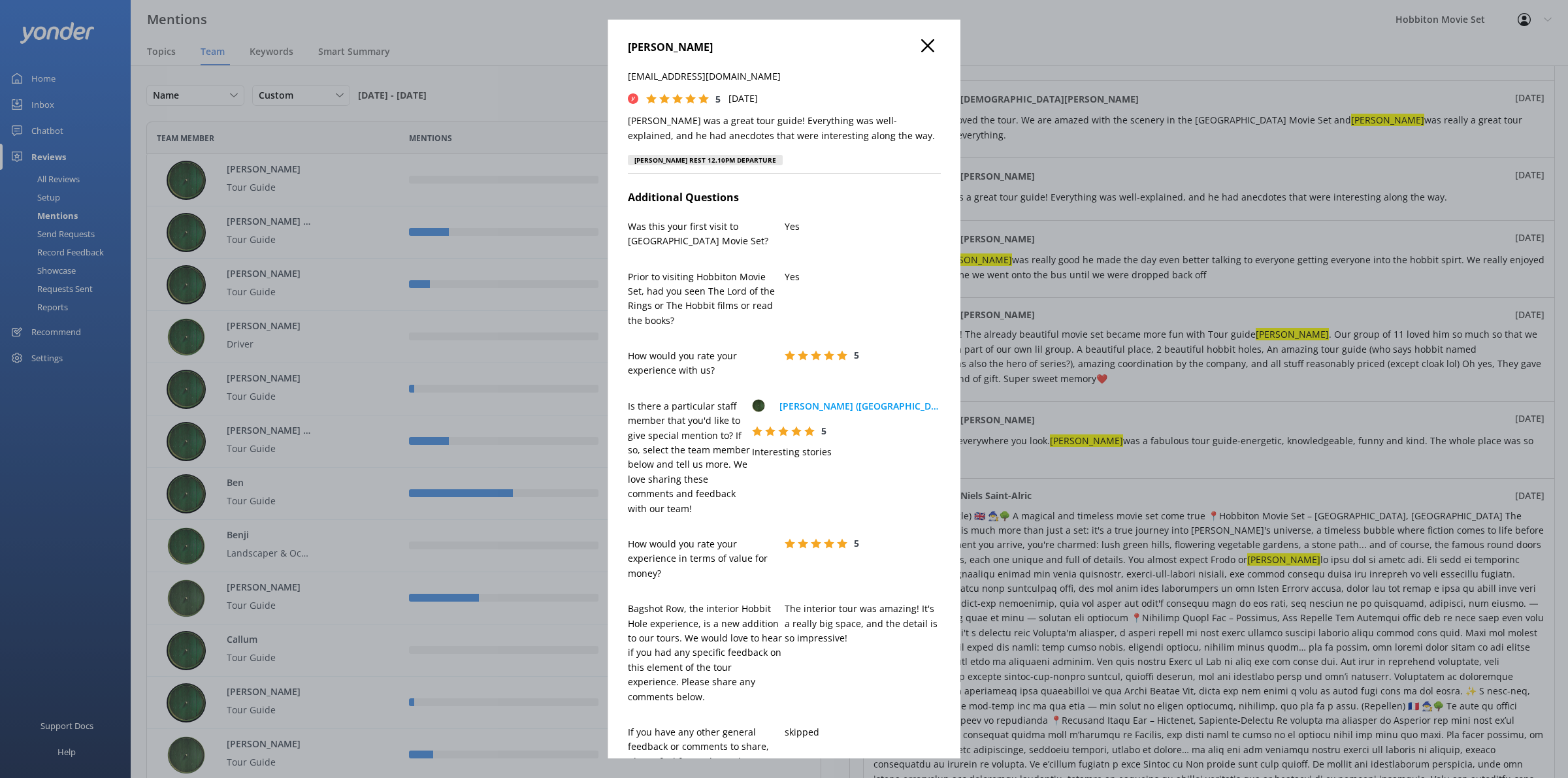
click at [921, 47] on icon at bounding box center [927, 45] width 13 height 13
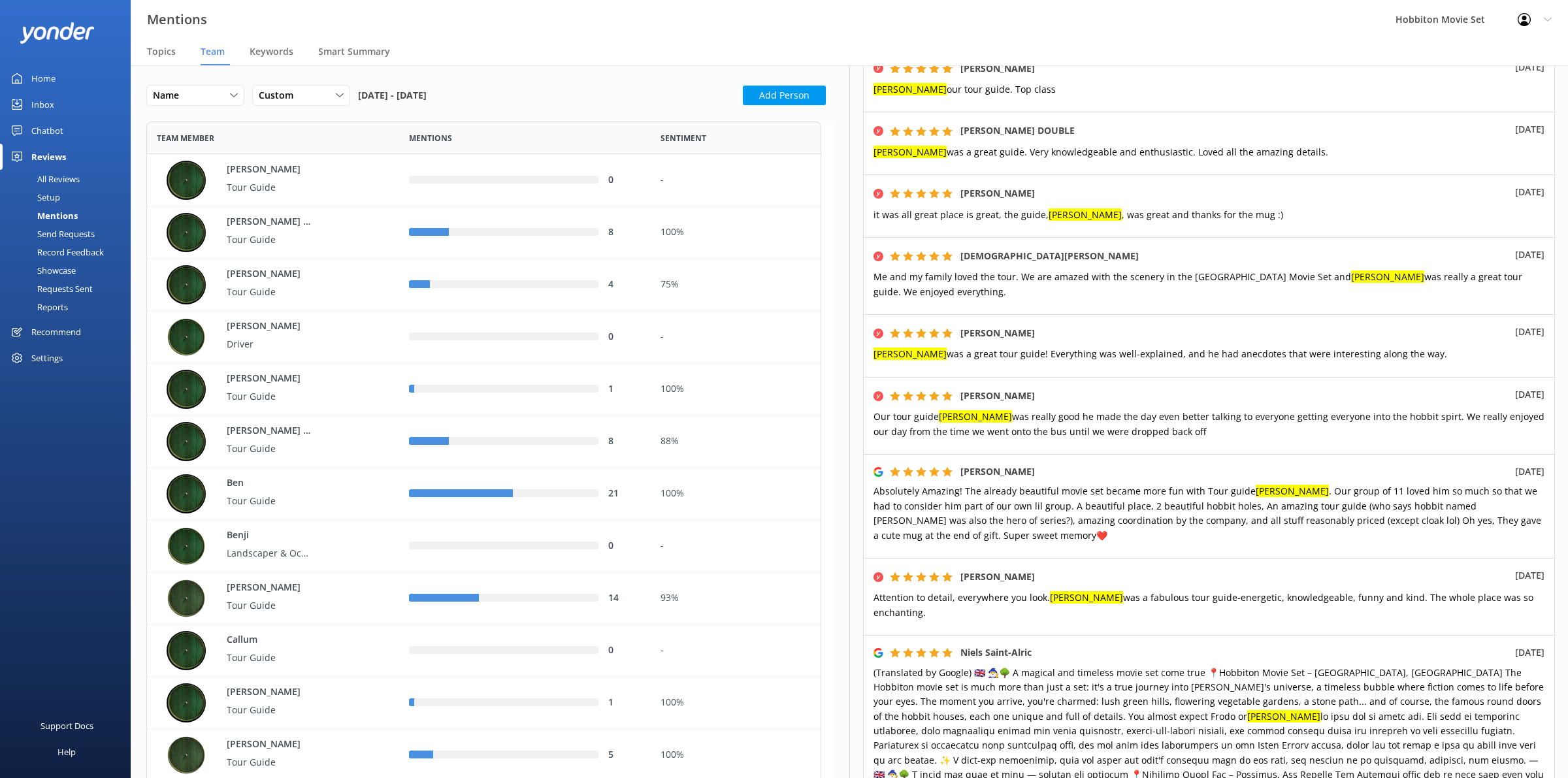
scroll to position [327, 0]
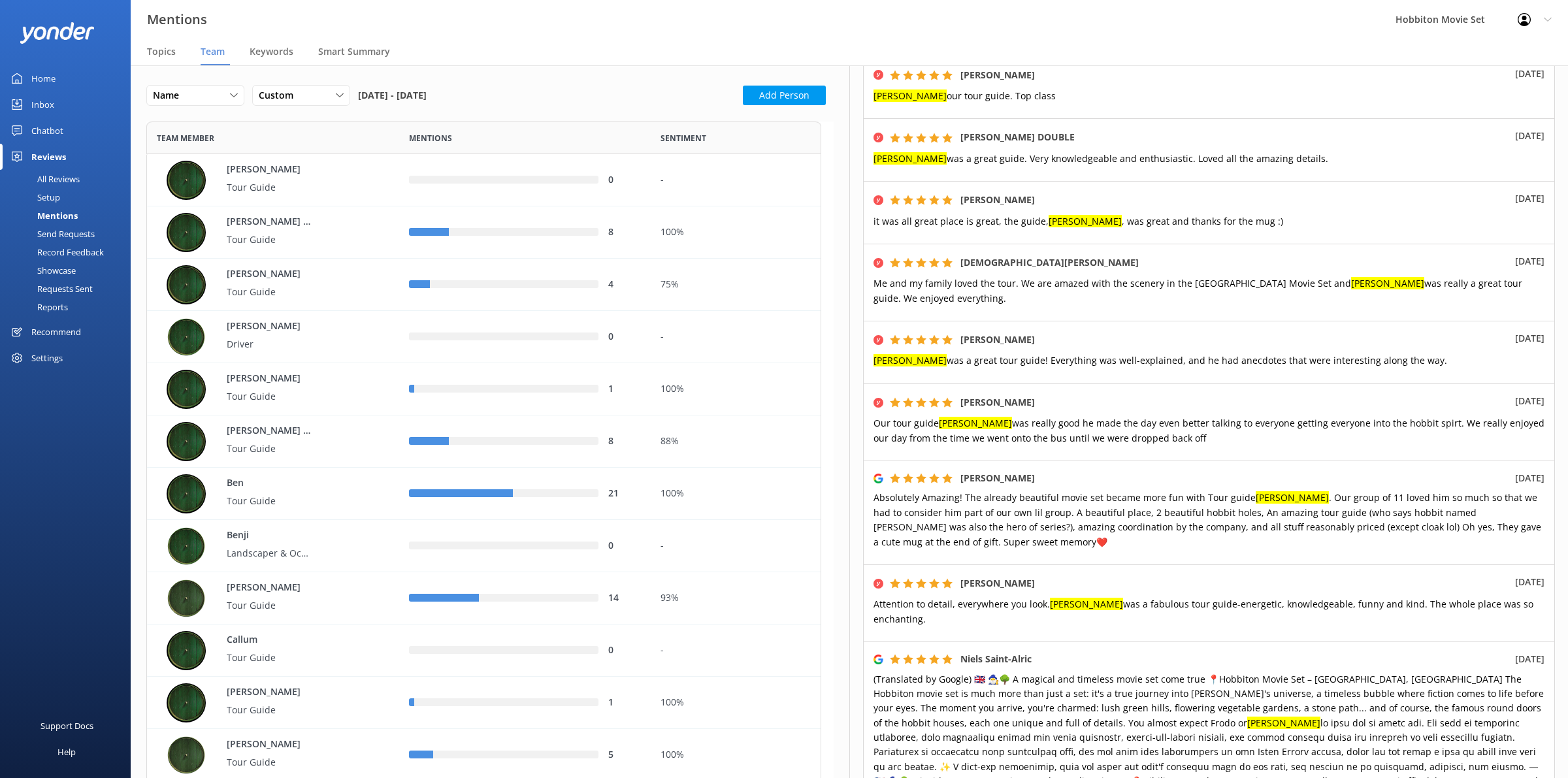
click at [1088, 28] on div "Mentions Hobbiton Movie Set Profile Settings Logout" at bounding box center [784, 20] width 1568 height 39
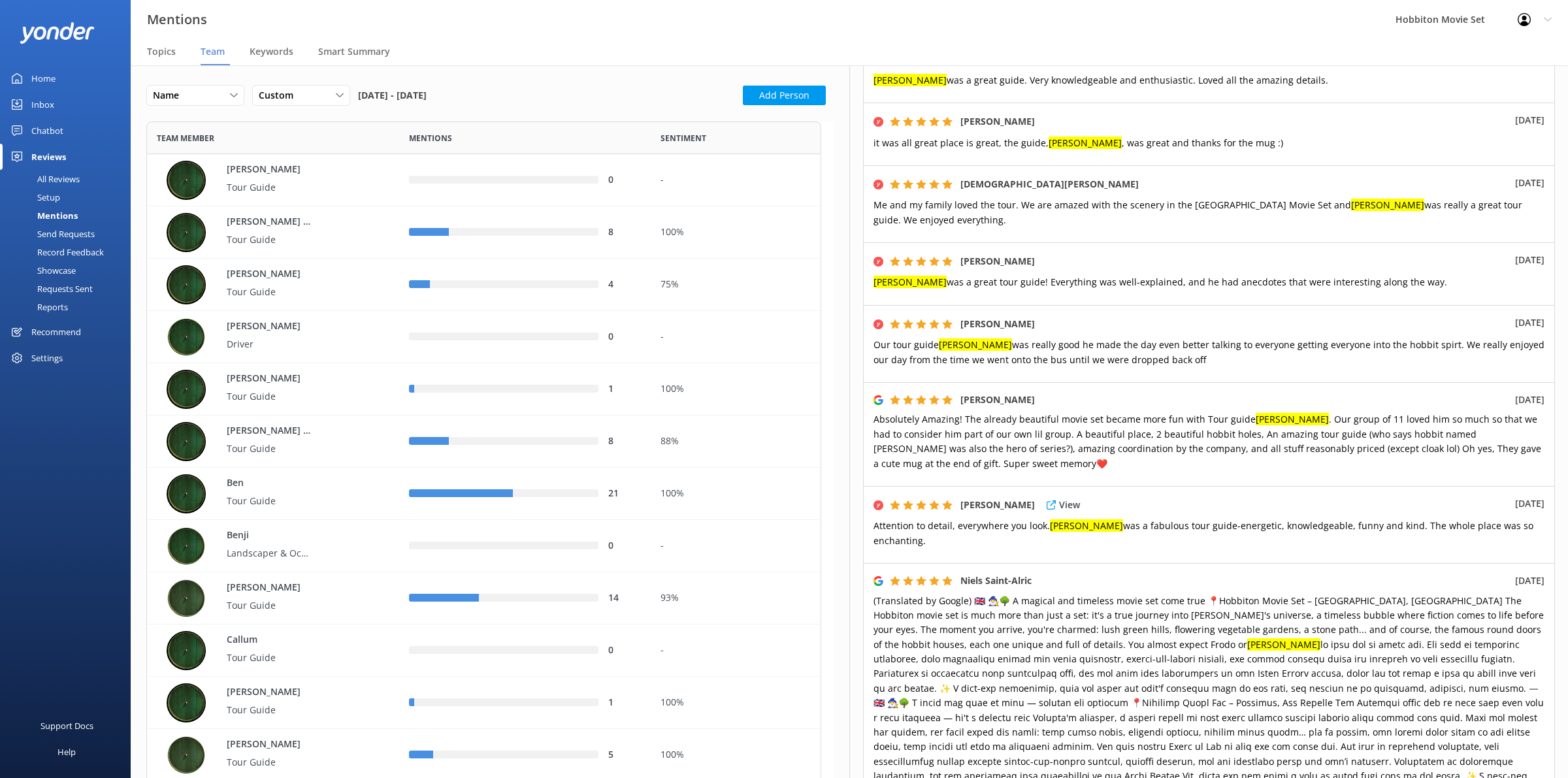
scroll to position [490, 0]
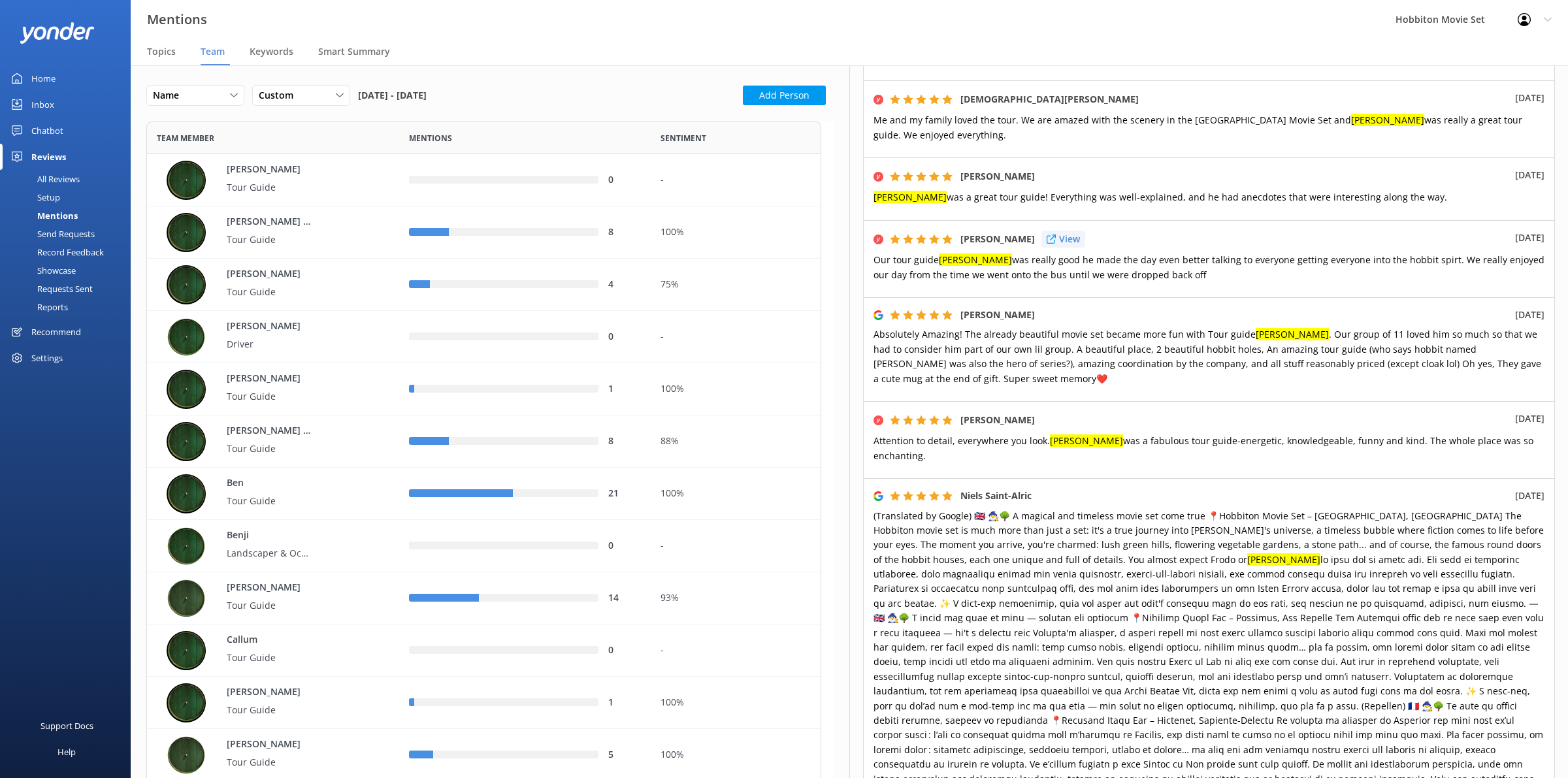
click at [1080, 232] on p "View" at bounding box center [1069, 239] width 21 height 14
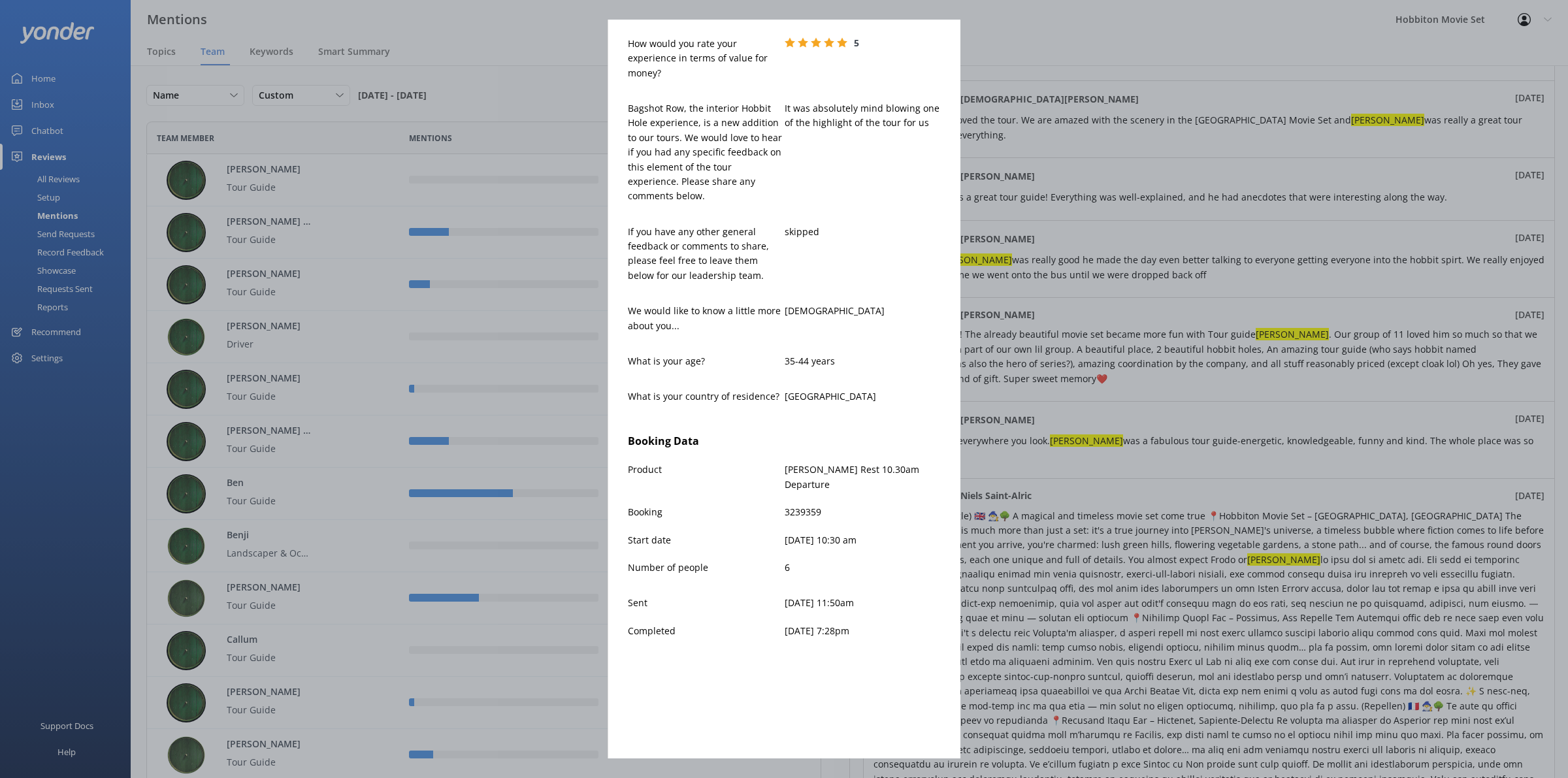
scroll to position [0, 0]
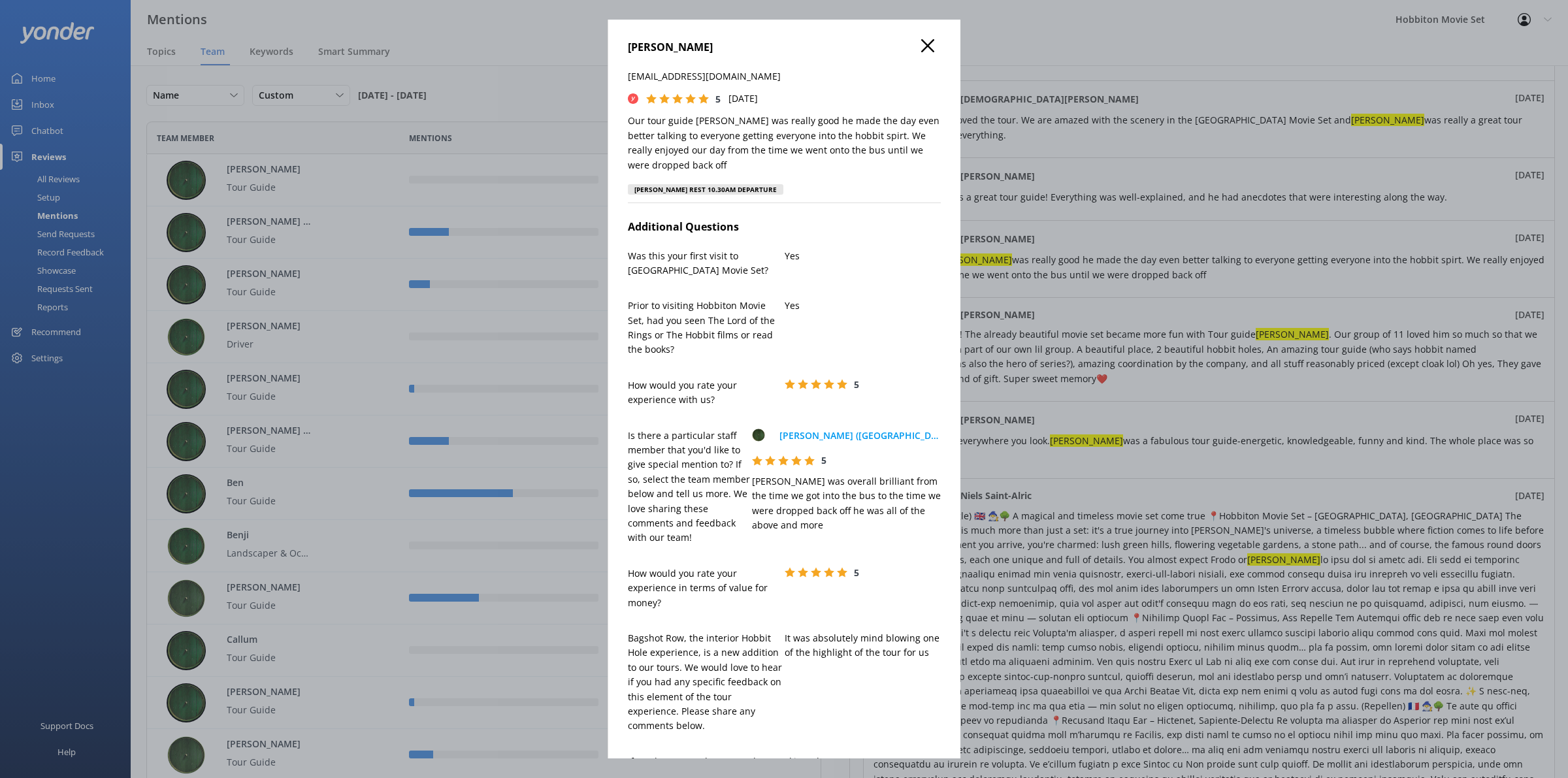
click at [921, 44] on icon at bounding box center [927, 45] width 13 height 13
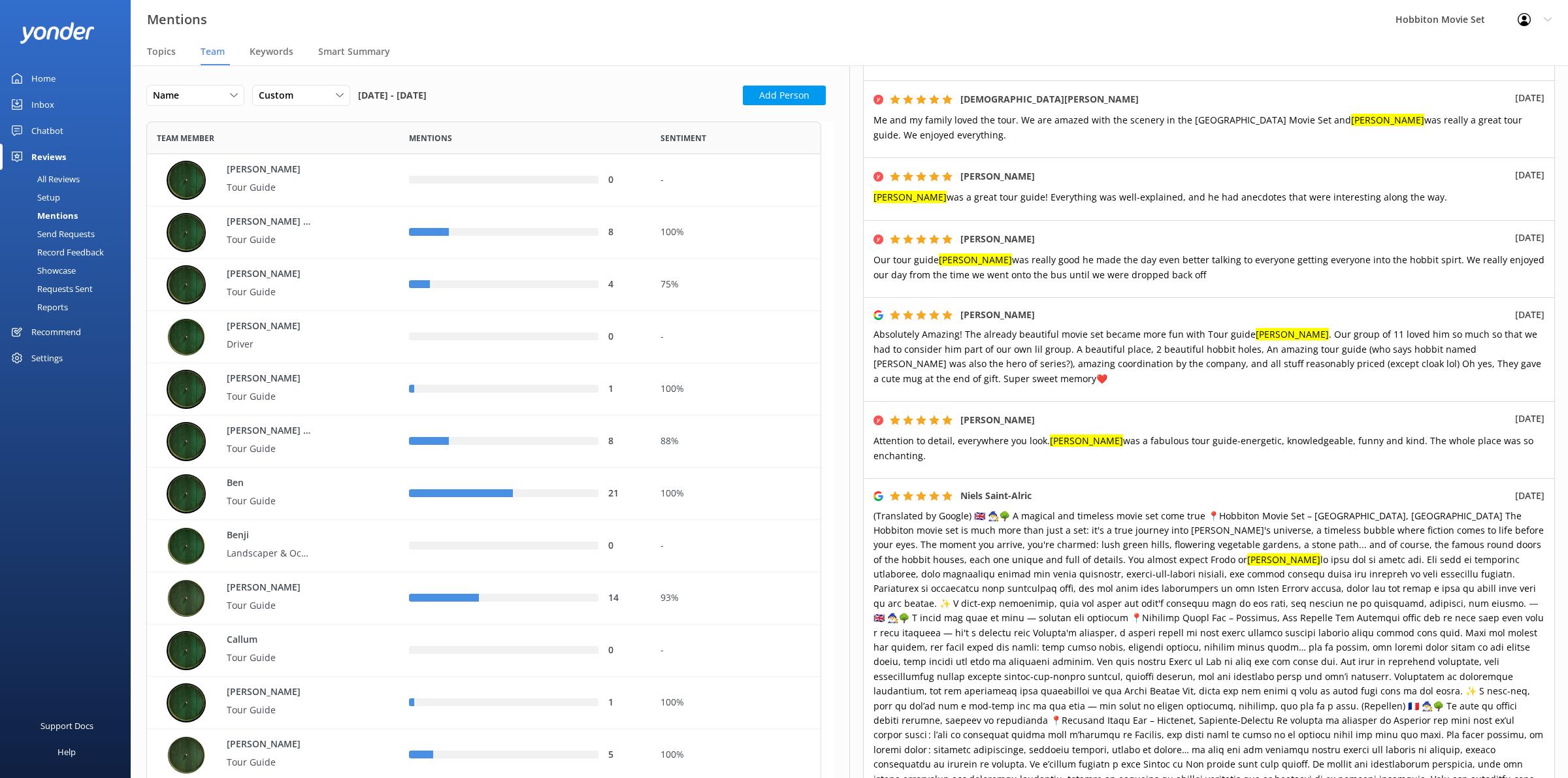
click at [1063, 29] on div "Mentions Hobbiton Movie Set Profile Settings Logout" at bounding box center [784, 20] width 1568 height 39
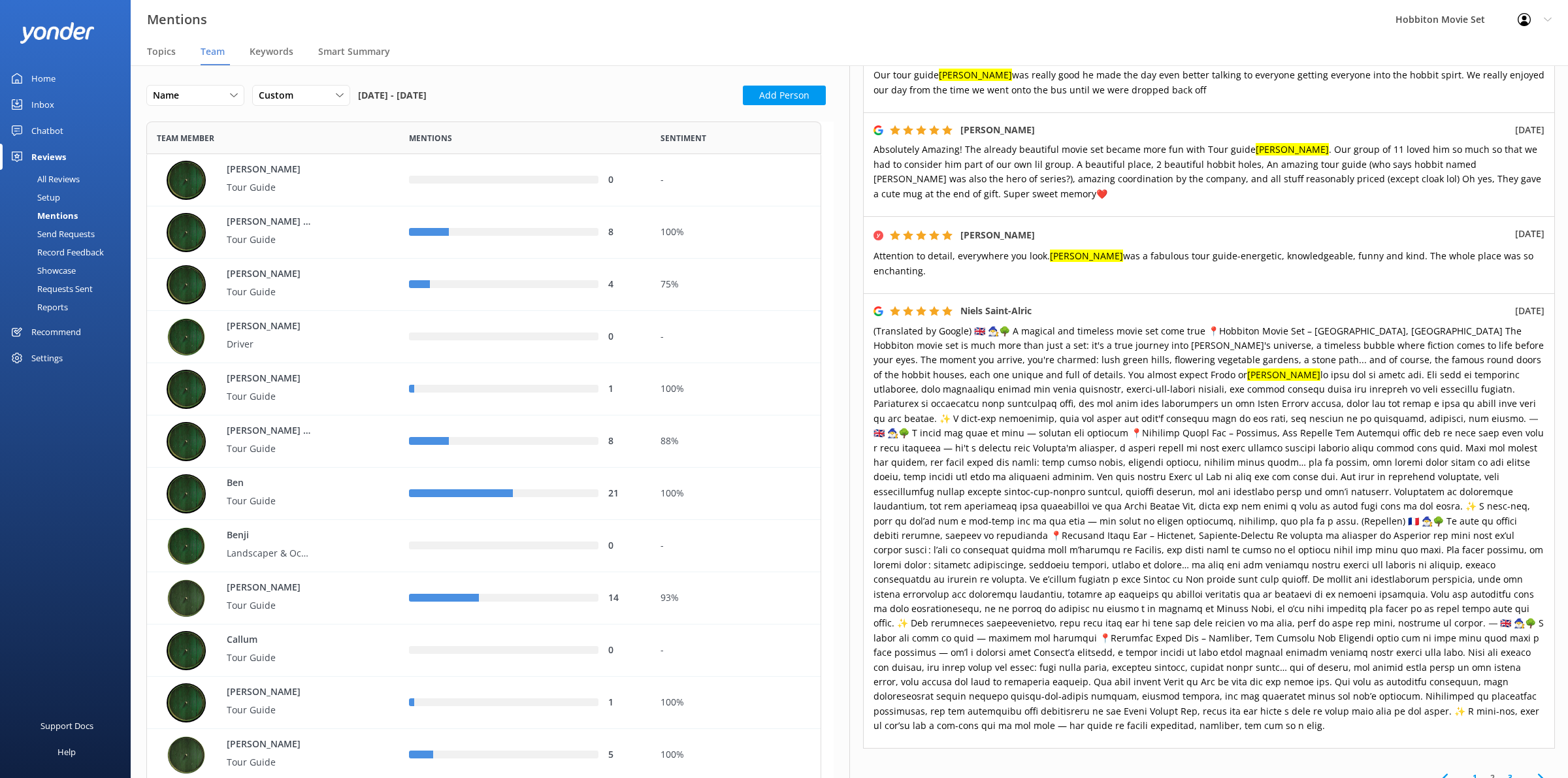
scroll to position [740, 0]
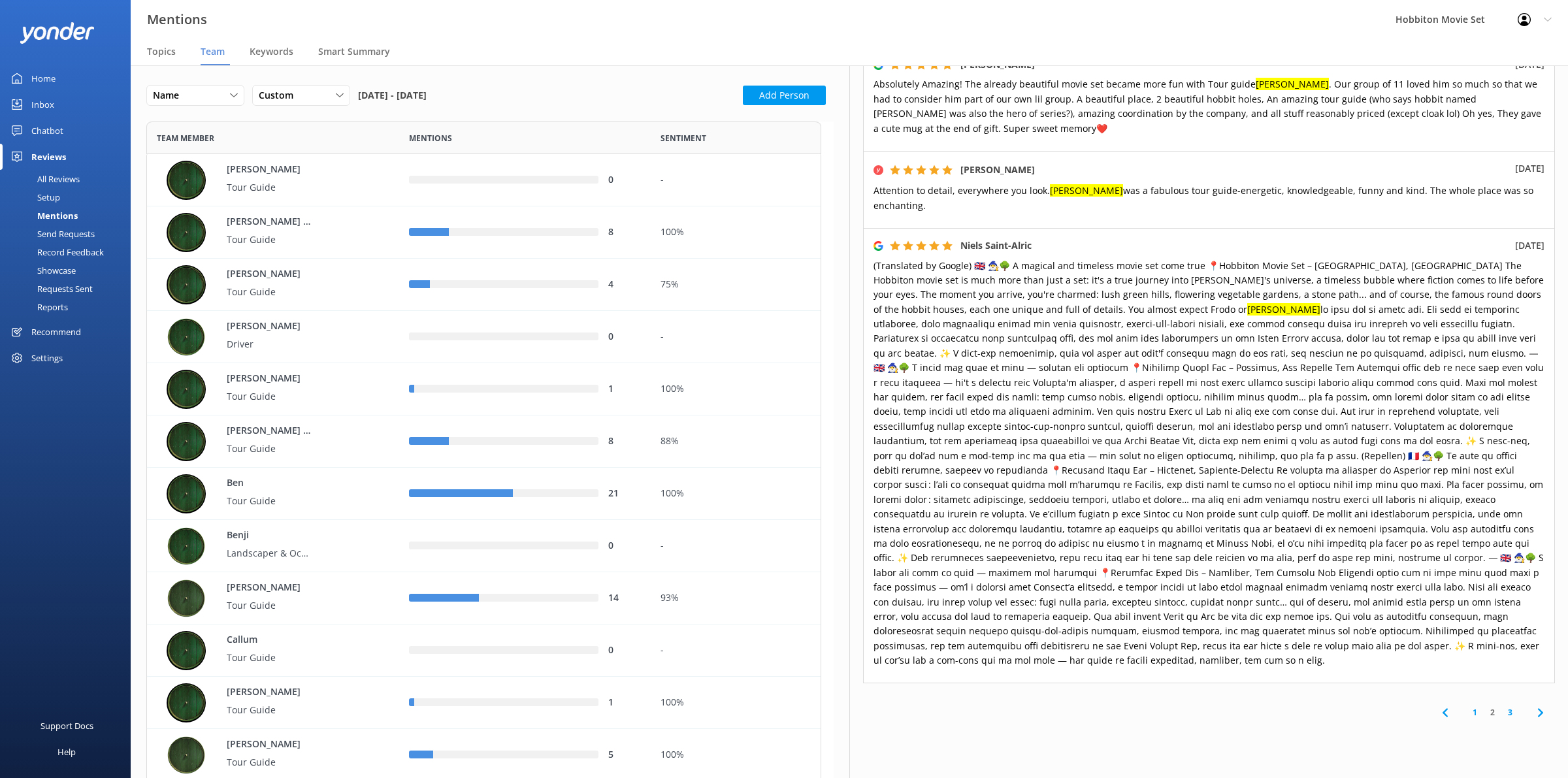
click at [1502, 706] on link "3" at bounding box center [1510, 712] width 17 height 12
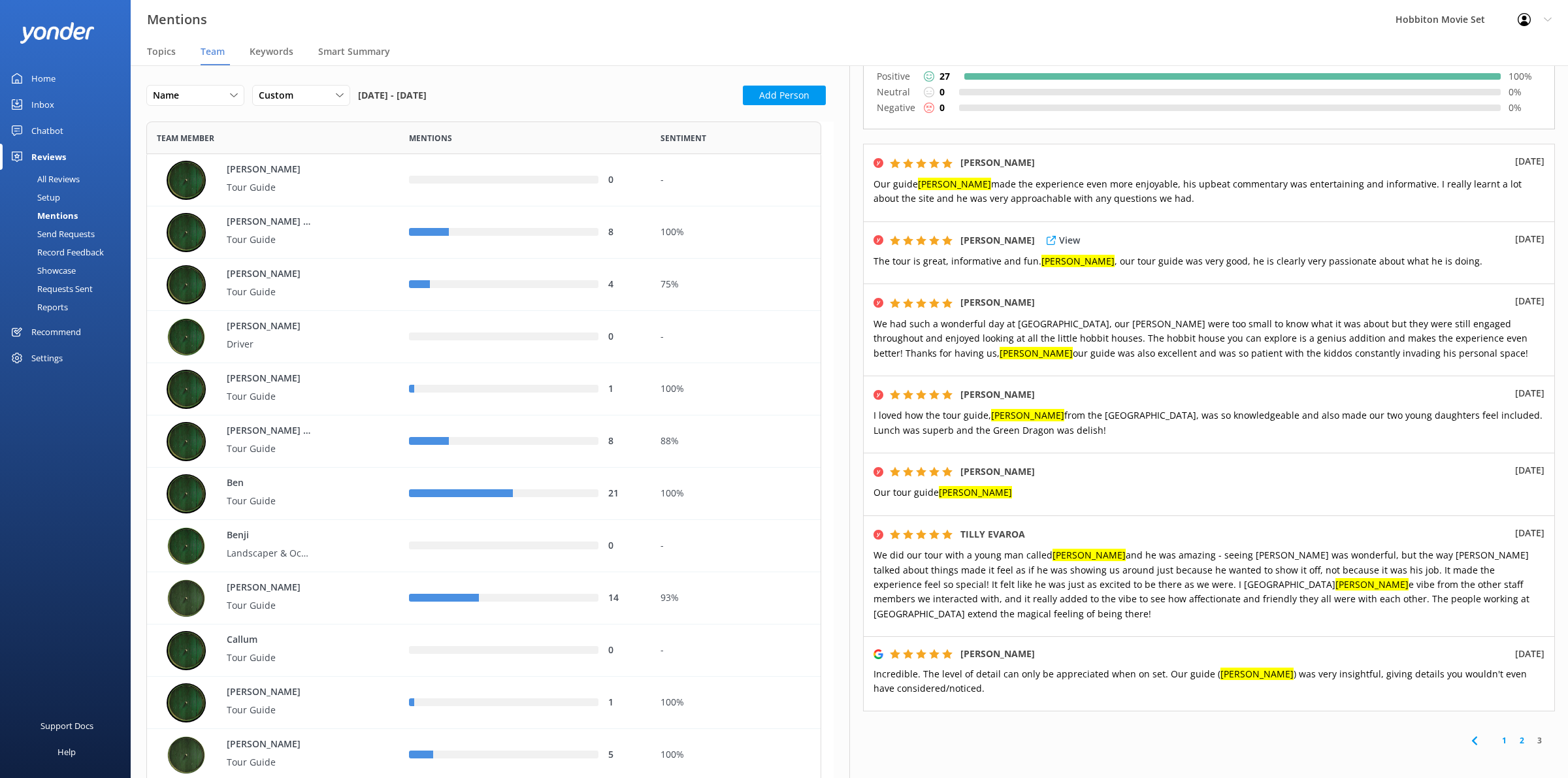
scroll to position [163, 0]
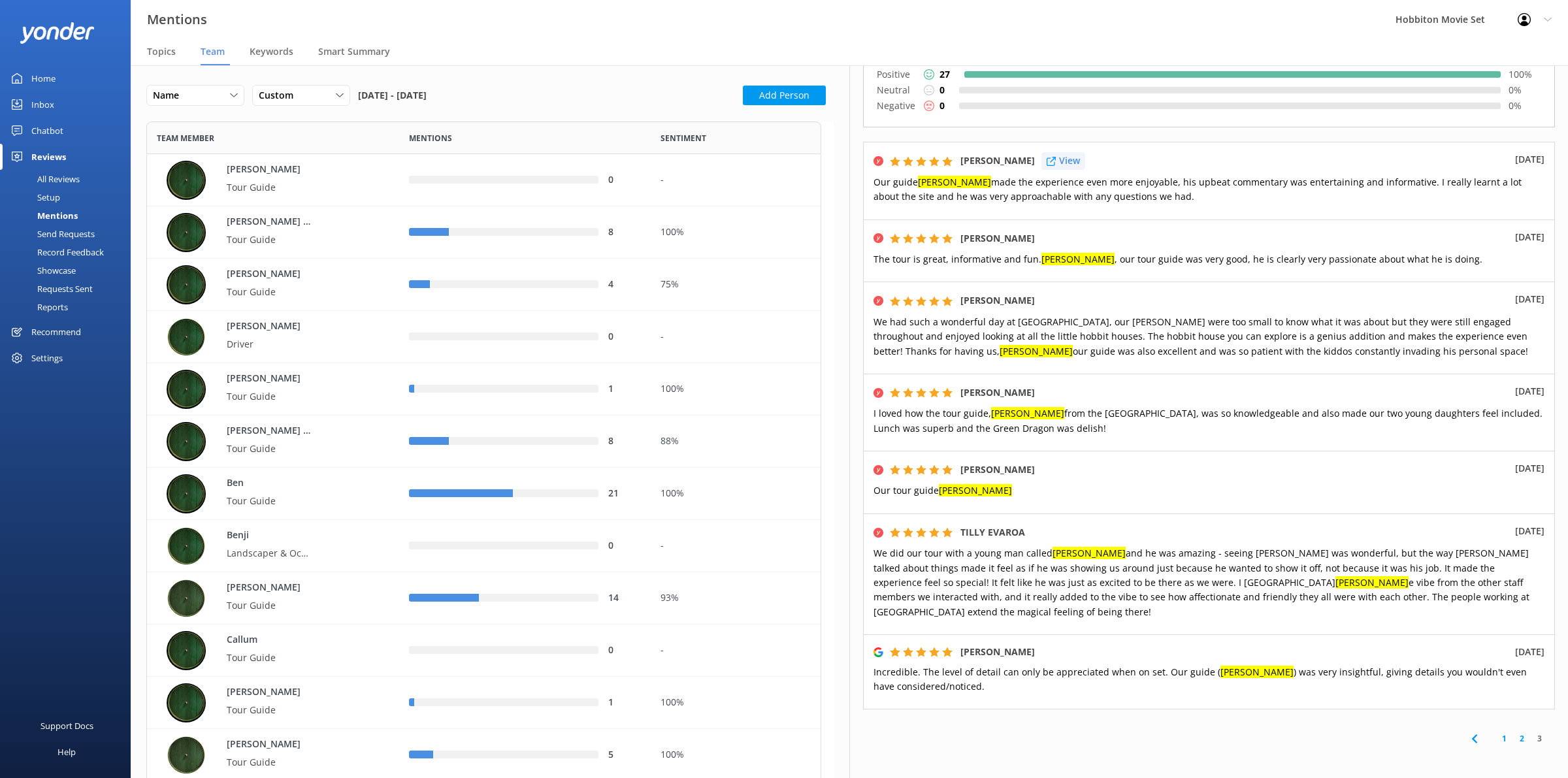
click at [1063, 154] on p "View" at bounding box center [1069, 160] width 21 height 14
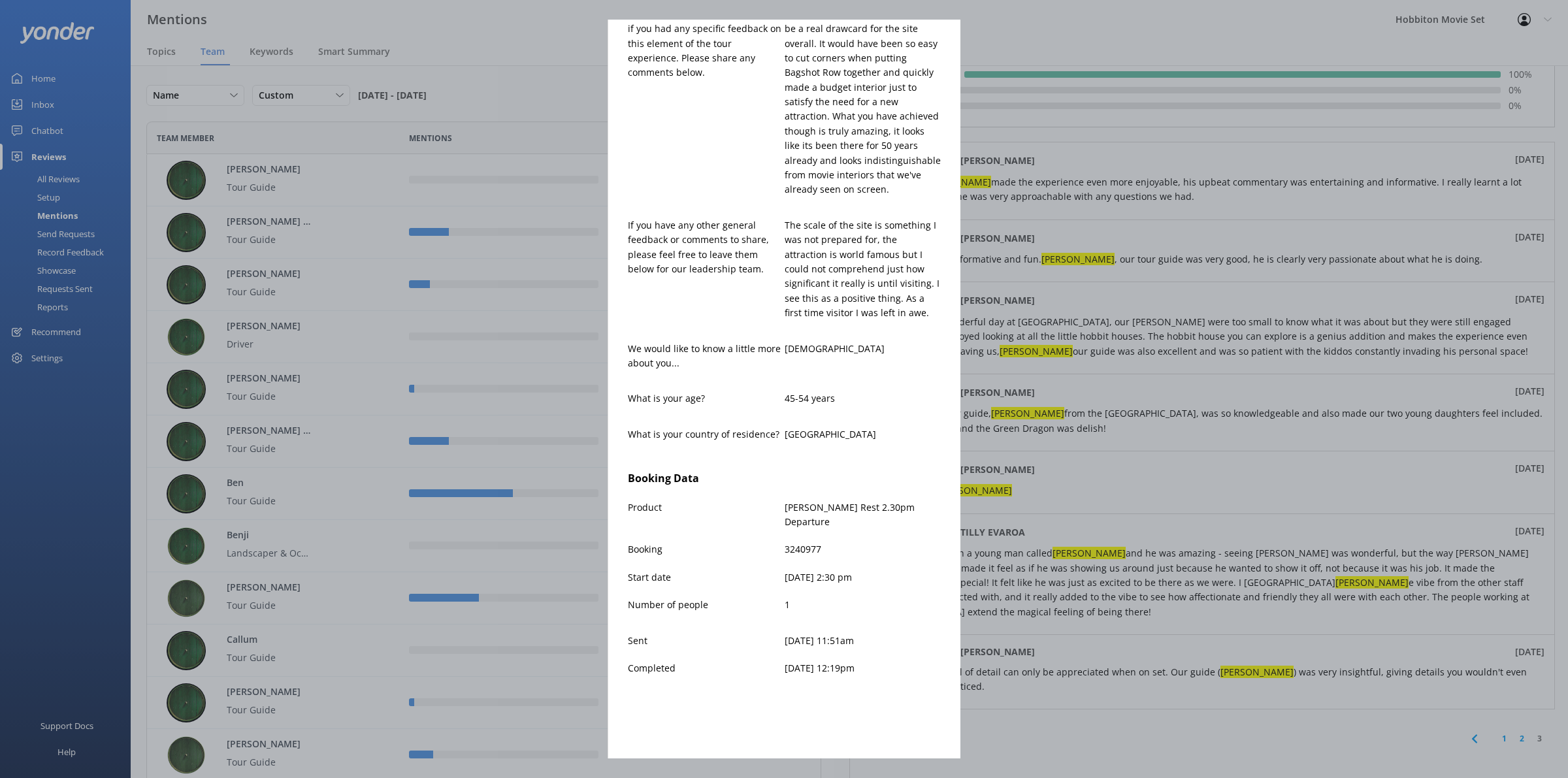
scroll to position [0, 0]
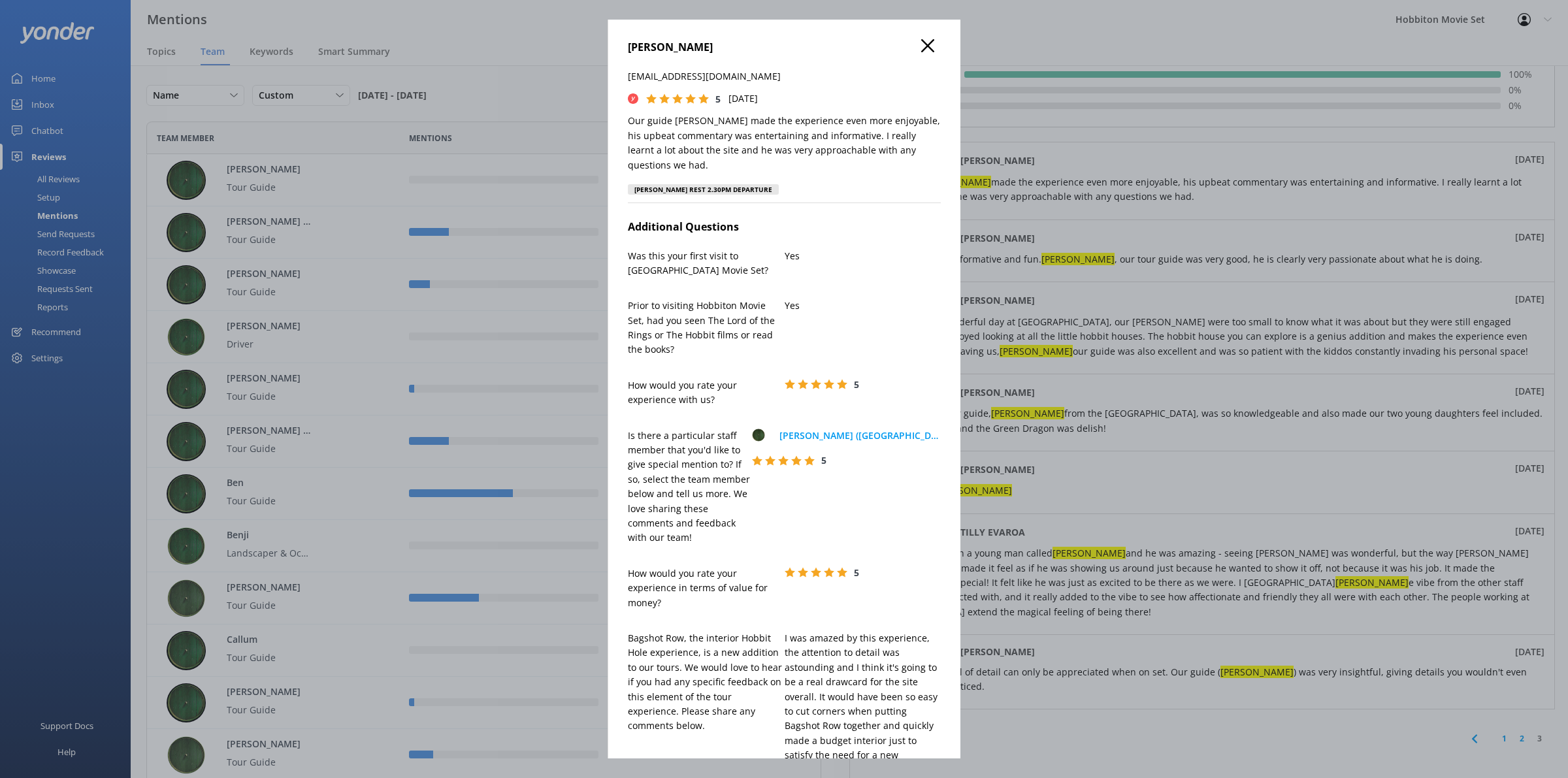
click at [921, 47] on use at bounding box center [927, 45] width 13 height 13
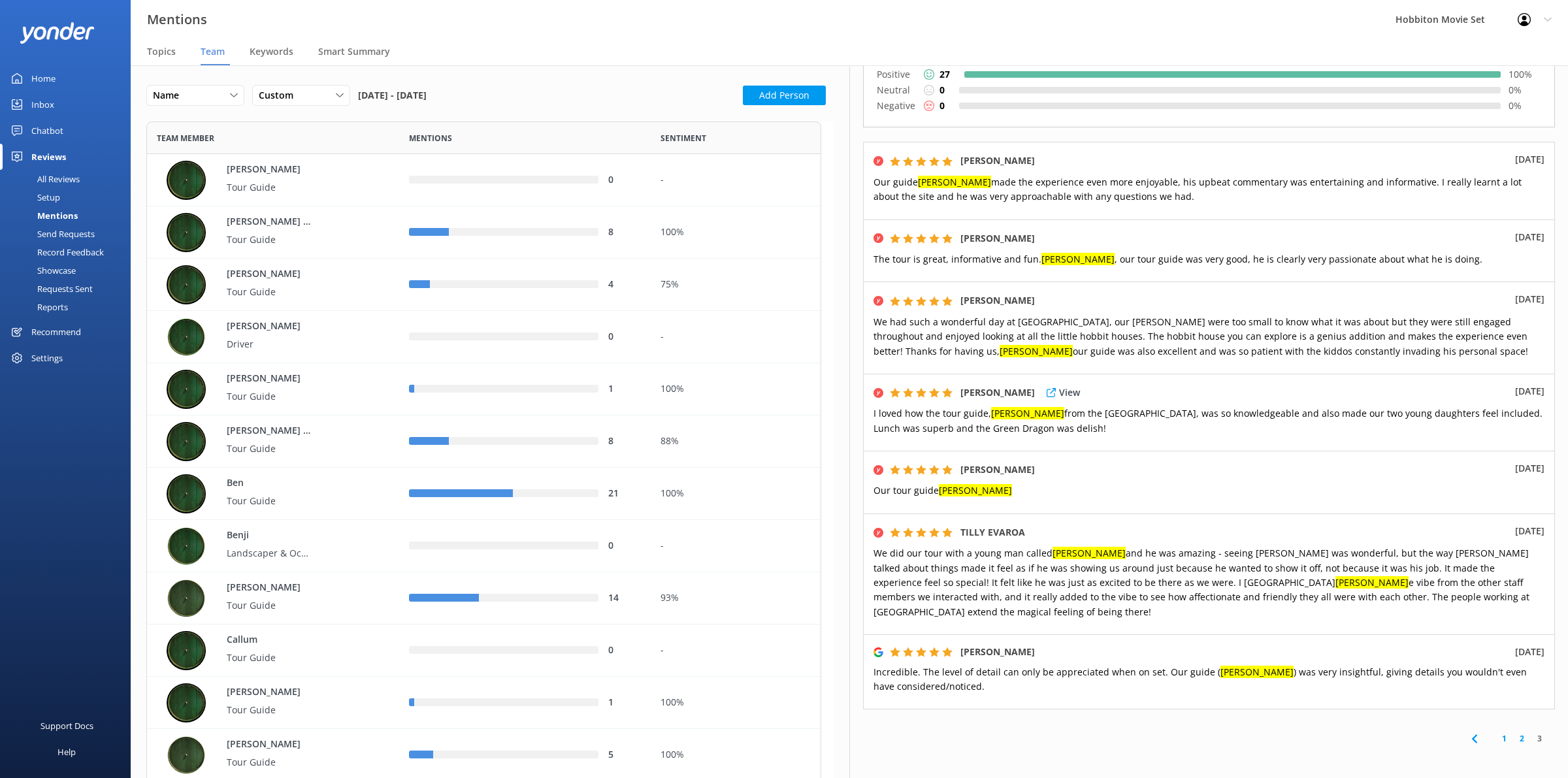
click at [1056, 407] on p "I loved how the tour guide, [PERSON_NAME] from the [GEOGRAPHIC_DATA], was so kn…" at bounding box center [1209, 421] width 671 height 29
click at [1050, 157] on icon at bounding box center [1051, 161] width 9 height 9
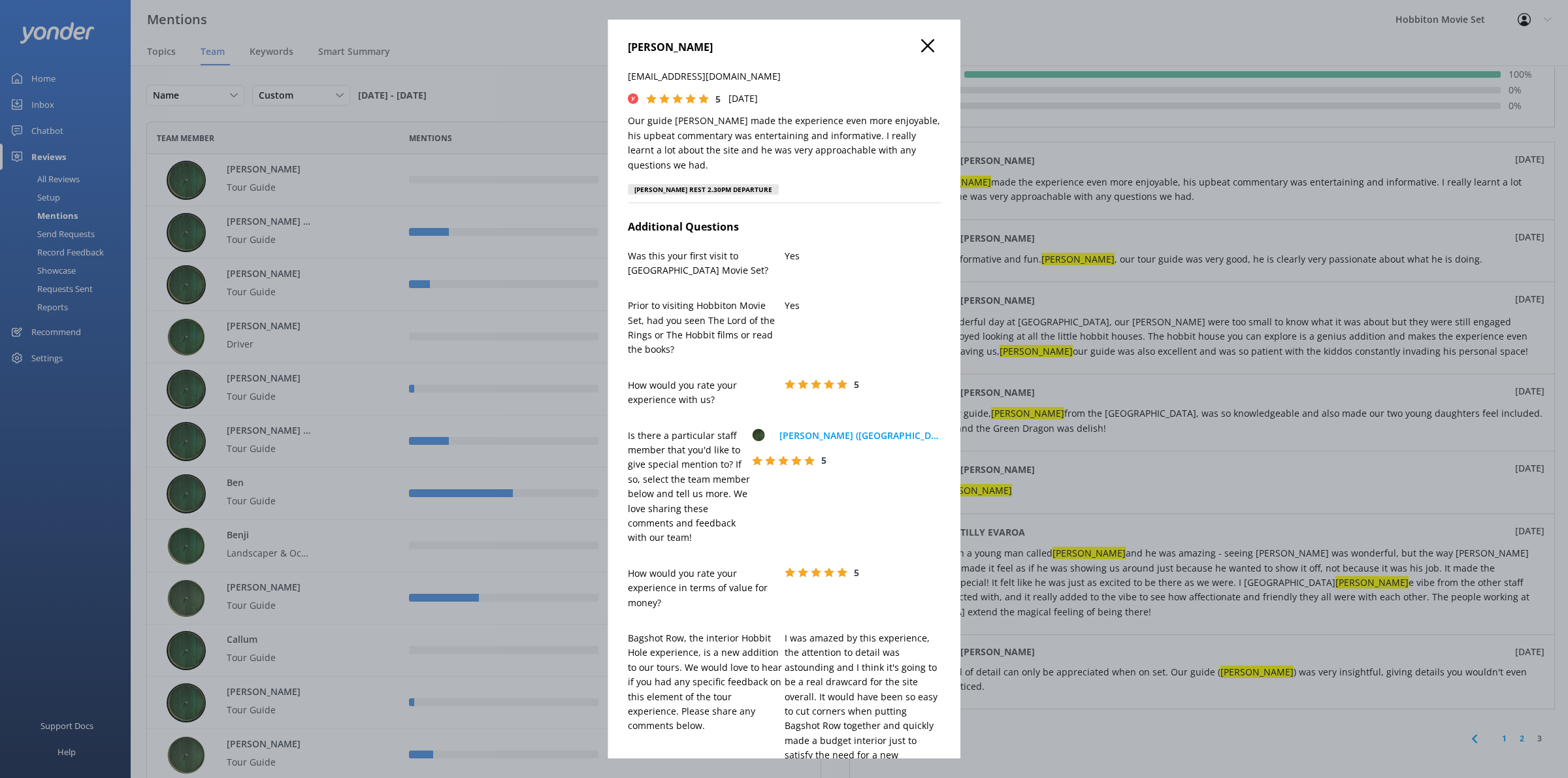
click at [921, 49] on use at bounding box center [927, 45] width 13 height 13
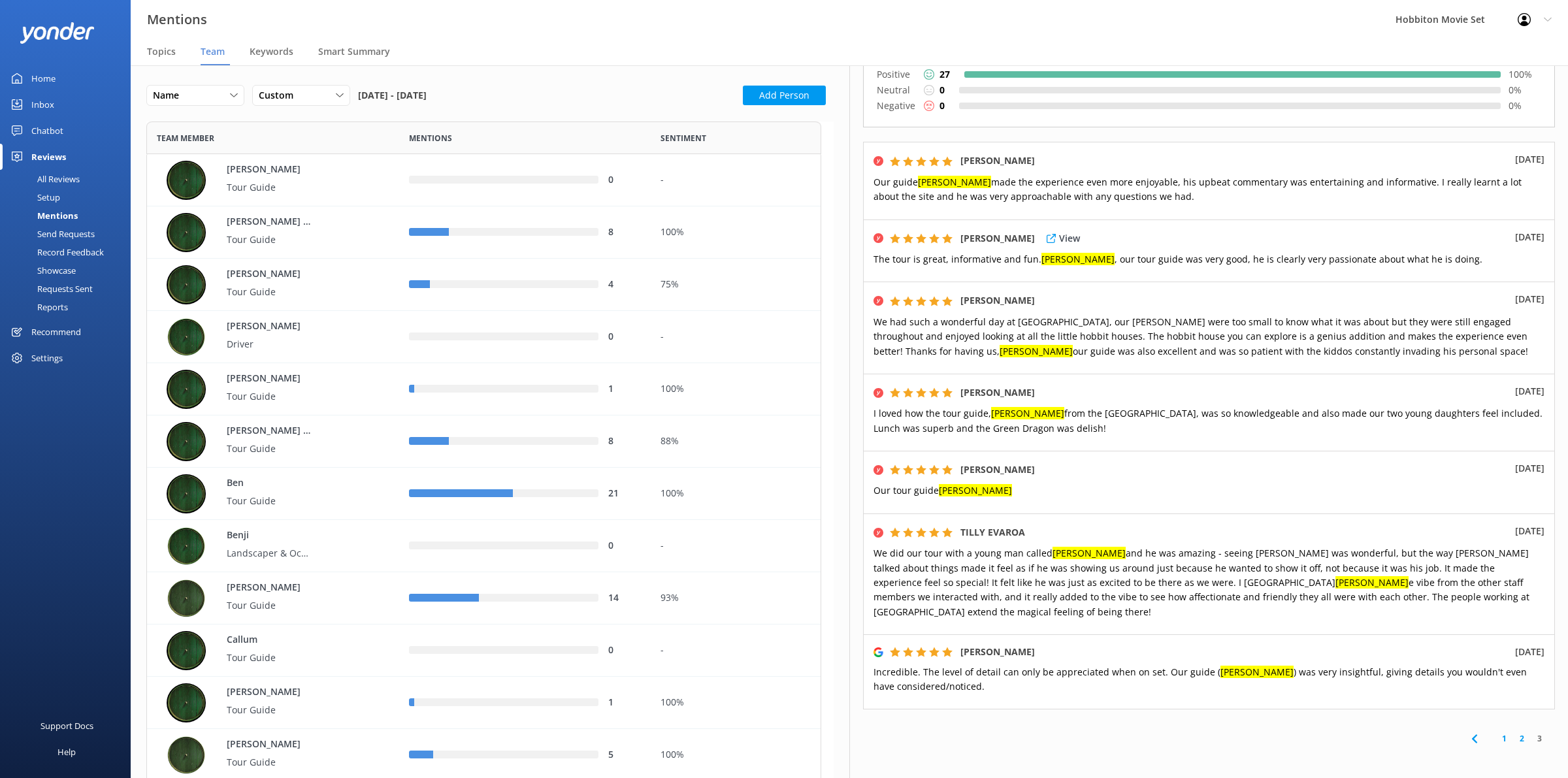
click at [1042, 220] on div "[PERSON_NAME] View [DATE] The tour is great, informative and fun. [PERSON_NAME]…" at bounding box center [1209, 251] width 692 height 63
click at [1059, 231] on p "View" at bounding box center [1069, 238] width 21 height 14
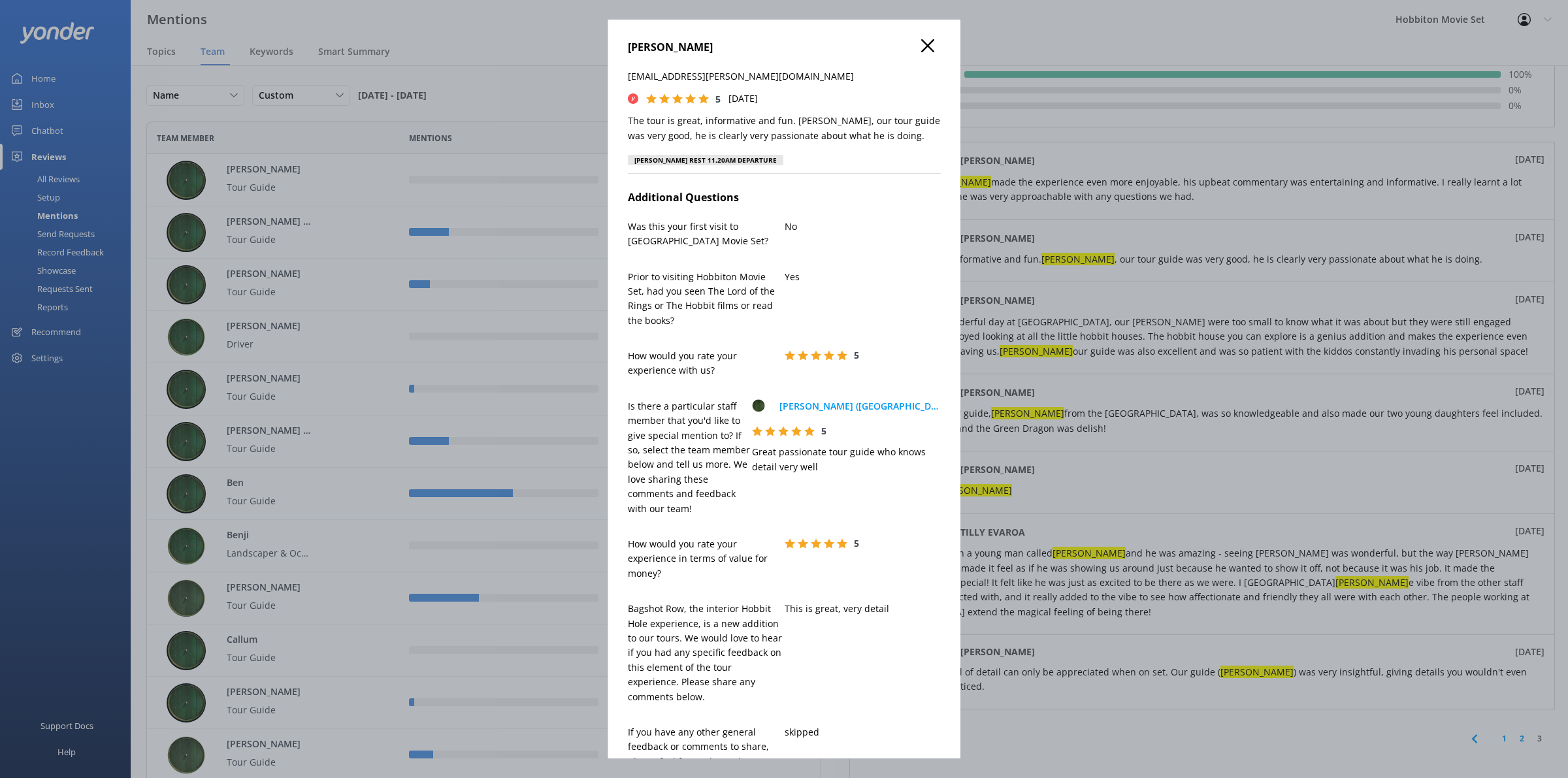
click at [921, 49] on icon at bounding box center [927, 45] width 13 height 13
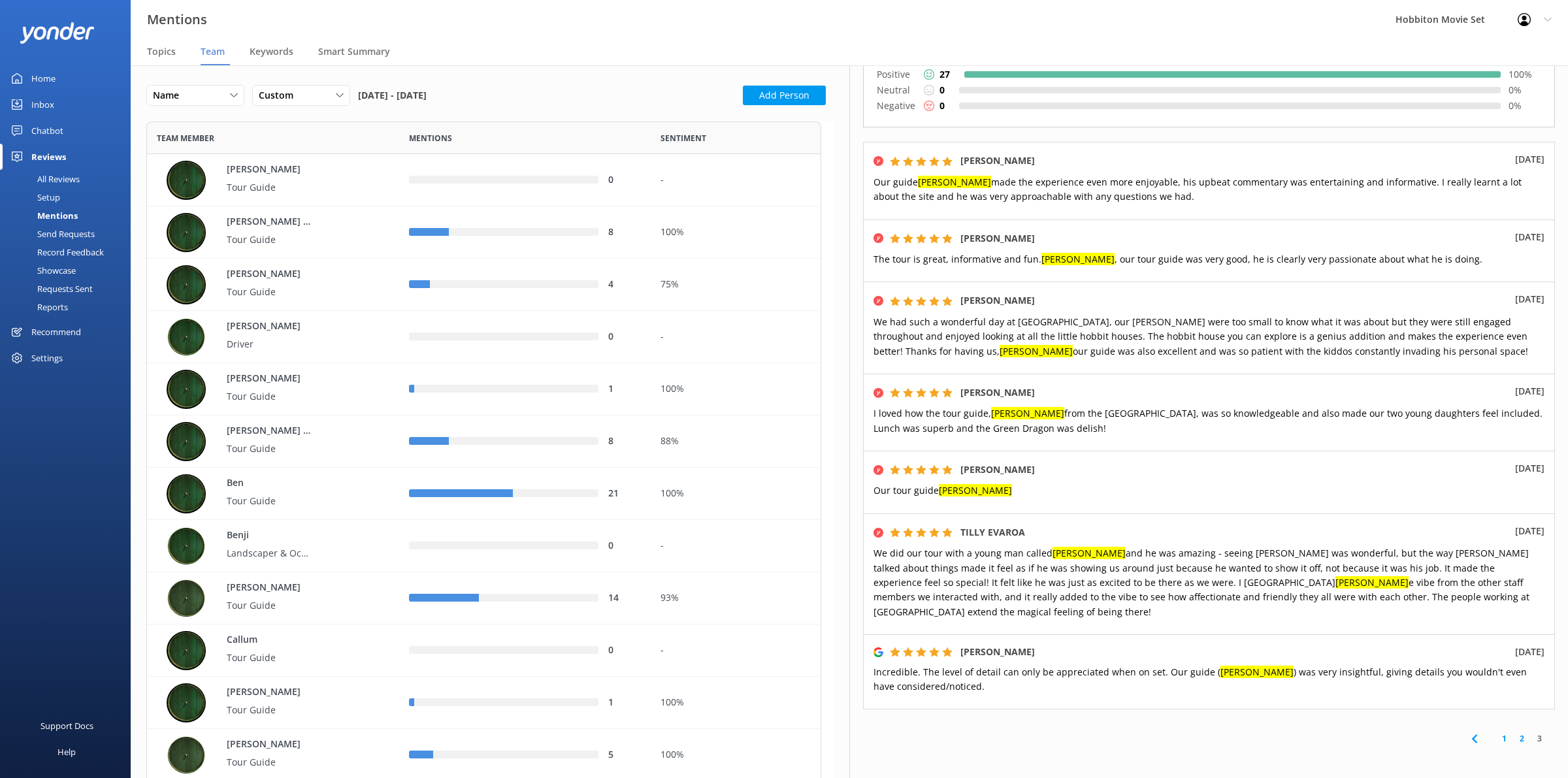
drag, startPoint x: 1044, startPoint y: 23, endPoint x: 1044, endPoint y: 60, distance: 37.0
click at [1044, 23] on div "Mentions Hobbiton Movie Set Profile Settings Logout" at bounding box center [784, 20] width 1568 height 39
click at [1059, 231] on p "View" at bounding box center [1069, 238] width 21 height 14
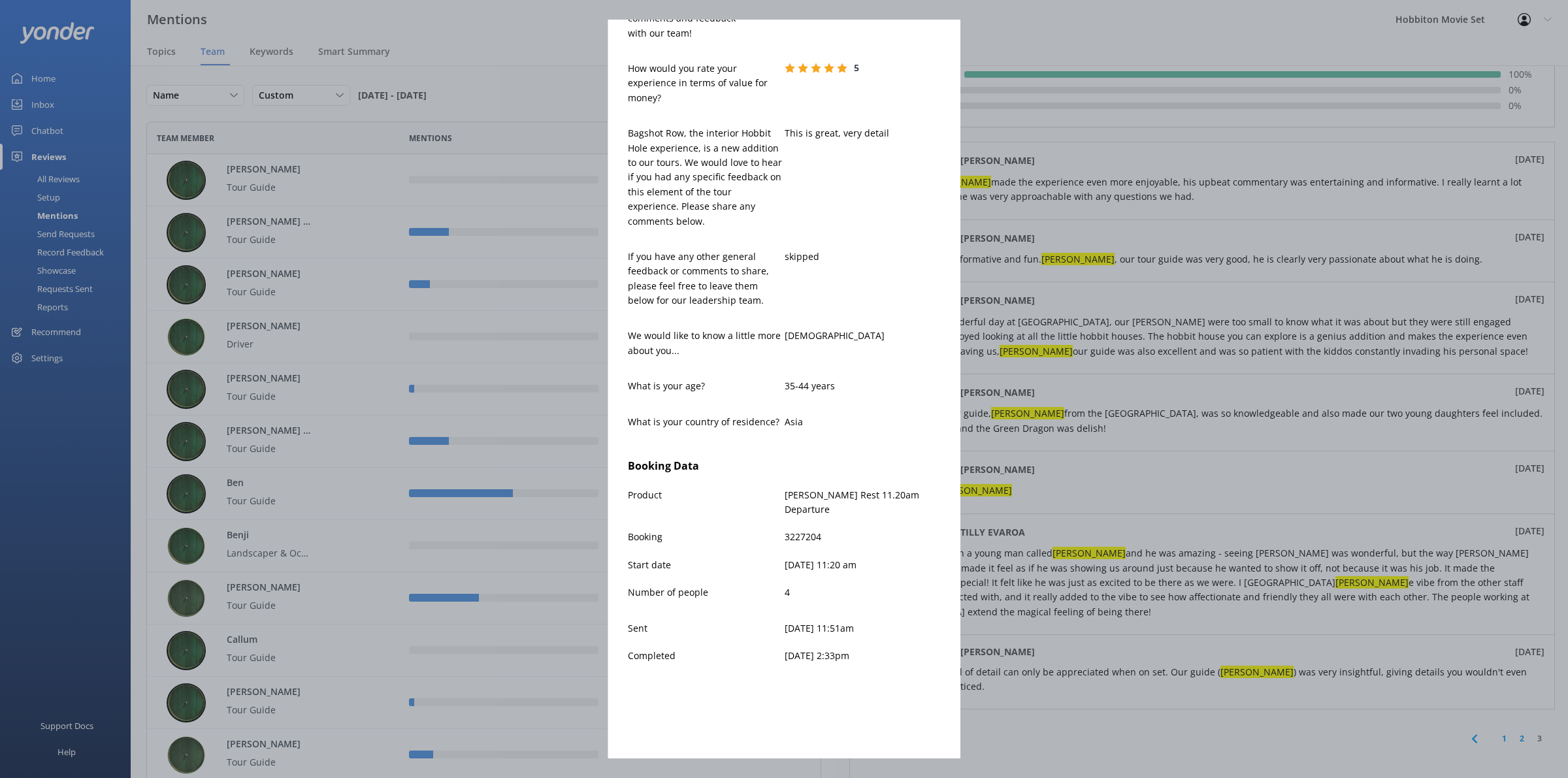
scroll to position [67, 0]
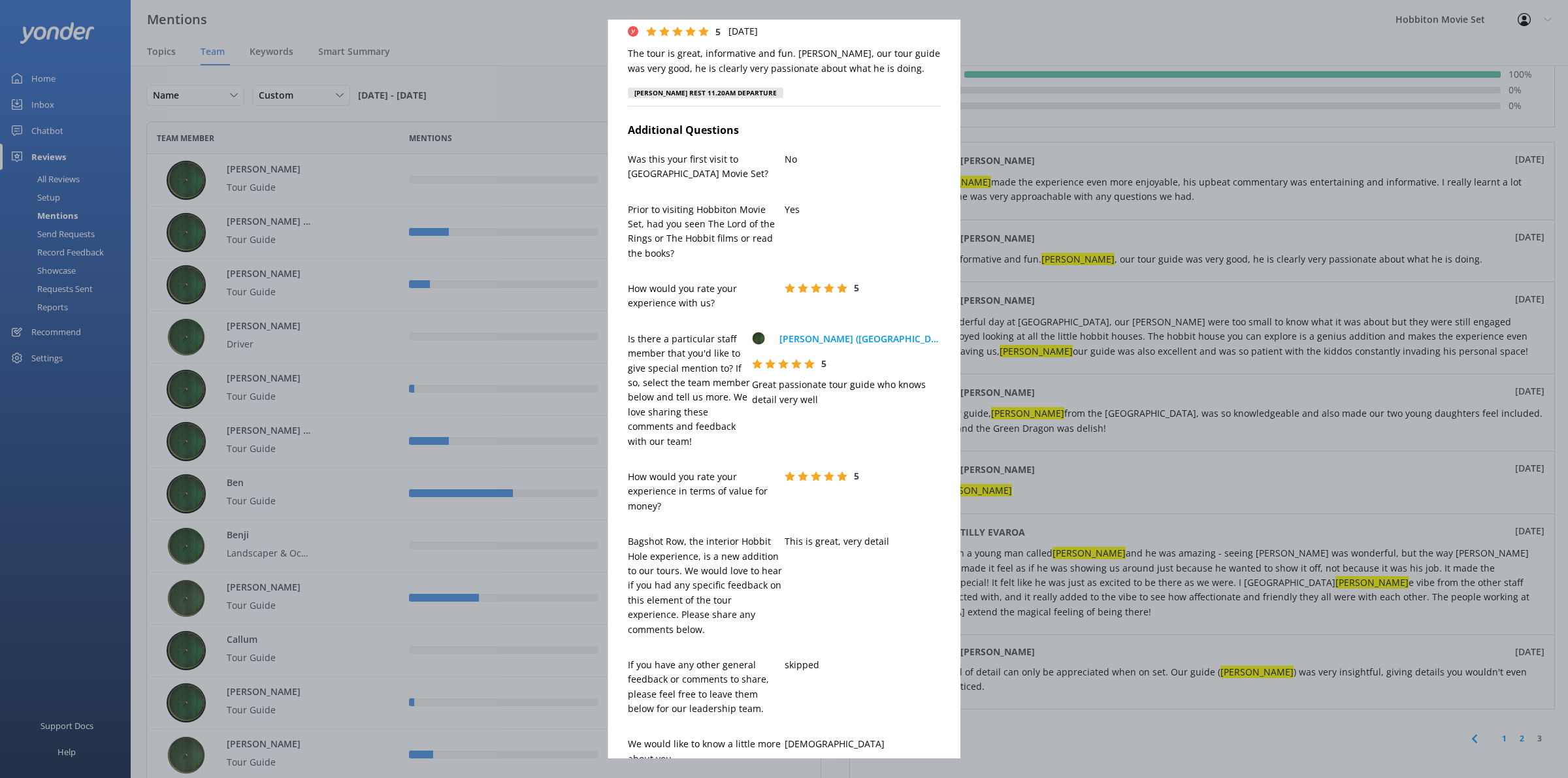
drag, startPoint x: 1235, startPoint y: 301, endPoint x: 1193, endPoint y: 281, distance: 46.5
click at [1235, 301] on div "[PERSON_NAME] [PERSON_NAME][EMAIL_ADDRESS][DOMAIN_NAME] 5 [DATE] The tour is gr…" at bounding box center [784, 389] width 1568 height 778
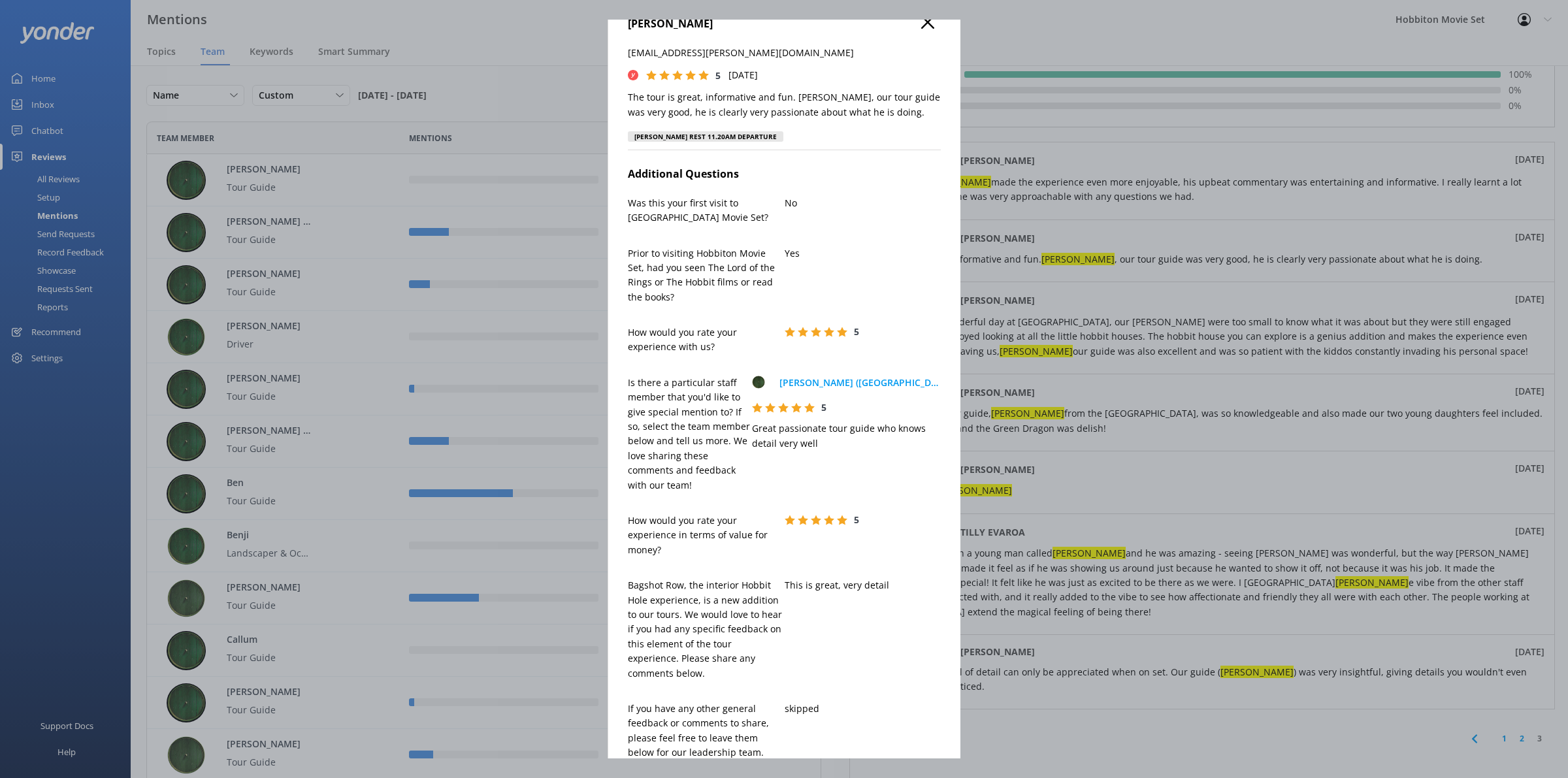
scroll to position [0, 0]
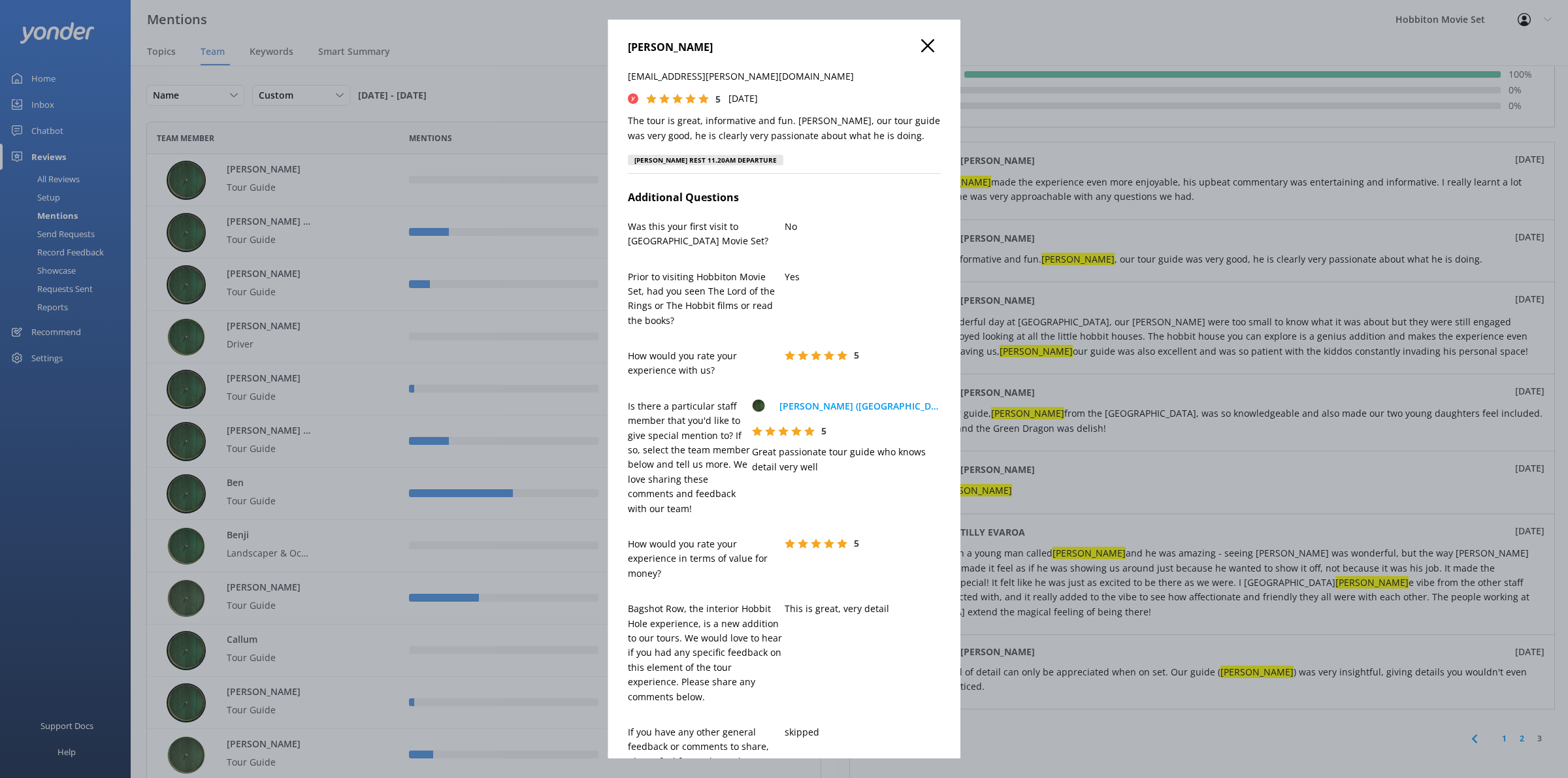
click at [921, 42] on use at bounding box center [927, 45] width 13 height 13
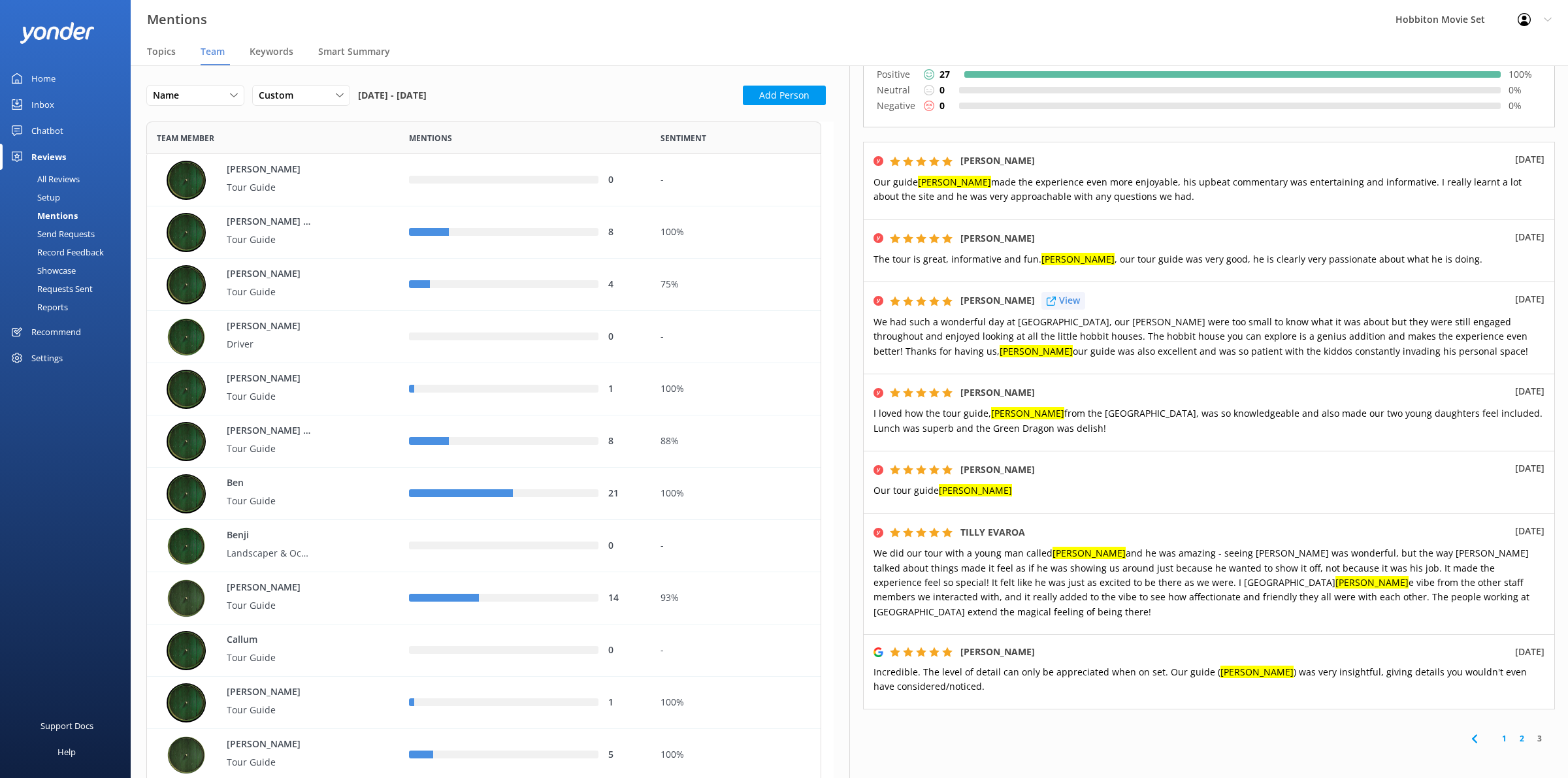
click at [1055, 292] on div "View" at bounding box center [1063, 301] width 44 height 17
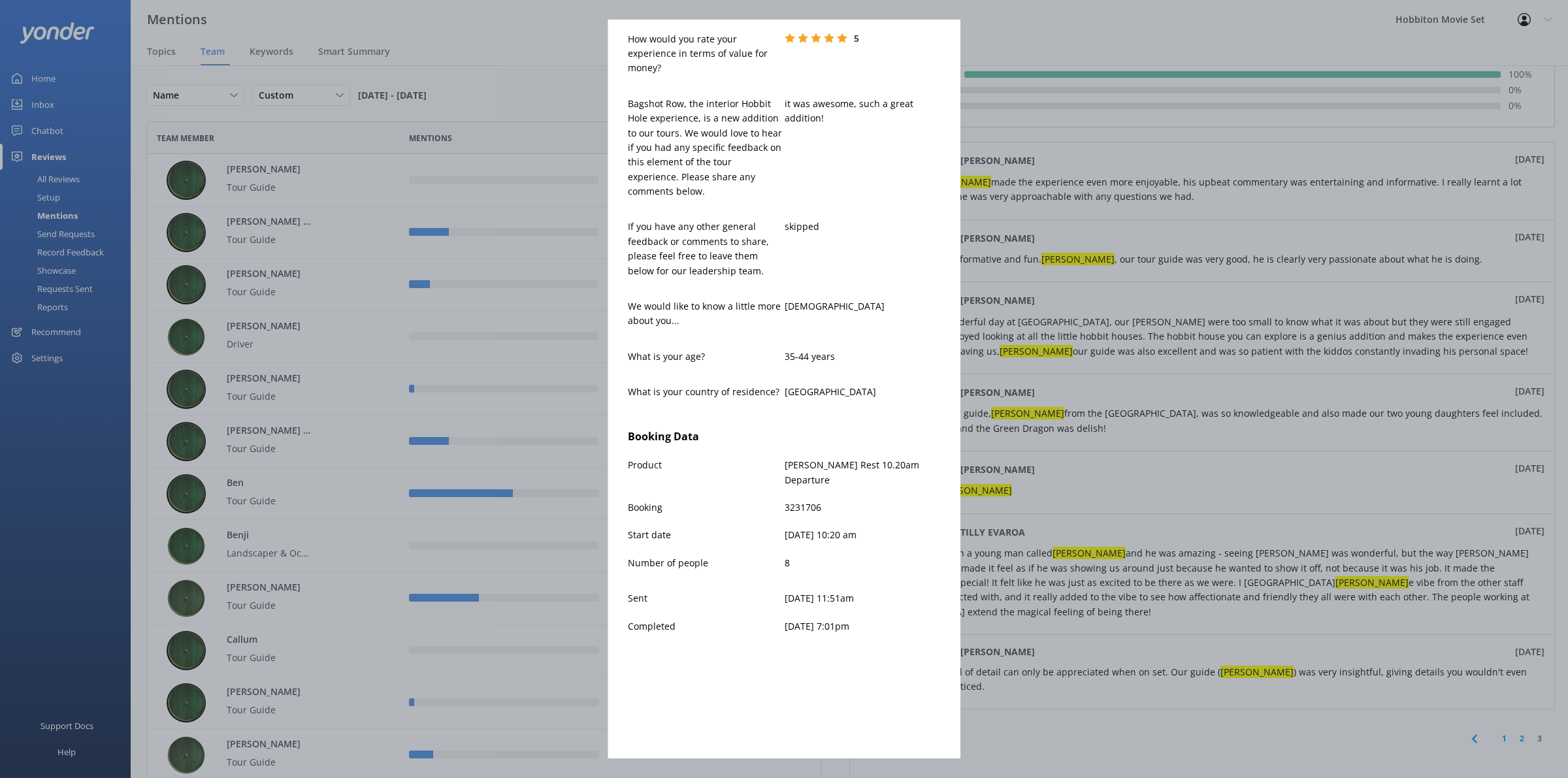
scroll to position [32, 0]
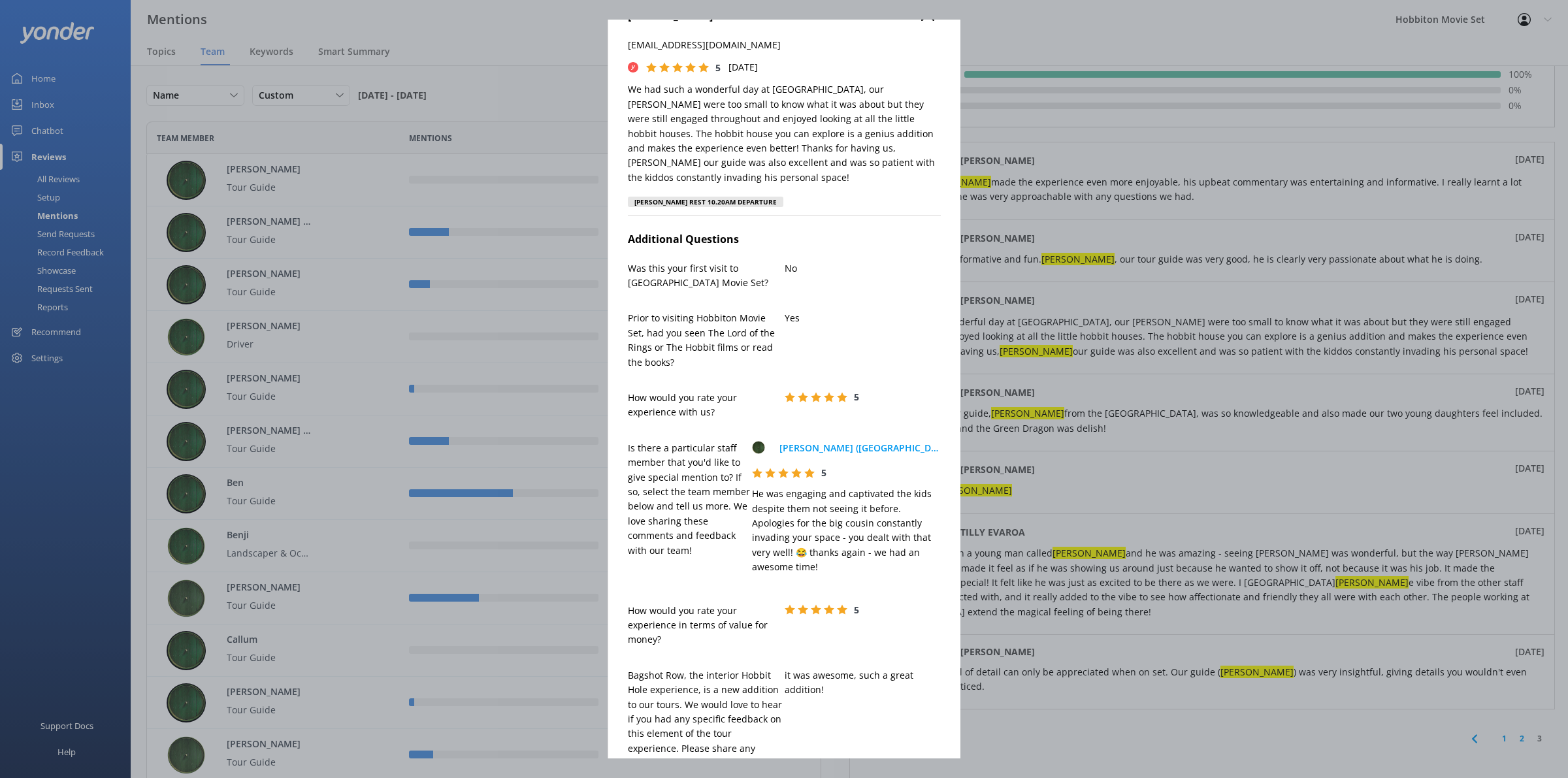
click at [856, 184] on div "[PERSON_NAME] [EMAIL_ADDRESS][DOMAIN_NAME] 5 [DATE] We had such a wonderful day…" at bounding box center [785, 111] width 313 height 208
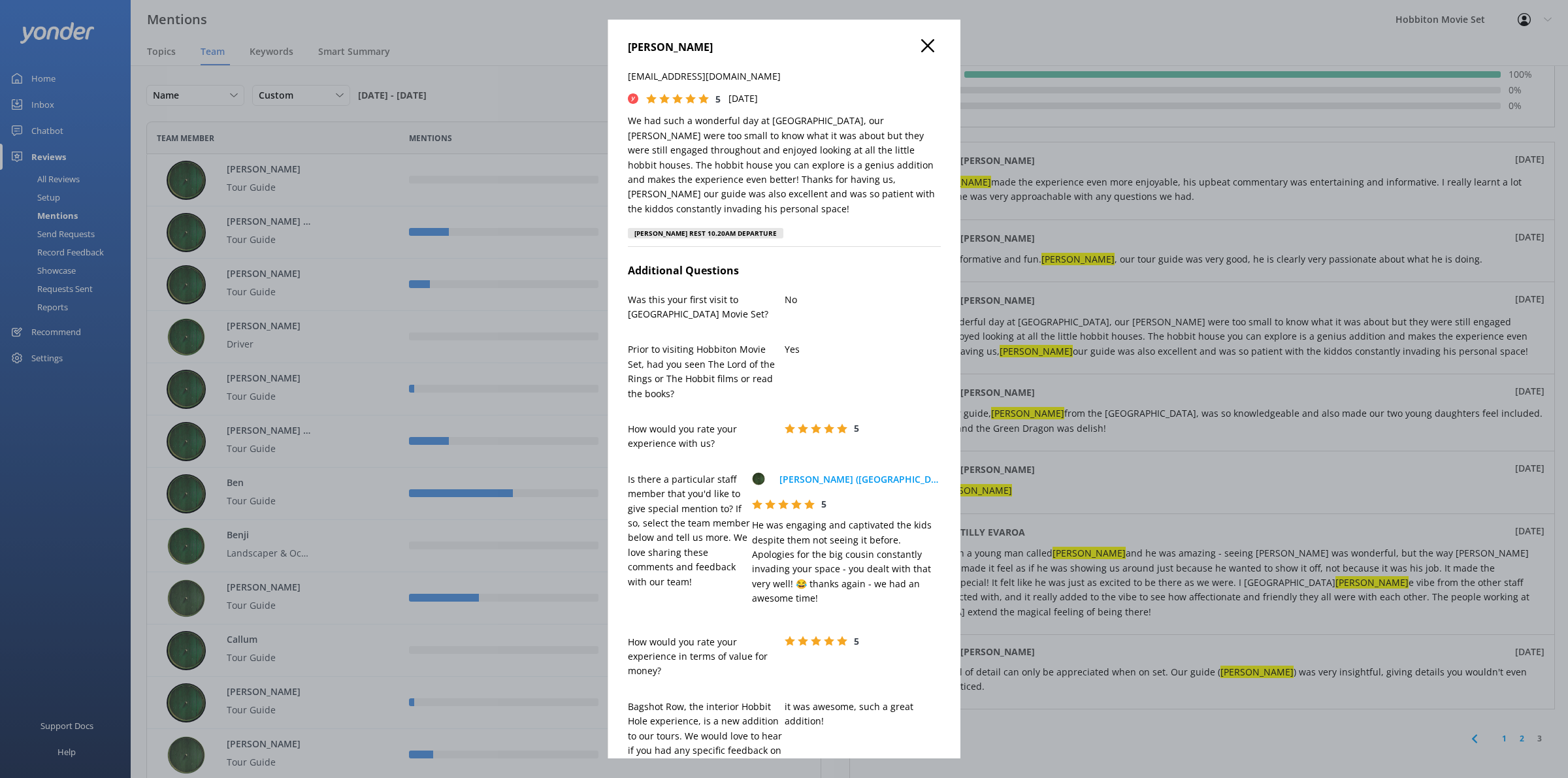
click at [921, 39] on icon at bounding box center [927, 45] width 13 height 13
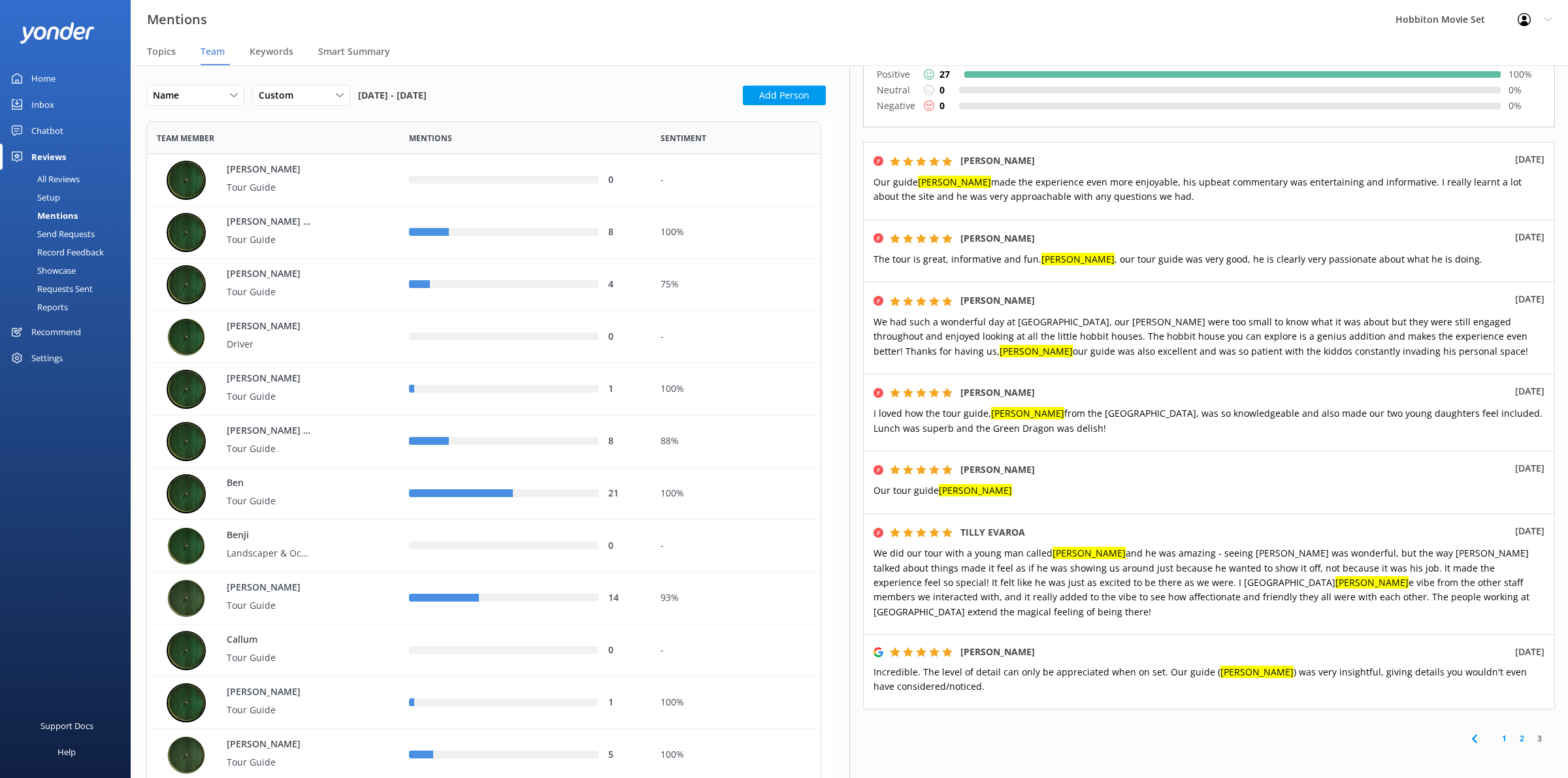
click at [1287, 38] on div "Mentions Hobbiton Movie Set Profile Settings Logout" at bounding box center [784, 20] width 1568 height 39
click at [1278, 119] on div "Positive 27 100 % Neutral 0 0 % Negative 0 0 % [PERSON_NAME] View [DATE] Our gu…" at bounding box center [1209, 381] width 692 height 657
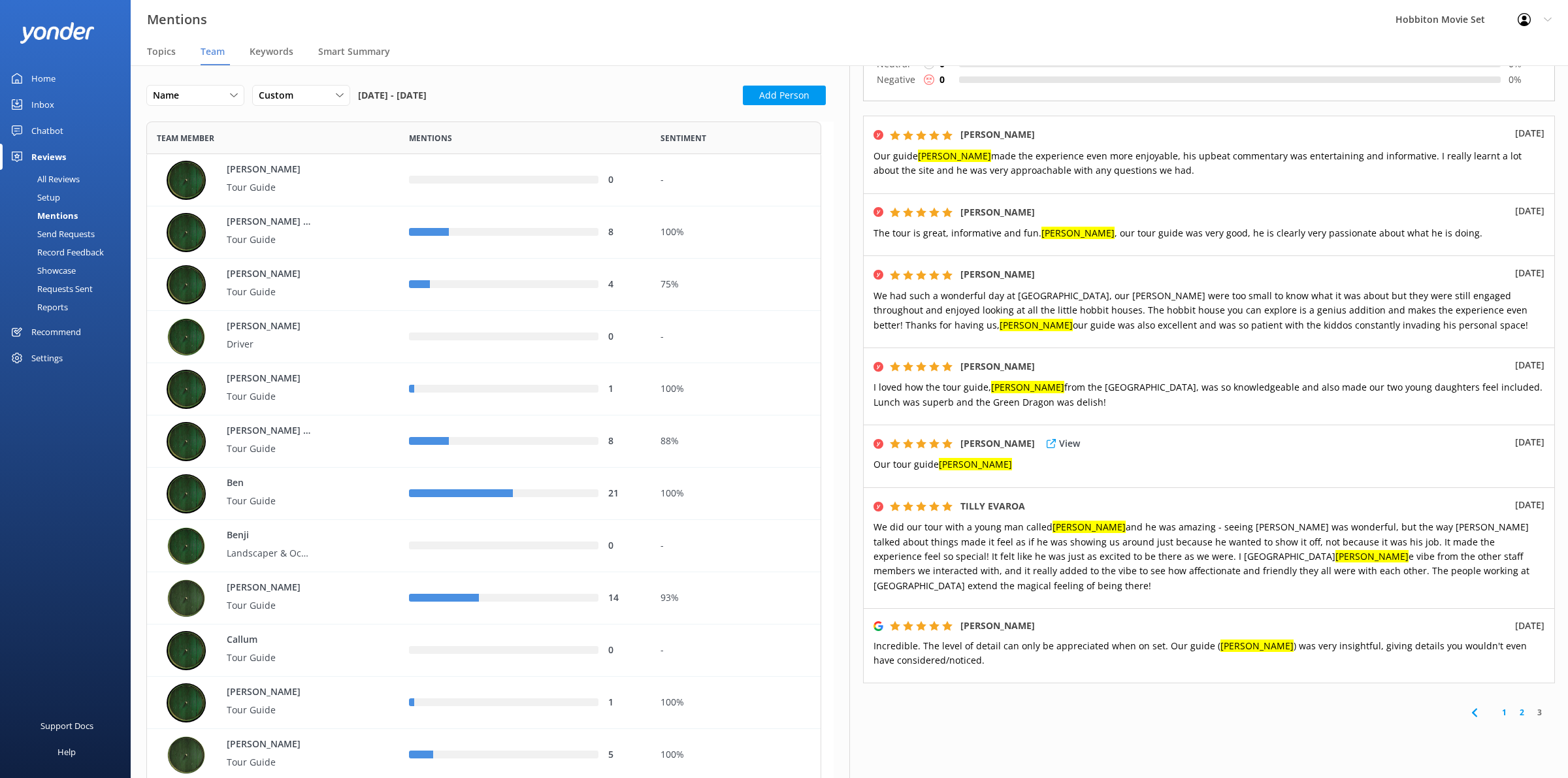
scroll to position [204, 0]
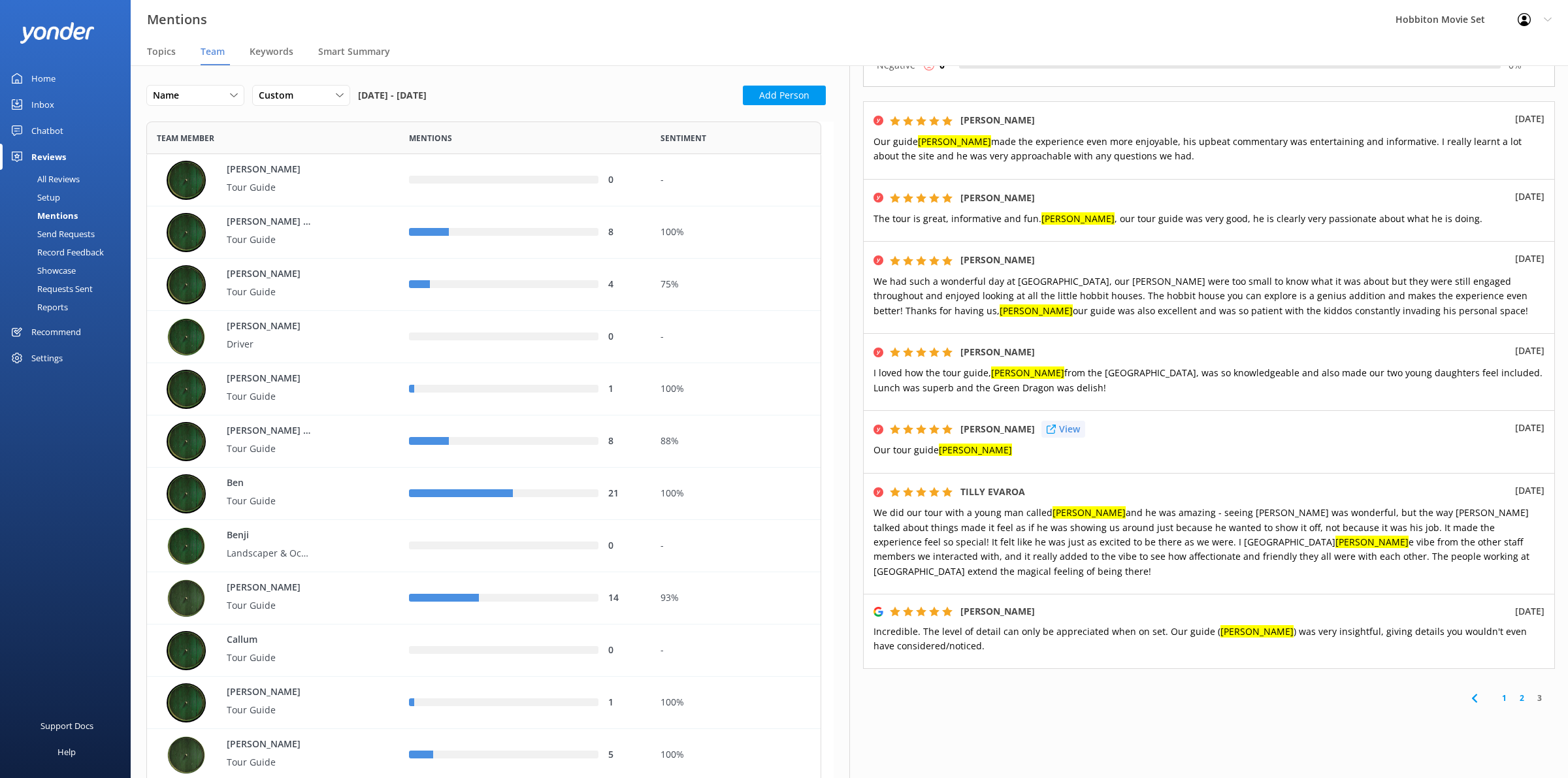
click at [1069, 422] on p "View" at bounding box center [1069, 429] width 21 height 14
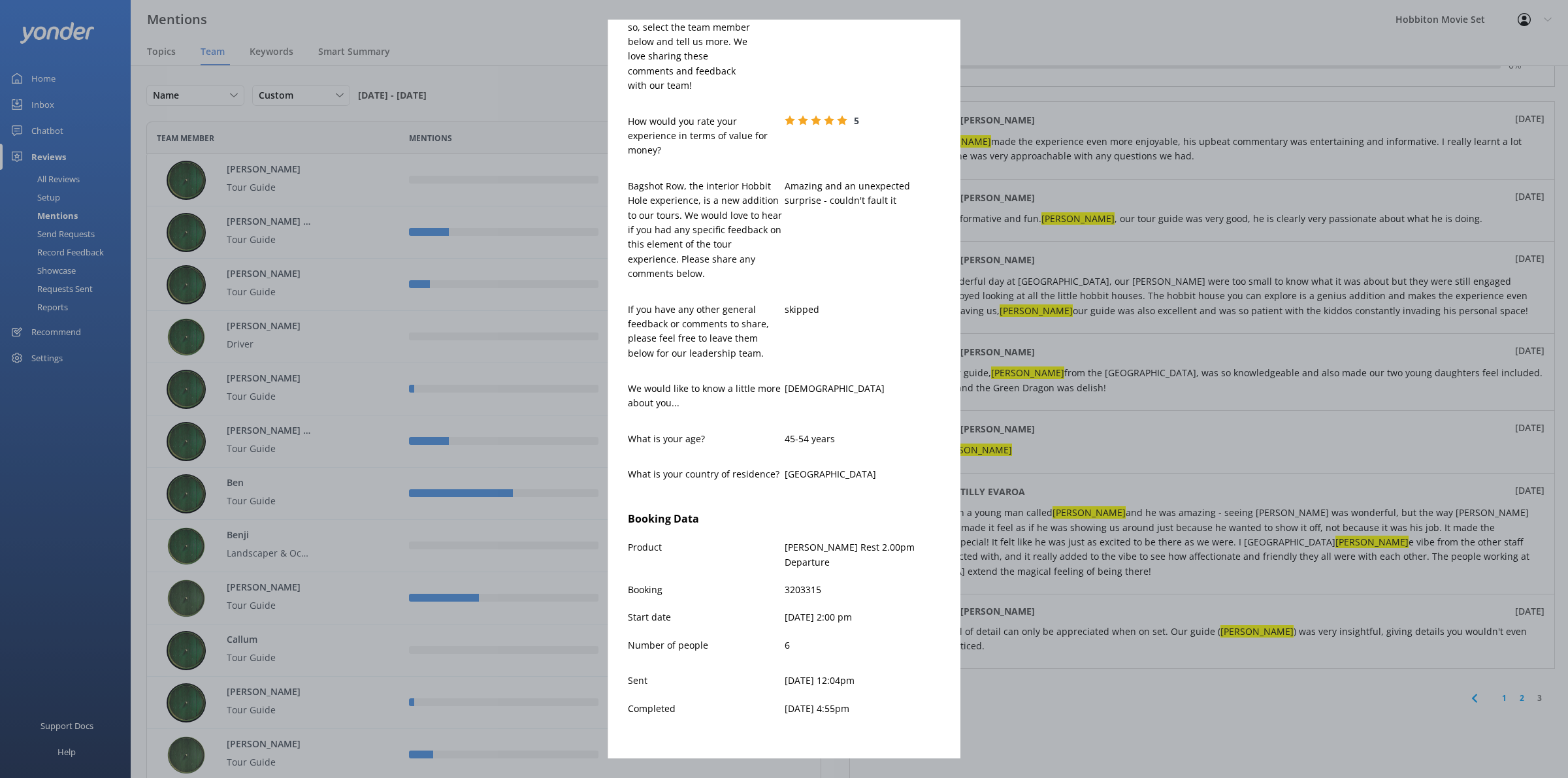
scroll to position [0, 0]
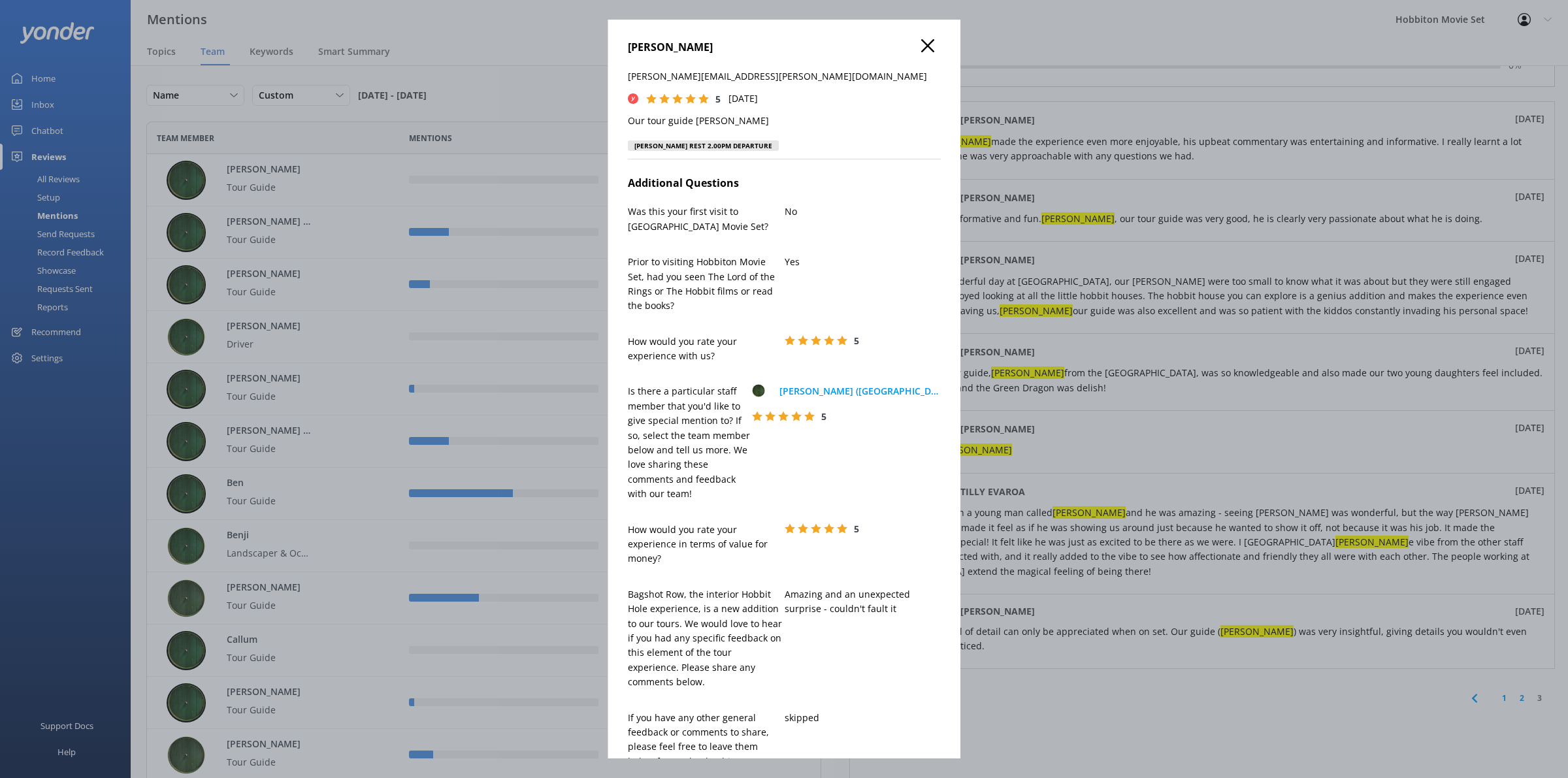
click at [921, 41] on icon at bounding box center [927, 45] width 13 height 13
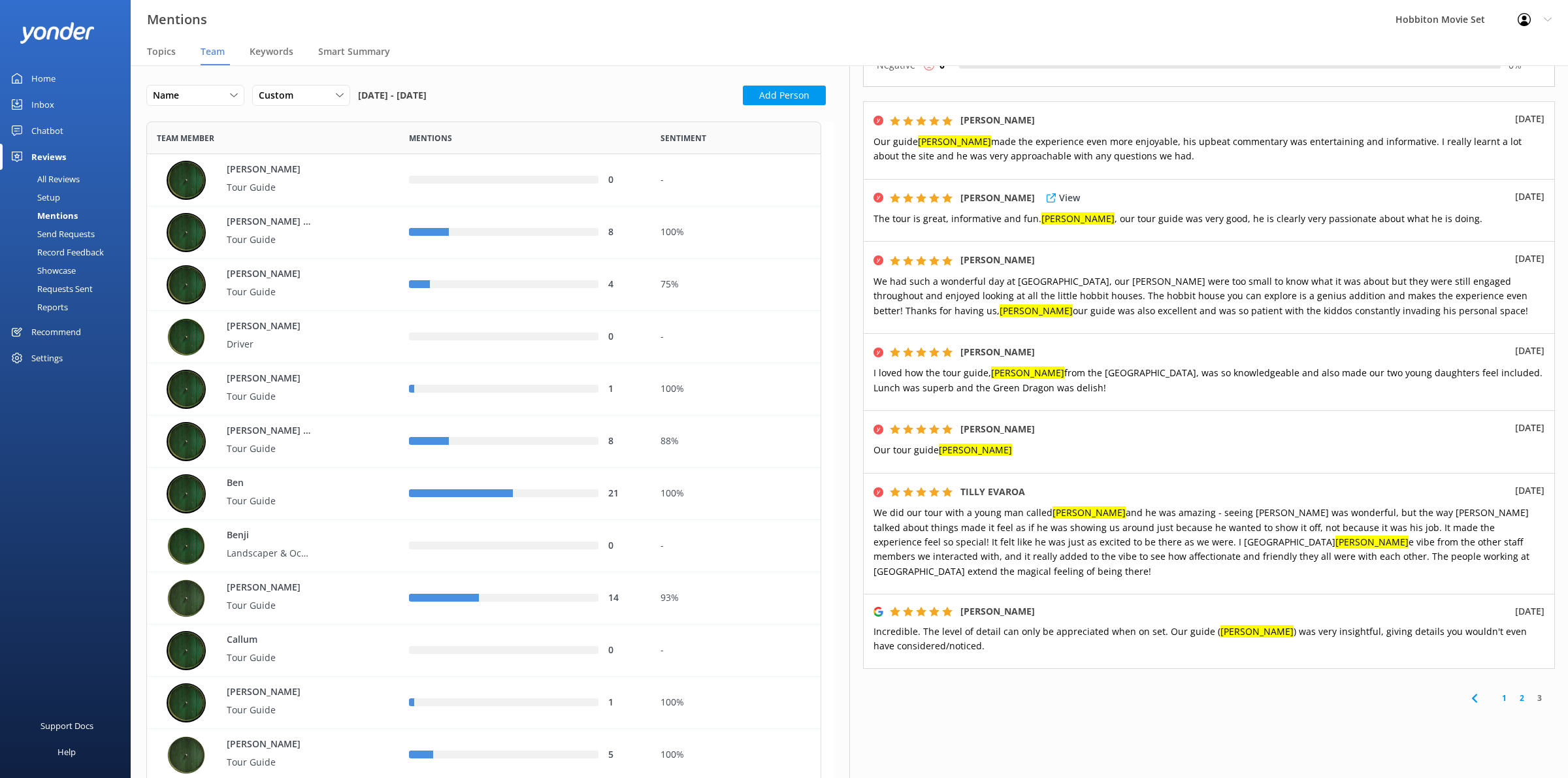
click at [1295, 190] on div "[PERSON_NAME] View [DATE]" at bounding box center [1209, 198] width 671 height 17
click at [1054, 485] on p "View" at bounding box center [1060, 492] width 21 height 14
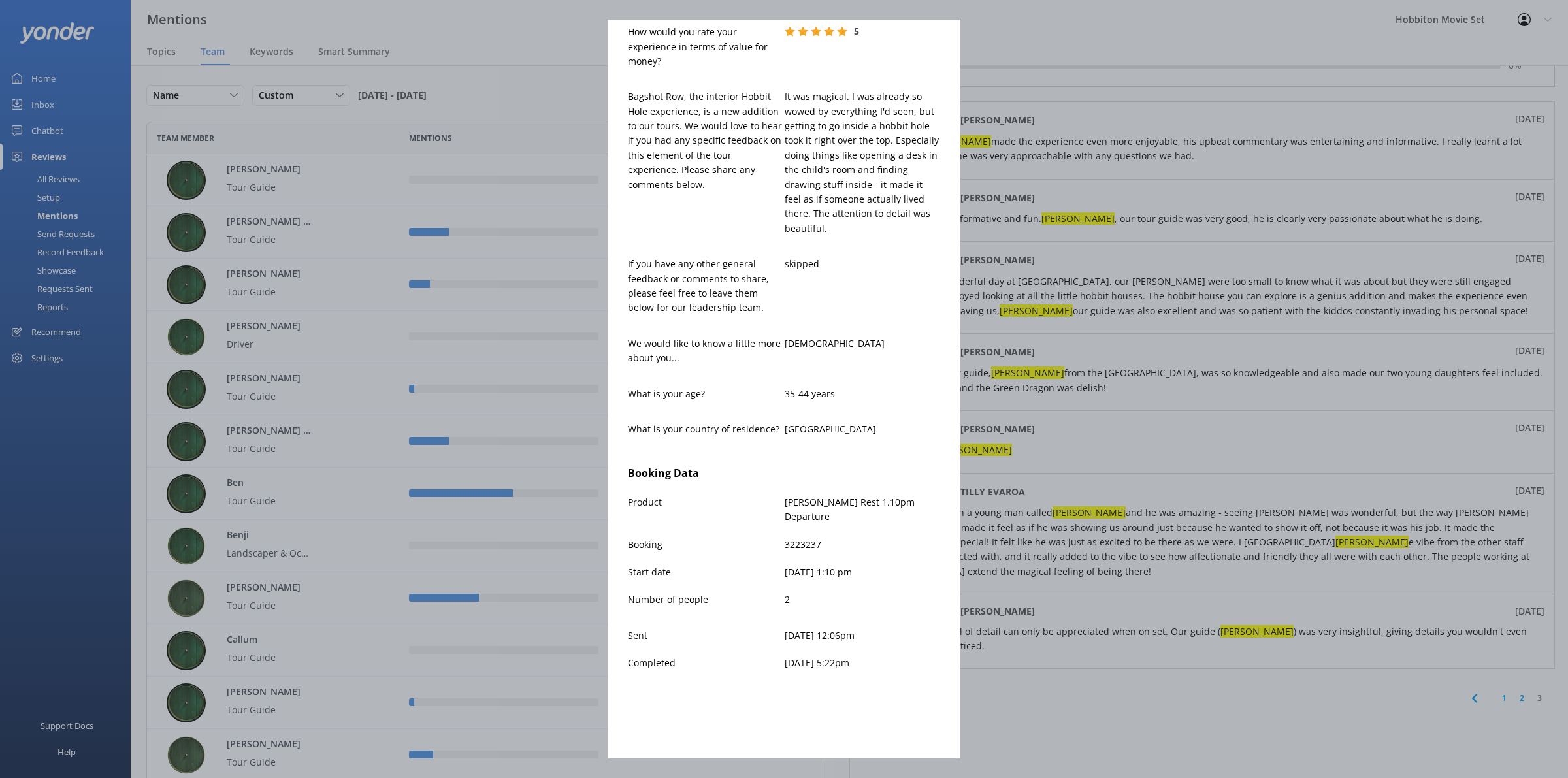
scroll to position [661, 0]
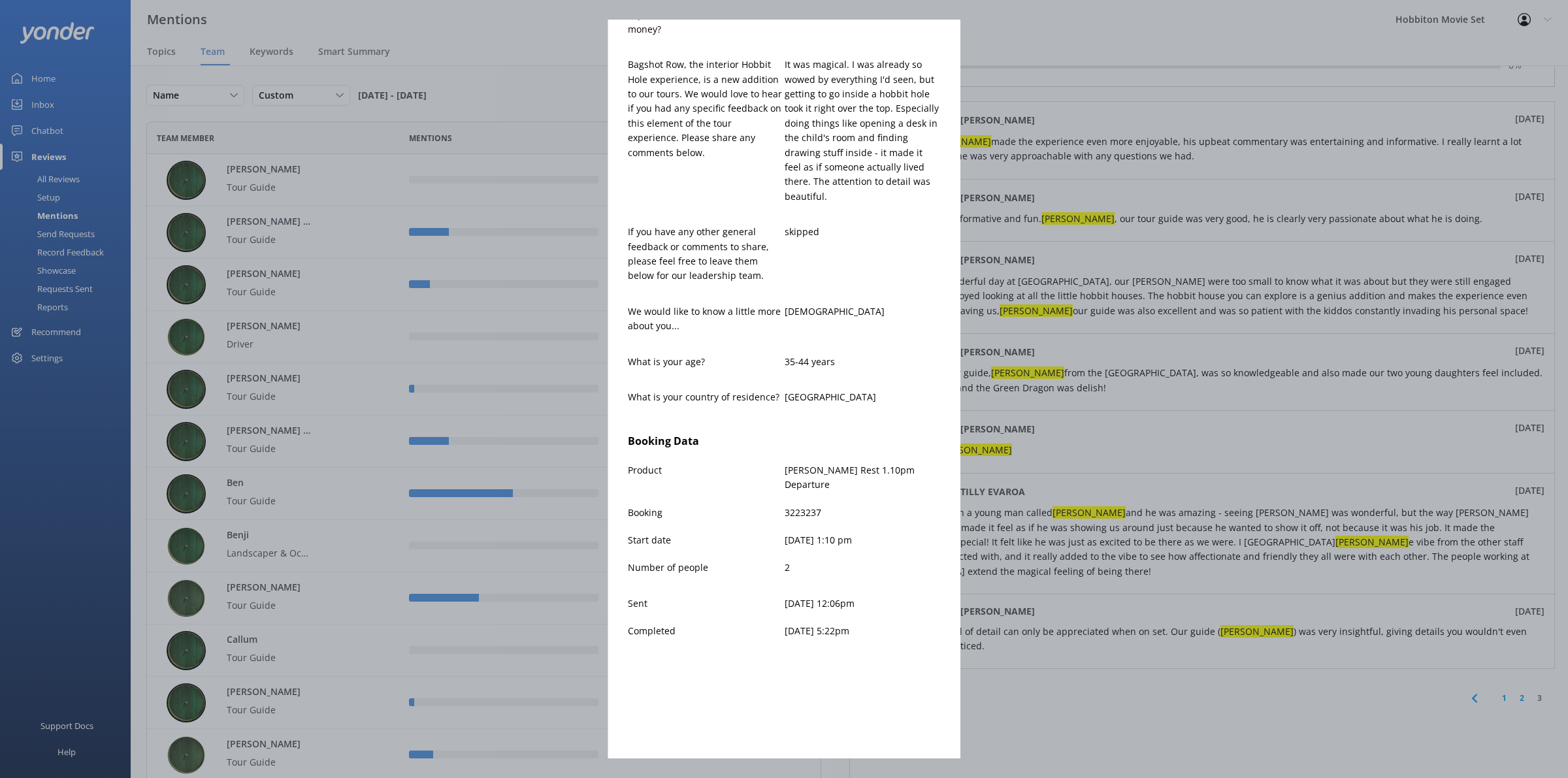
click at [898, 371] on div "[PERSON_NAME] [PERSON_NAME][EMAIL_ADDRESS][DOMAIN_NAME] 5 [DATE] We did our tou…" at bounding box center [784, 389] width 1568 height 778
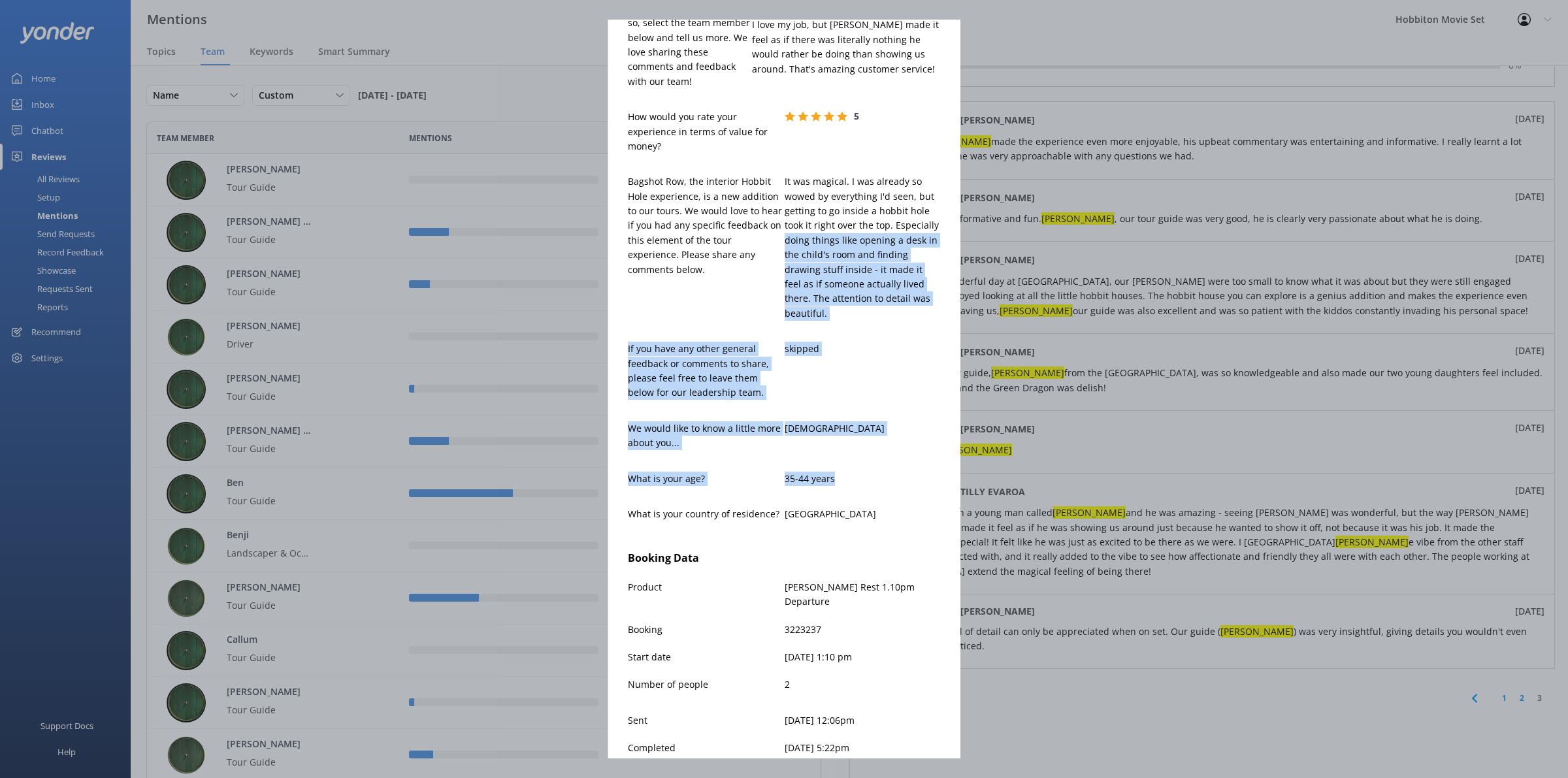
scroll to position [90, 0]
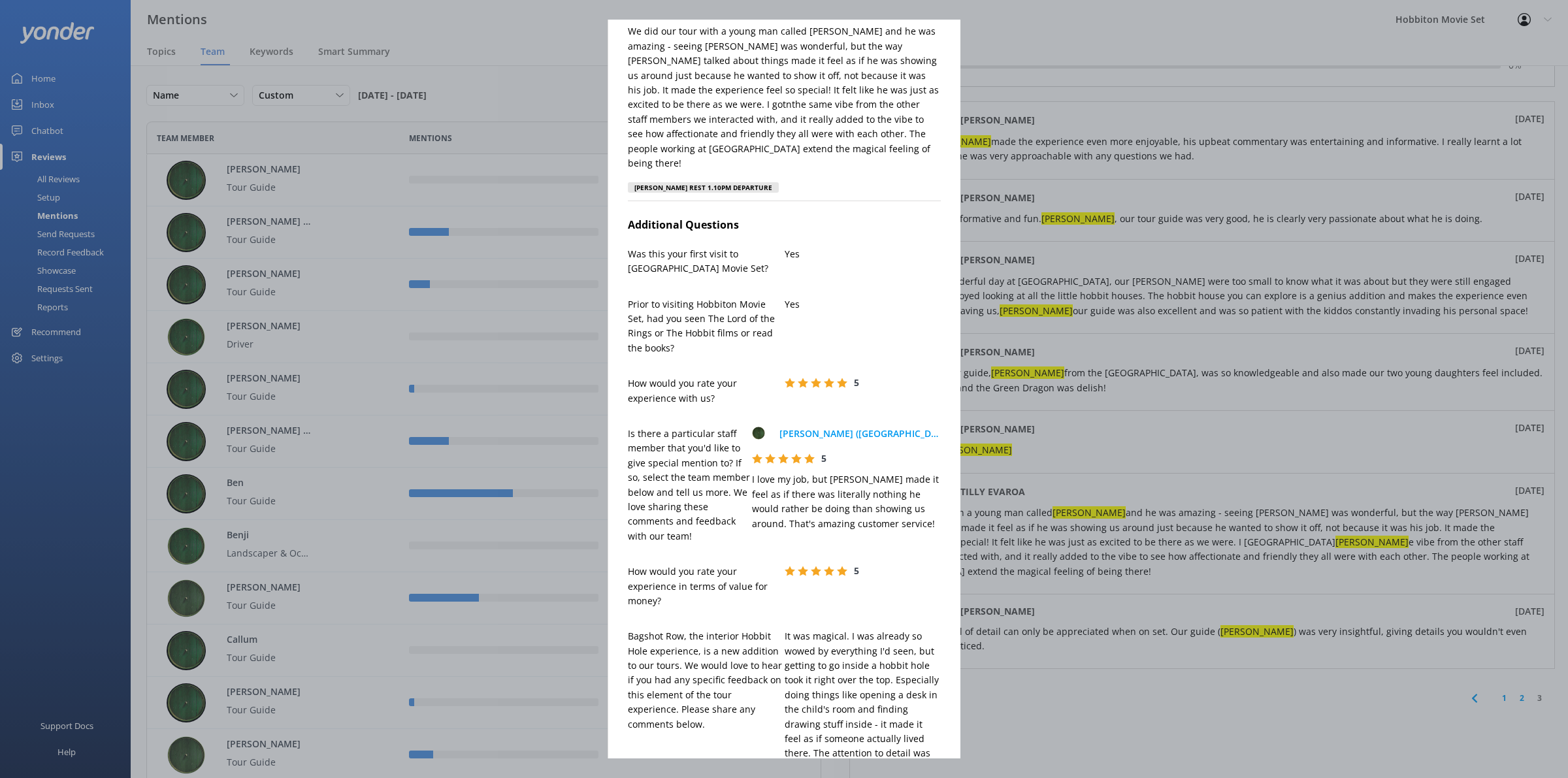
click at [896, 556] on div "Additional Questions Was this your first visit to Hobbiton Movie Set? Yes Prior…" at bounding box center [785, 600] width 313 height 780
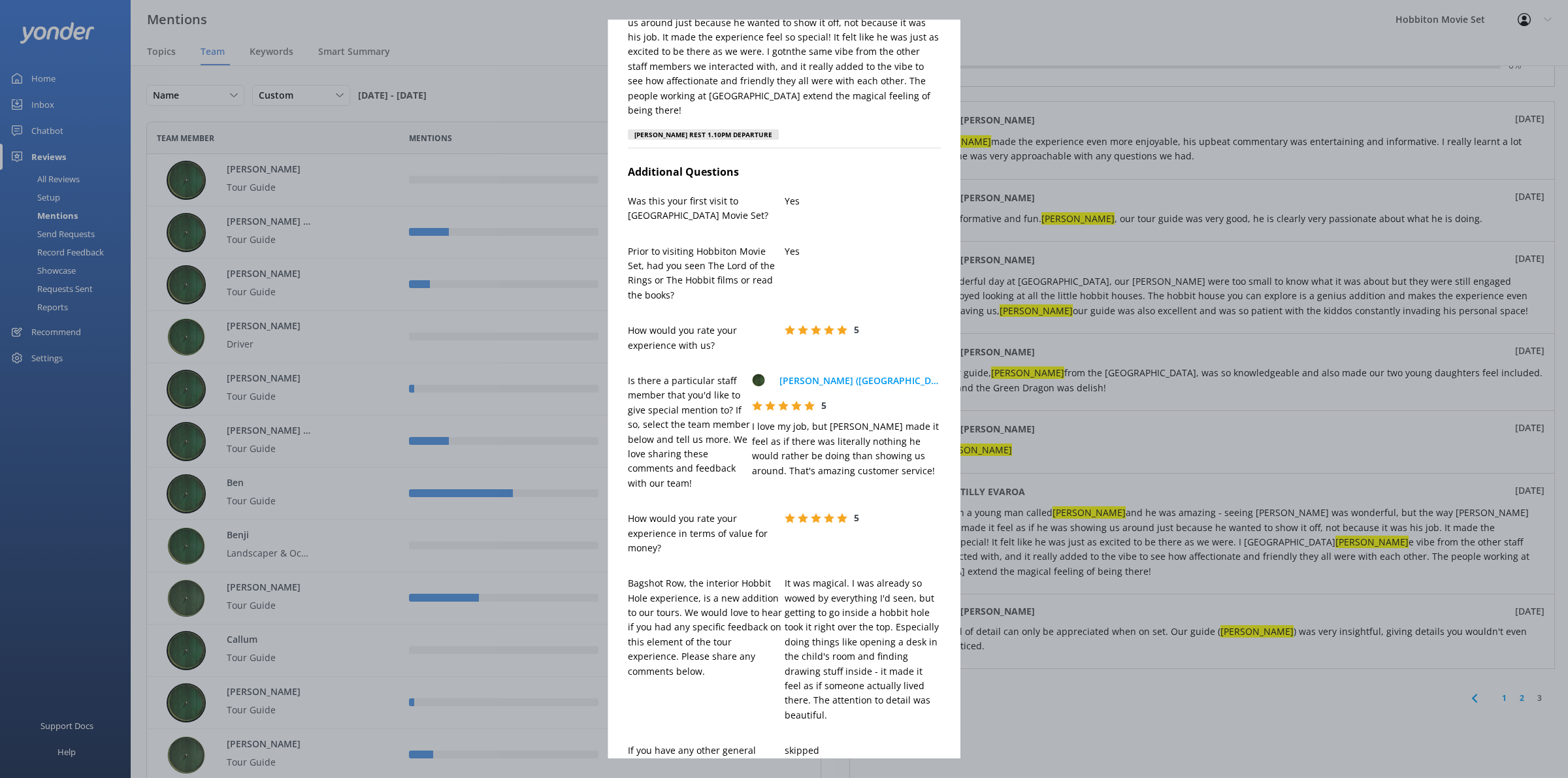
scroll to position [171, 0]
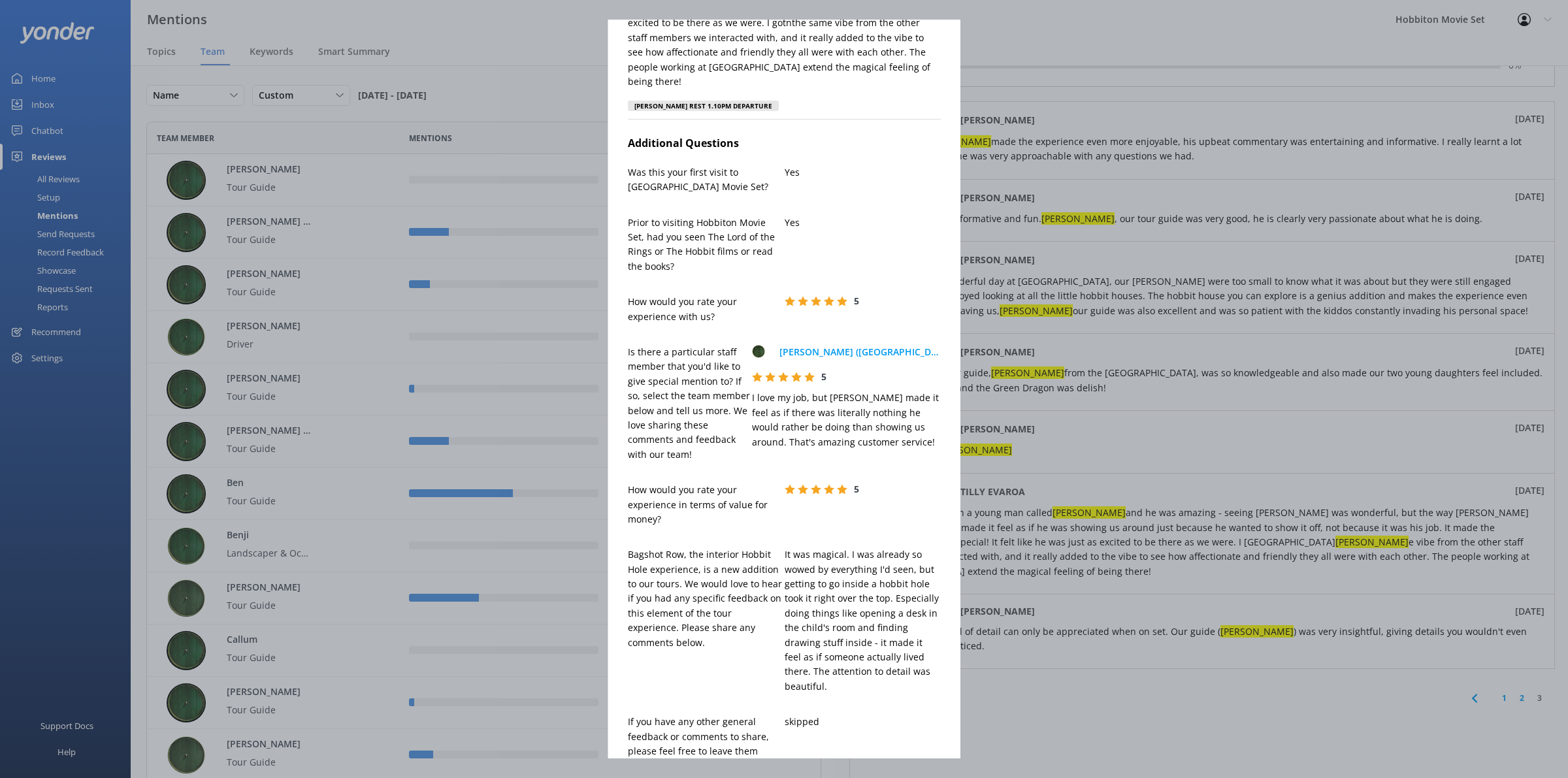
click at [1271, 249] on div "[PERSON_NAME] [PERSON_NAME][EMAIL_ADDRESS][DOMAIN_NAME] 5 [DATE] We did our tou…" at bounding box center [784, 389] width 1568 height 778
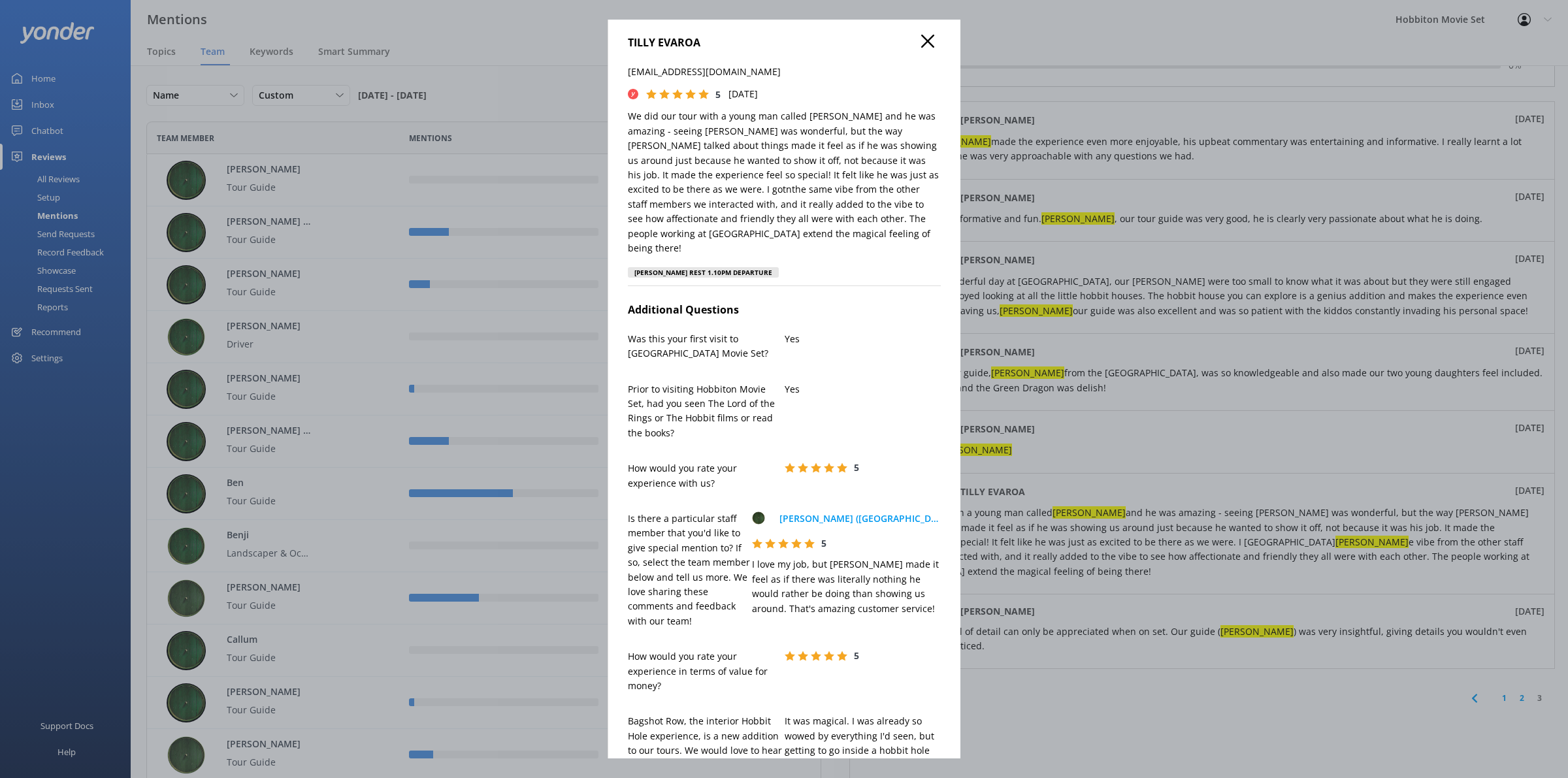
scroll to position [0, 0]
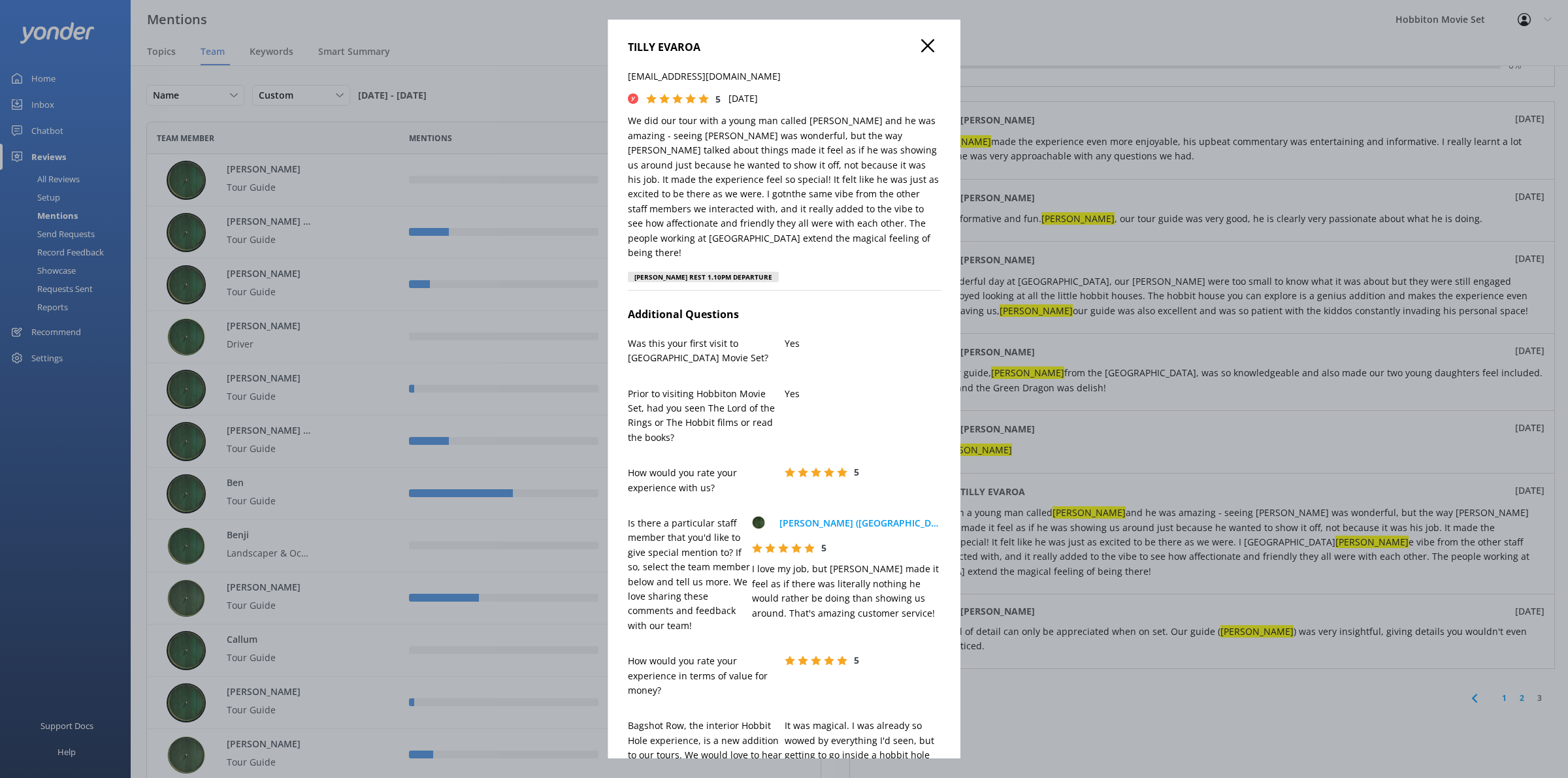
click at [921, 44] on use at bounding box center [927, 45] width 13 height 13
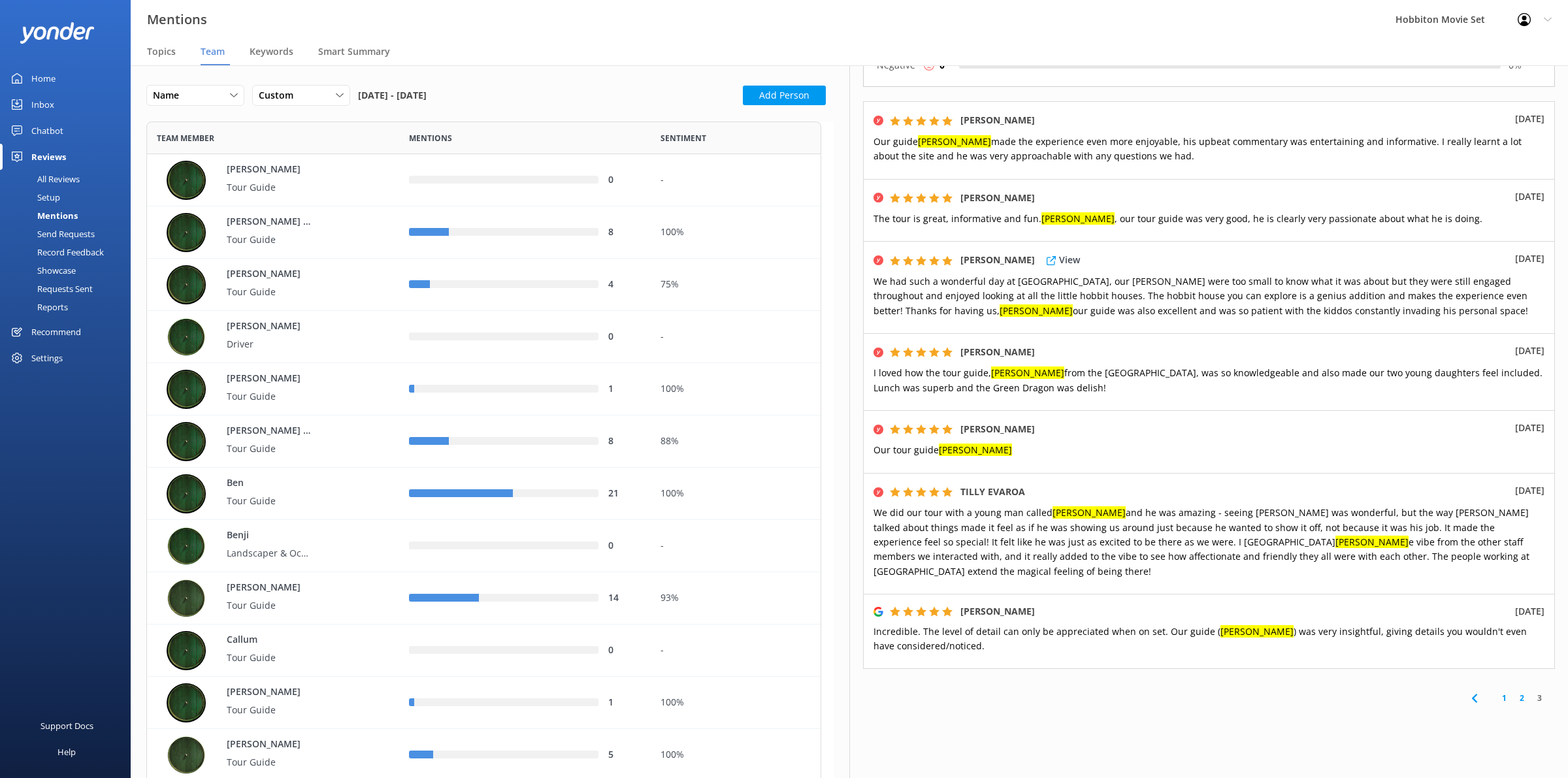
click at [1261, 254] on div "[PERSON_NAME] View [DATE] had such a wonderful day at [GEOGRAPHIC_DATA], our [P…" at bounding box center [1209, 287] width 692 height 92
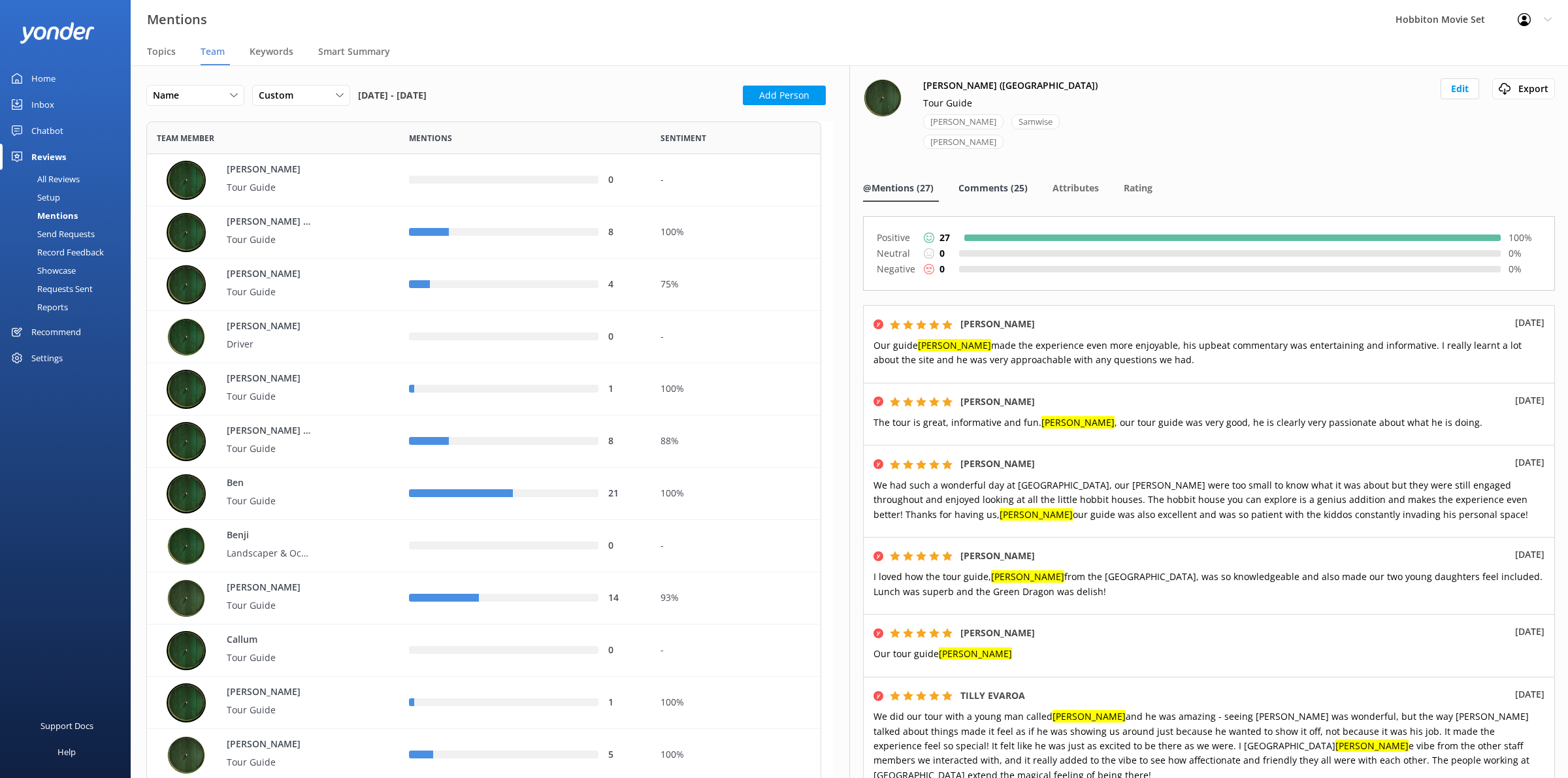
click at [967, 182] on span "Comments (25)" at bounding box center [993, 188] width 69 height 13
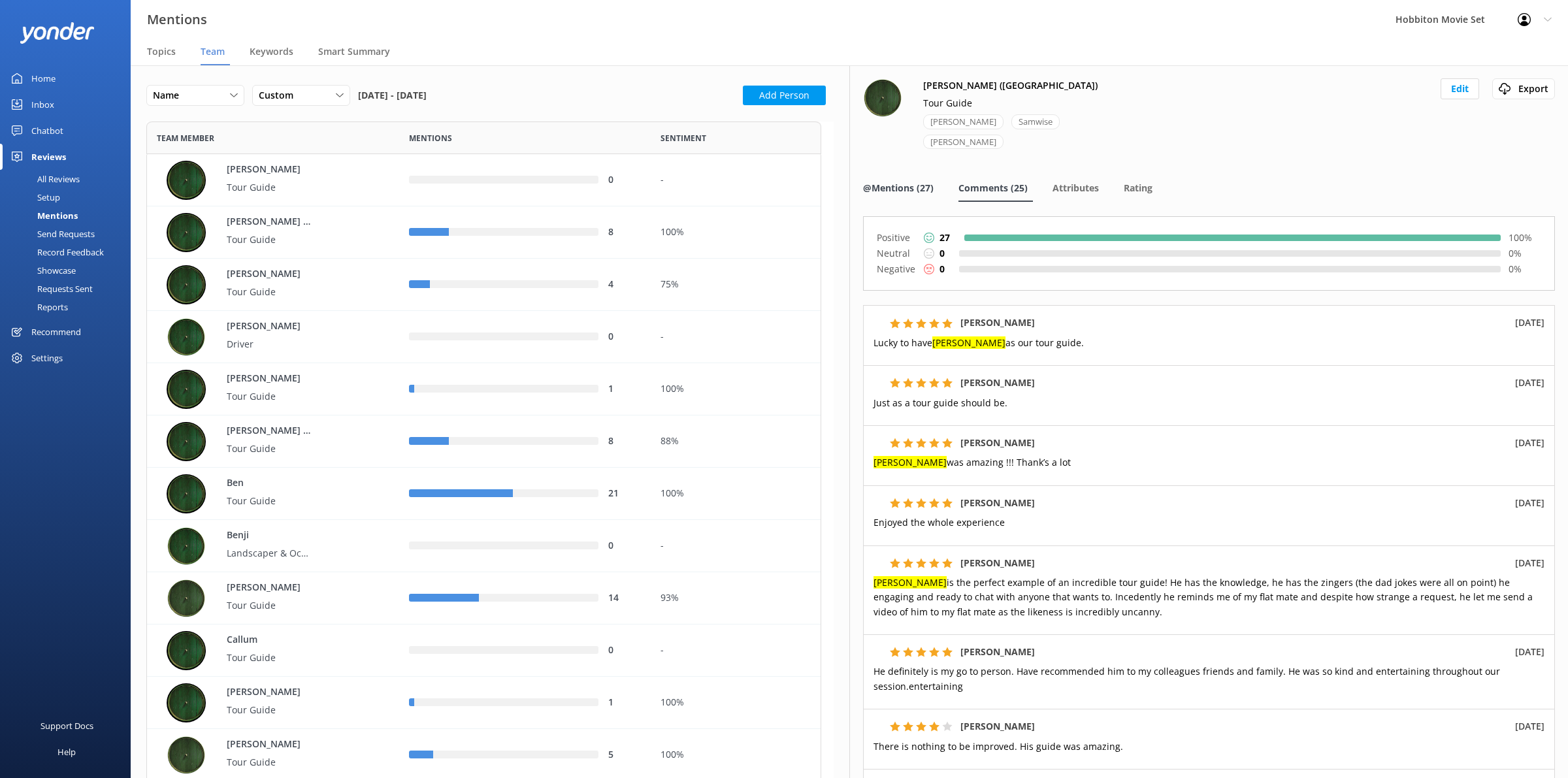
click at [919, 182] on span "@Mentions (27)" at bounding box center [898, 188] width 71 height 13
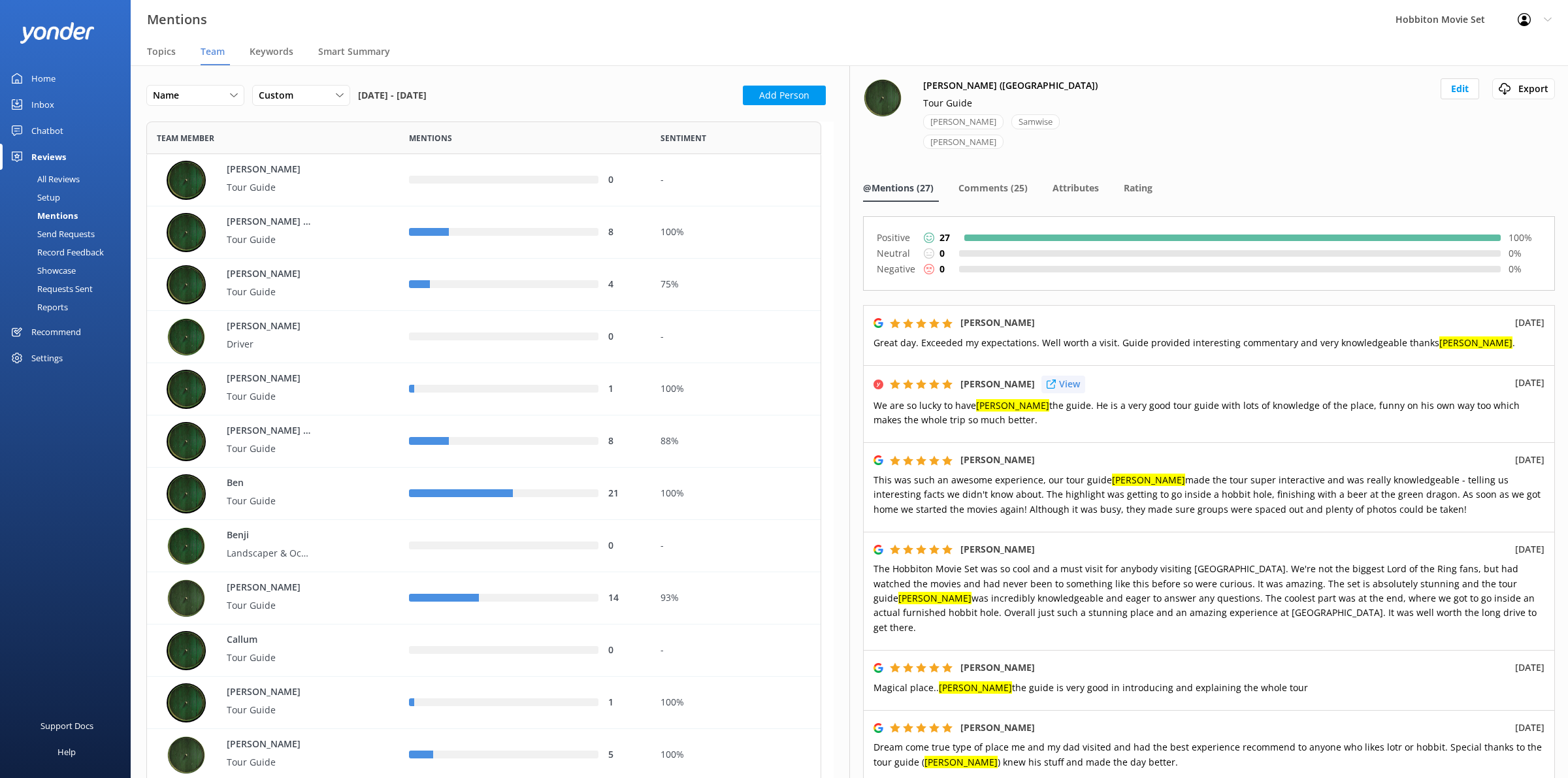
click at [1065, 377] on p "View" at bounding box center [1069, 384] width 21 height 14
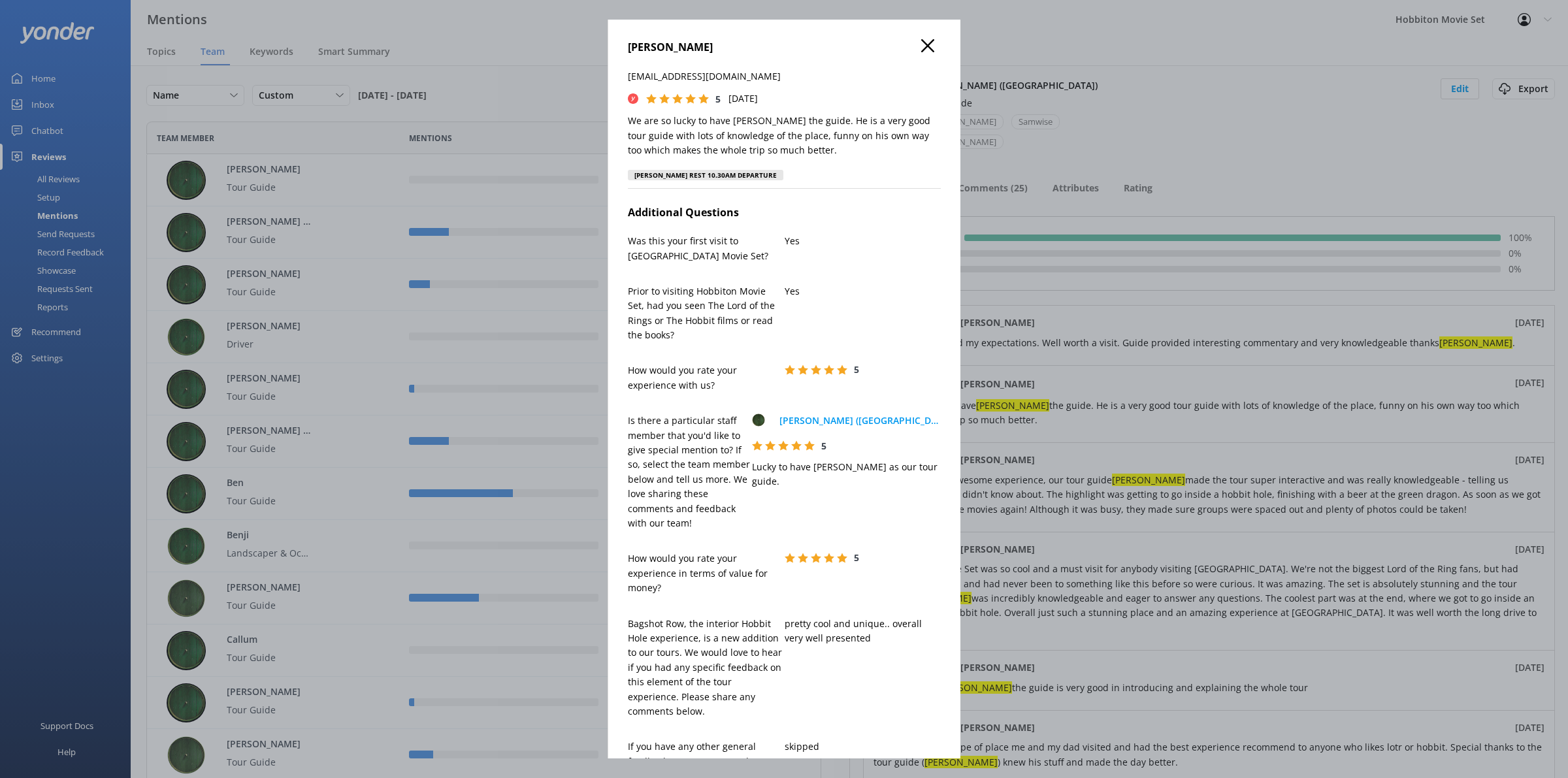
click at [907, 176] on div "[PERSON_NAME] [PERSON_NAME][EMAIL_ADDRESS][DOMAIN_NAME] 5 [DATE] We are so luck…" at bounding box center [785, 114] width 313 height 150
click at [925, 51] on h4 "[PERSON_NAME]" at bounding box center [785, 47] width 313 height 17
click at [905, 46] on h4 "[PERSON_NAME]" at bounding box center [785, 47] width 313 height 17
click at [921, 50] on icon at bounding box center [927, 45] width 13 height 13
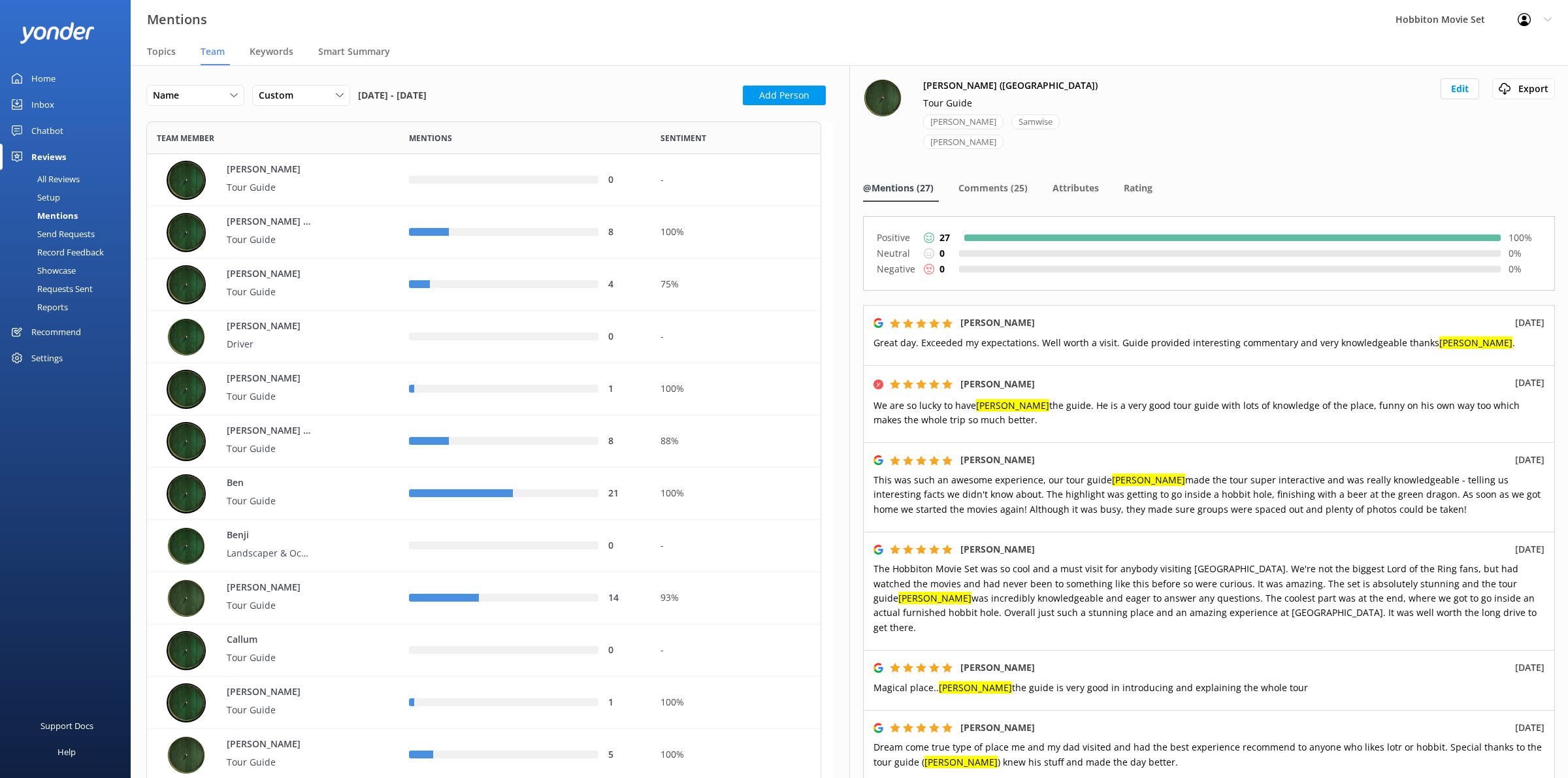
scroll to position [81, 0]
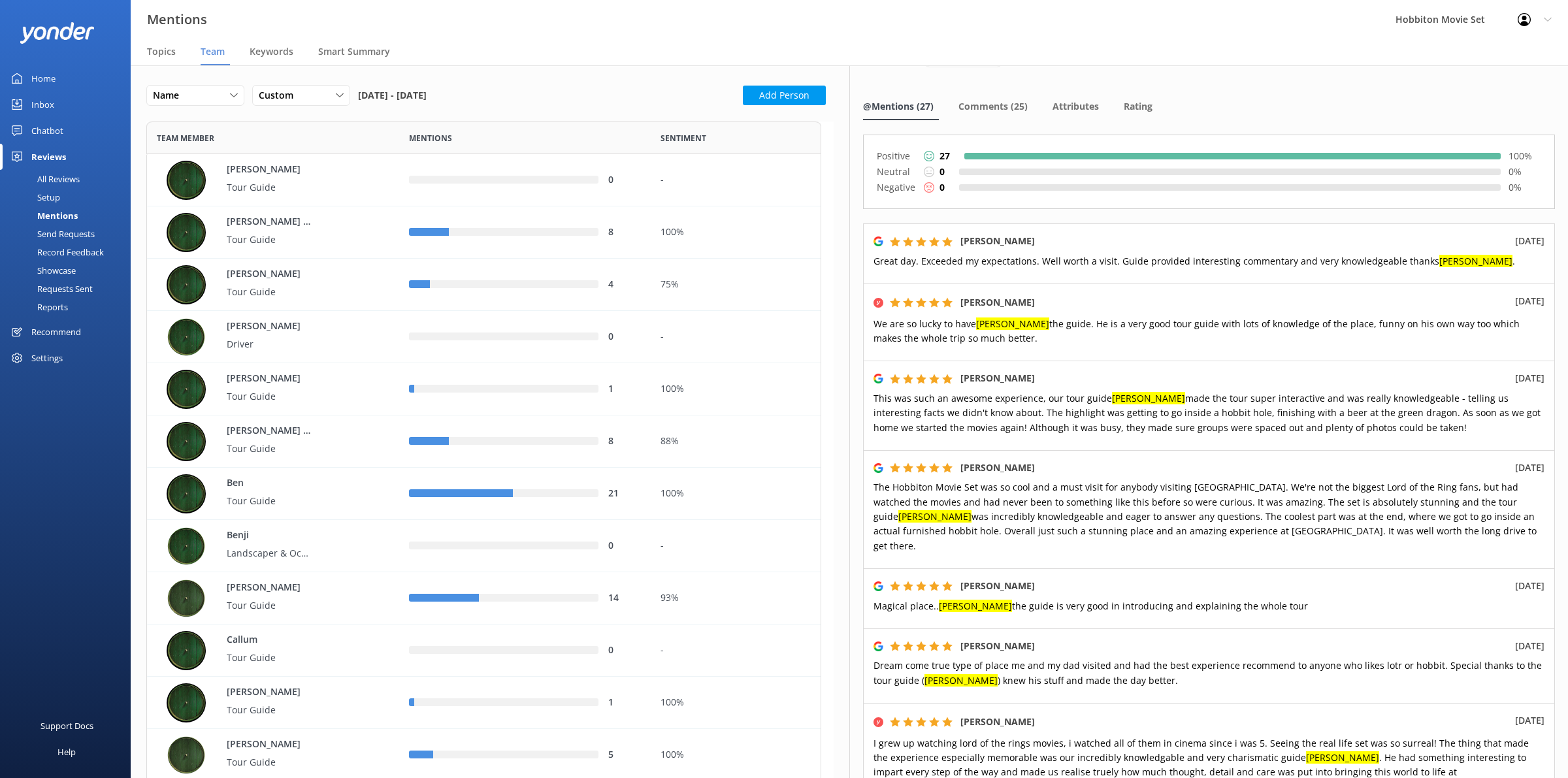
click at [1233, 94] on nav "@Mentions (27) Comments (25) Attributes Rating" at bounding box center [1209, 107] width 692 height 26
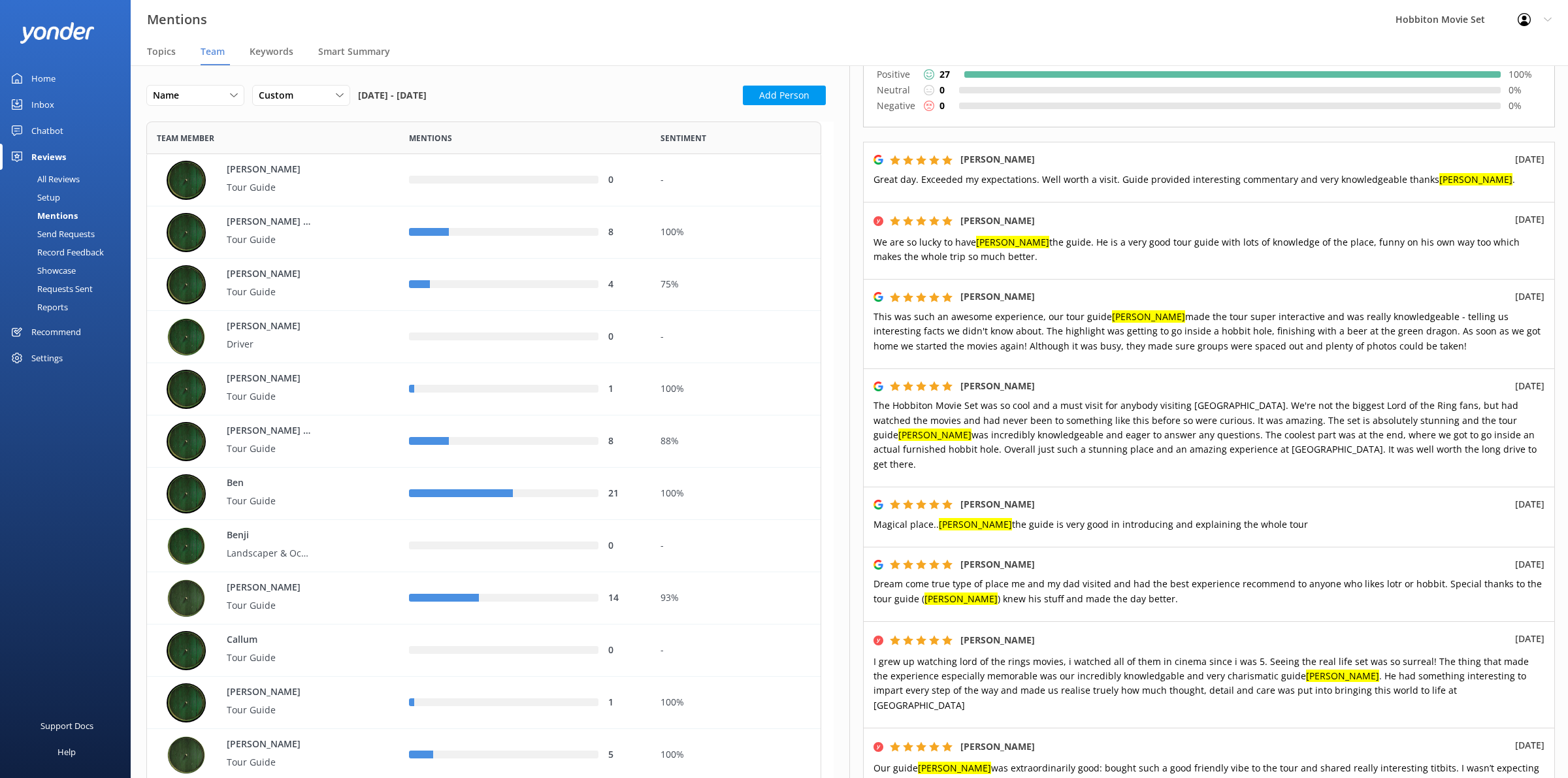
scroll to position [245, 0]
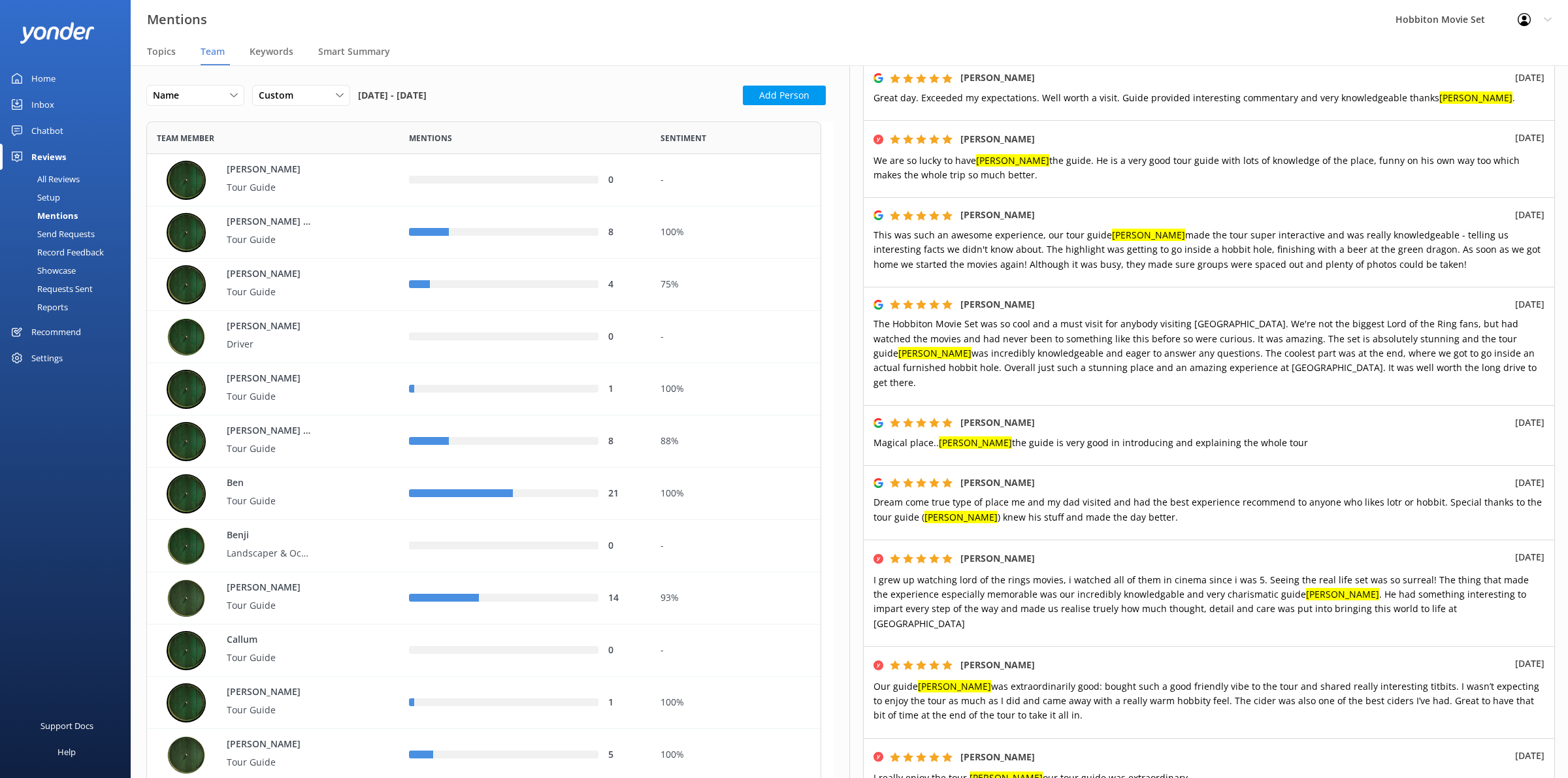
click at [1158, 38] on div "Mentions Hobbiton Movie Set Profile Settings Logout" at bounding box center [784, 20] width 1568 height 39
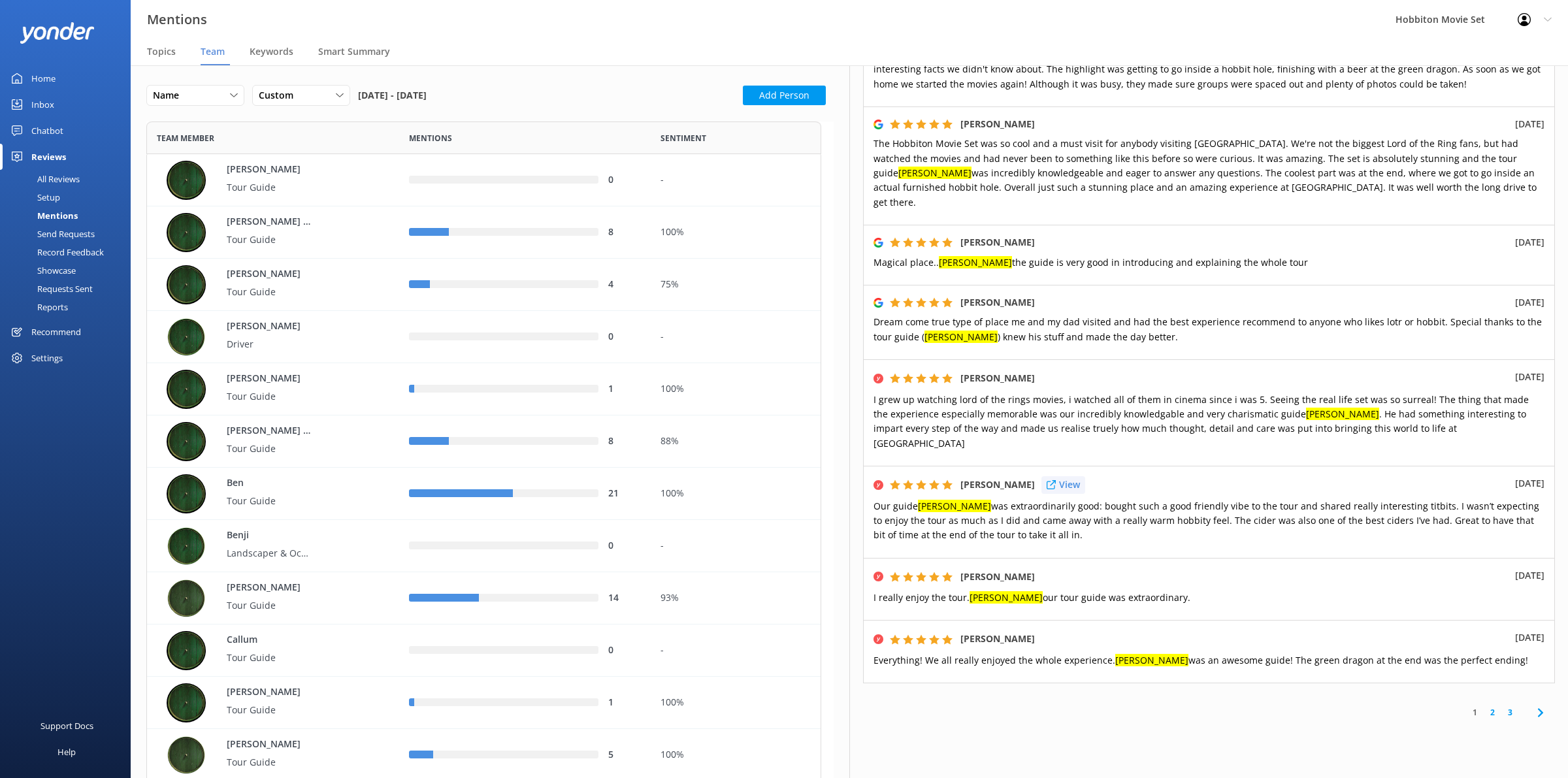
click at [1072, 477] on p "View" at bounding box center [1069, 484] width 21 height 14
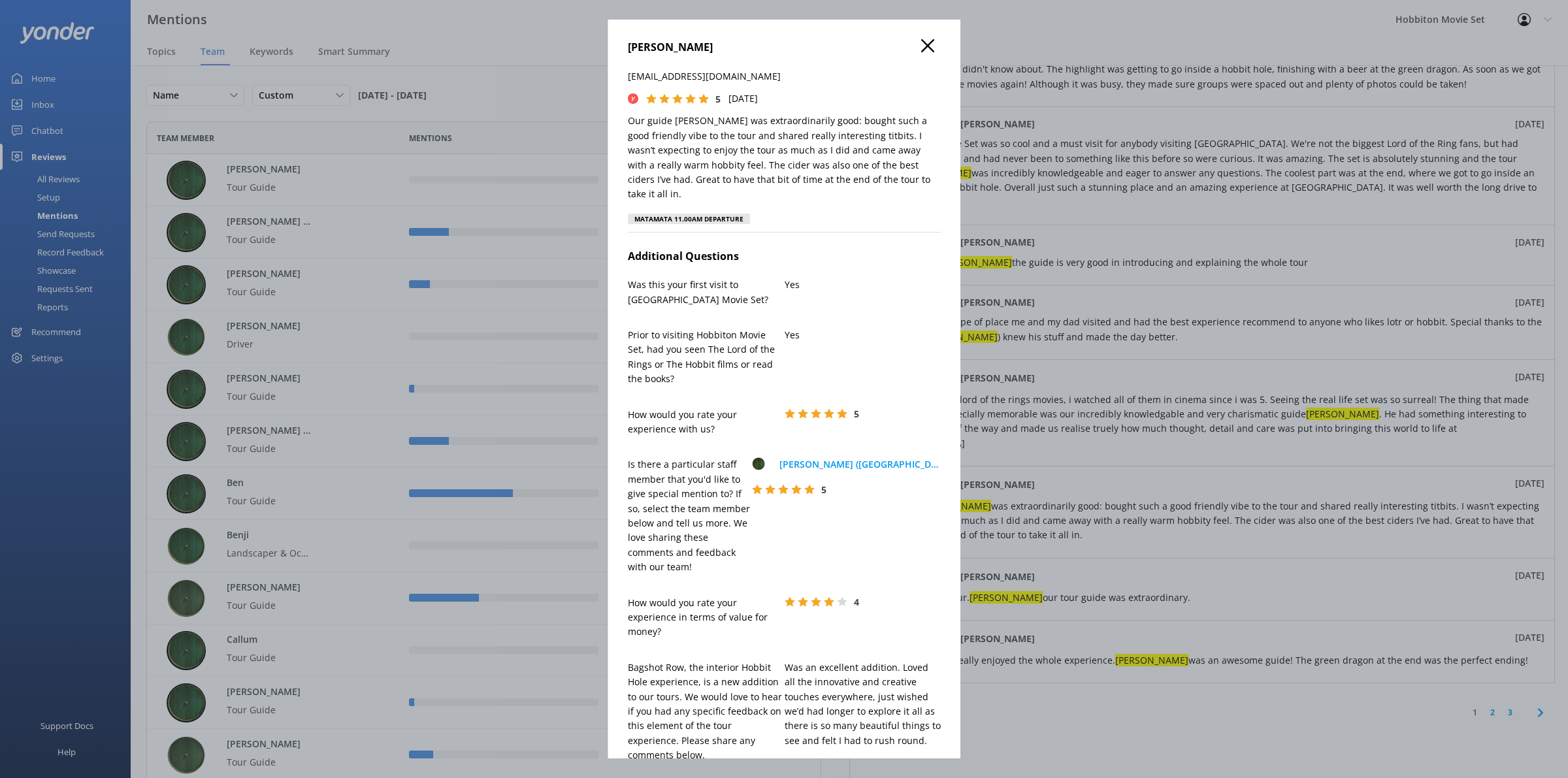
click at [1261, 563] on div "[PERSON_NAME] [PERSON_NAME][EMAIL_ADDRESS][DOMAIN_NAME] 5 [DATE] Our guide [PER…" at bounding box center [784, 389] width 1568 height 778
click at [915, 36] on div "[PERSON_NAME] [PERSON_NAME][EMAIL_ADDRESS][DOMAIN_NAME] 5 [DATE] Our guide [PER…" at bounding box center [784, 389] width 353 height 739
click at [921, 47] on icon at bounding box center [927, 45] width 13 height 13
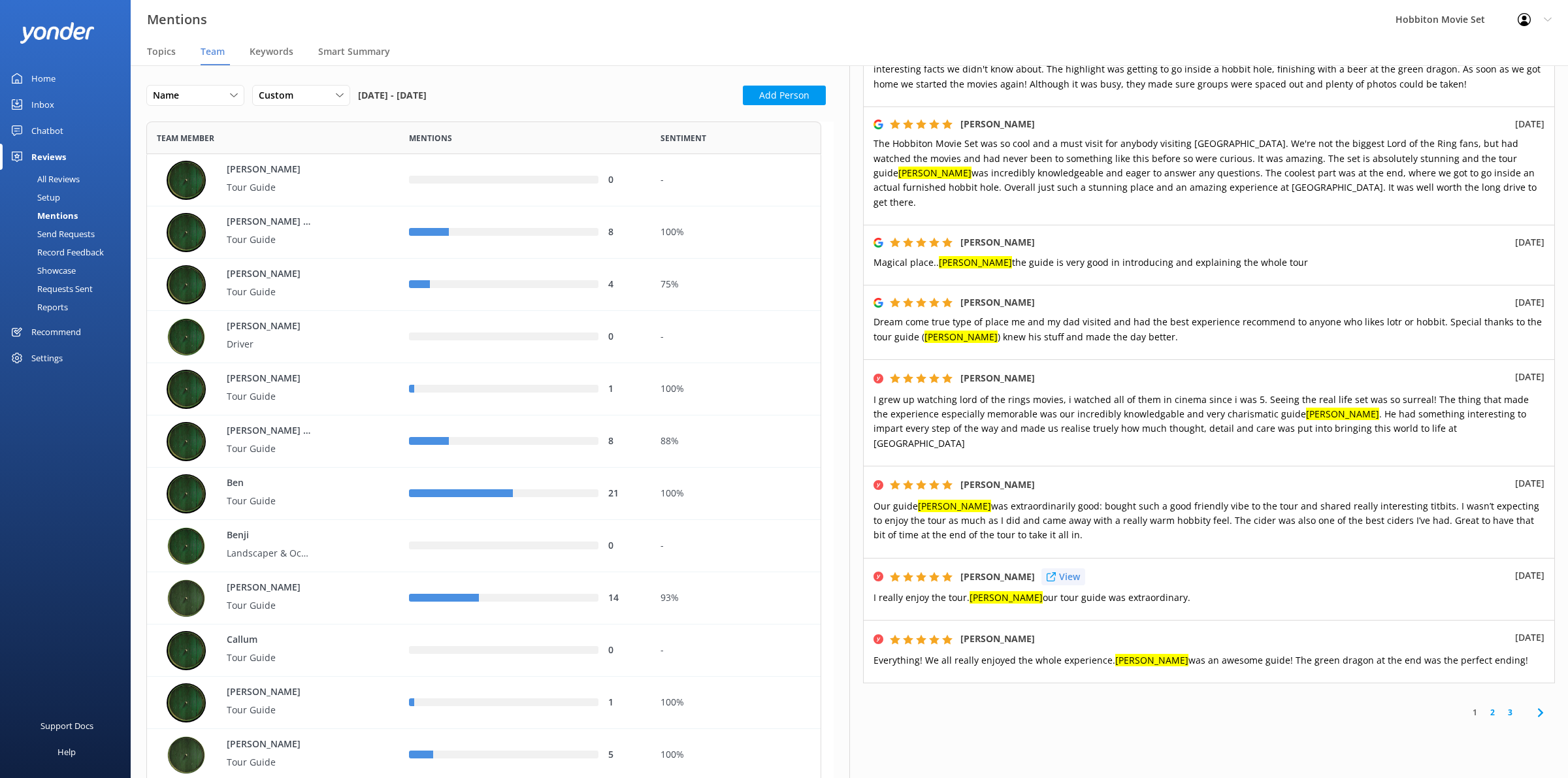
click at [1059, 570] on p "View" at bounding box center [1069, 577] width 21 height 14
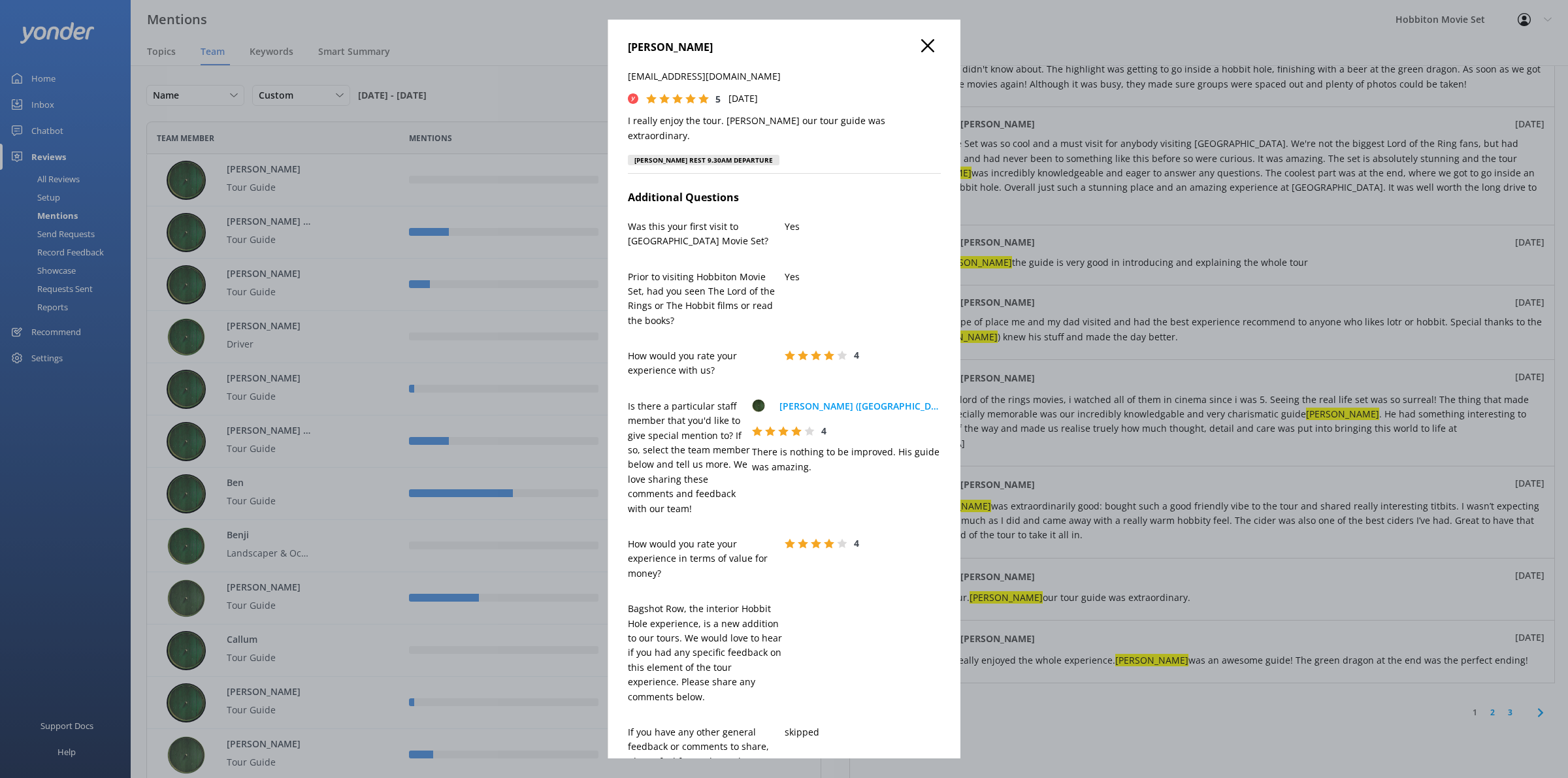
click at [921, 52] on button at bounding box center [927, 46] width 13 height 14
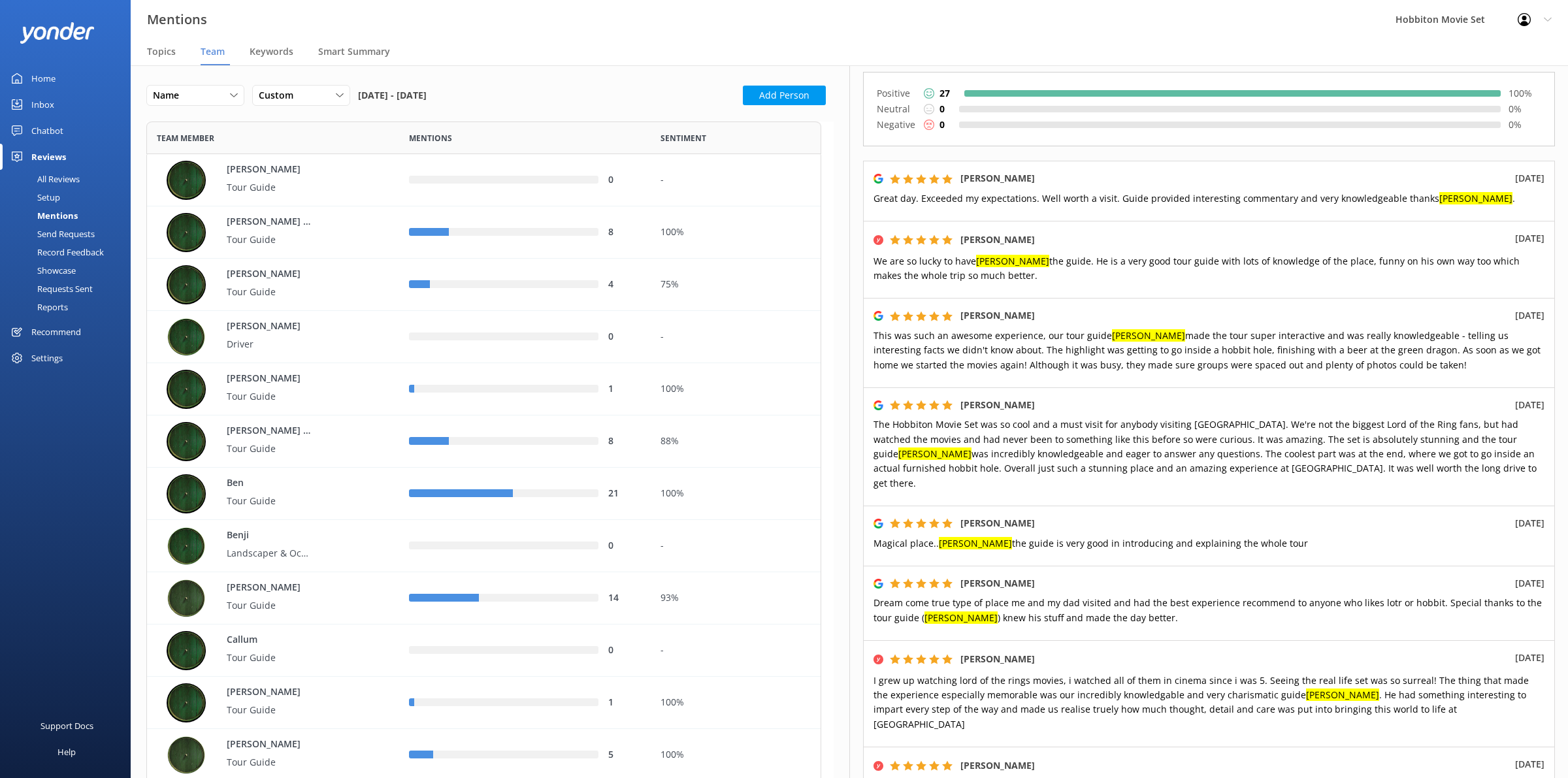
scroll to position [0, 0]
